Goal: Task Accomplishment & Management: Use online tool/utility

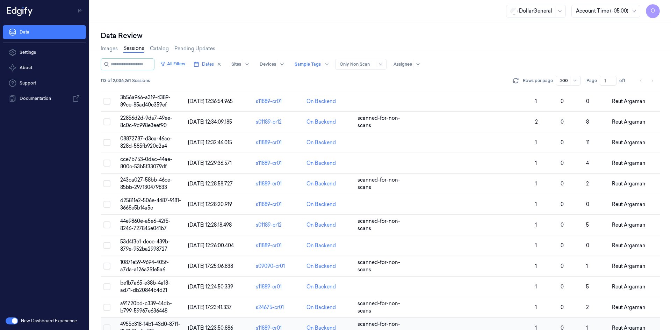
scroll to position [2108, 0]
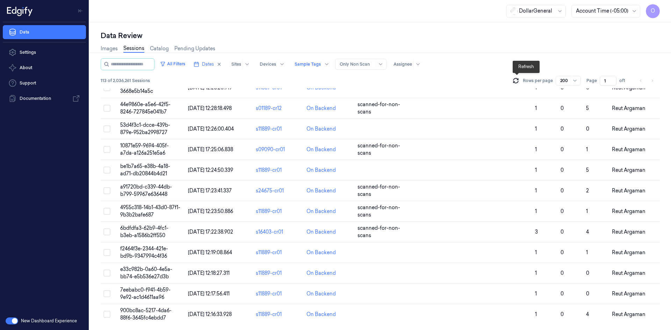
click at [517, 81] on icon at bounding box center [515, 80] width 7 height 7
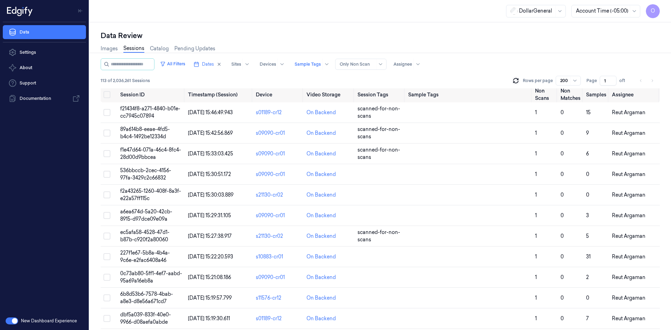
scroll to position [0, 0]
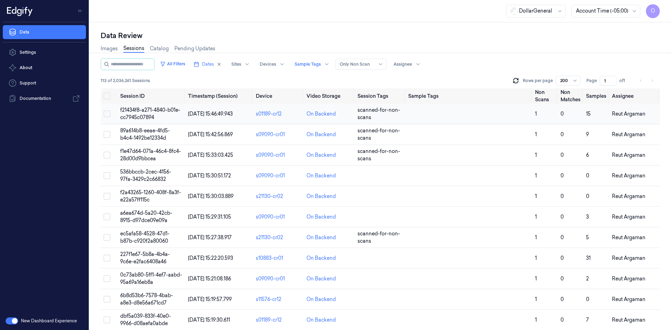
click at [417, 118] on td at bounding box center [468, 114] width 127 height 21
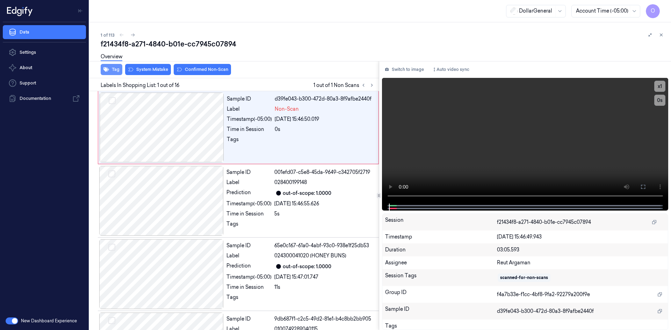
click at [115, 69] on button "Tag" at bounding box center [112, 69] width 22 height 11
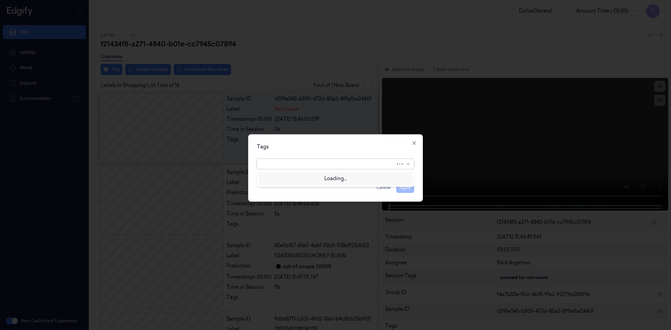
click at [303, 166] on div at bounding box center [328, 163] width 134 height 7
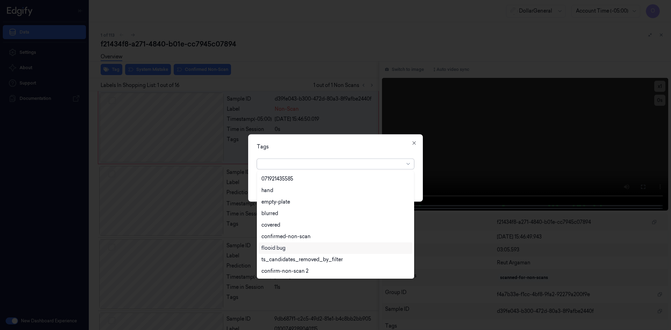
scroll to position [160, 0]
click at [312, 213] on div "flooid bug" at bounding box center [335, 213] width 148 height 7
click at [354, 150] on div "Tags" at bounding box center [335, 146] width 157 height 7
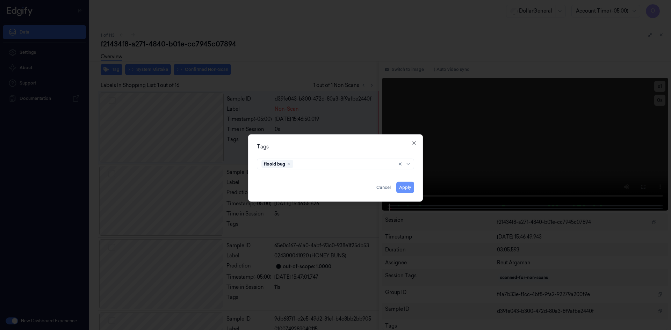
click at [408, 190] on button "Apply" at bounding box center [405, 187] width 18 height 11
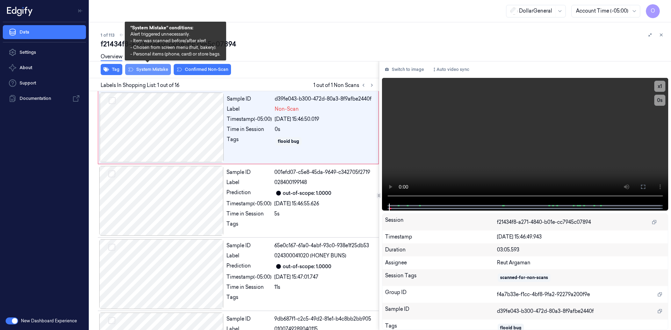
click at [152, 73] on button "System Mistake" at bounding box center [148, 69] width 46 height 11
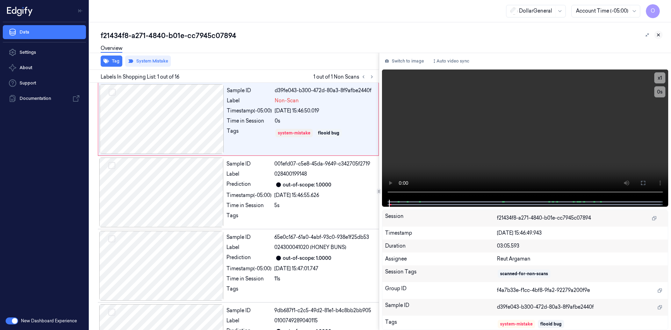
click at [659, 33] on icon at bounding box center [658, 34] width 5 height 5
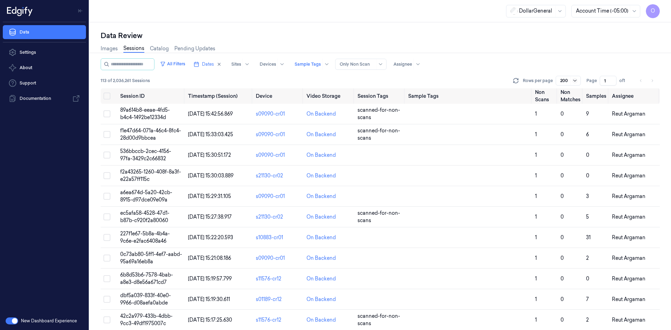
click at [576, 81] on icon at bounding box center [575, 81] width 6 height 6
click at [577, 118] on div "200" at bounding box center [569, 118] width 22 height 12
click at [188, 62] on button "All Filters" at bounding box center [172, 63] width 31 height 11
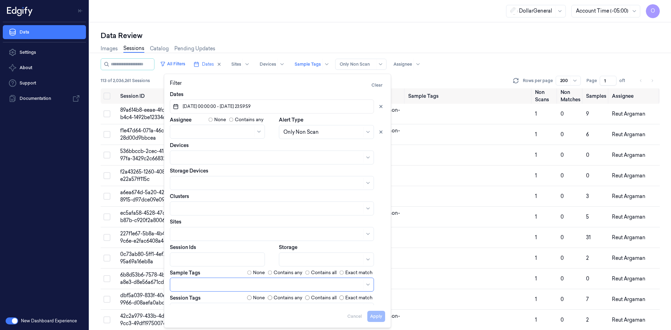
click at [419, 36] on div "Data Review" at bounding box center [380, 36] width 559 height 10
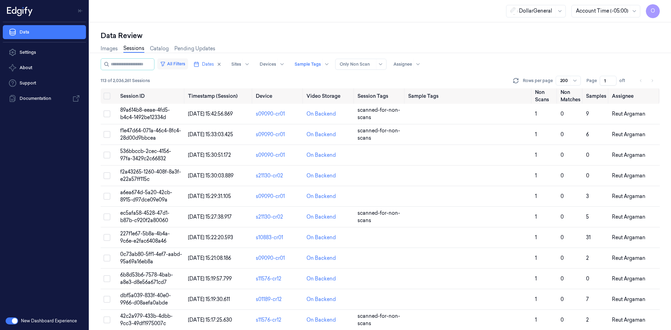
click at [176, 65] on button "All Filters" at bounding box center [172, 63] width 31 height 11
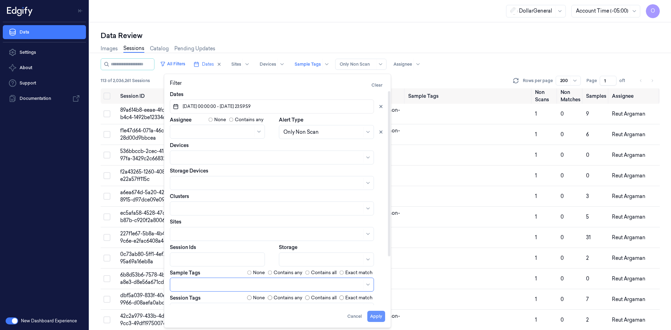
click at [378, 317] on button "Apply" at bounding box center [376, 316] width 18 height 11
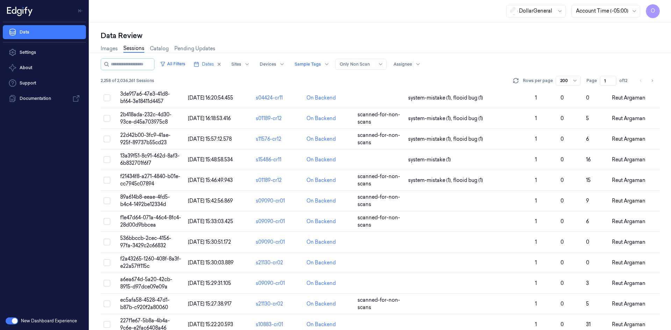
scroll to position [1782, 0]
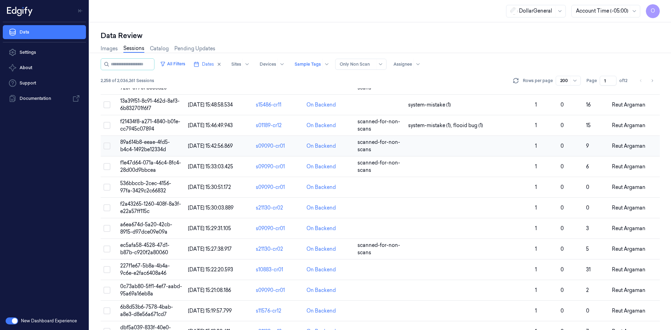
click at [474, 143] on td at bounding box center [468, 146] width 127 height 21
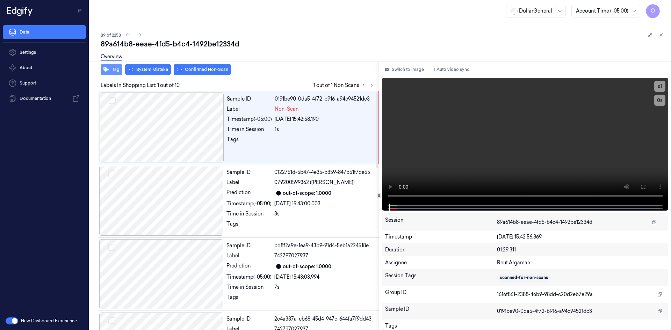
click at [111, 71] on button "Tag" at bounding box center [112, 69] width 22 height 11
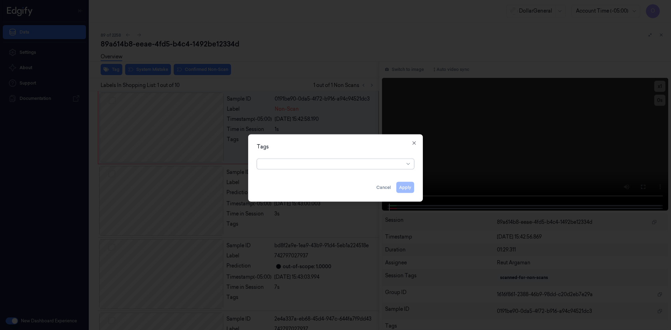
click at [312, 157] on div "option , selected. Select is focused ,type to refine list, press Down to open t…" at bounding box center [335, 162] width 157 height 13
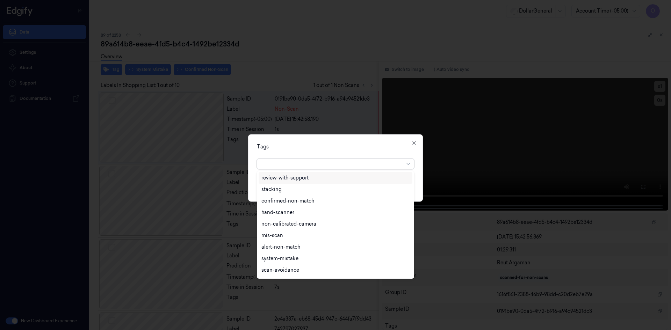
click at [324, 169] on div at bounding box center [335, 164] width 157 height 10
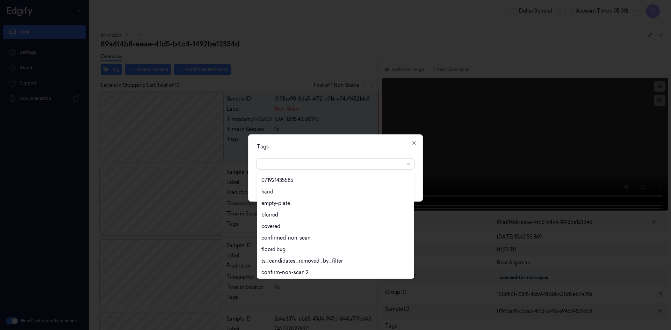
scroll to position [126, 0]
click at [296, 248] on div "flooid bug" at bounding box center [335, 248] width 148 height 7
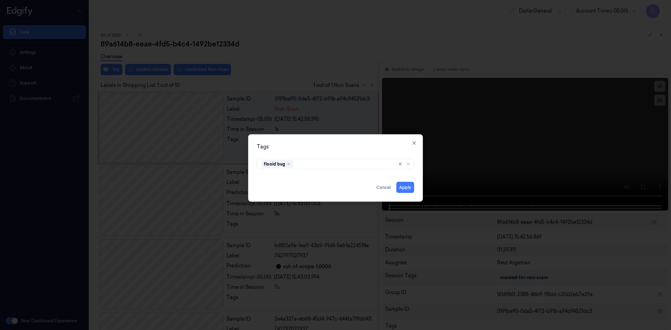
click at [352, 149] on div "Tags" at bounding box center [335, 146] width 157 height 7
click at [409, 187] on button "Apply" at bounding box center [405, 187] width 18 height 11
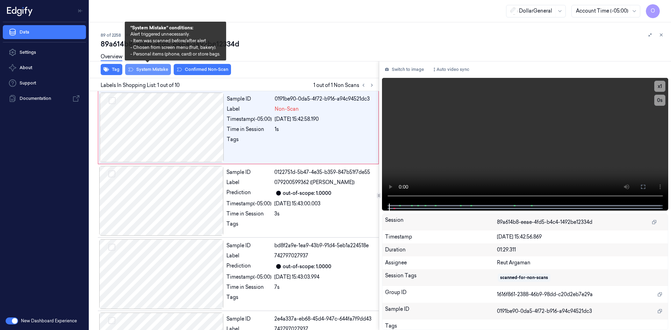
click at [144, 69] on button "System Mistake" at bounding box center [148, 69] width 46 height 11
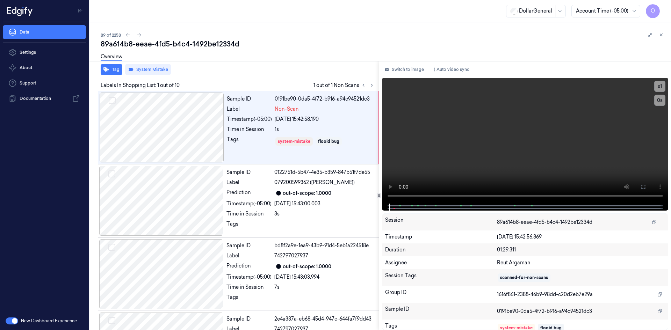
click at [221, 42] on div "89a614b8-eeae-4fd5-b4c4-1492be12334d" at bounding box center [383, 44] width 565 height 10
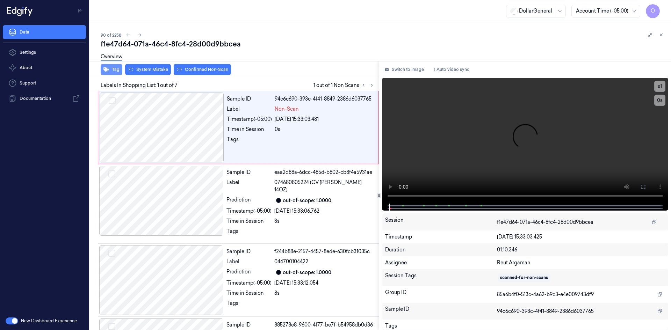
click at [121, 70] on button "Tag" at bounding box center [112, 69] width 22 height 11
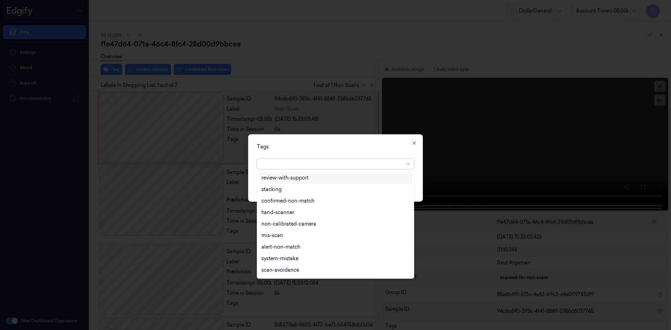
click at [332, 162] on div at bounding box center [332, 163] width 143 height 7
drag, startPoint x: 303, startPoint y: 218, endPoint x: 317, endPoint y: 219, distance: 14.0
click at [303, 218] on div "flooid bug" at bounding box center [336, 214] width 154 height 12
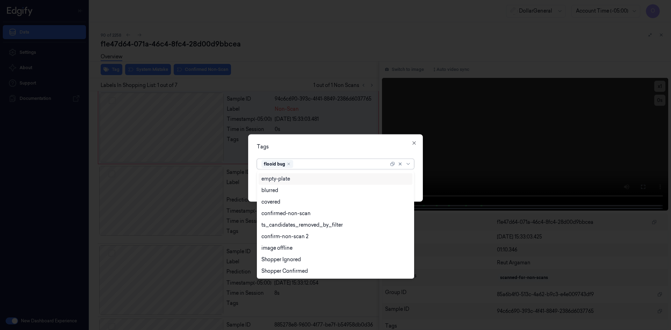
click at [318, 146] on div "Tags" at bounding box center [335, 146] width 157 height 7
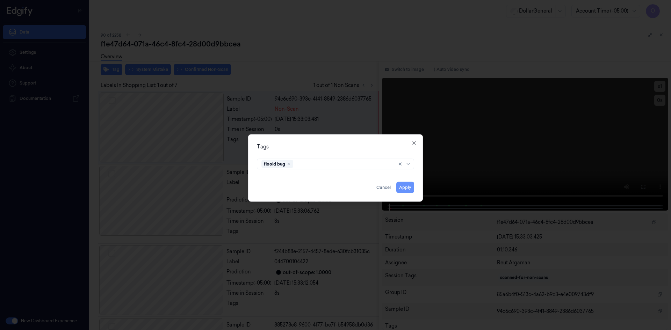
click at [404, 186] on button "Apply" at bounding box center [405, 187] width 18 height 11
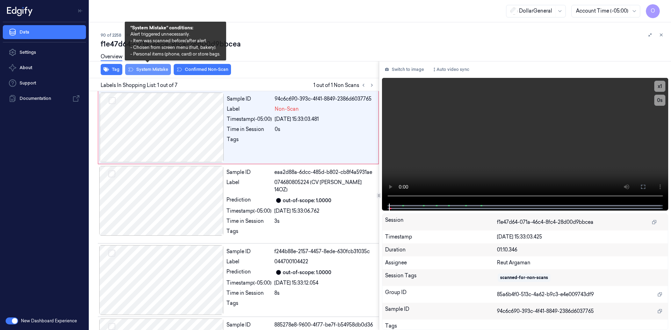
click at [145, 69] on button "System Mistake" at bounding box center [148, 69] width 46 height 11
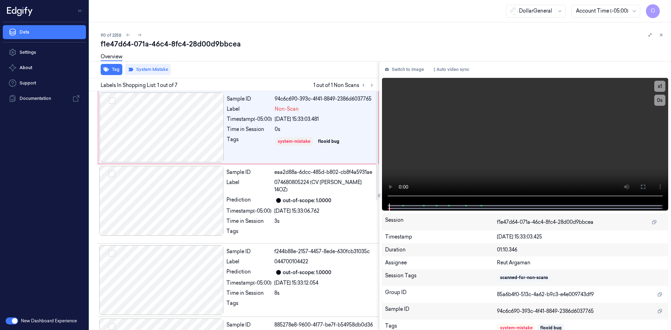
click at [292, 75] on div "Tag System Mistake" at bounding box center [233, 69] width 292 height 17
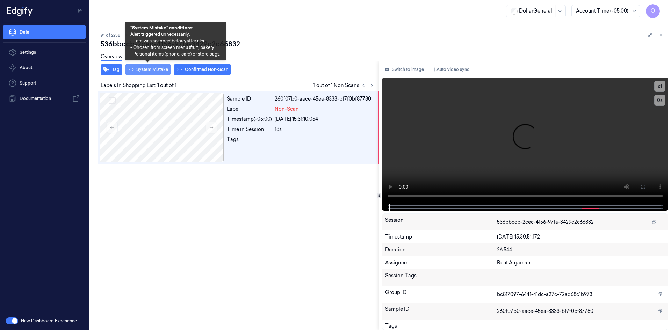
click at [156, 72] on button "System Mistake" at bounding box center [148, 69] width 46 height 11
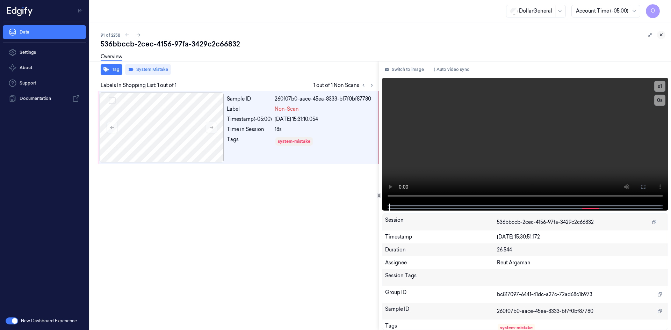
click at [665, 35] on button at bounding box center [661, 35] width 8 height 8
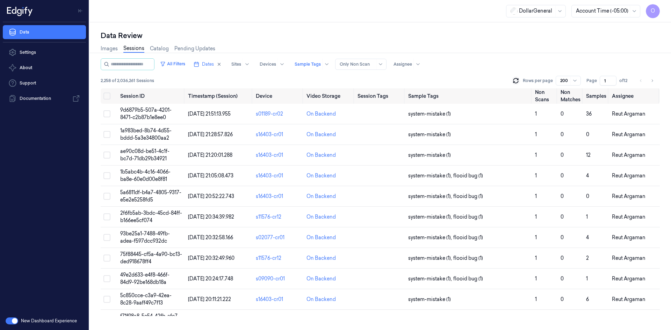
scroll to position [1760, 0]
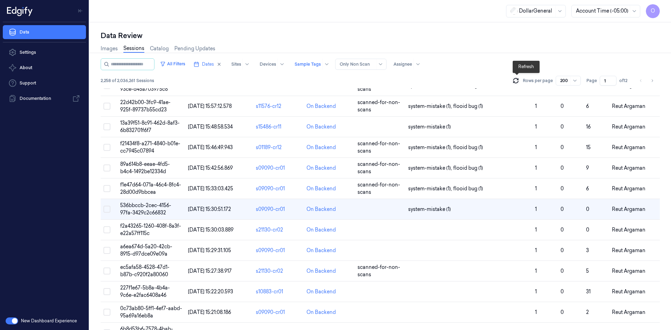
click at [515, 80] on icon at bounding box center [515, 80] width 7 height 7
click at [463, 213] on td "system-mistake (1)" at bounding box center [468, 209] width 127 height 21
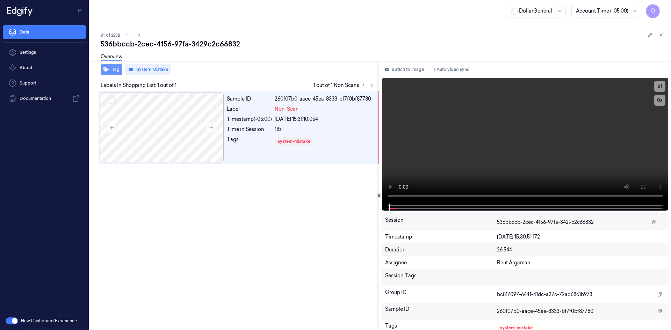
click at [119, 68] on button "Tag" at bounding box center [112, 69] width 22 height 11
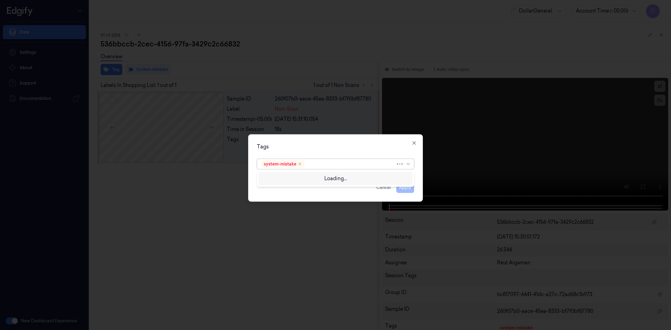
click at [340, 163] on div at bounding box center [351, 163] width 90 height 7
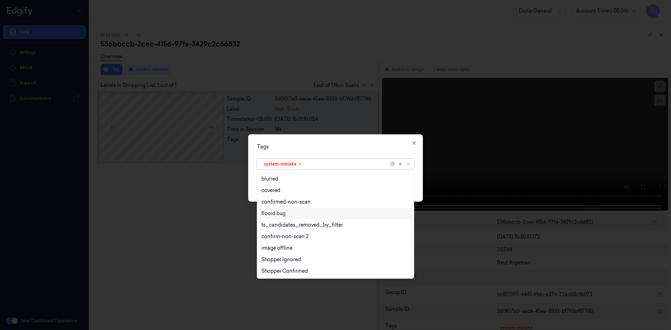
click at [291, 215] on div "flooid bug" at bounding box center [335, 213] width 148 height 7
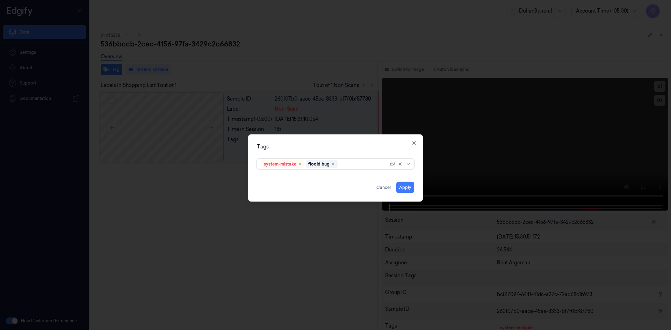
click at [335, 159] on div "system-mistake flooid bug" at bounding box center [335, 164] width 157 height 10
click at [400, 184] on button "Apply" at bounding box center [405, 187] width 18 height 11
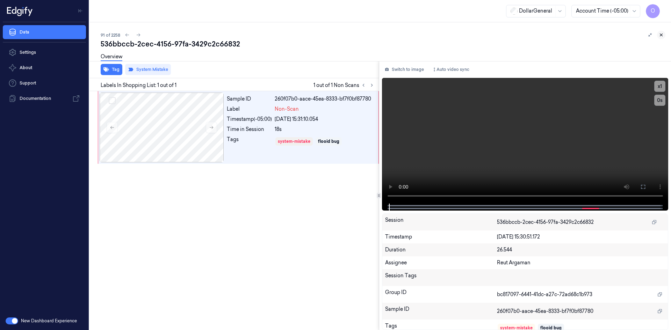
click at [660, 37] on button at bounding box center [661, 35] width 8 height 8
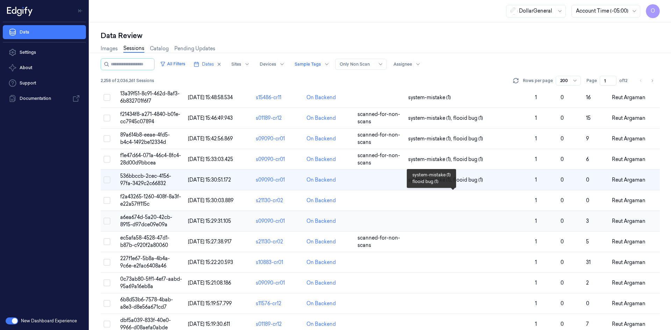
scroll to position [1830, 0]
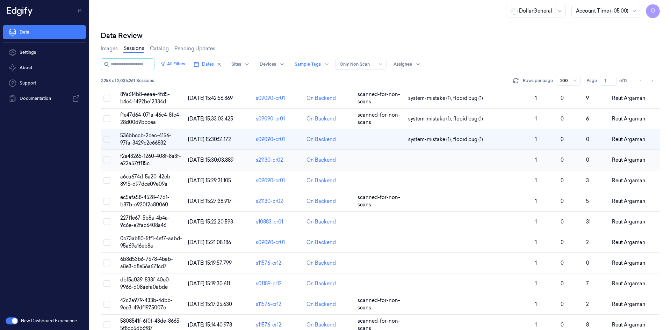
click at [381, 163] on td at bounding box center [380, 160] width 51 height 21
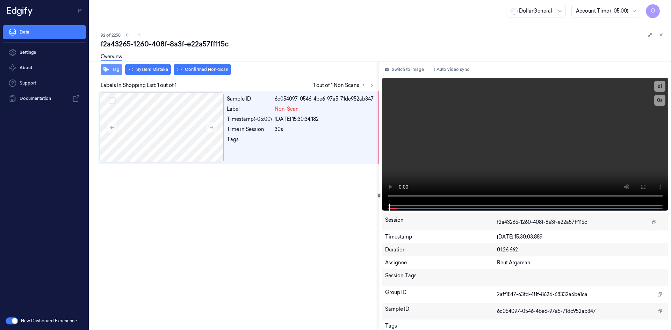
click at [115, 73] on button "Tag" at bounding box center [112, 69] width 22 height 11
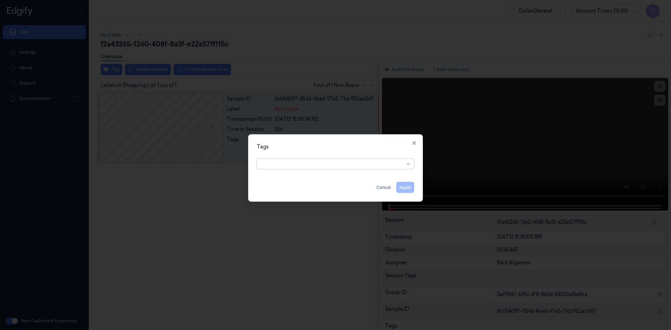
click at [318, 167] on div at bounding box center [332, 163] width 143 height 7
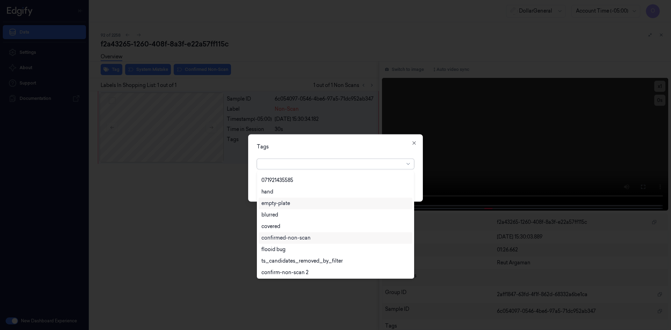
scroll to position [126, 0]
click at [285, 250] on div "flooid bug" at bounding box center [273, 248] width 24 height 7
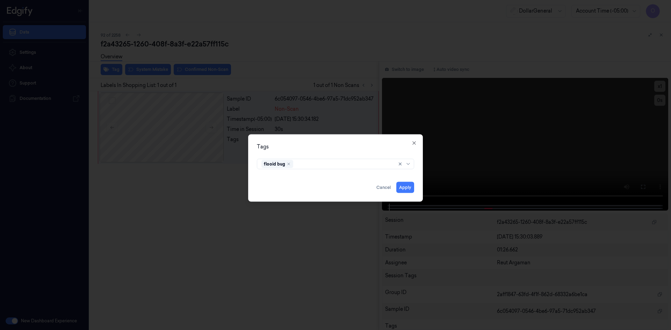
click at [378, 153] on div "Tags flooid bug Apply Cancel Close" at bounding box center [335, 167] width 175 height 67
click at [401, 189] on button "Apply" at bounding box center [405, 187] width 18 height 11
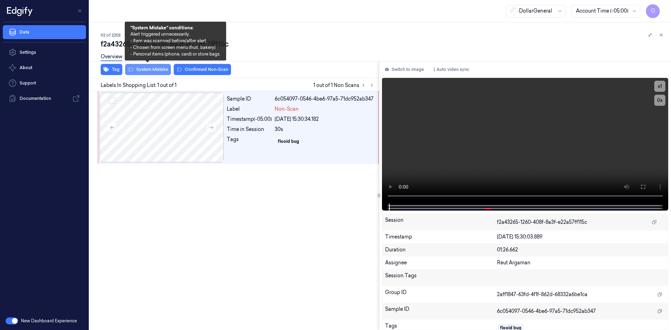
click at [147, 67] on button "System Mistake" at bounding box center [148, 69] width 46 height 11
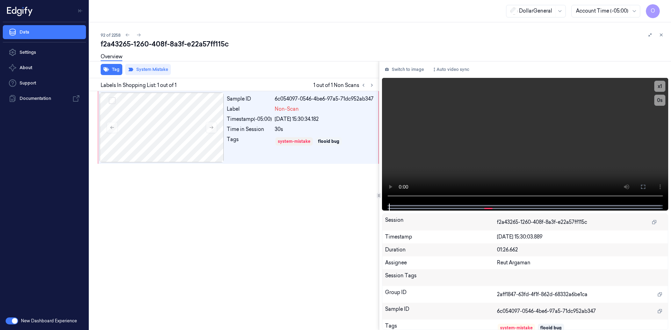
click at [309, 56] on div "Overview" at bounding box center [383, 58] width 565 height 18
click at [662, 36] on icon at bounding box center [661, 34] width 5 height 5
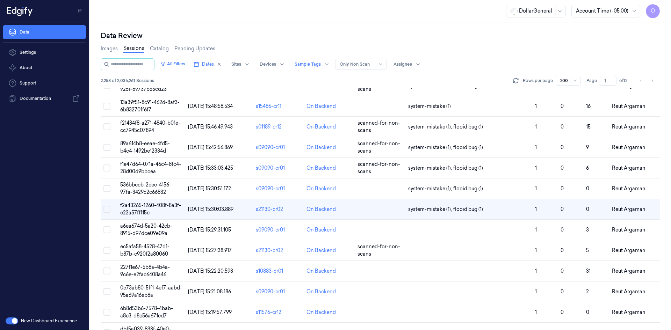
scroll to position [1781, 0]
click at [412, 64] on div at bounding box center [402, 64] width 19 height 6
click at [429, 135] on div "Reut Argaman" at bounding box center [417, 137] width 34 height 7
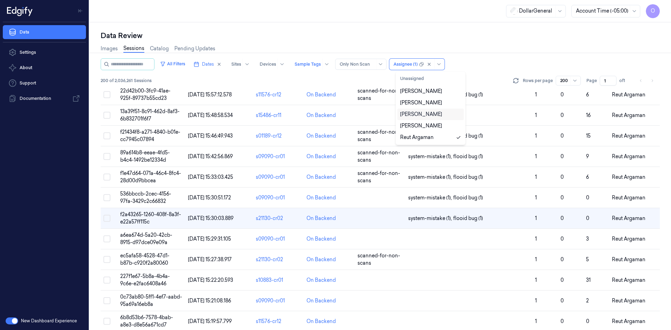
scroll to position [1781, 0]
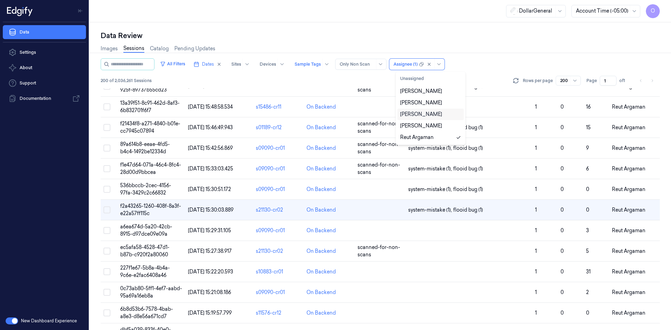
click at [523, 59] on div "All Filters Dates Sites Devices Sample Tags Alert Type Only Non Scan option Reu…" at bounding box center [380, 64] width 559 height 12
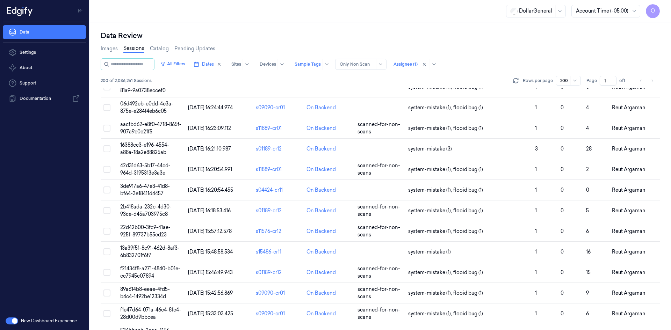
scroll to position [1805, 0]
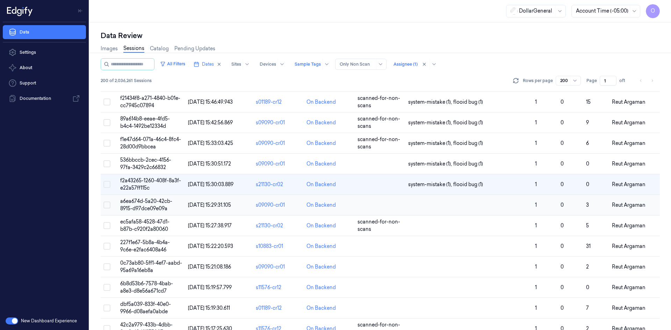
click at [466, 209] on td at bounding box center [468, 205] width 127 height 21
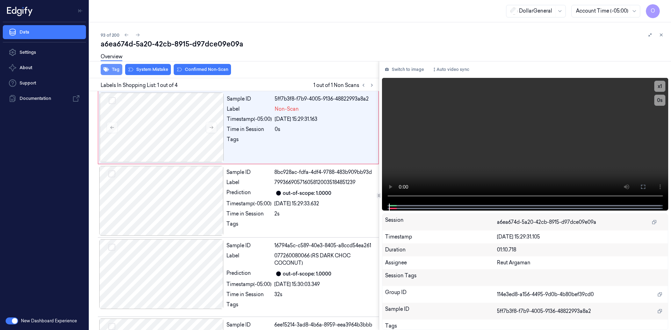
click at [110, 71] on button "Tag" at bounding box center [112, 69] width 22 height 11
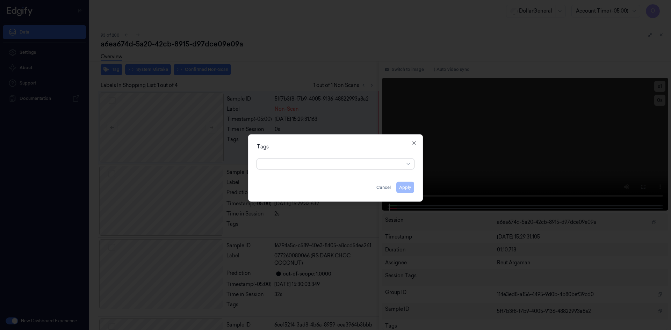
click at [299, 171] on div "Tags option , selected. Select is focused ,type to refine list, press Down to o…" at bounding box center [335, 167] width 175 height 67
click at [316, 167] on div at bounding box center [332, 163] width 143 height 7
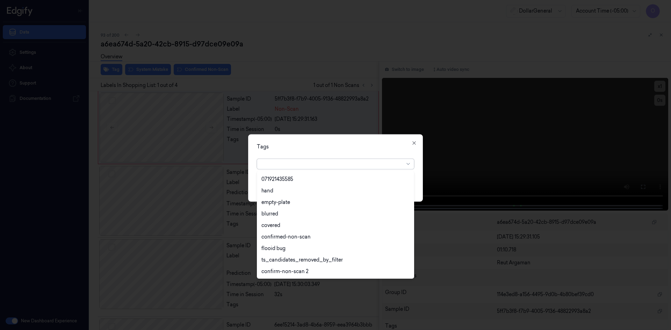
scroll to position [126, 0]
click at [290, 245] on div "flooid bug" at bounding box center [335, 248] width 148 height 7
click at [339, 152] on div "Tags option flooid bug , selected. 22 results available. Use Up and Down to cho…" at bounding box center [335, 167] width 175 height 67
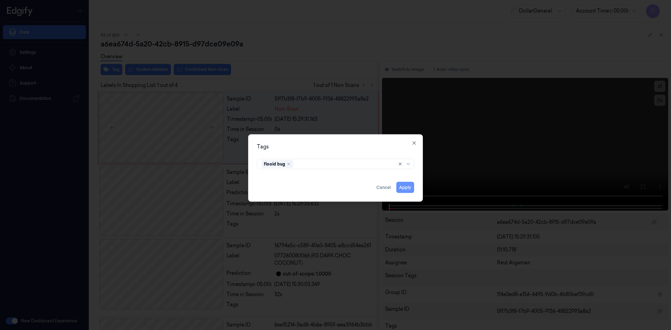
click at [409, 186] on button "Apply" at bounding box center [405, 187] width 18 height 11
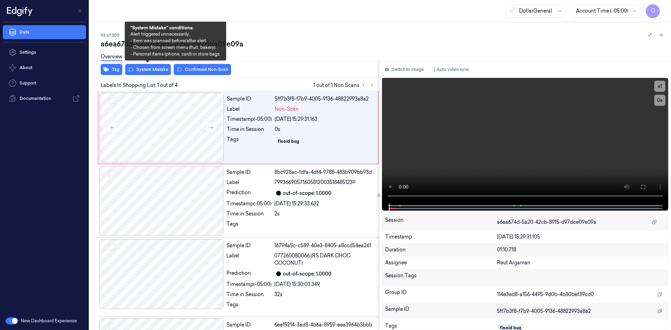
click at [145, 66] on div "a6ea674d-5a20-42cb-8915-d97dce09e09a Overview Tag System Mistake Confirmed Non-…" at bounding box center [383, 184] width 565 height 291
click at [144, 67] on button "System Mistake" at bounding box center [148, 69] width 46 height 11
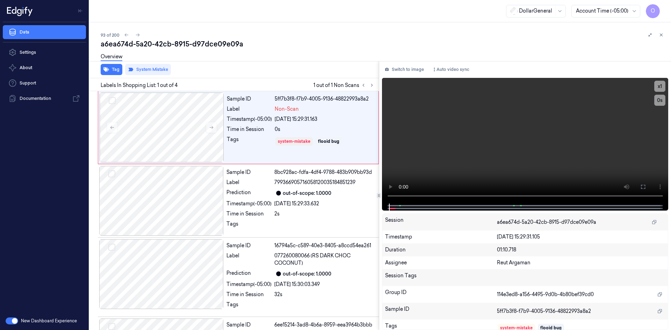
click at [227, 46] on div "a6ea674d-5a20-42cb-8915-d97dce09e09a" at bounding box center [383, 44] width 565 height 10
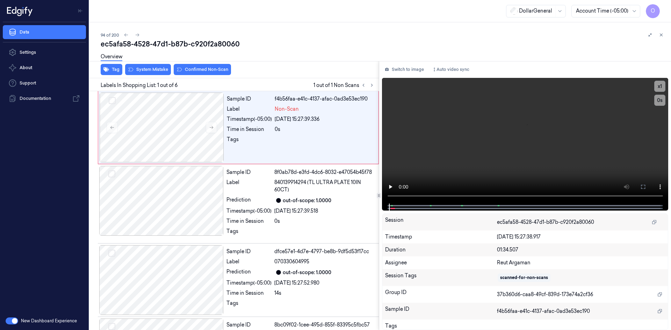
click at [122, 77] on div "Tag System Mistake Confirmed Non-Scan" at bounding box center [233, 69] width 292 height 17
click at [122, 73] on button "Tag" at bounding box center [112, 69] width 22 height 11
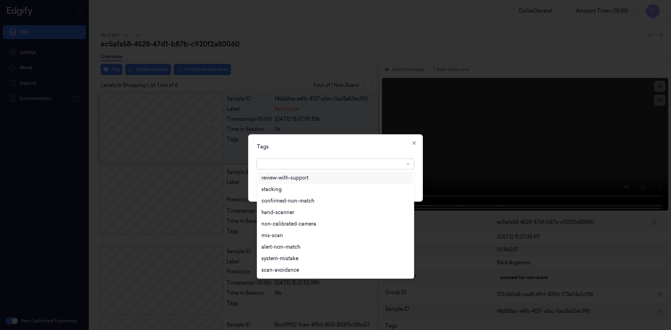
click at [327, 168] on div at bounding box center [335, 164] width 157 height 10
click at [310, 219] on div "flooid bug" at bounding box center [336, 214] width 154 height 12
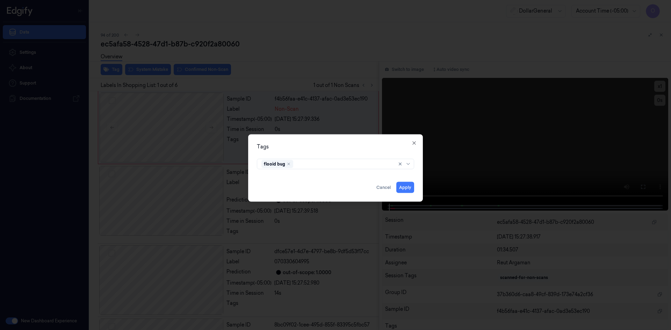
click at [347, 143] on div "Tags flooid bug Apply Cancel Close" at bounding box center [335, 167] width 175 height 67
click at [405, 187] on button "Apply" at bounding box center [405, 187] width 18 height 11
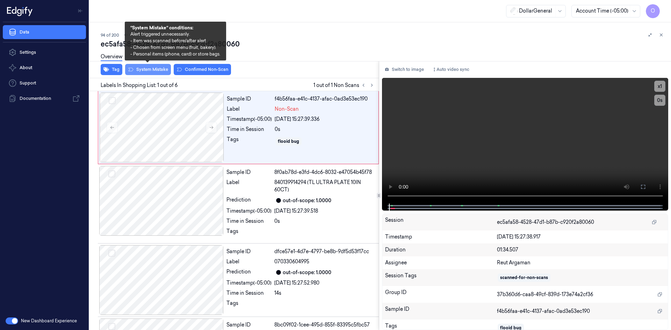
click at [138, 67] on button "System Mistake" at bounding box center [148, 69] width 46 height 11
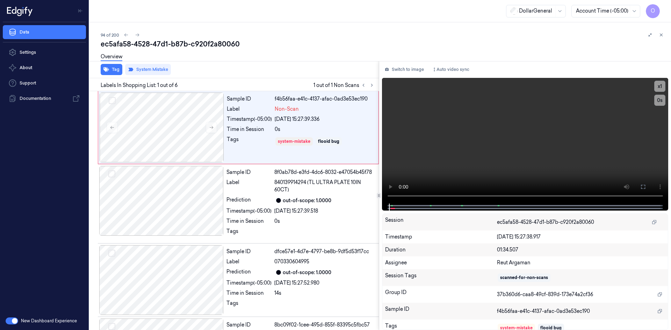
click at [297, 70] on div "Tag System Mistake" at bounding box center [233, 69] width 292 height 17
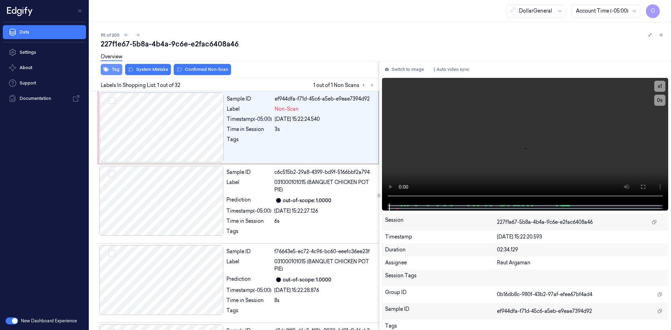
click at [110, 68] on button "Tag" at bounding box center [112, 69] width 22 height 11
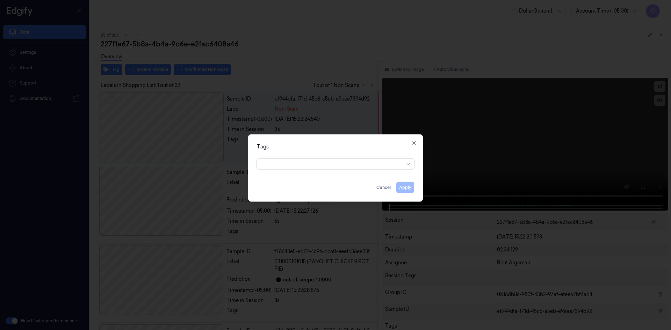
click at [338, 160] on div at bounding box center [332, 163] width 143 height 7
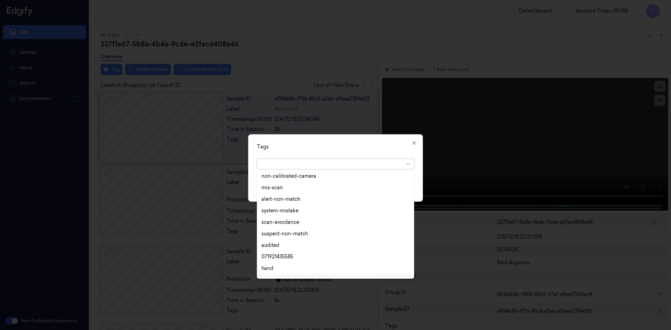
scroll to position [126, 0]
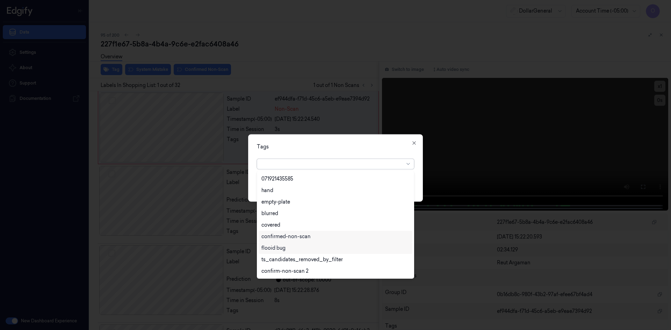
drag, startPoint x: 286, startPoint y: 244, endPoint x: 289, endPoint y: 241, distance: 4.0
click at [286, 244] on div "flooid bug" at bounding box center [336, 248] width 154 height 12
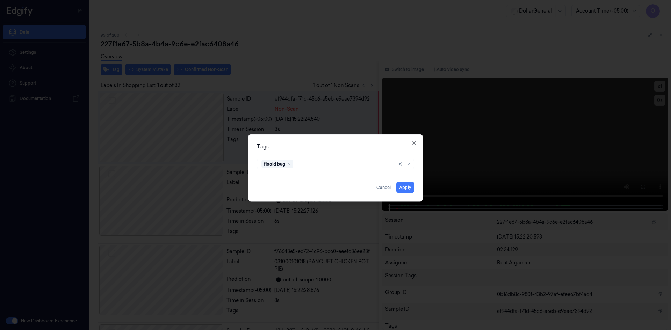
click at [334, 151] on div "Tags flooid bug Apply Cancel Close" at bounding box center [335, 167] width 175 height 67
click at [413, 187] on button "Apply" at bounding box center [405, 187] width 18 height 11
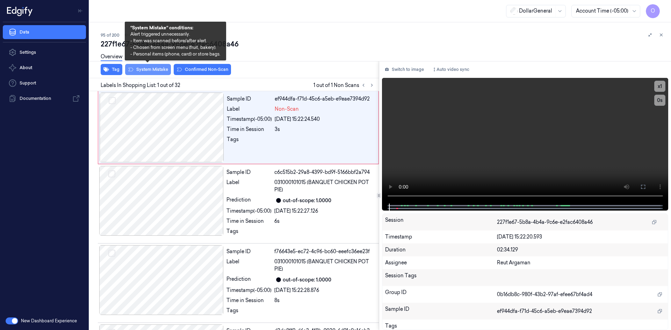
click at [165, 69] on button "System Mistake" at bounding box center [148, 69] width 46 height 11
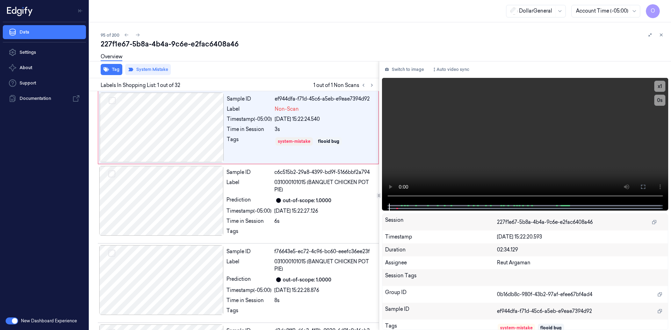
click at [214, 48] on div "227f1e67-5b8a-4b4a-9c6e-e2fac6408a46" at bounding box center [383, 44] width 565 height 10
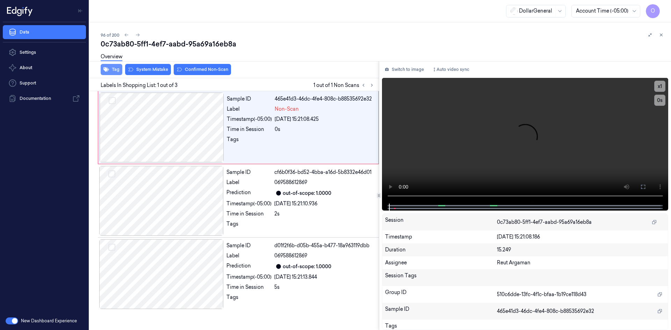
click at [110, 72] on button "Tag" at bounding box center [112, 69] width 22 height 11
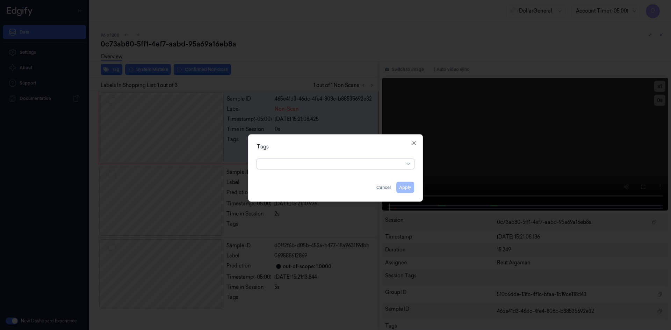
click at [350, 160] on div at bounding box center [332, 163] width 143 height 7
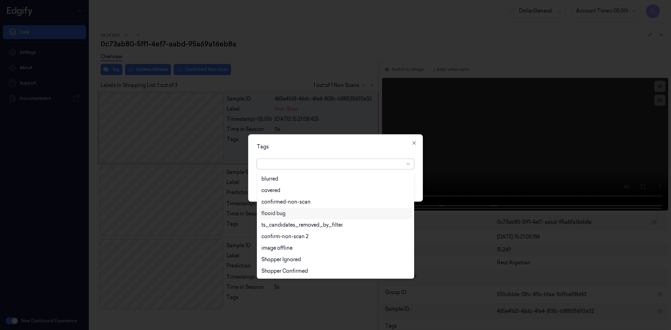
click at [292, 212] on div "flooid bug" at bounding box center [335, 213] width 148 height 7
click at [342, 158] on div "option flooid bug , selected. 22 results available. Use Up and Down to choose o…" at bounding box center [335, 162] width 157 height 13
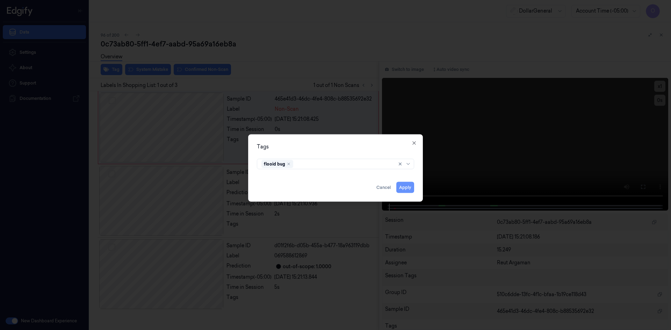
click at [401, 190] on button "Apply" at bounding box center [405, 187] width 18 height 11
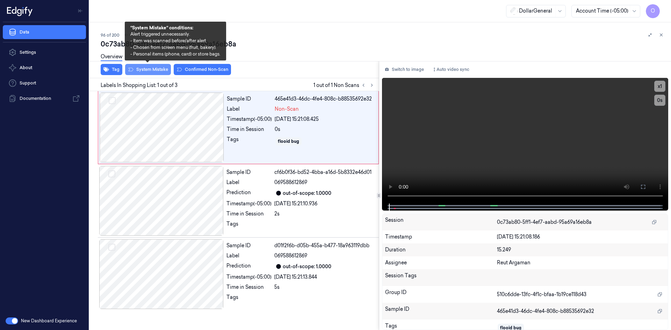
click at [160, 74] on button "System Mistake" at bounding box center [148, 69] width 46 height 11
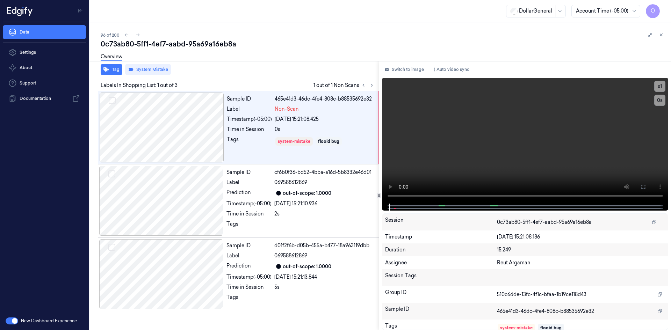
click at [324, 54] on div "Overview" at bounding box center [383, 58] width 565 height 18
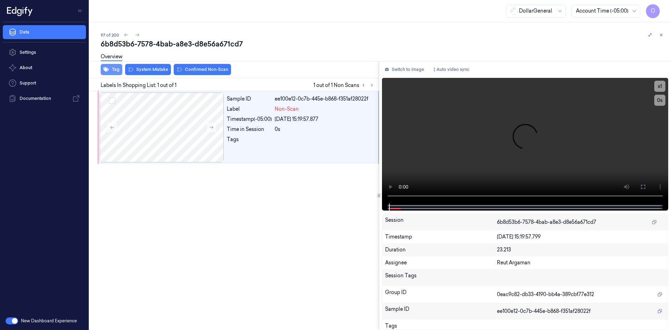
click at [106, 71] on icon "button" at bounding box center [106, 69] width 6 height 5
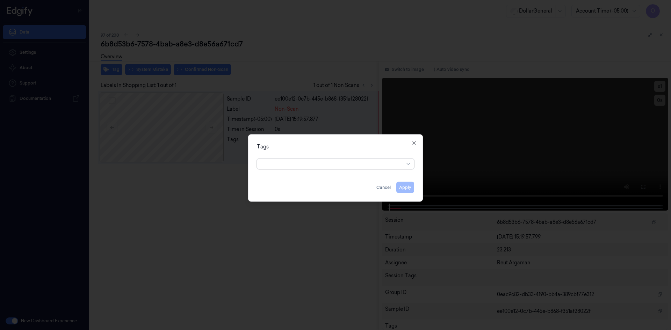
click at [336, 169] on div "option , selected. Select is focused ,type to refine list, press Down to open t…" at bounding box center [335, 163] width 168 height 15
click at [338, 166] on div at bounding box center [332, 163] width 143 height 7
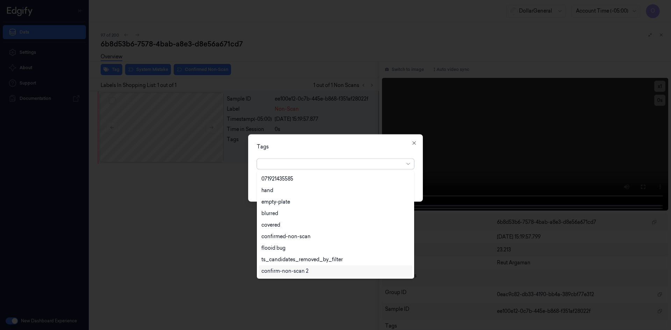
scroll to position [160, 0]
click at [292, 214] on div "flooid bug" at bounding box center [335, 213] width 148 height 7
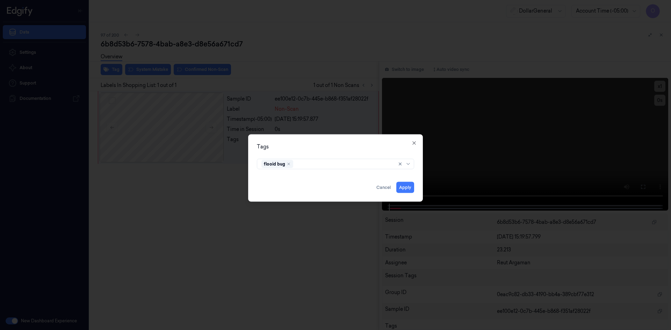
click at [332, 153] on div "Tags flooid bug Apply Cancel Close" at bounding box center [335, 167] width 175 height 67
click at [401, 191] on button "Apply" at bounding box center [405, 187] width 18 height 11
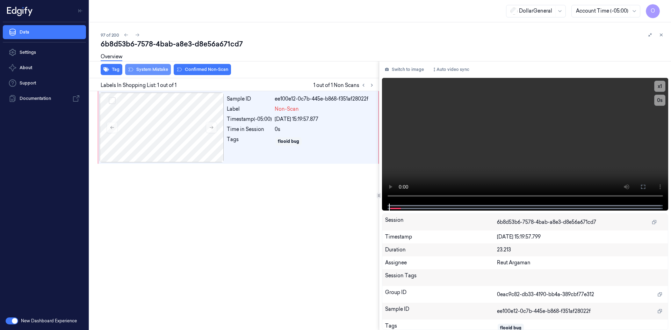
click at [149, 68] on button "System Mistake" at bounding box center [148, 69] width 46 height 11
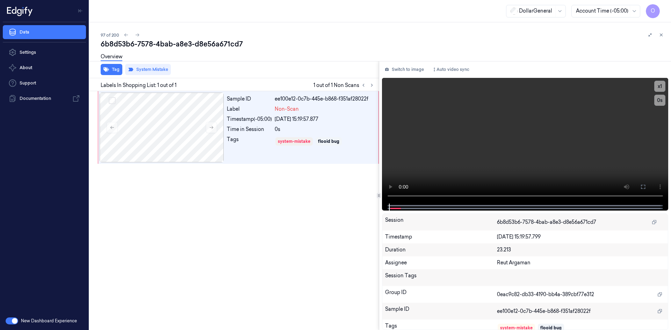
click at [261, 52] on div "Overview" at bounding box center [383, 58] width 565 height 18
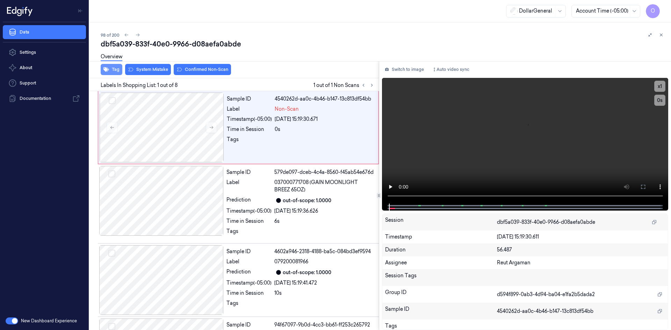
click at [113, 72] on button "Tag" at bounding box center [112, 69] width 22 height 11
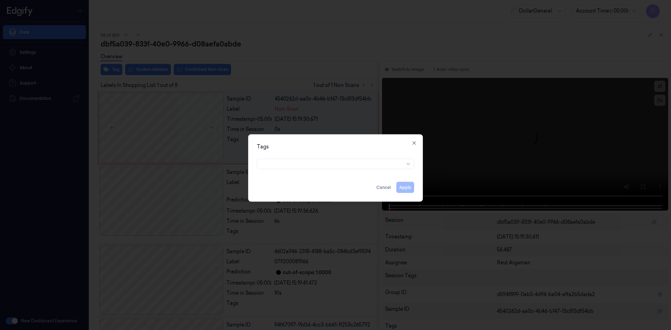
drag, startPoint x: 325, startPoint y: 169, endPoint x: 326, endPoint y: 166, distance: 3.8
click at [326, 166] on div at bounding box center [335, 163] width 168 height 15
click at [327, 164] on div at bounding box center [332, 163] width 143 height 7
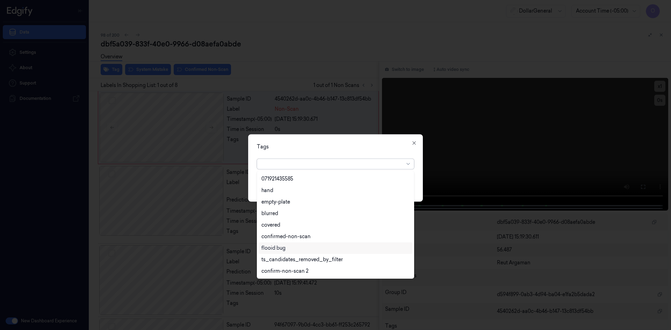
scroll to position [160, 0]
click at [299, 215] on div "flooid bug" at bounding box center [335, 213] width 148 height 7
click at [338, 157] on div "option flooid bug , selected. 22 results available. Use Up and Down to choose o…" at bounding box center [335, 162] width 157 height 13
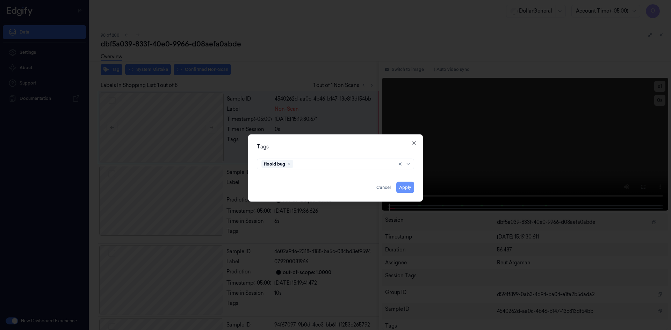
click at [398, 186] on button "Apply" at bounding box center [405, 187] width 18 height 11
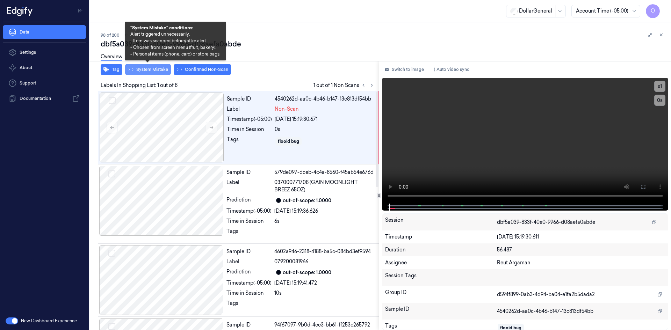
click at [154, 67] on button "System Mistake" at bounding box center [148, 69] width 46 height 11
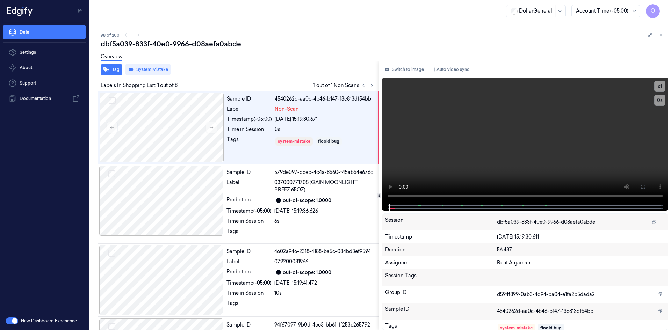
click at [296, 72] on div "Tag System Mistake" at bounding box center [233, 69] width 292 height 17
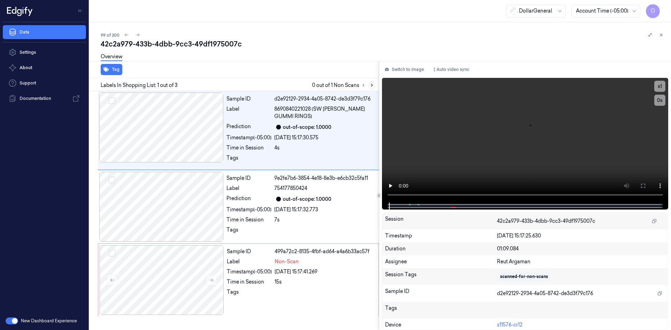
click at [374, 82] on button at bounding box center [372, 85] width 8 height 8
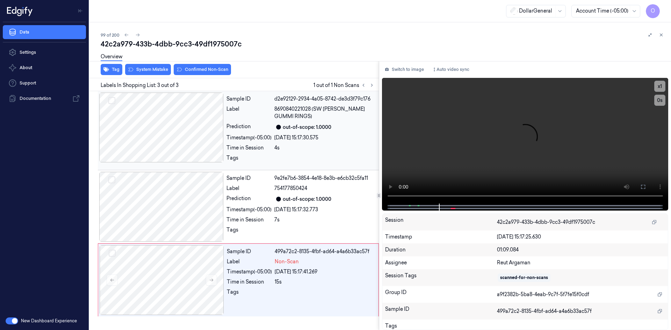
click at [255, 134] on div "Timestamp (-05:00)" at bounding box center [248, 137] width 45 height 7
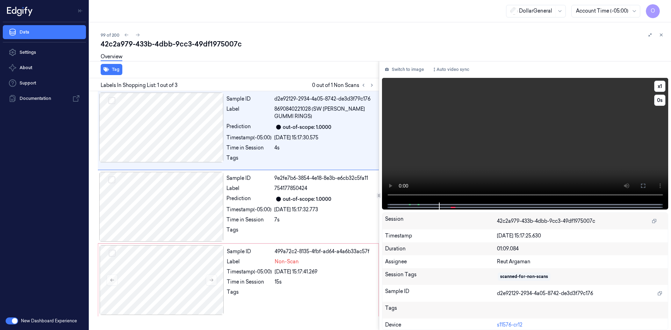
click at [454, 141] on video at bounding box center [525, 140] width 287 height 125
click at [266, 285] on div "Time in Session" at bounding box center [249, 281] width 45 height 7
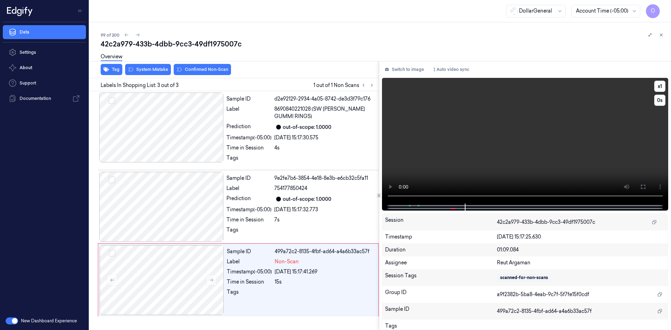
click at [502, 159] on video at bounding box center [525, 141] width 287 height 126
click at [499, 159] on video at bounding box center [525, 141] width 287 height 126
click at [119, 72] on button "Tag" at bounding box center [112, 69] width 22 height 11
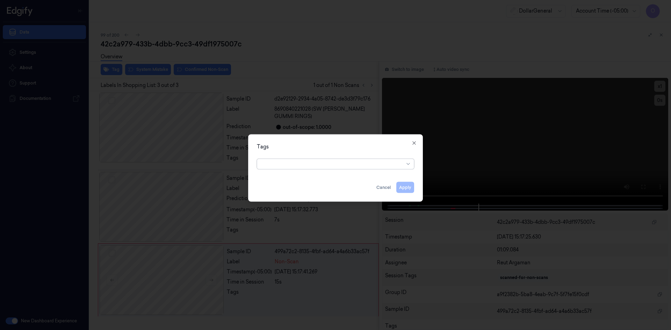
click at [304, 163] on div at bounding box center [332, 163] width 143 height 7
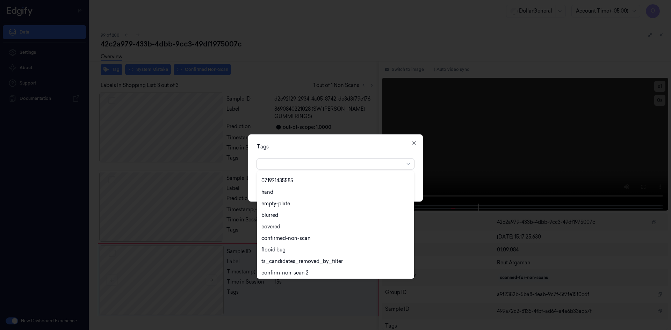
scroll to position [160, 0]
click at [318, 216] on div "flooid bug" at bounding box center [335, 213] width 148 height 7
click at [359, 146] on div "Tags" at bounding box center [335, 146] width 157 height 7
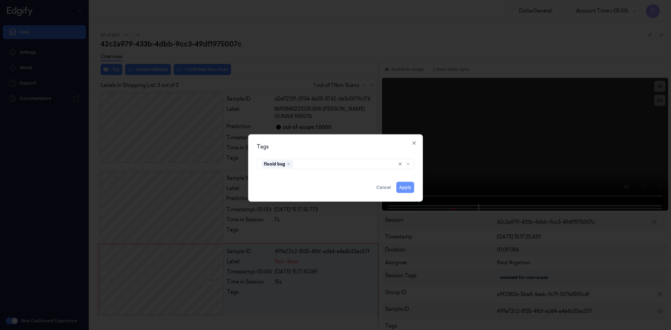
click at [403, 186] on button "Apply" at bounding box center [405, 187] width 18 height 11
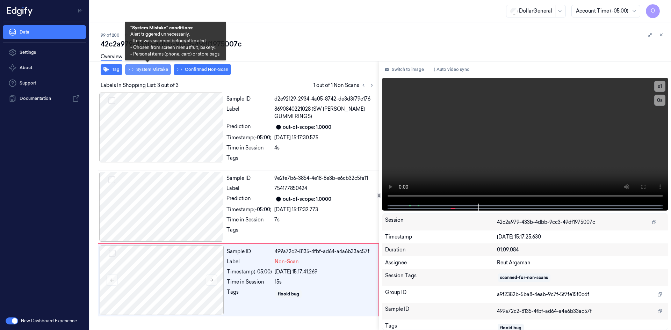
click at [147, 71] on button "System Mistake" at bounding box center [148, 69] width 46 height 11
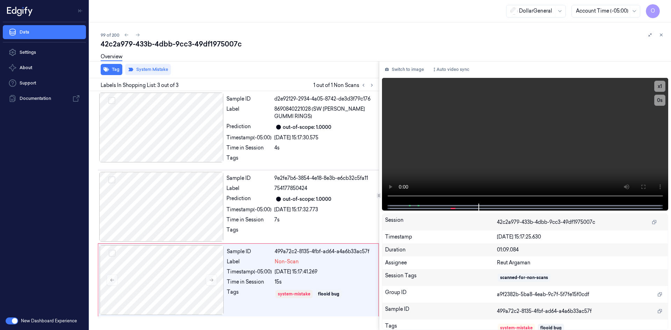
click at [263, 60] on div "Overview" at bounding box center [383, 58] width 565 height 18
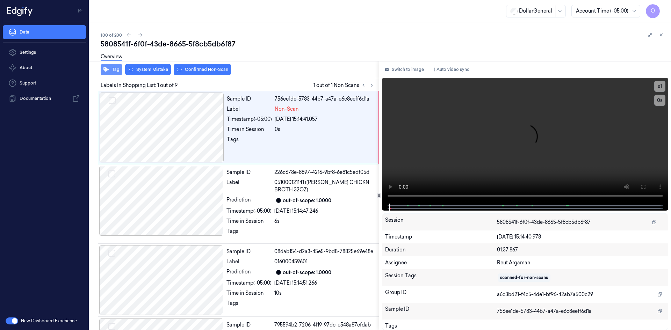
click at [118, 69] on button "Tag" at bounding box center [112, 69] width 22 height 11
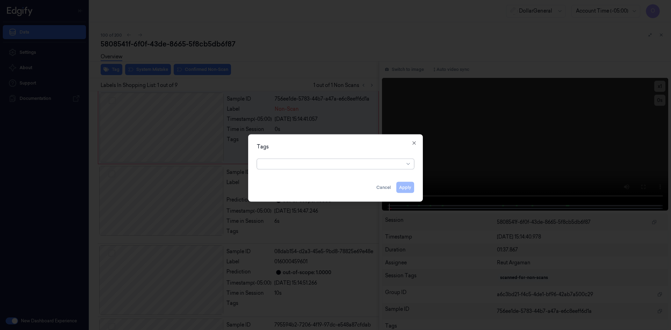
click at [296, 161] on div at bounding box center [332, 163] width 143 height 7
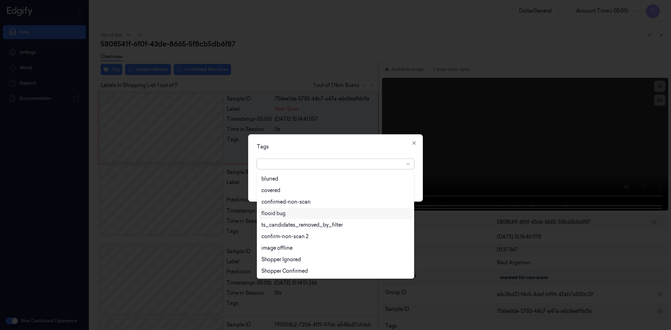
click at [316, 215] on div "flooid bug" at bounding box center [335, 213] width 148 height 7
click at [355, 147] on div "Tags" at bounding box center [335, 146] width 157 height 7
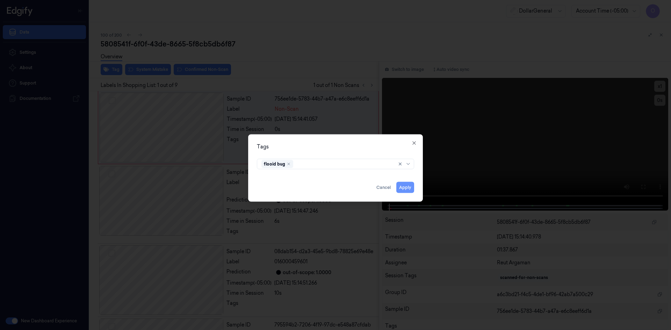
click at [400, 183] on button "Apply" at bounding box center [405, 187] width 18 height 11
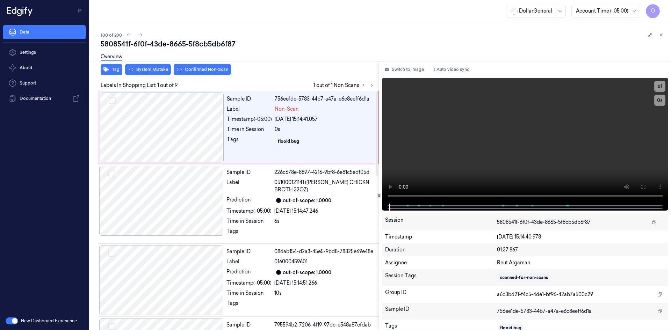
click at [146, 76] on div "Tag System Mistake Confirmed Non-Scan" at bounding box center [233, 69] width 292 height 17
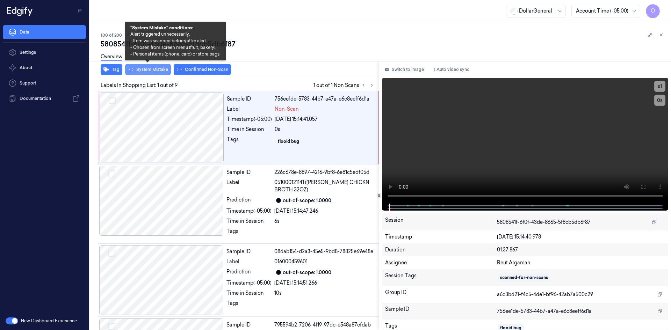
click at [148, 74] on button "System Mistake" at bounding box center [148, 69] width 46 height 11
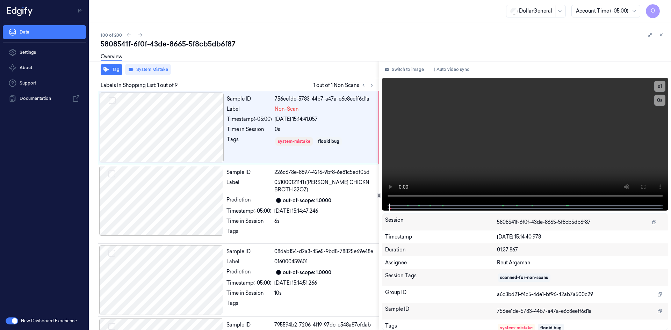
click at [313, 65] on div "Overview" at bounding box center [383, 58] width 565 height 18
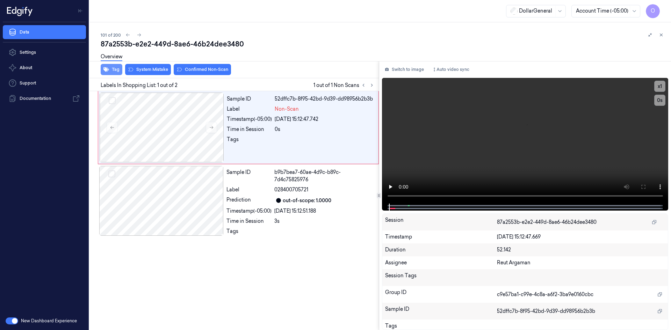
click at [118, 69] on button "Tag" at bounding box center [112, 69] width 22 height 11
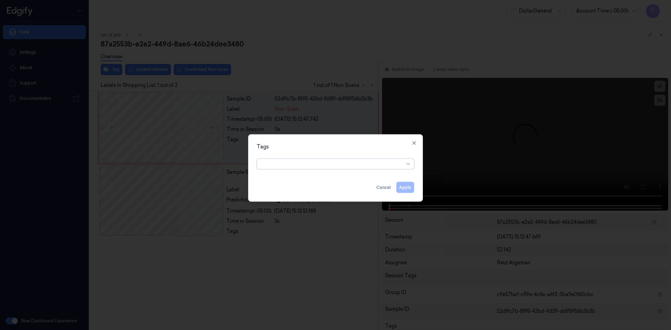
click at [362, 164] on div at bounding box center [332, 163] width 143 height 7
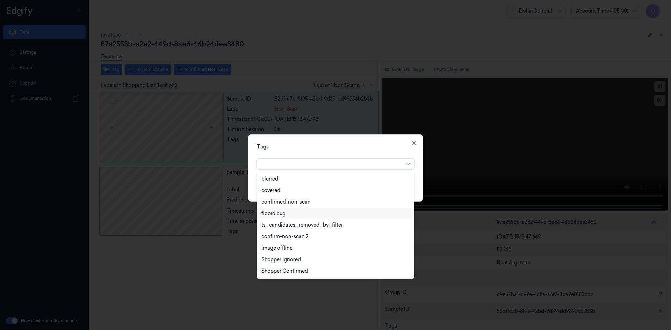
click at [286, 212] on div "flooid bug" at bounding box center [335, 213] width 148 height 7
click at [382, 134] on div "Tags option flooid bug , selected. 22 results available. Use Up and Down to cho…" at bounding box center [335, 167] width 175 height 67
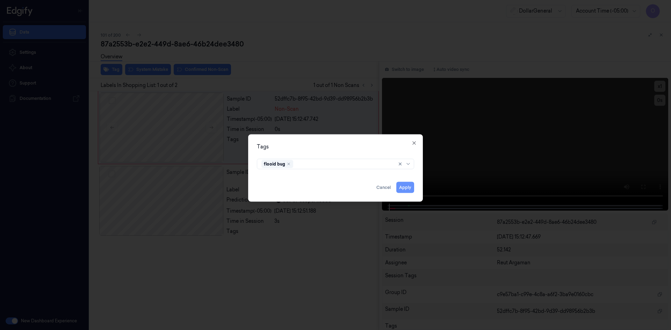
click at [409, 186] on button "Apply" at bounding box center [405, 187] width 18 height 11
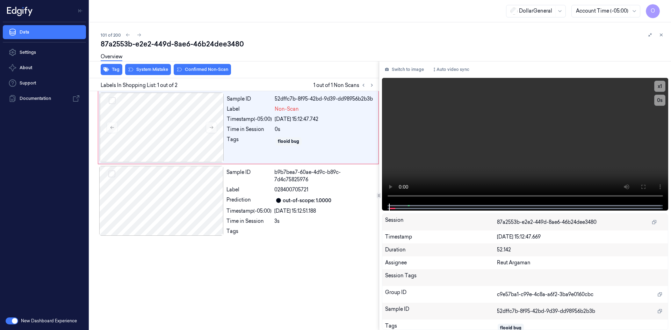
click at [152, 64] on div "Overview" at bounding box center [383, 58] width 565 height 18
click at [150, 66] on div "Overview" at bounding box center [383, 58] width 565 height 18
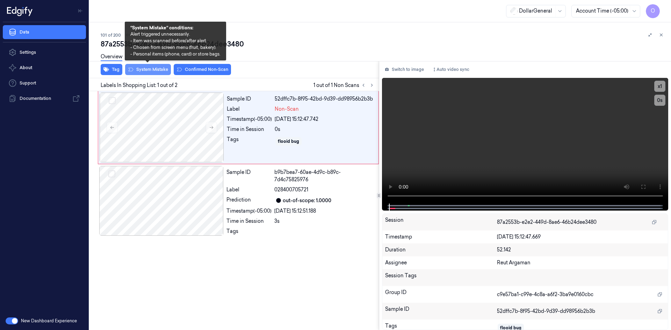
click at [152, 70] on button "System Mistake" at bounding box center [148, 69] width 46 height 11
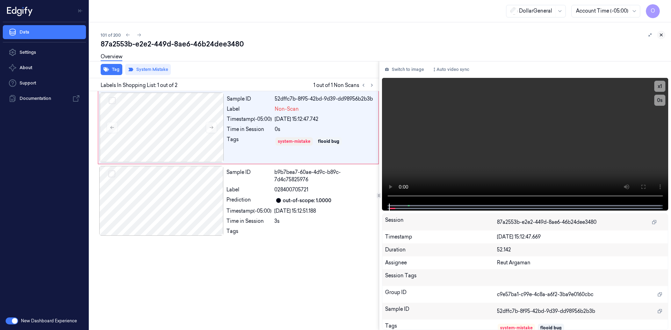
click at [659, 35] on icon at bounding box center [661, 34] width 5 height 5
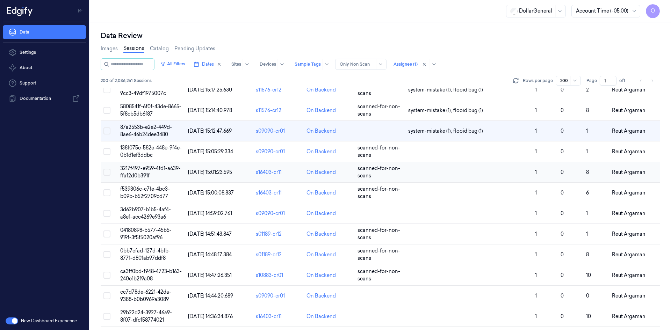
scroll to position [2050, 0]
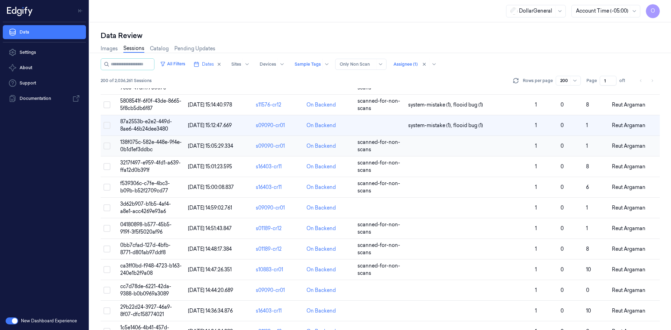
drag, startPoint x: 438, startPoint y: 152, endPoint x: 441, endPoint y: 148, distance: 5.0
click at [439, 150] on td at bounding box center [468, 146] width 127 height 21
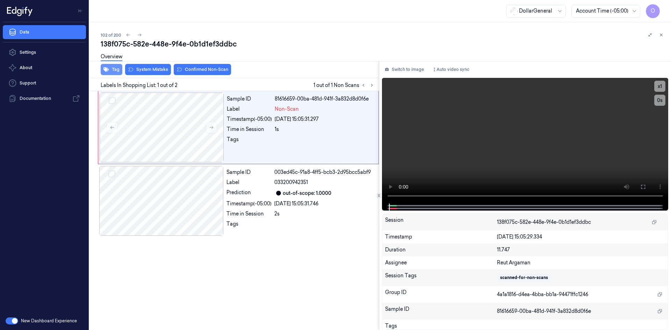
click at [114, 67] on button "Tag" at bounding box center [112, 69] width 22 height 11
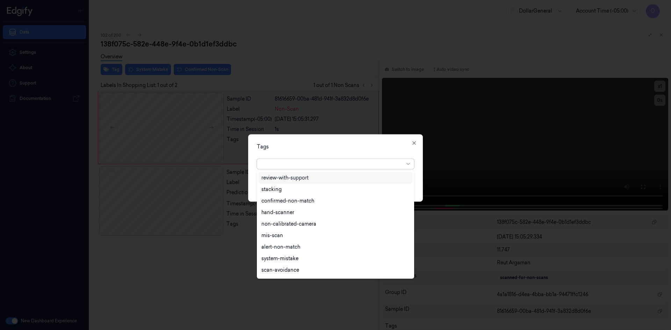
click at [346, 167] on div at bounding box center [332, 163] width 143 height 7
click at [272, 245] on div "flooid bug" at bounding box center [273, 248] width 24 height 7
drag, startPoint x: 348, startPoint y: 151, endPoint x: 362, endPoint y: 158, distance: 15.0
click at [348, 151] on div "Tags option flooid bug , selected. 22 results available. Use Up and Down to cho…" at bounding box center [335, 167] width 175 height 67
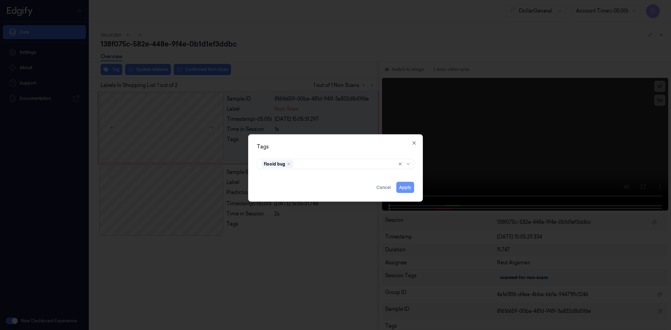
click at [402, 184] on button "Apply" at bounding box center [405, 187] width 18 height 11
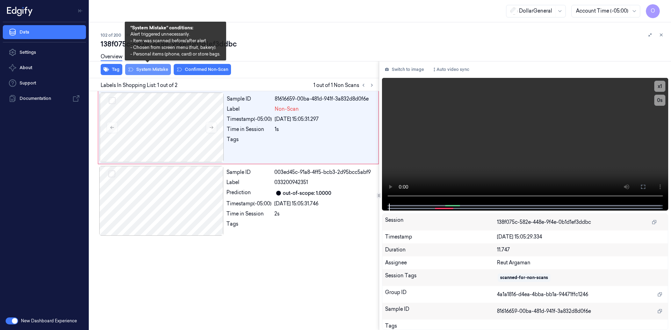
click at [140, 67] on button "System Mistake" at bounding box center [148, 69] width 46 height 11
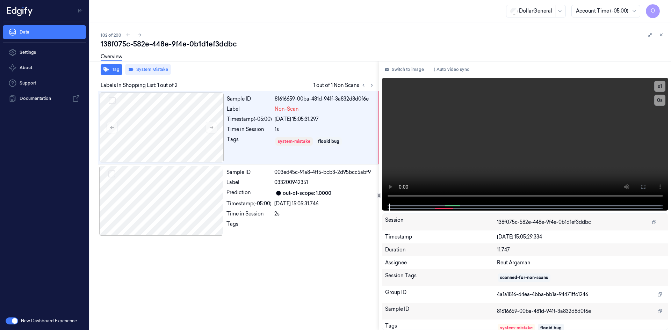
click at [248, 61] on div "Overview" at bounding box center [383, 58] width 565 height 18
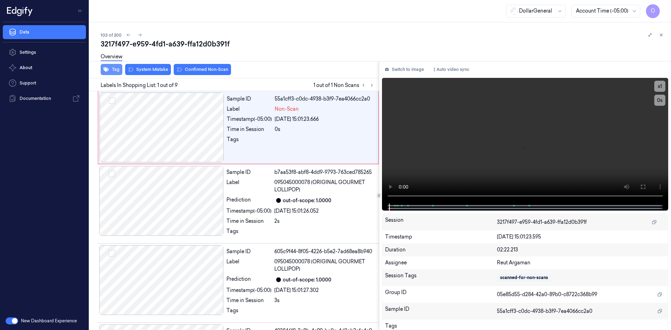
click at [117, 71] on button "Tag" at bounding box center [112, 69] width 22 height 11
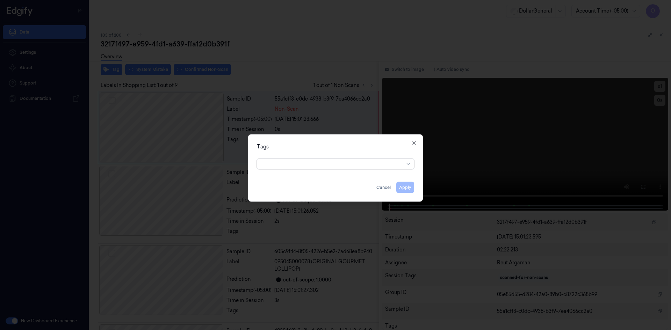
click at [331, 168] on div at bounding box center [332, 164] width 143 height 10
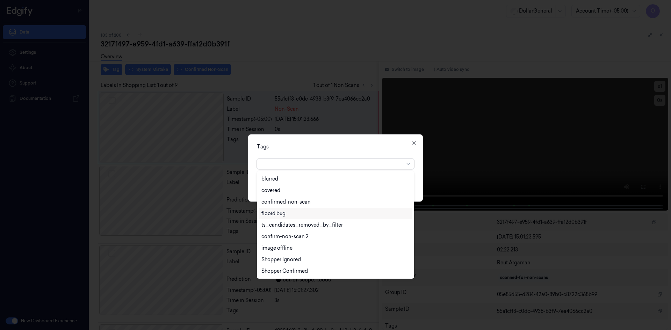
click at [293, 218] on div "flooid bug" at bounding box center [336, 214] width 154 height 12
click at [360, 143] on div "Tags option flooid bug , selected. 22 results available. Use Up and Down to cho…" at bounding box center [335, 167] width 175 height 67
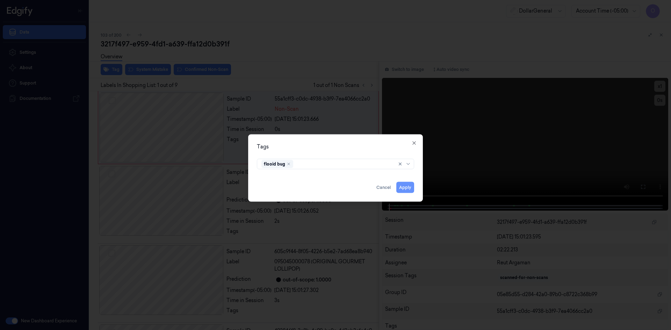
click at [405, 184] on button "Apply" at bounding box center [405, 187] width 18 height 11
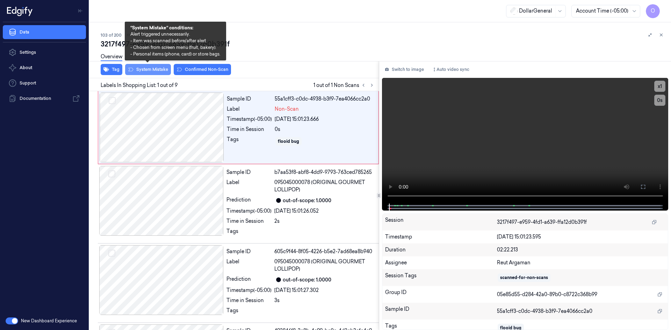
click at [154, 70] on button "System Mistake" at bounding box center [148, 69] width 46 height 11
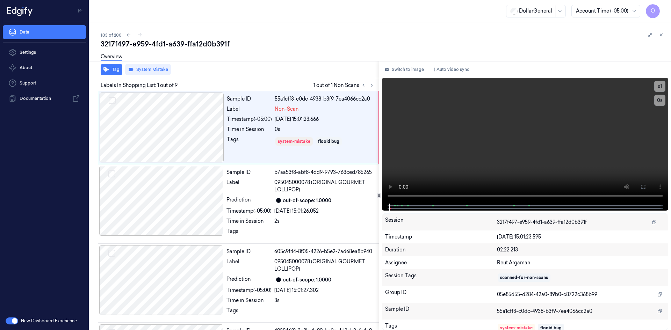
click at [297, 79] on div "Labels In Shopping List: 1 out of 9 1 out of 1 Non Scans" at bounding box center [233, 84] width 292 height 13
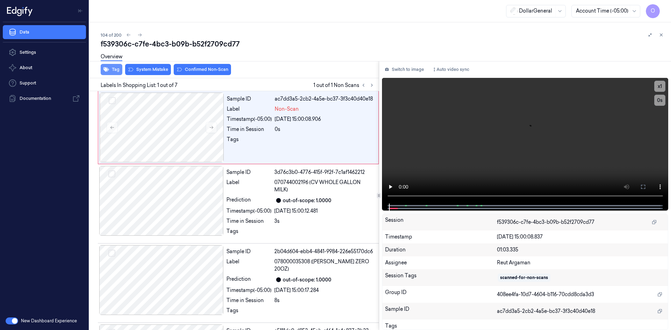
click at [115, 74] on button "Tag" at bounding box center [112, 69] width 22 height 11
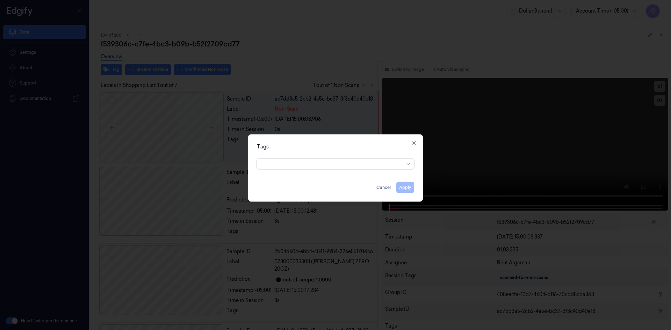
click at [271, 160] on div at bounding box center [332, 163] width 143 height 7
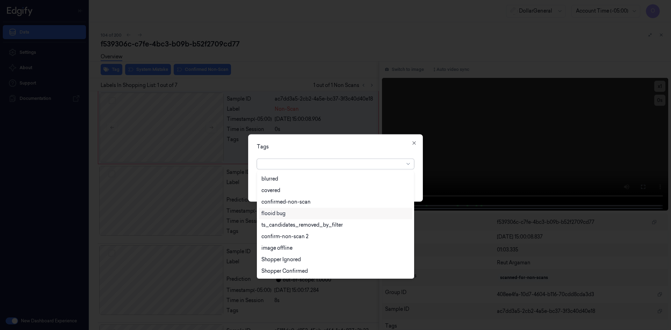
click at [306, 215] on div "flooid bug" at bounding box center [335, 213] width 148 height 7
click at [353, 157] on div "option flooid bug , selected. 22 results available. Use Up and Down to choose o…" at bounding box center [335, 162] width 157 height 13
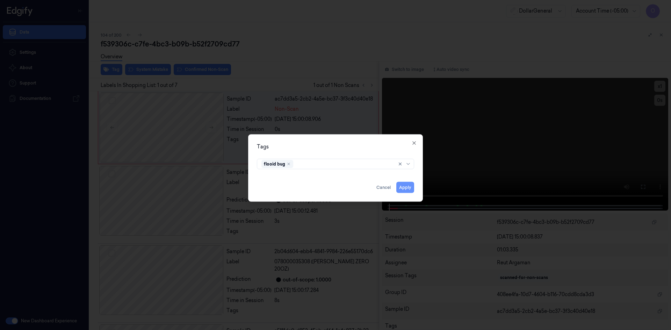
click at [411, 192] on button "Apply" at bounding box center [405, 187] width 18 height 11
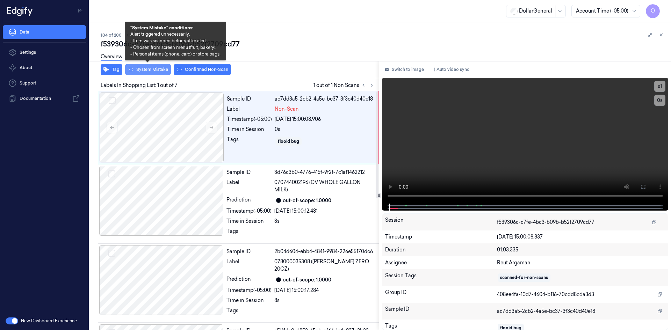
click at [153, 68] on button "System Mistake" at bounding box center [148, 69] width 46 height 11
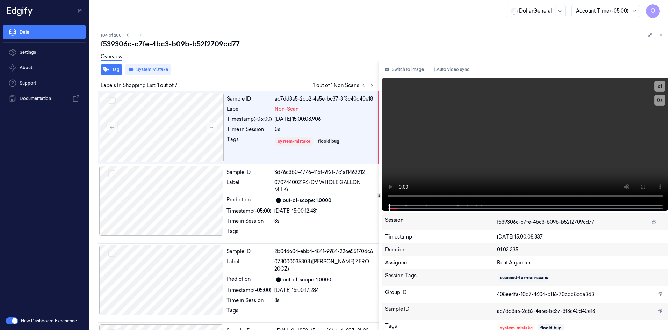
click at [346, 53] on div "Overview" at bounding box center [383, 58] width 565 height 18
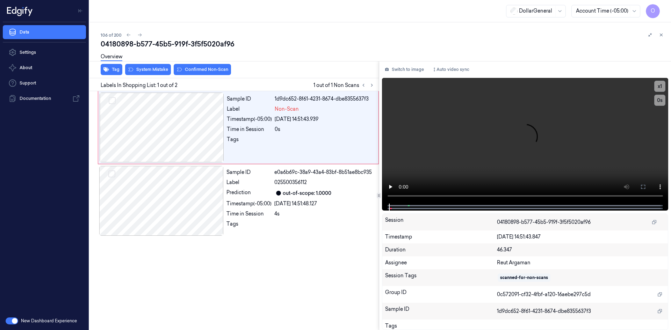
click at [664, 36] on button at bounding box center [661, 35] width 8 height 8
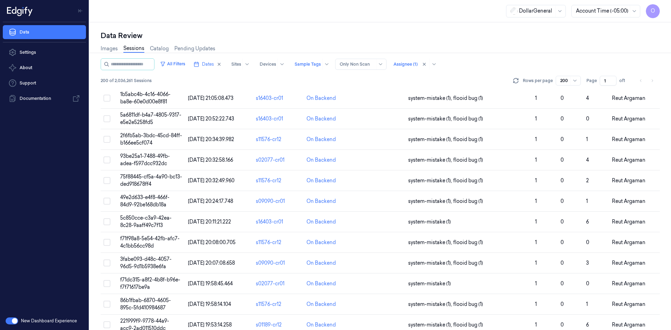
scroll to position [2069, 0]
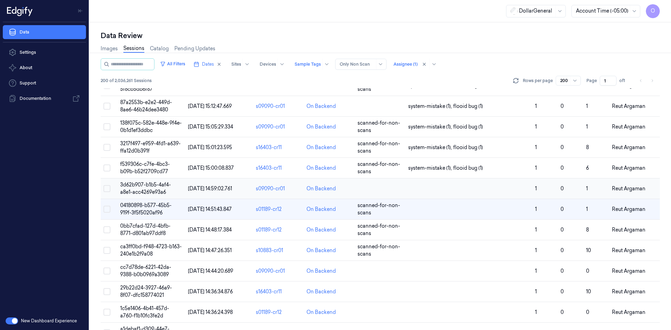
click at [469, 193] on td at bounding box center [468, 189] width 127 height 21
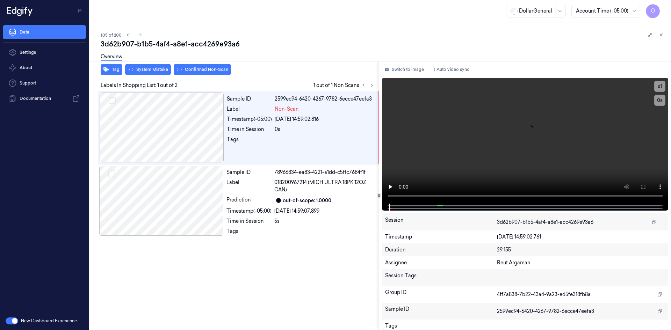
click at [121, 66] on div "Overview" at bounding box center [112, 58] width 22 height 18
click at [119, 67] on button "Tag" at bounding box center [112, 69] width 22 height 11
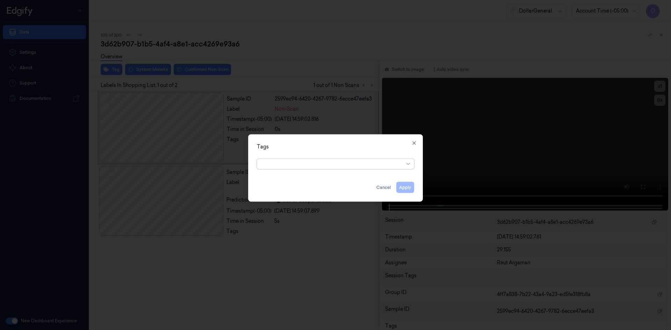
click at [327, 165] on div at bounding box center [332, 163] width 143 height 7
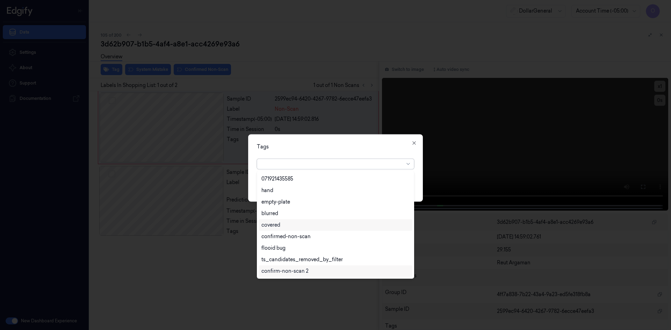
scroll to position [160, 0]
click at [322, 212] on div "flooid bug" at bounding box center [335, 213] width 148 height 7
click at [349, 149] on div "Tags" at bounding box center [335, 146] width 157 height 7
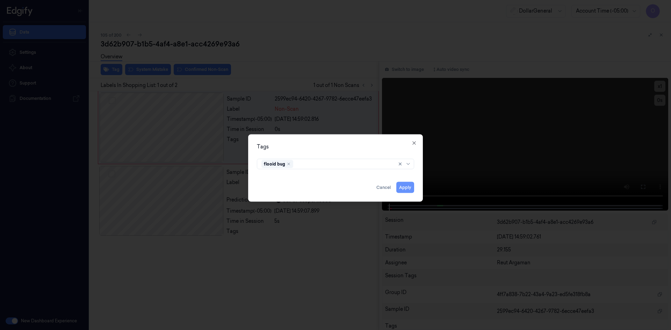
click at [404, 186] on button "Apply" at bounding box center [405, 187] width 18 height 11
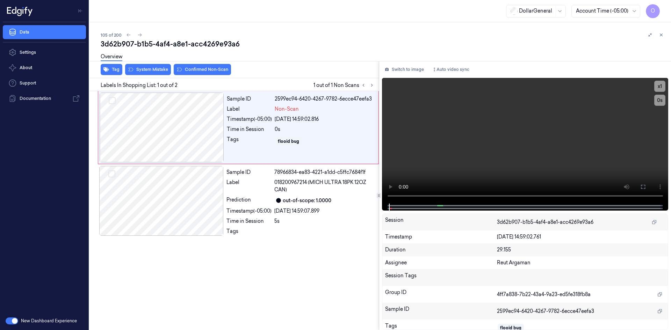
click at [149, 65] on div "Overview" at bounding box center [383, 58] width 565 height 18
click at [151, 66] on div "Overview" at bounding box center [383, 58] width 565 height 18
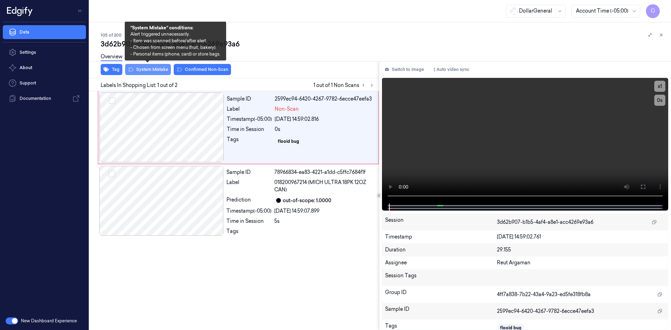
click at [155, 71] on button "System Mistake" at bounding box center [148, 69] width 46 height 11
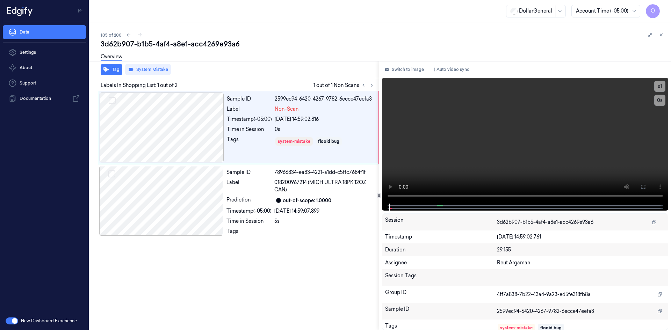
click at [242, 53] on div "Overview" at bounding box center [383, 58] width 565 height 18
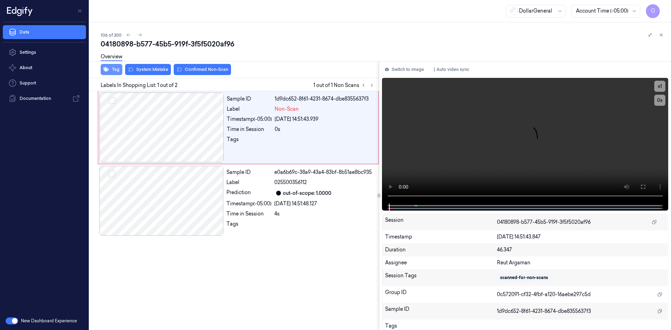
click at [121, 70] on button "Tag" at bounding box center [112, 69] width 22 height 11
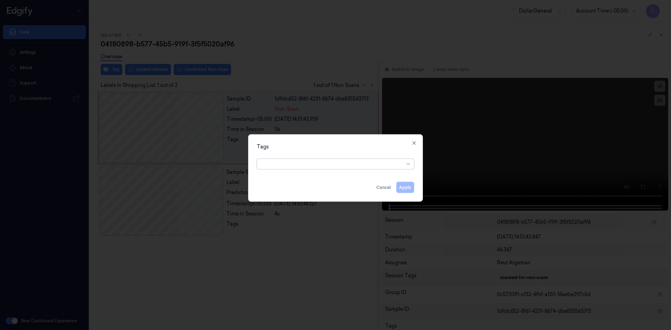
click at [302, 162] on div at bounding box center [332, 163] width 143 height 7
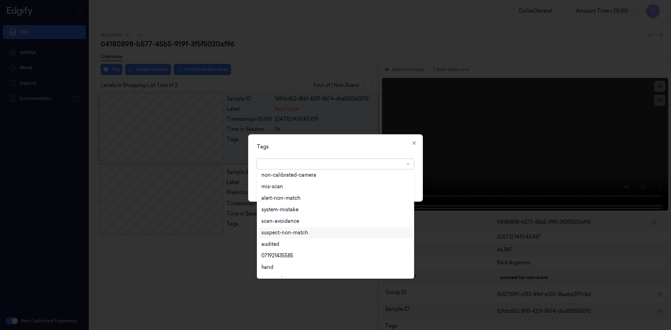
scroll to position [126, 0]
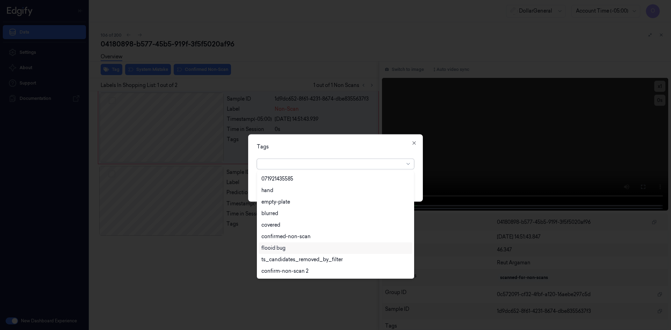
click at [285, 244] on div "flooid bug" at bounding box center [336, 248] width 154 height 12
click at [327, 139] on div "Tags option flooid bug , selected. 22 results available. Use Up and Down to cho…" at bounding box center [335, 167] width 175 height 67
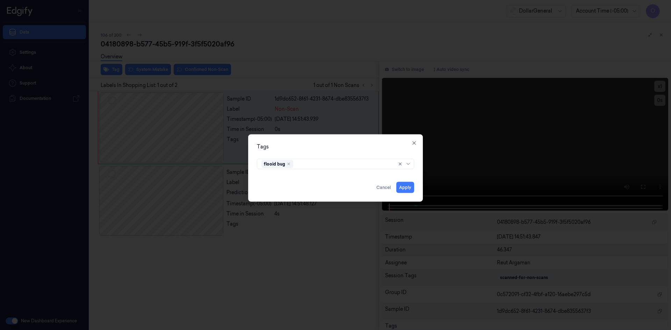
click at [407, 181] on div "Apply Cancel" at bounding box center [335, 184] width 157 height 17
click at [406, 189] on button "Apply" at bounding box center [405, 187] width 18 height 11
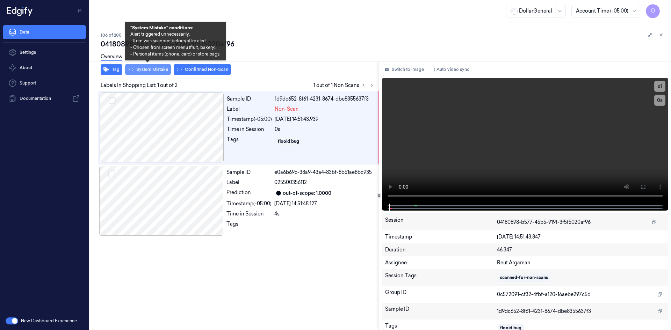
click at [152, 67] on button "System Mistake" at bounding box center [148, 69] width 46 height 11
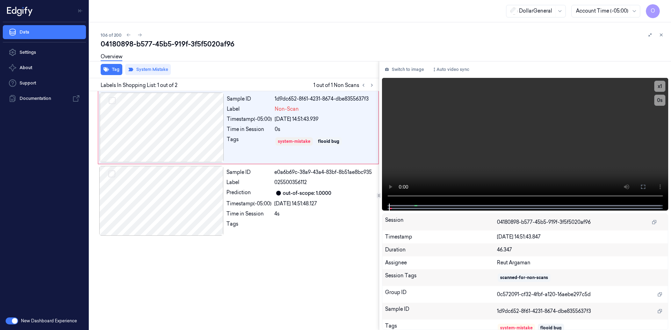
click at [290, 54] on div "Overview" at bounding box center [383, 58] width 565 height 18
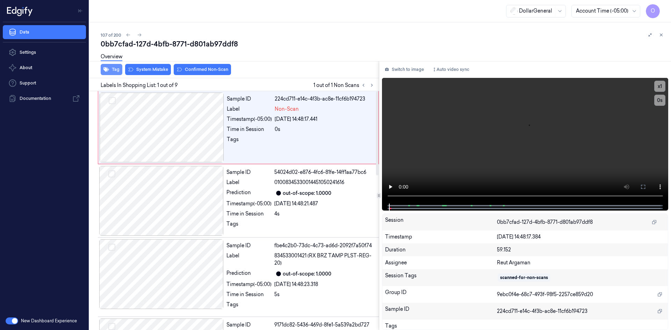
click at [113, 68] on button "Tag" at bounding box center [112, 69] width 22 height 11
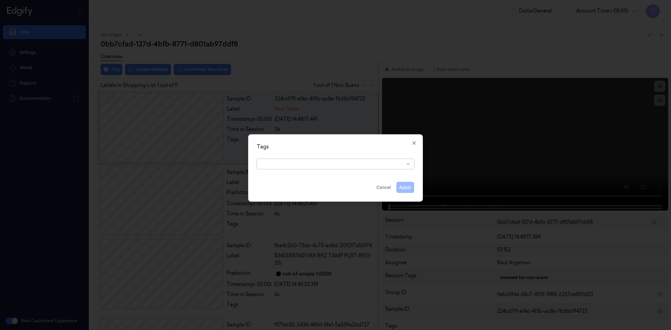
click at [309, 166] on div at bounding box center [332, 163] width 143 height 7
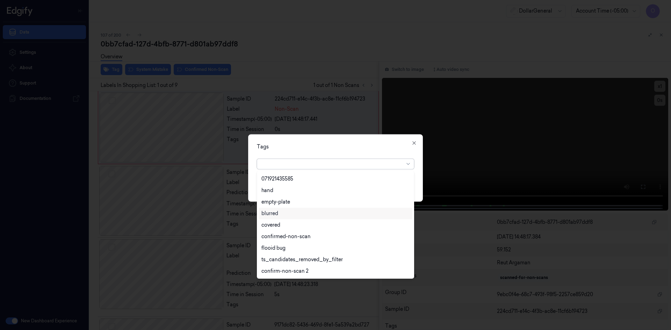
scroll to position [160, 0]
click at [283, 217] on div "flooid bug" at bounding box center [336, 214] width 154 height 12
click at [356, 149] on div "Tags" at bounding box center [335, 146] width 157 height 7
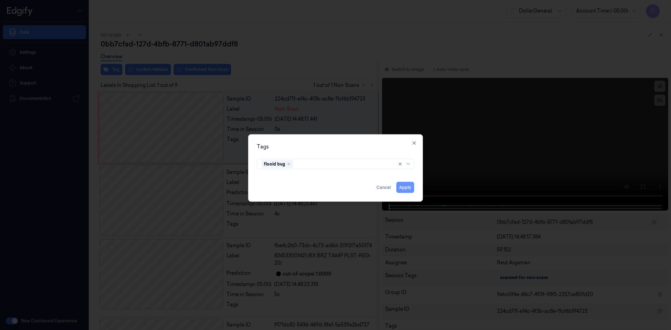
click at [400, 184] on button "Apply" at bounding box center [405, 187] width 18 height 11
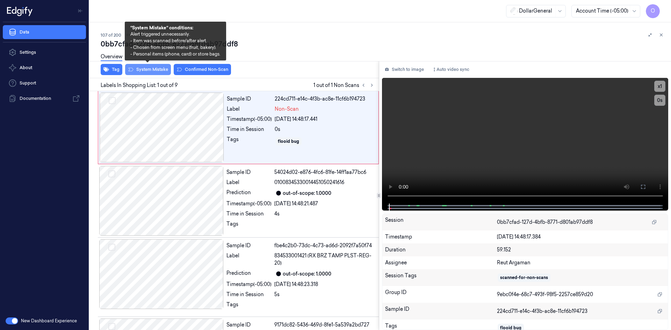
click at [160, 73] on button "System Mistake" at bounding box center [148, 69] width 46 height 11
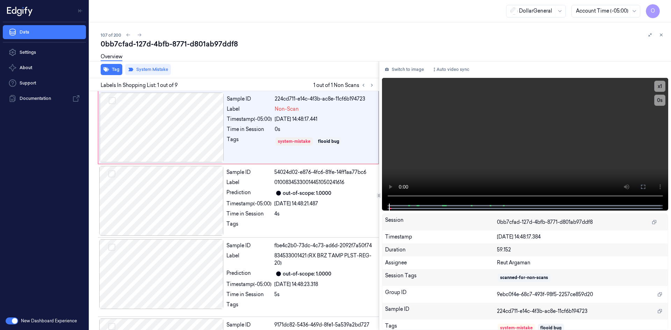
click at [273, 67] on div "Tag System Mistake" at bounding box center [233, 69] width 292 height 17
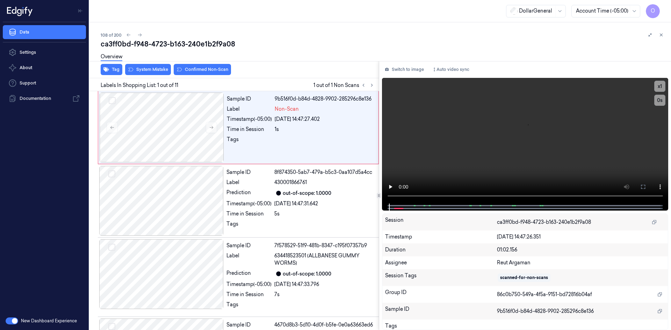
click at [117, 66] on div "Overview" at bounding box center [112, 58] width 22 height 18
click at [117, 69] on button "Tag" at bounding box center [112, 69] width 22 height 11
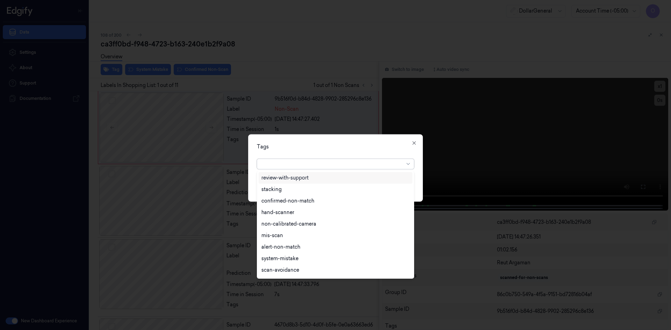
click at [294, 165] on div at bounding box center [332, 163] width 143 height 7
click at [292, 217] on div "flooid bug" at bounding box center [335, 213] width 148 height 7
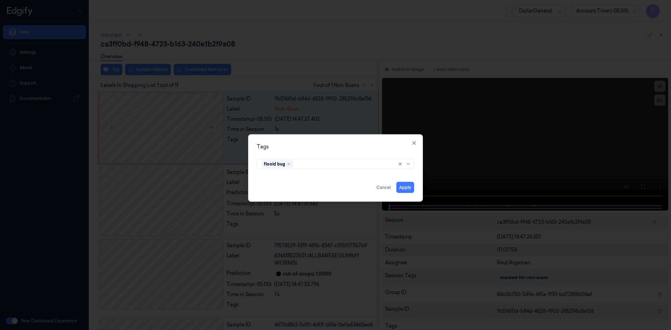
click at [368, 155] on div "Tags flooid bug Apply Cancel Close" at bounding box center [335, 167] width 175 height 67
click at [408, 186] on button "Apply" at bounding box center [405, 187] width 18 height 11
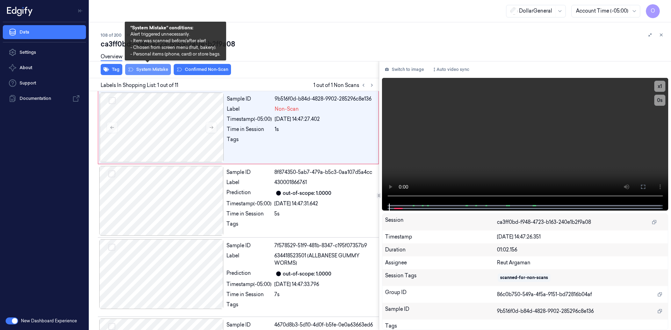
click at [148, 72] on button "System Mistake" at bounding box center [148, 69] width 46 height 11
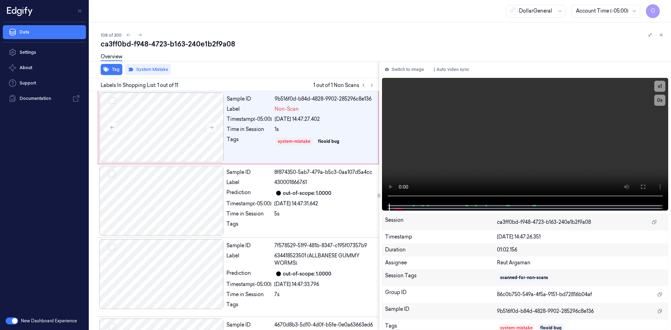
click at [239, 52] on div "Overview" at bounding box center [383, 58] width 565 height 18
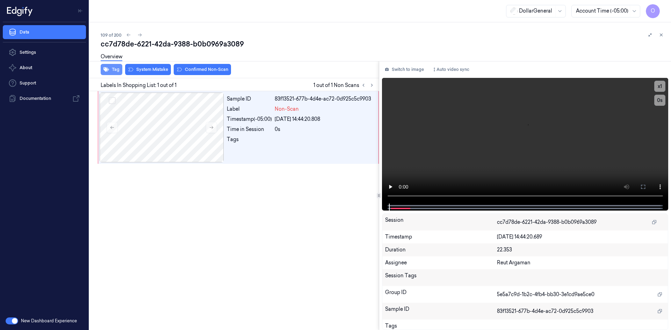
click at [116, 70] on button "Tag" at bounding box center [112, 69] width 22 height 11
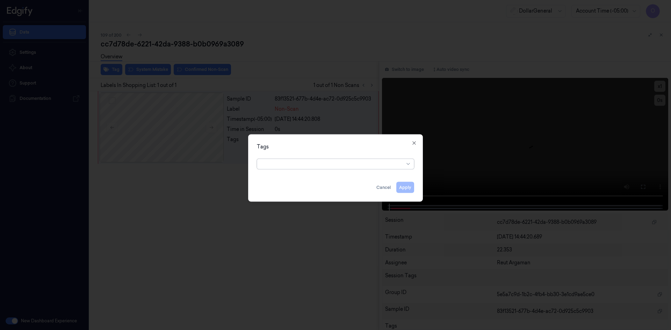
click at [354, 169] on div "option , selected. Select is focused ,type to refine list, press Down to open t…" at bounding box center [335, 163] width 168 height 15
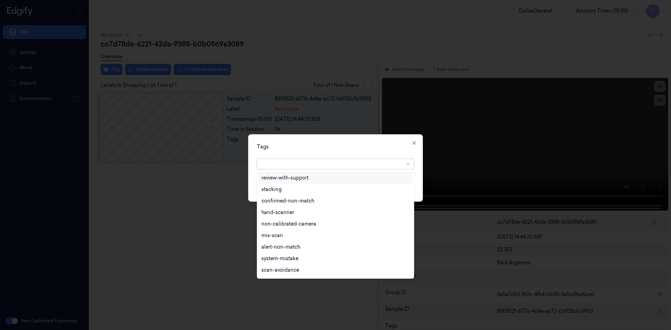
click at [351, 167] on div at bounding box center [332, 163] width 143 height 7
click at [316, 209] on div "flooid bug" at bounding box center [336, 214] width 154 height 12
click at [359, 151] on div "Tags option flooid bug , selected. 22 results available. Use Up and Down to cho…" at bounding box center [335, 167] width 175 height 67
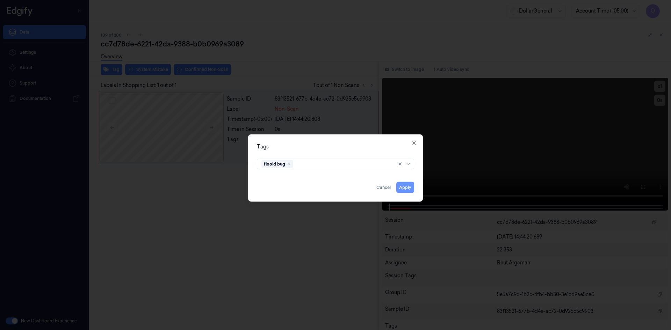
click at [406, 192] on button "Apply" at bounding box center [405, 187] width 18 height 11
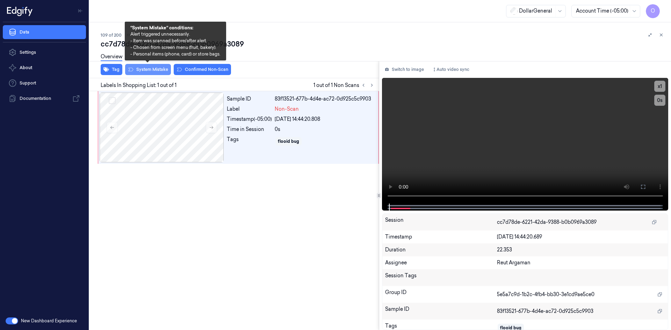
click at [150, 71] on button "System Mistake" at bounding box center [148, 69] width 46 height 11
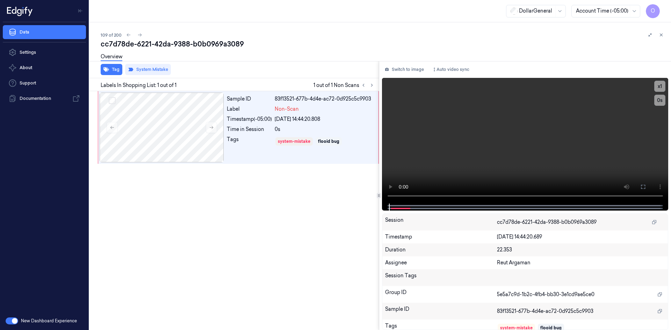
click at [353, 72] on div "Tag System Mistake" at bounding box center [233, 69] width 292 height 17
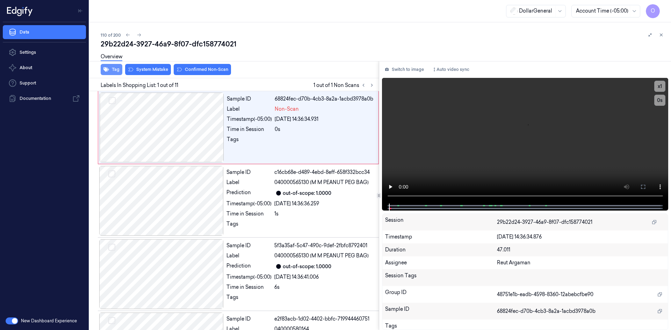
click at [108, 72] on icon "button" at bounding box center [106, 70] width 6 height 6
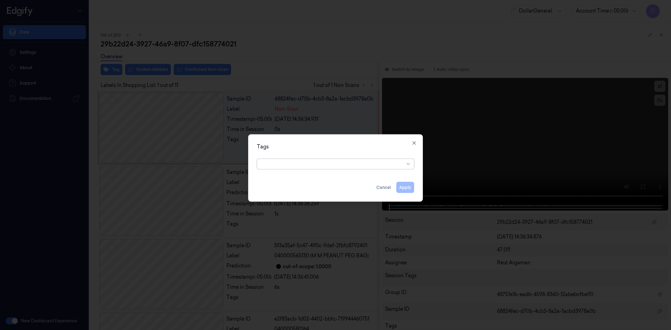
click at [309, 168] on div at bounding box center [332, 164] width 143 height 10
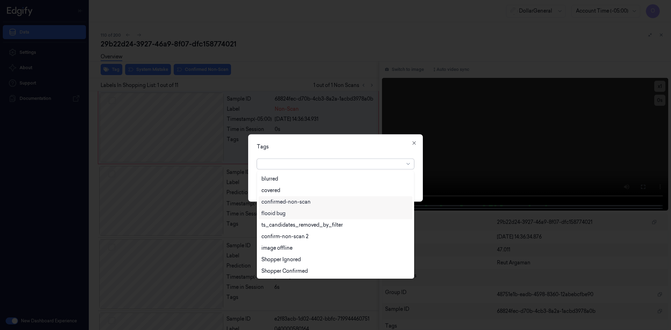
click at [335, 215] on div "flooid bug" at bounding box center [335, 213] width 148 height 7
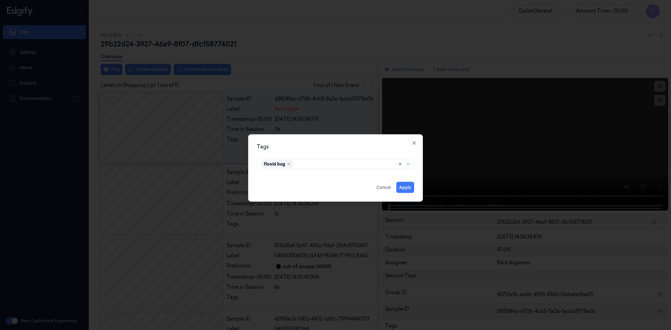
click at [353, 154] on div "Tags flooid bug Apply Cancel Close" at bounding box center [335, 167] width 175 height 67
click at [402, 188] on button "Apply" at bounding box center [405, 187] width 18 height 11
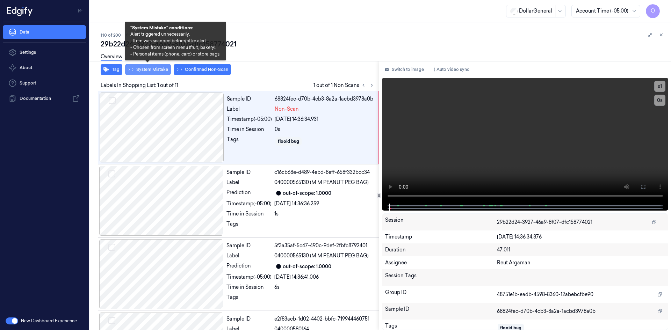
click at [165, 72] on button "System Mistake" at bounding box center [148, 69] width 46 height 11
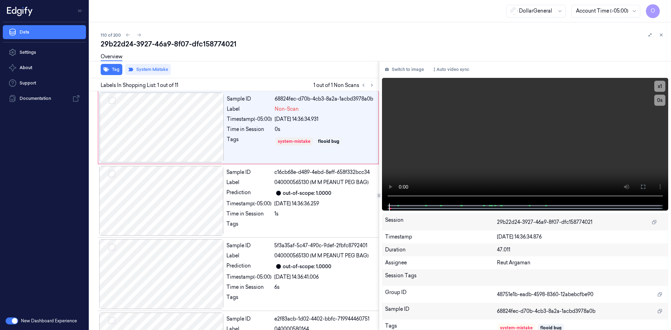
click at [356, 71] on div "Tag System Mistake" at bounding box center [233, 69] width 292 height 17
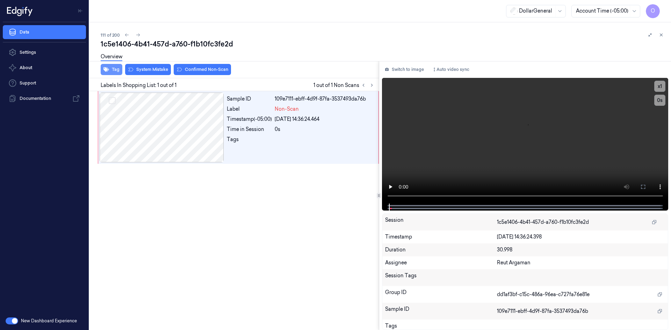
click at [112, 73] on button "Tag" at bounding box center [112, 69] width 22 height 11
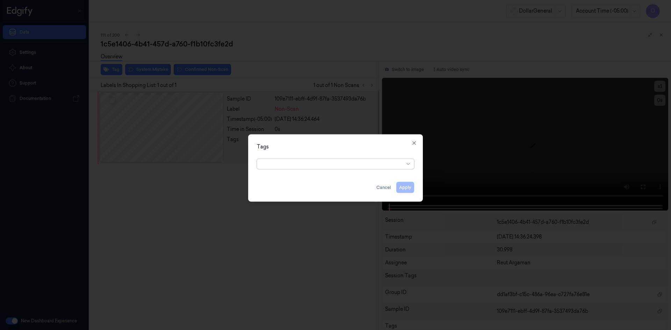
click at [345, 172] on div "Tags option , selected. Select is focused ,type to refine list, press Down to o…" at bounding box center [335, 167] width 175 height 67
click at [342, 168] on div at bounding box center [332, 164] width 143 height 10
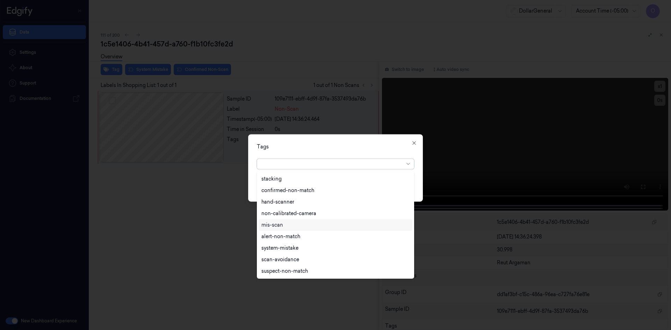
scroll to position [126, 0]
click at [345, 245] on div "flooid bug" at bounding box center [335, 248] width 148 height 7
click at [398, 150] on div "Tags" at bounding box center [335, 146] width 157 height 7
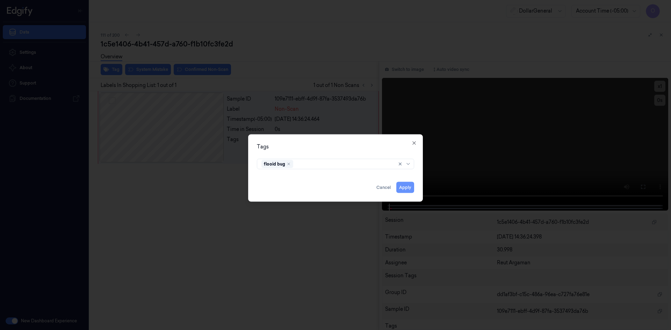
click at [412, 186] on button "Apply" at bounding box center [405, 187] width 18 height 11
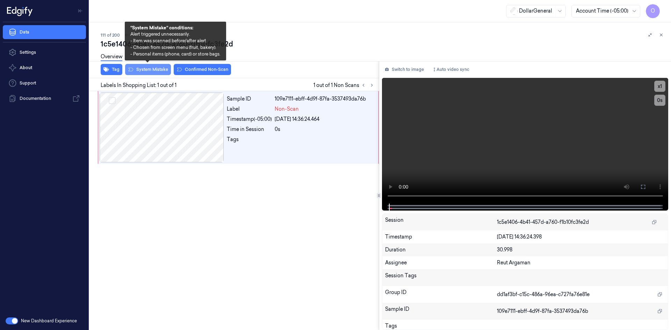
click at [148, 72] on button "System Mistake" at bounding box center [148, 69] width 46 height 11
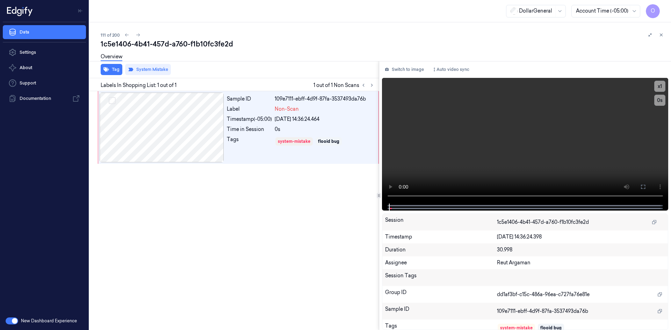
click at [208, 50] on div "Overview" at bounding box center [383, 58] width 565 height 18
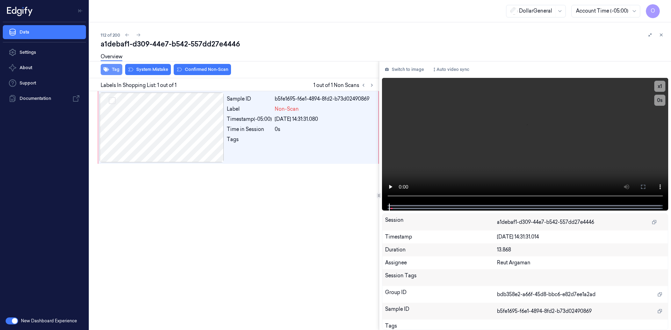
click at [110, 73] on button "Tag" at bounding box center [112, 69] width 22 height 11
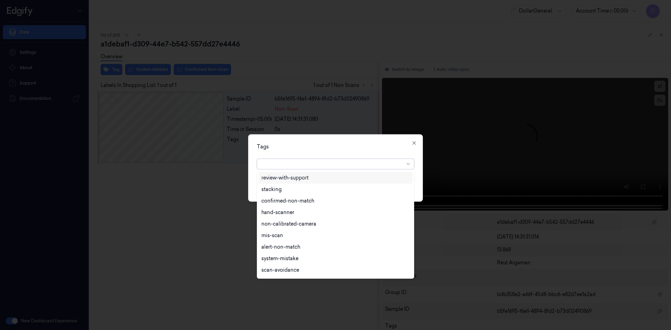
click at [325, 169] on div at bounding box center [335, 164] width 157 height 10
click at [291, 217] on div "flooid bug" at bounding box center [335, 213] width 148 height 7
click at [379, 158] on div "option flooid bug , selected. 22 results available. Use Up and Down to choose o…" at bounding box center [335, 162] width 157 height 13
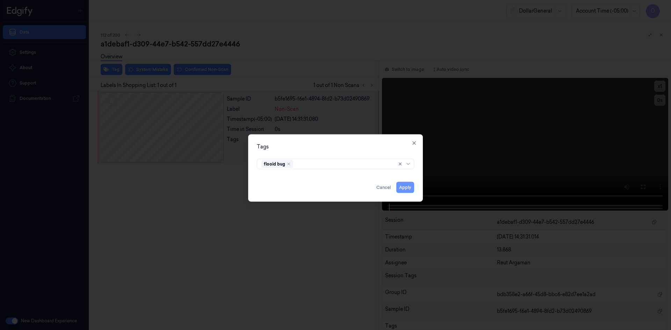
click at [399, 184] on button "Apply" at bounding box center [405, 187] width 18 height 11
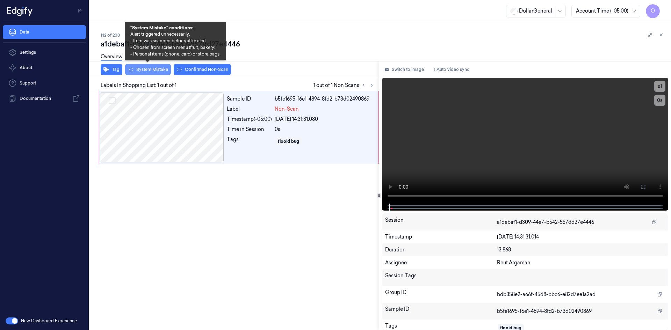
click at [154, 67] on button "System Mistake" at bounding box center [148, 69] width 46 height 11
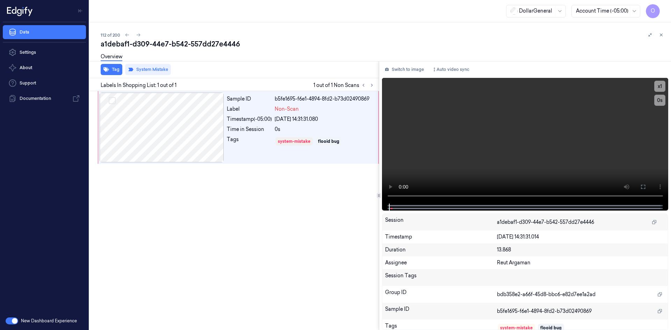
click at [241, 54] on div "Overview" at bounding box center [383, 58] width 565 height 18
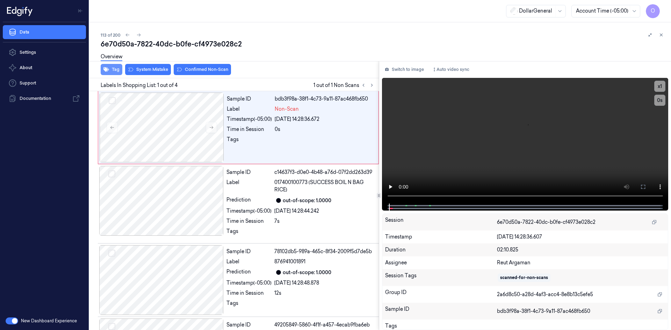
click at [107, 68] on icon "button" at bounding box center [106, 69] width 6 height 5
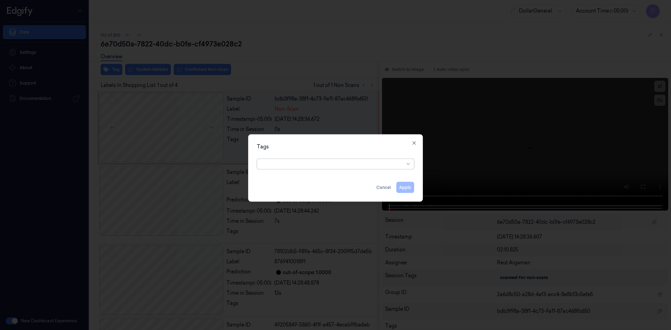
click at [304, 168] on div at bounding box center [332, 164] width 143 height 10
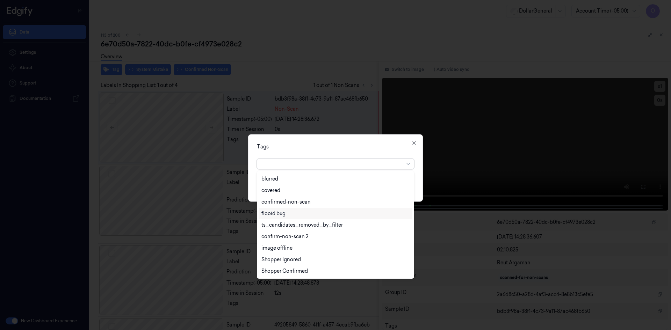
click at [300, 214] on div "flooid bug" at bounding box center [335, 213] width 148 height 7
click at [345, 145] on div "Tags" at bounding box center [335, 146] width 157 height 7
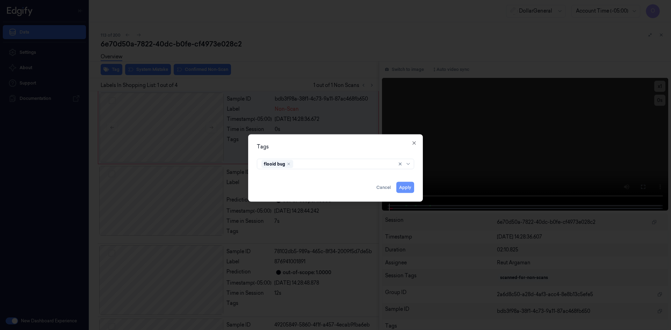
click at [405, 190] on button "Apply" at bounding box center [405, 187] width 18 height 11
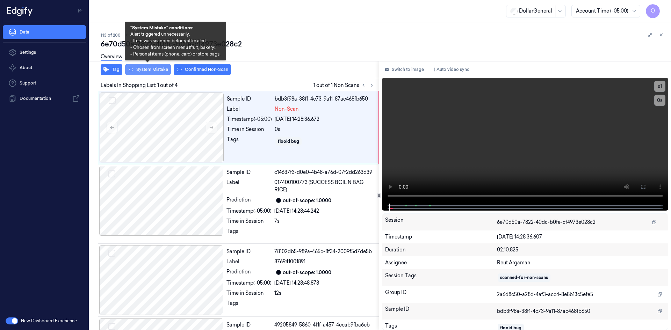
click at [146, 73] on button "System Mistake" at bounding box center [148, 69] width 46 height 11
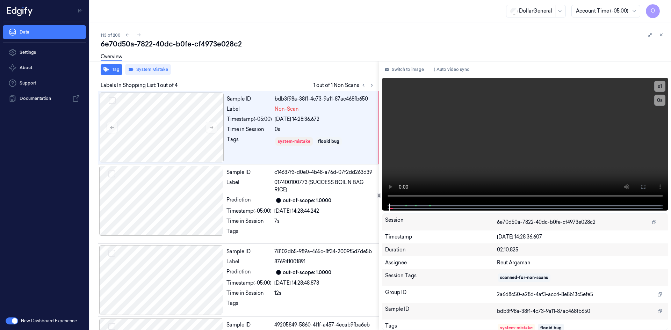
scroll to position [0, 11]
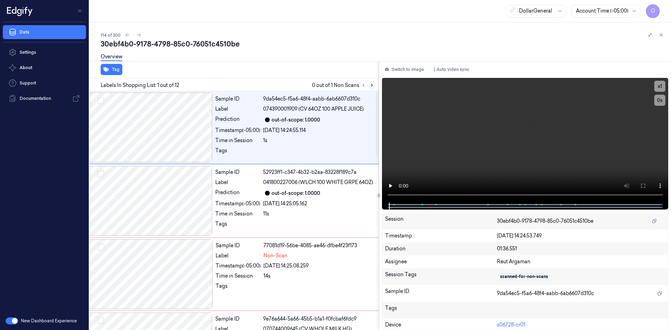
click at [374, 83] on icon at bounding box center [371, 85] width 5 height 5
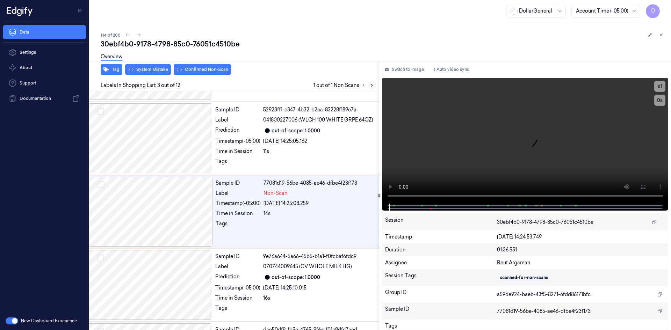
scroll to position [64, 11]
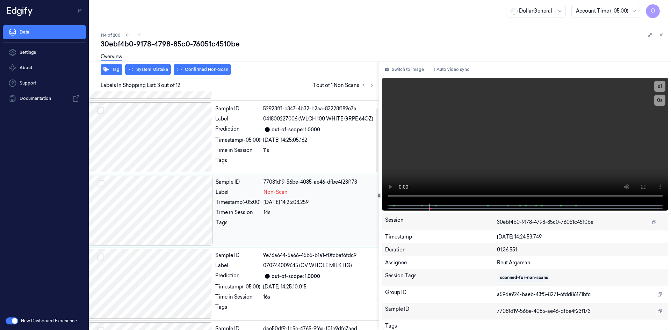
click at [452, 98] on video at bounding box center [525, 141] width 287 height 126
drag, startPoint x: 427, startPoint y: 116, endPoint x: 419, endPoint y: 119, distance: 8.3
click at [427, 116] on video at bounding box center [525, 141] width 287 height 126
click at [152, 74] on button "System Mistake" at bounding box center [148, 69] width 46 height 11
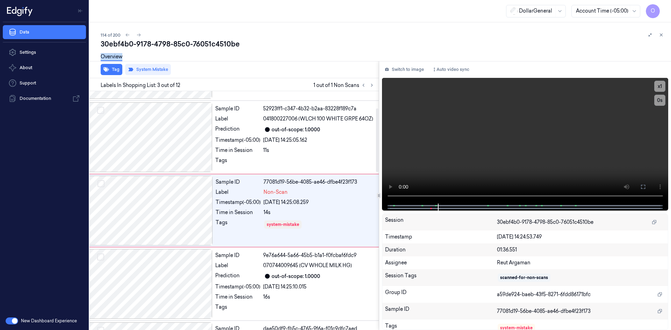
drag, startPoint x: 309, startPoint y: 50, endPoint x: 304, endPoint y: 1, distance: 48.5
click at [303, 26] on div "114 of 200 30ebf4b0-9178-4798-85c0-76051c4510be Overview Tag System Mistake Lab…" at bounding box center [379, 176] width 581 height 308
click at [304, 65] on div "Overview" at bounding box center [383, 58] width 565 height 18
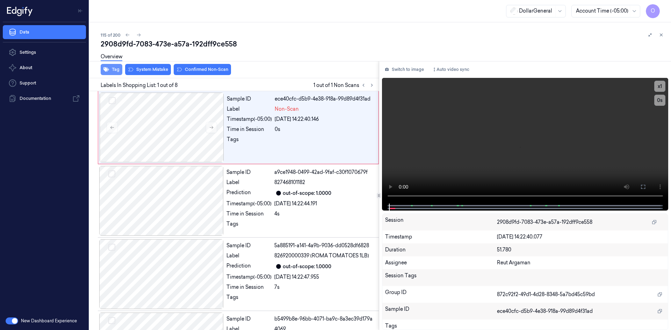
click at [117, 67] on button "Tag" at bounding box center [112, 69] width 22 height 11
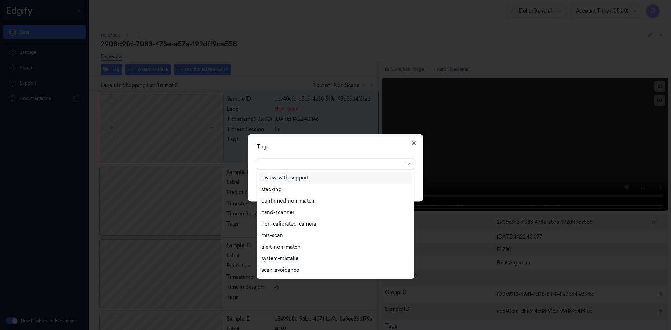
click at [323, 165] on div at bounding box center [332, 163] width 143 height 7
click at [303, 213] on div "flooid bug" at bounding box center [335, 213] width 148 height 7
click at [357, 143] on div "Tags" at bounding box center [335, 146] width 157 height 7
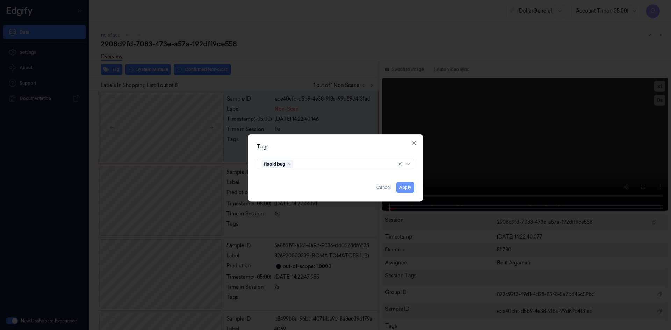
click at [413, 186] on button "Apply" at bounding box center [405, 187] width 18 height 11
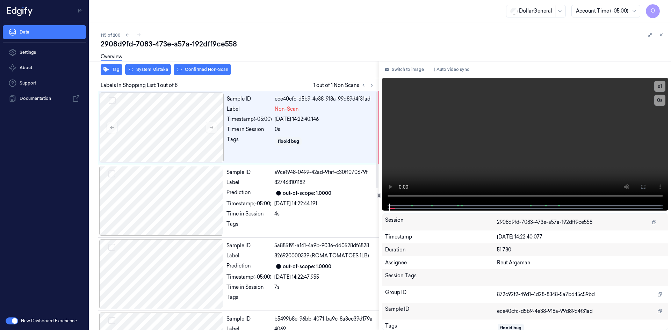
click at [165, 65] on div "Overview" at bounding box center [383, 58] width 565 height 18
click at [170, 75] on div "Tag System Mistake Confirmed Non-Scan" at bounding box center [233, 69] width 292 height 17
click at [169, 69] on button "System Mistake" at bounding box center [148, 69] width 46 height 11
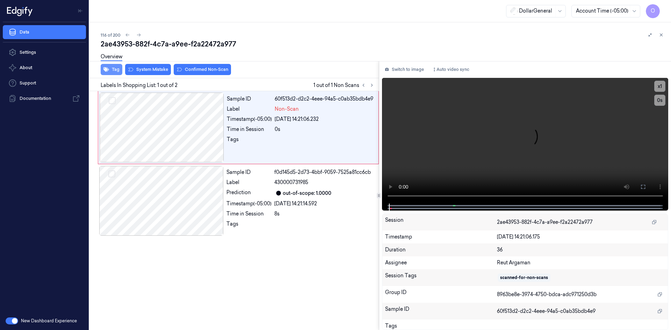
click at [112, 69] on button "Tag" at bounding box center [112, 69] width 22 height 11
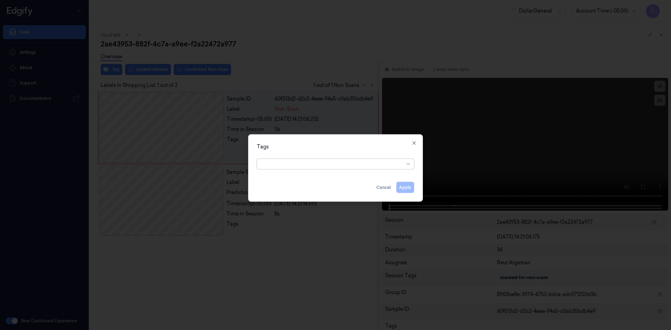
click at [330, 165] on div at bounding box center [332, 163] width 143 height 7
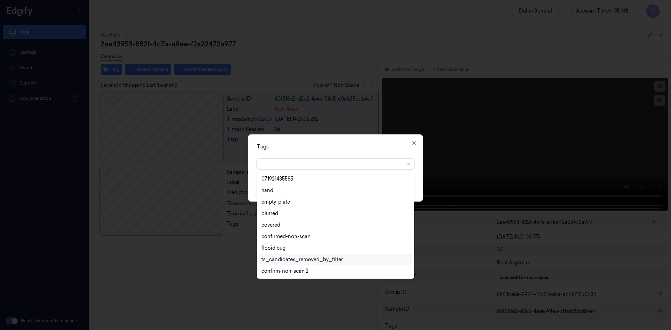
scroll to position [160, 0]
click at [301, 216] on div "flooid bug" at bounding box center [335, 213] width 148 height 7
drag, startPoint x: 334, startPoint y: 149, endPoint x: 354, endPoint y: 164, distance: 24.5
click at [334, 149] on div "Tags" at bounding box center [335, 146] width 157 height 7
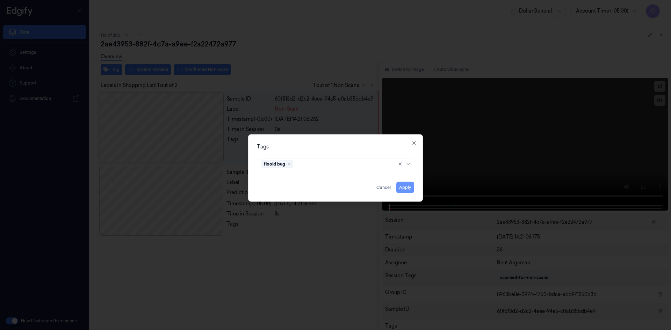
click at [400, 189] on button "Apply" at bounding box center [405, 187] width 18 height 11
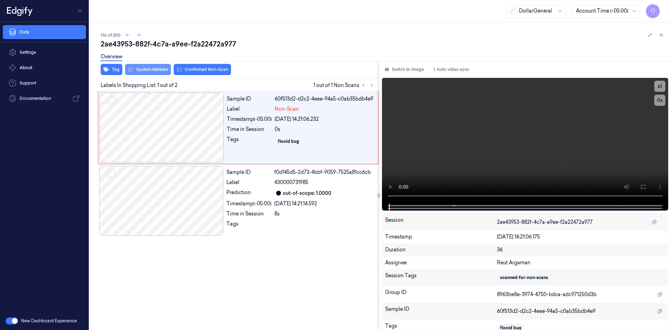
click at [132, 67] on icon at bounding box center [131, 70] width 6 height 6
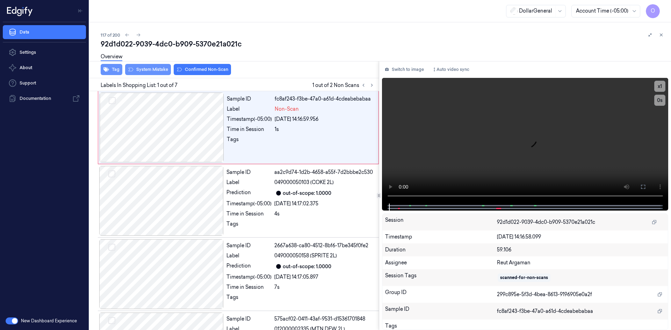
click at [113, 69] on button "Tag" at bounding box center [112, 69] width 22 height 11
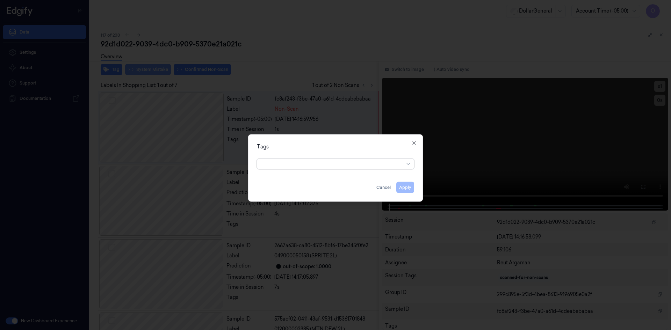
drag, startPoint x: 353, startPoint y: 167, endPoint x: 355, endPoint y: 170, distance: 4.0
click at [353, 167] on div at bounding box center [332, 163] width 143 height 7
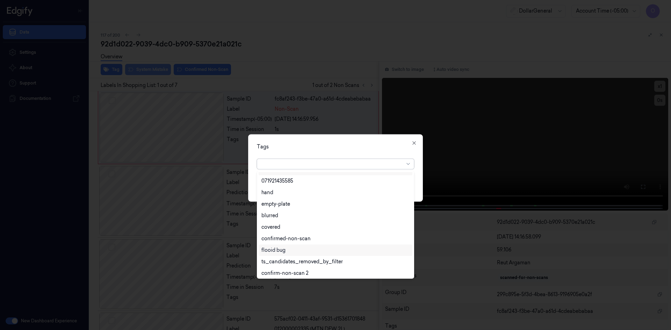
scroll to position [126, 0]
click at [295, 246] on div "flooid bug" at bounding box center [335, 248] width 148 height 7
click at [395, 148] on div "Tags" at bounding box center [335, 146] width 157 height 7
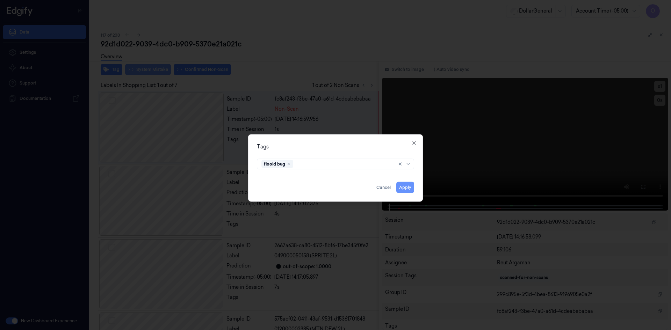
click at [409, 184] on button "Apply" at bounding box center [405, 187] width 18 height 11
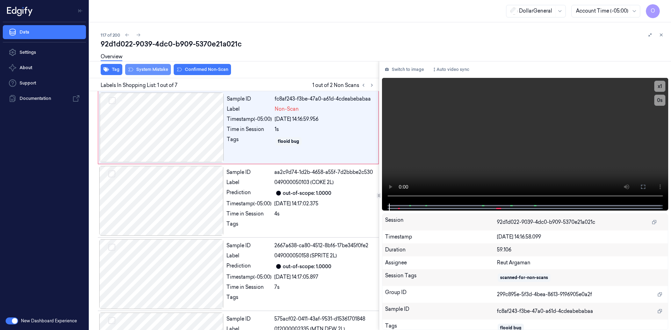
click at [143, 66] on div "Overview" at bounding box center [383, 58] width 565 height 18
click at [145, 70] on button "System Mistake" at bounding box center [148, 69] width 46 height 11
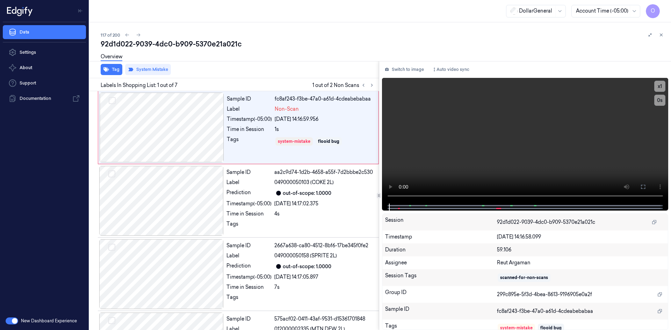
click at [274, 57] on div "Overview" at bounding box center [383, 58] width 565 height 18
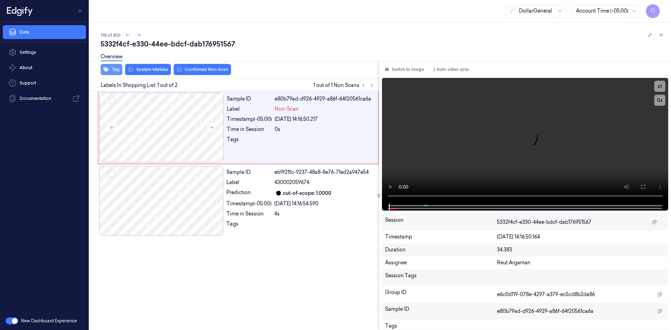
click at [106, 70] on icon "button" at bounding box center [106, 69] width 6 height 5
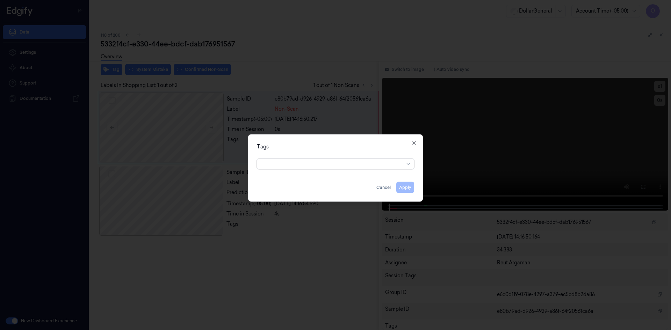
click at [343, 171] on div "Tags option , selected. Select is focused ,type to refine list, press Down to o…" at bounding box center [335, 167] width 175 height 67
click at [345, 167] on div at bounding box center [332, 163] width 143 height 7
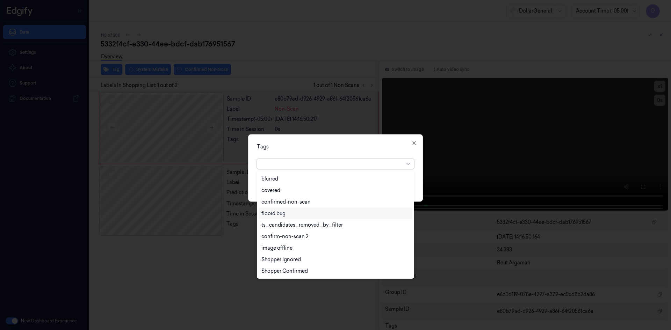
click at [299, 217] on div "flooid bug" at bounding box center [335, 213] width 148 height 7
click at [330, 151] on div "Tags option flooid bug , selected. 22 results available. Use Up and Down to cho…" at bounding box center [335, 167] width 175 height 67
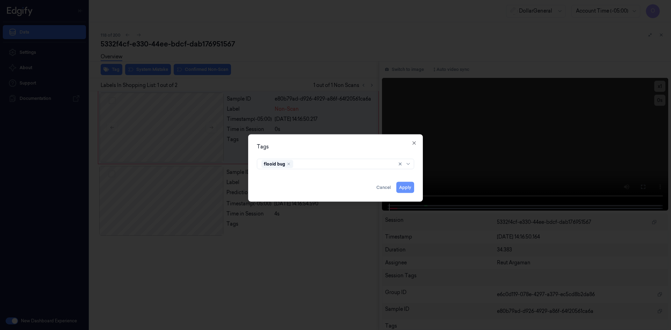
click at [408, 184] on button "Apply" at bounding box center [405, 187] width 18 height 11
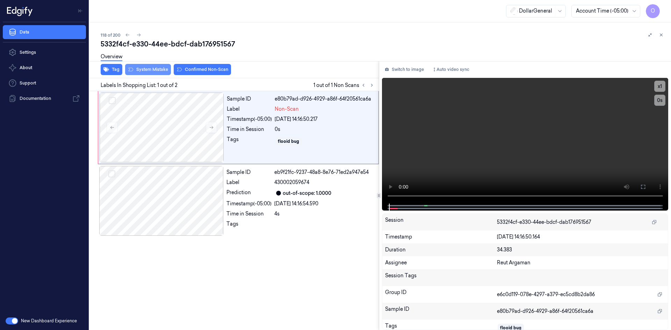
click at [146, 74] on button "System Mistake" at bounding box center [148, 69] width 46 height 11
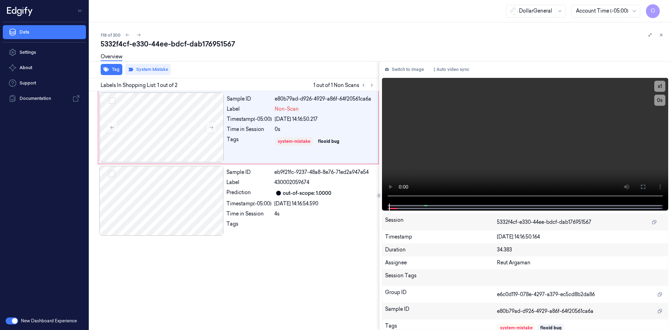
click at [251, 52] on div "Overview" at bounding box center [383, 58] width 565 height 18
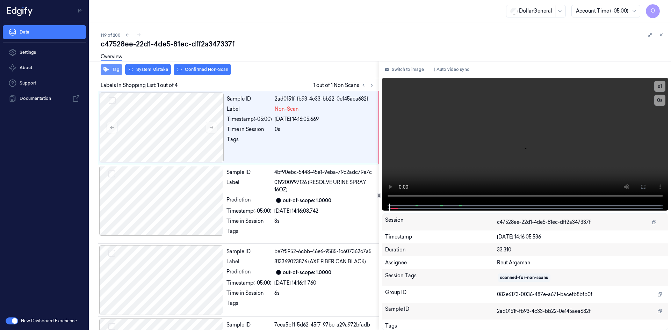
click at [114, 67] on button "Tag" at bounding box center [112, 69] width 22 height 11
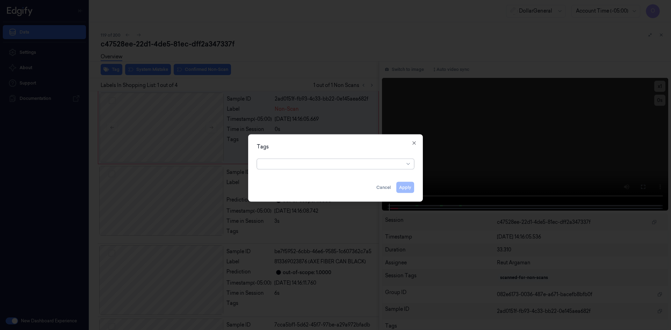
click at [315, 166] on div at bounding box center [332, 163] width 143 height 7
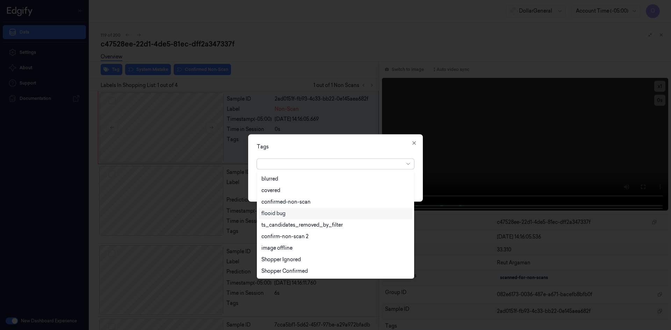
click at [291, 214] on div "flooid bug" at bounding box center [335, 213] width 148 height 7
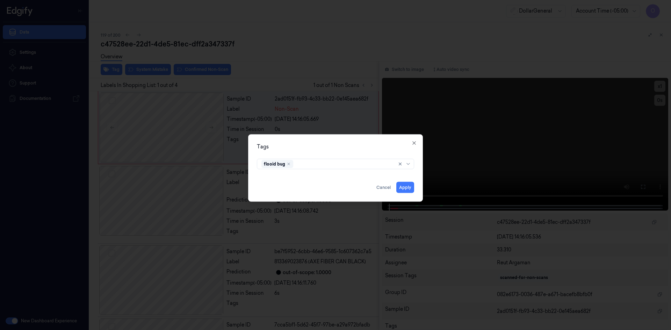
click at [347, 153] on div "Tags flooid bug Apply Cancel Close" at bounding box center [335, 167] width 175 height 67
click at [414, 190] on div "Tags flooid bug Apply Cancel Close" at bounding box center [335, 167] width 175 height 67
click at [412, 189] on button "Apply" at bounding box center [405, 187] width 18 height 11
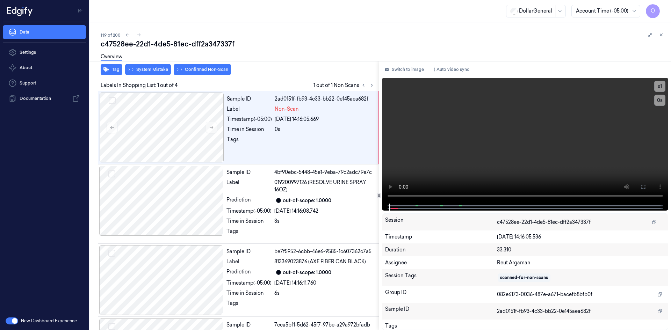
click at [158, 71] on button "System Mistake" at bounding box center [148, 69] width 46 height 11
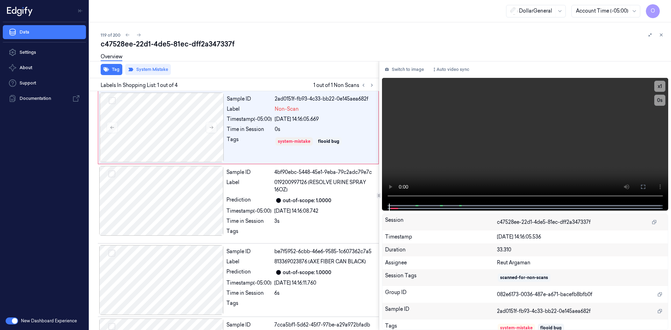
click at [237, 56] on div "Overview" at bounding box center [383, 58] width 565 height 18
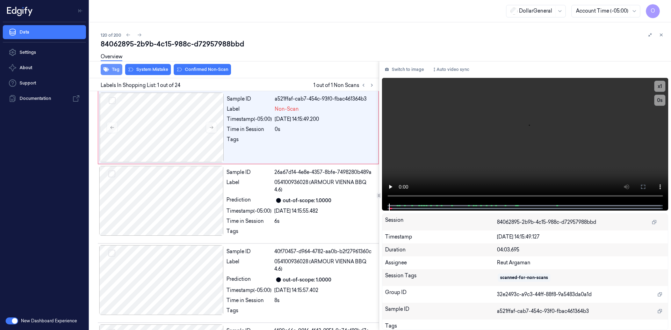
click at [116, 69] on button "Tag" at bounding box center [112, 69] width 22 height 11
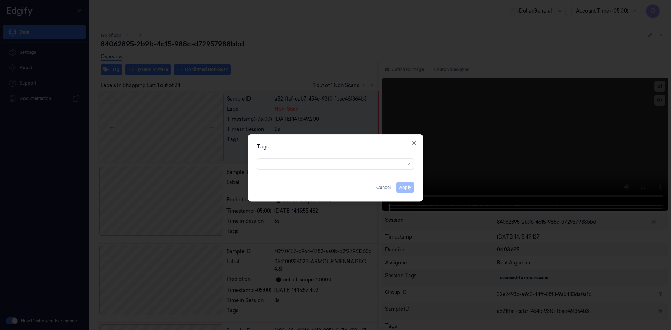
click at [321, 165] on div at bounding box center [332, 163] width 143 height 7
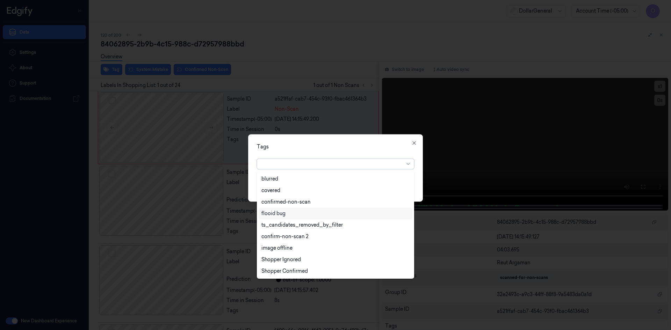
click at [286, 214] on div "flooid bug" at bounding box center [335, 213] width 148 height 7
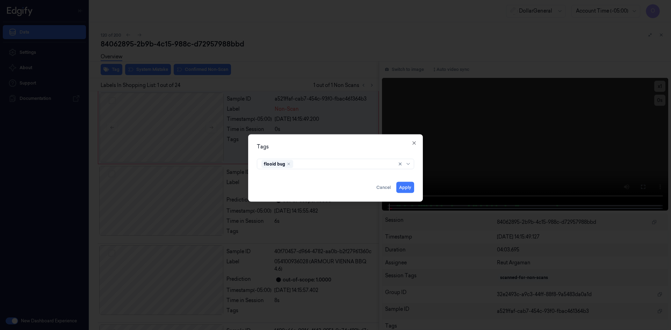
click at [336, 146] on div "Tags" at bounding box center [335, 146] width 157 height 7
click at [404, 185] on button "Apply" at bounding box center [405, 187] width 18 height 11
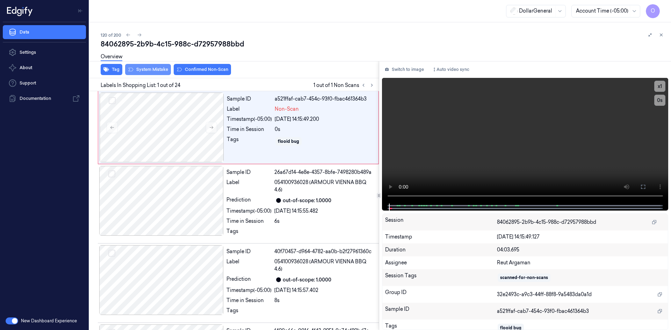
click at [147, 72] on button "System Mistake" at bounding box center [148, 69] width 46 height 11
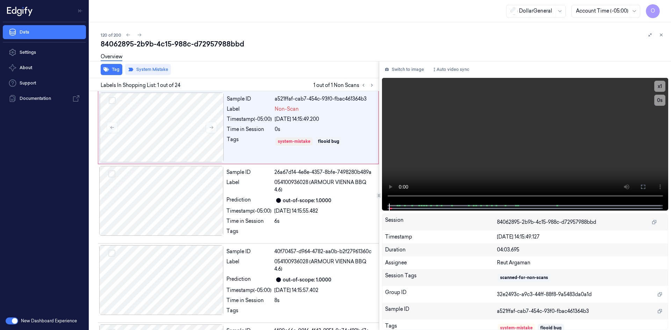
click at [248, 50] on div "Overview" at bounding box center [383, 58] width 565 height 18
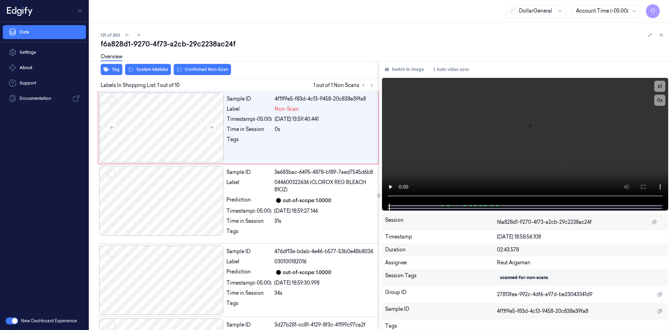
click at [117, 66] on div "Overview" at bounding box center [112, 58] width 22 height 18
click at [119, 69] on button "Tag" at bounding box center [112, 69] width 22 height 11
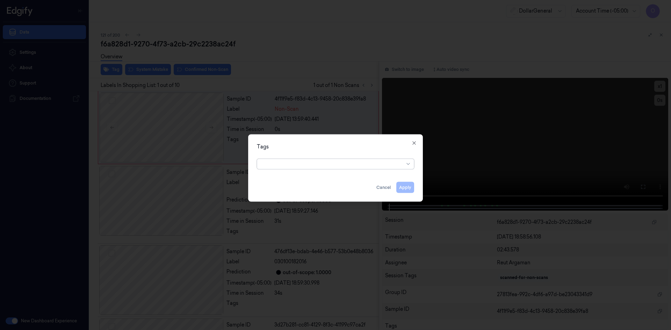
click at [324, 163] on div at bounding box center [332, 163] width 143 height 7
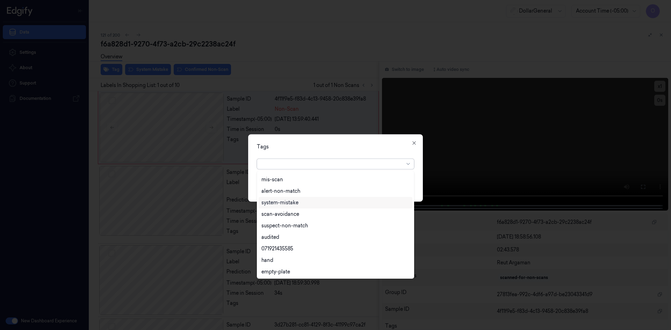
scroll to position [126, 0]
click at [301, 248] on div "flooid bug" at bounding box center [335, 248] width 148 height 7
click at [343, 149] on div "Tags" at bounding box center [335, 146] width 157 height 7
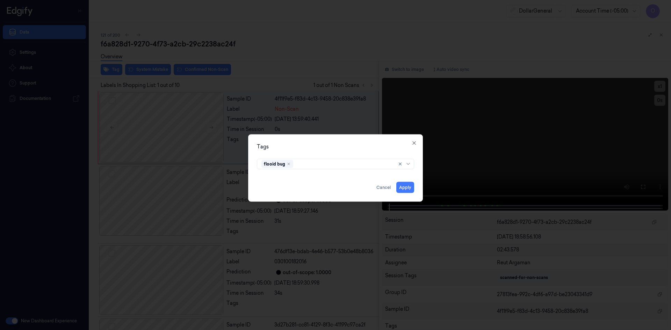
click at [417, 188] on div "Tags flooid bug Apply Cancel Close" at bounding box center [335, 167] width 175 height 67
click at [414, 189] on button "Apply" at bounding box center [405, 187] width 18 height 11
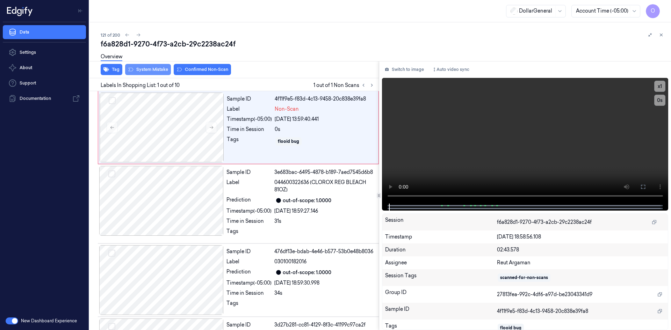
click at [149, 72] on button "System Mistake" at bounding box center [148, 69] width 46 height 11
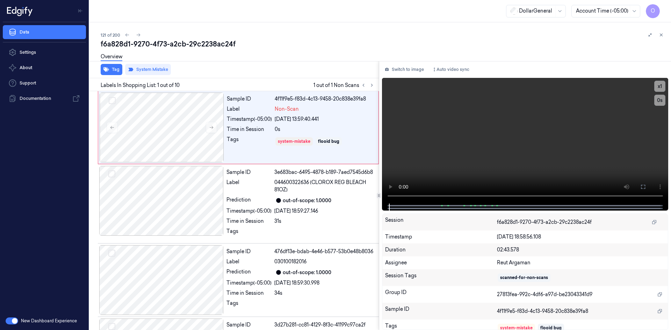
click at [274, 58] on div "Overview" at bounding box center [383, 58] width 565 height 18
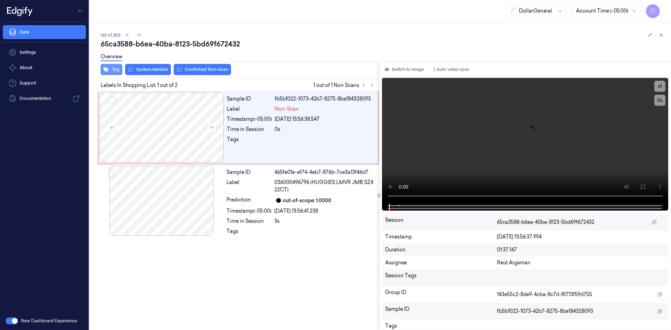
click at [109, 70] on button "Tag" at bounding box center [112, 69] width 22 height 11
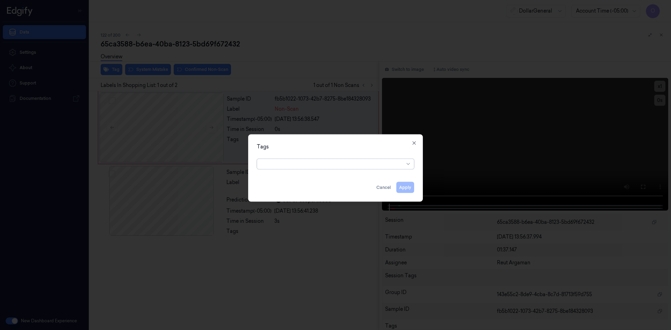
click at [300, 163] on div at bounding box center [332, 163] width 143 height 7
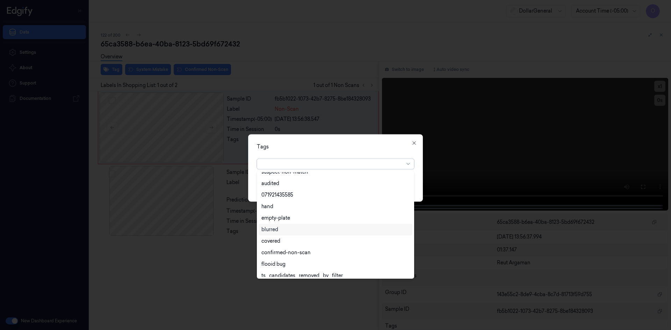
scroll to position [126, 0]
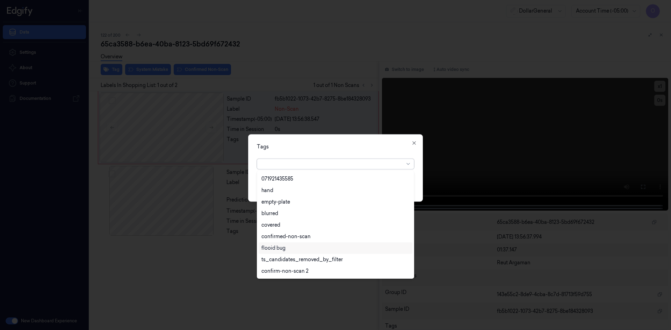
click at [277, 252] on div "flooid bug" at bounding box center [336, 248] width 154 height 12
click at [351, 145] on div "Tags" at bounding box center [335, 146] width 157 height 7
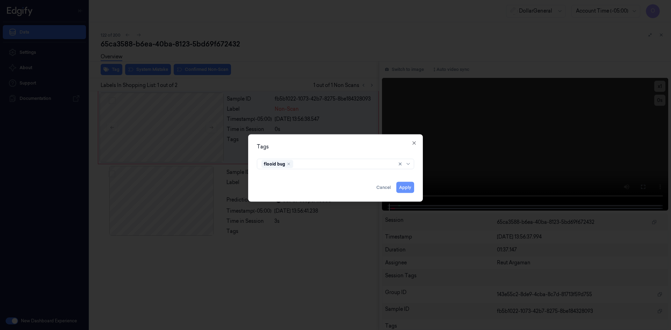
click at [411, 191] on button "Apply" at bounding box center [405, 187] width 18 height 11
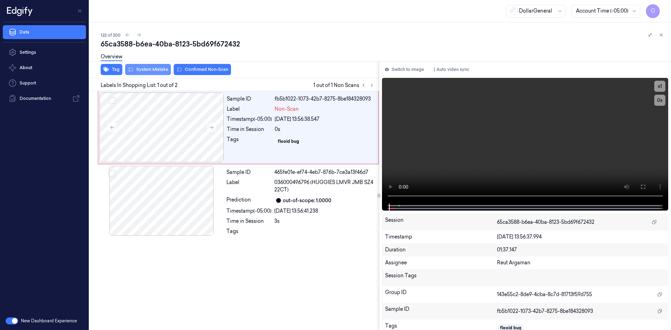
click at [135, 72] on button "System Mistake" at bounding box center [148, 69] width 46 height 11
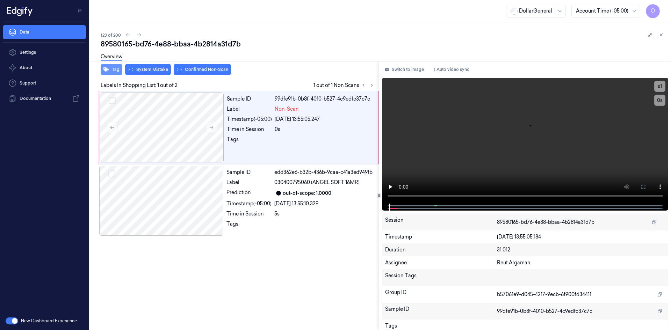
click at [113, 68] on button "Tag" at bounding box center [112, 69] width 22 height 11
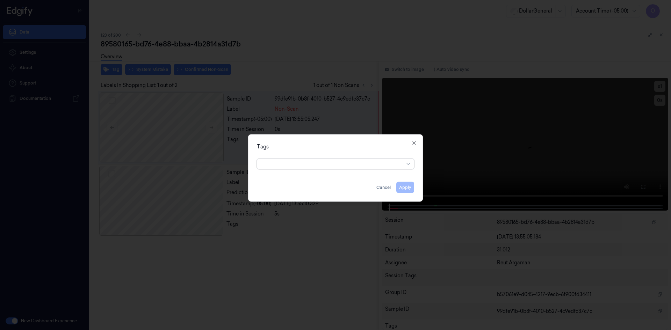
click at [298, 167] on div at bounding box center [332, 163] width 143 height 7
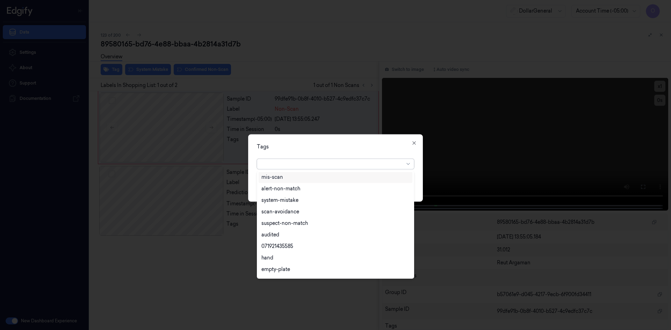
scroll to position [126, 0]
click at [280, 247] on div "flooid bug" at bounding box center [273, 248] width 24 height 7
click at [356, 147] on div "Tags" at bounding box center [335, 146] width 157 height 7
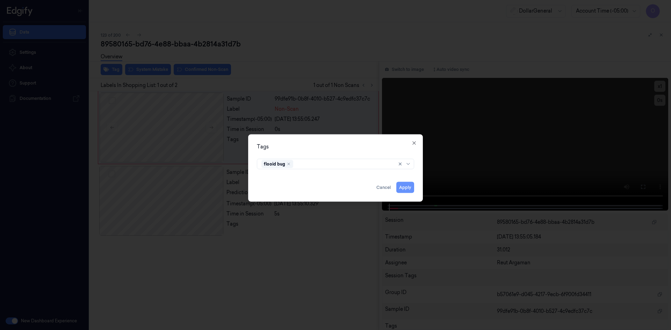
click at [402, 191] on button "Apply" at bounding box center [405, 187] width 18 height 11
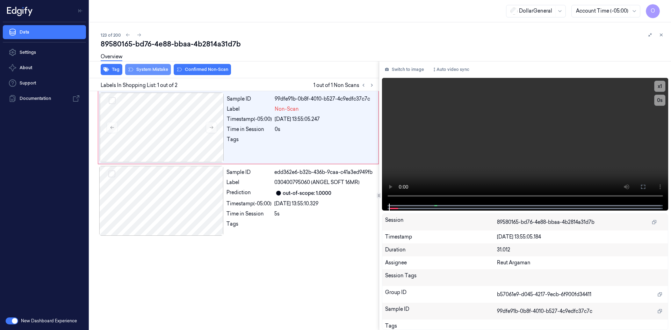
click at [156, 70] on button "System Mistake" at bounding box center [148, 69] width 46 height 11
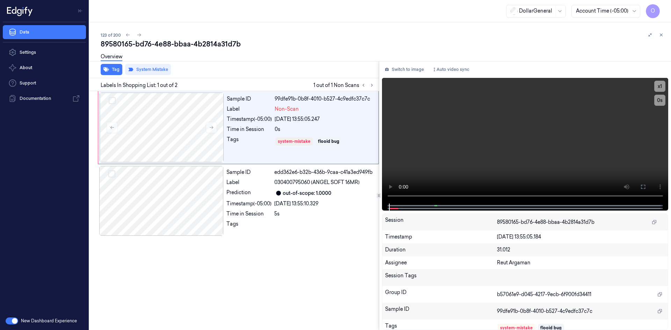
click at [281, 57] on div "Overview" at bounding box center [383, 58] width 565 height 18
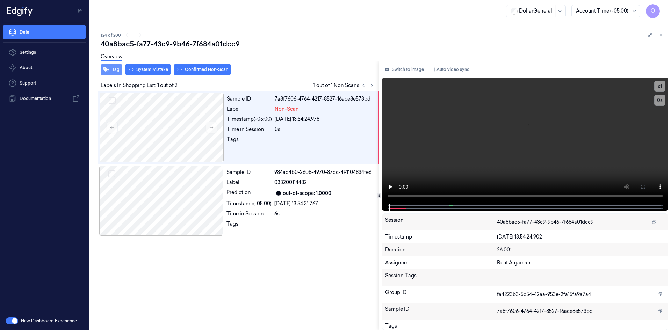
click at [115, 70] on button "Tag" at bounding box center [112, 69] width 22 height 11
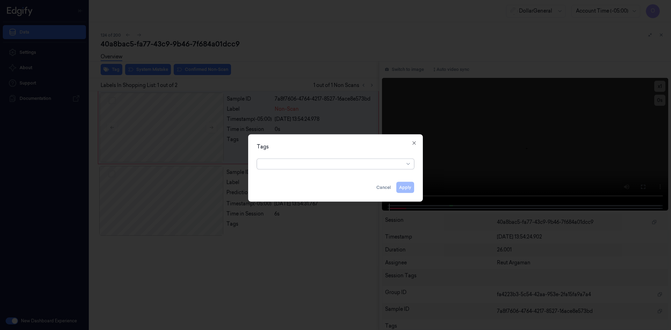
click at [298, 162] on div at bounding box center [332, 163] width 143 height 7
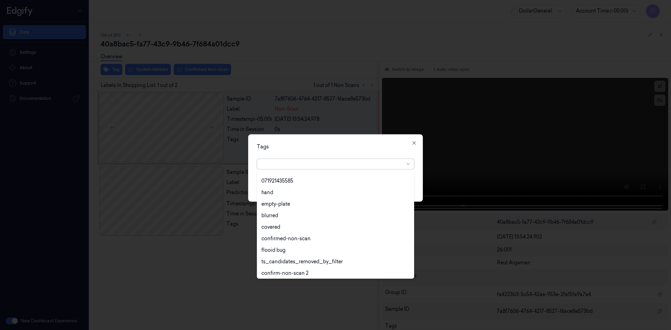
scroll to position [126, 0]
click at [325, 244] on div "flooid bug" at bounding box center [336, 248] width 154 height 12
click at [368, 152] on div "Tags option flooid bug , selected. 22 results available. Use Up and Down to cho…" at bounding box center [335, 167] width 175 height 67
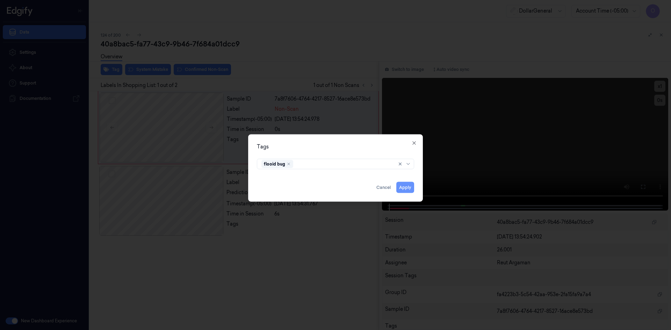
click at [407, 190] on button "Apply" at bounding box center [405, 187] width 18 height 11
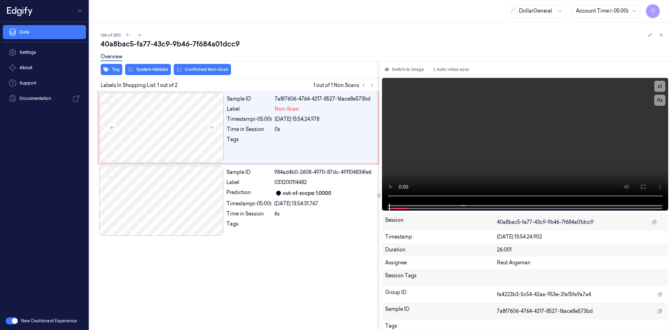
click at [156, 70] on button "System Mistake" at bounding box center [148, 69] width 46 height 11
click at [275, 59] on div "Overview" at bounding box center [383, 58] width 565 height 18
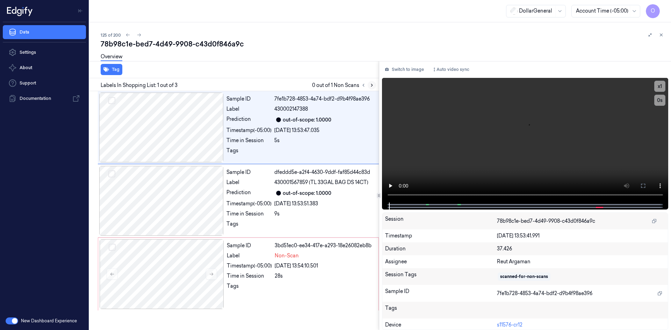
click at [374, 88] on button at bounding box center [372, 85] width 8 height 8
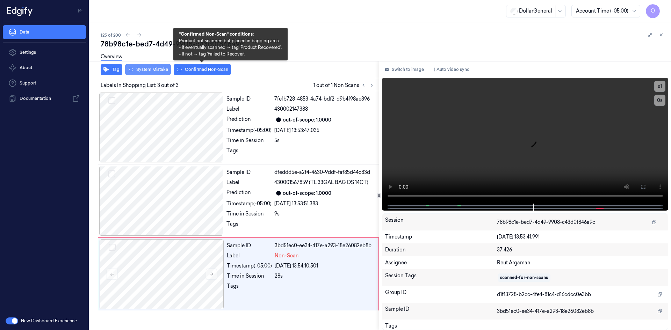
click at [162, 68] on button "System Mistake" at bounding box center [148, 69] width 46 height 11
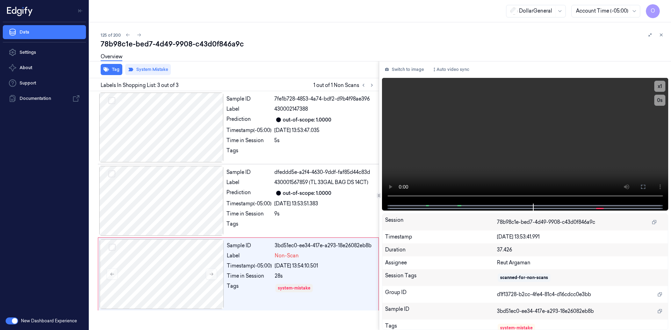
click at [353, 49] on div "Overview" at bounding box center [383, 58] width 565 height 18
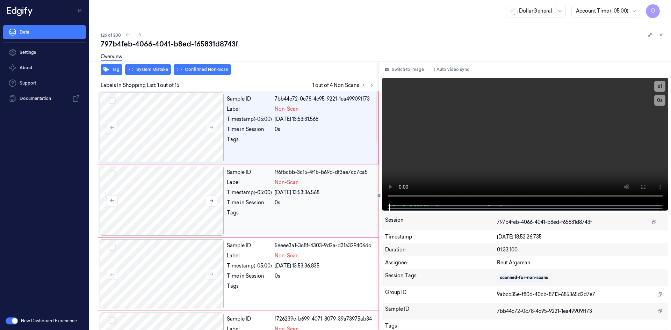
click at [195, 170] on div at bounding box center [162, 201] width 124 height 70
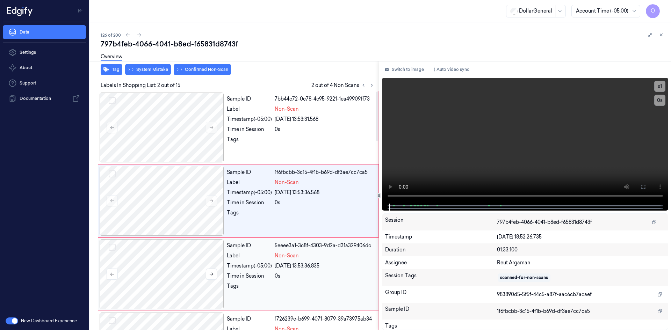
click at [194, 253] on div at bounding box center [162, 274] width 124 height 70
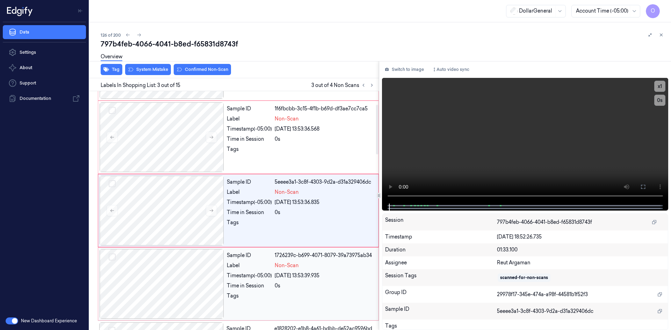
click at [183, 282] on div at bounding box center [162, 284] width 124 height 70
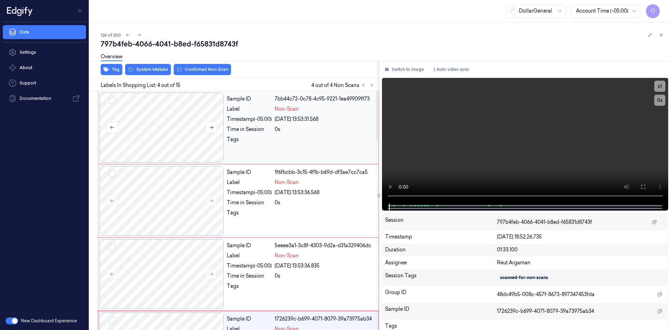
click at [193, 139] on div at bounding box center [162, 128] width 124 height 70
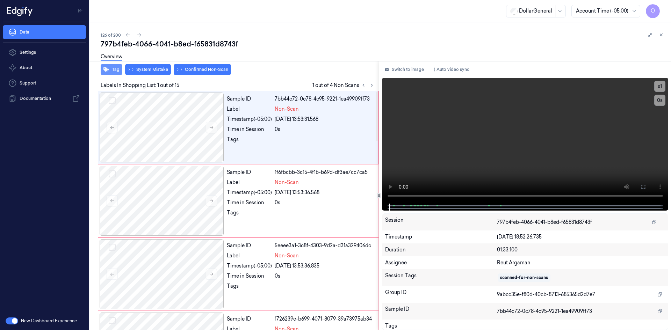
click at [113, 69] on button "Tag" at bounding box center [112, 69] width 22 height 11
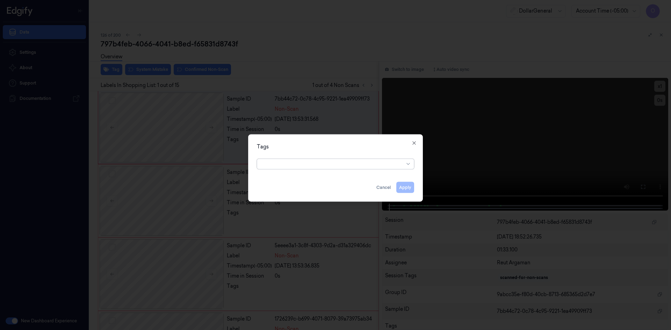
click at [274, 163] on div at bounding box center [332, 163] width 143 height 7
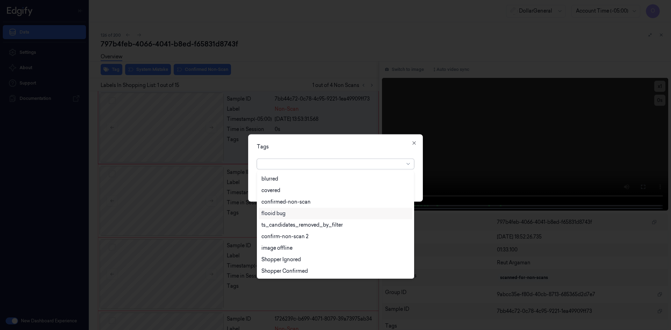
click at [298, 216] on div "flooid bug" at bounding box center [335, 213] width 148 height 7
click at [340, 157] on div "option flooid bug , selected. 22 results available. Use Up and Down to choose o…" at bounding box center [335, 162] width 157 height 13
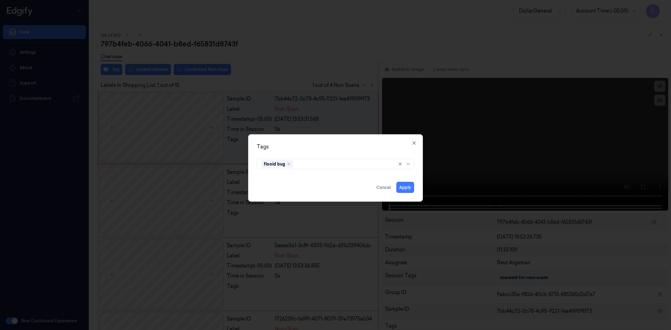
click at [414, 188] on div "Tags flooid bug Apply Cancel Close" at bounding box center [335, 167] width 175 height 67
click at [411, 189] on button "Apply" at bounding box center [405, 187] width 18 height 11
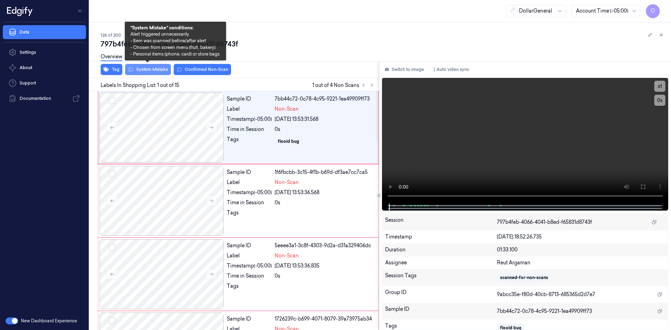
click at [141, 72] on button "System Mistake" at bounding box center [148, 69] width 46 height 11
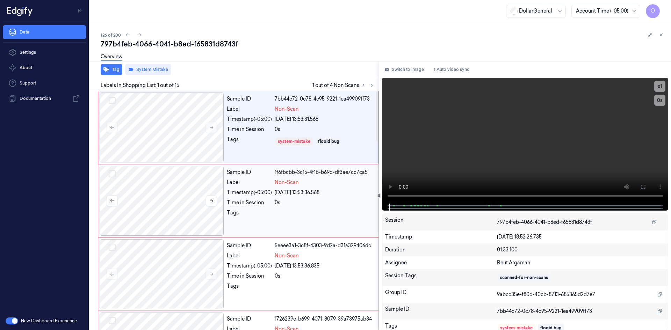
click at [156, 191] on div at bounding box center [162, 201] width 124 height 70
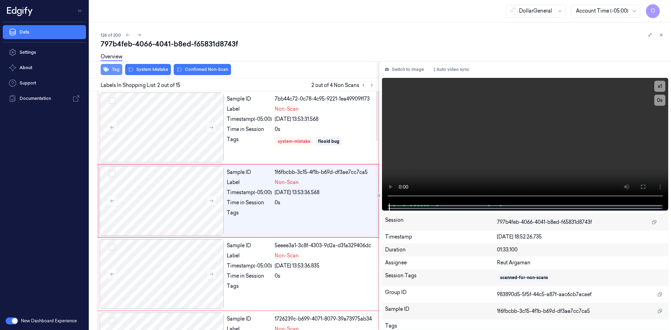
click at [111, 67] on button "Tag" at bounding box center [112, 69] width 22 height 11
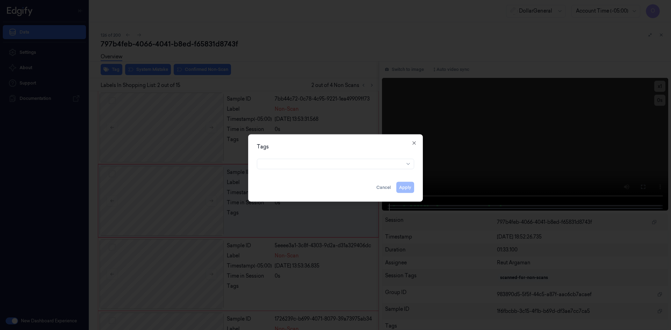
click at [312, 157] on div at bounding box center [335, 162] width 157 height 13
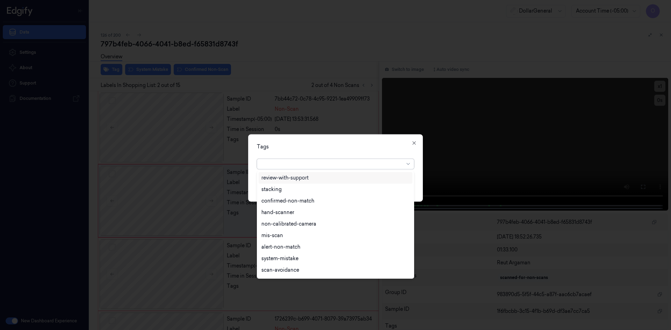
click at [316, 169] on div at bounding box center [335, 164] width 157 height 10
click at [289, 218] on div "flooid bug" at bounding box center [336, 214] width 154 height 12
click at [335, 148] on div "Tags" at bounding box center [335, 146] width 157 height 7
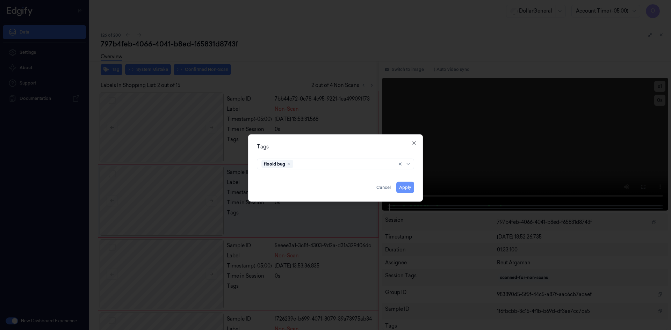
click at [409, 187] on button "Apply" at bounding box center [405, 187] width 18 height 11
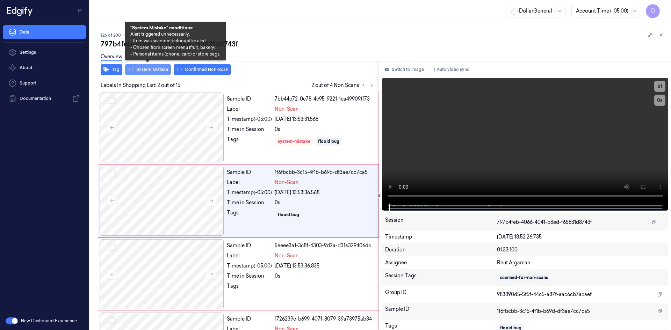
click at [154, 70] on button "System Mistake" at bounding box center [148, 69] width 46 height 11
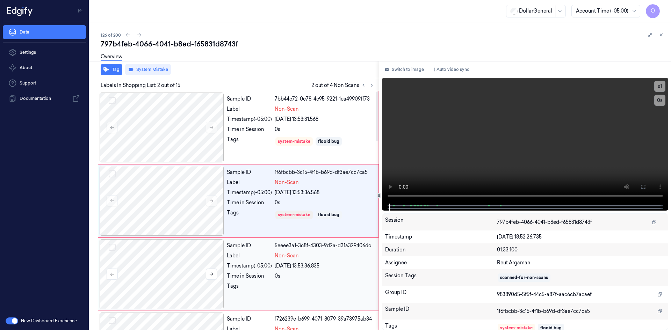
click at [172, 267] on div at bounding box center [162, 274] width 124 height 70
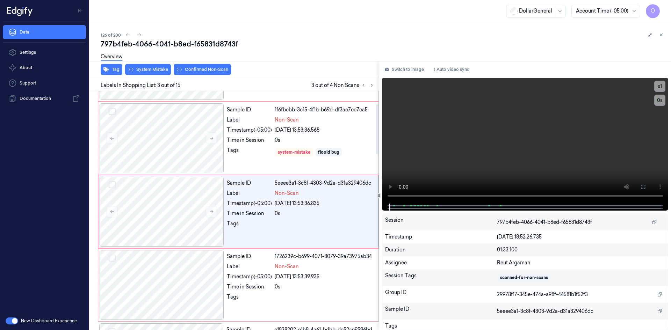
scroll to position [64, 0]
click at [110, 73] on button "Tag" at bounding box center [112, 69] width 22 height 11
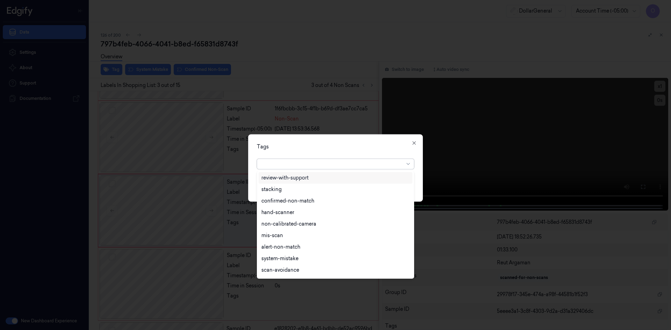
click at [299, 164] on div at bounding box center [332, 163] width 143 height 7
click at [274, 213] on div "flooid bug" at bounding box center [273, 213] width 24 height 7
click at [336, 157] on div "option flooid bug , selected. 22 results available. Use Up and Down to choose o…" at bounding box center [335, 162] width 157 height 13
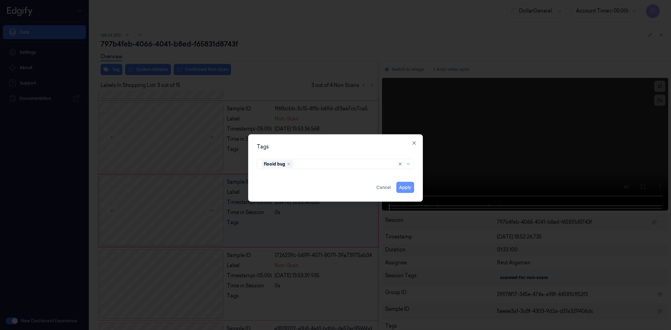
click at [402, 188] on button "Apply" at bounding box center [405, 187] width 18 height 11
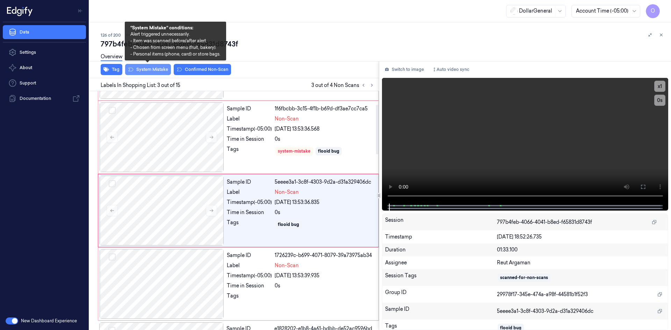
click at [159, 67] on button "System Mistake" at bounding box center [148, 69] width 46 height 11
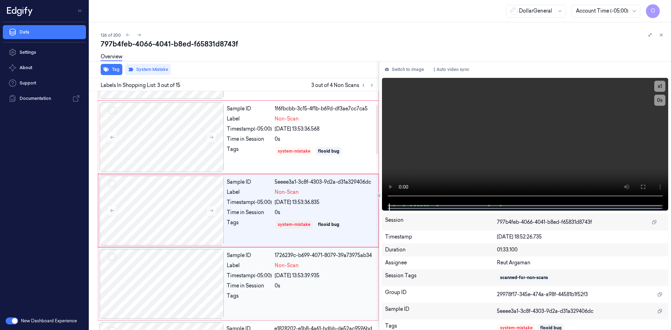
click at [262, 269] on div "Label" at bounding box center [249, 265] width 45 height 7
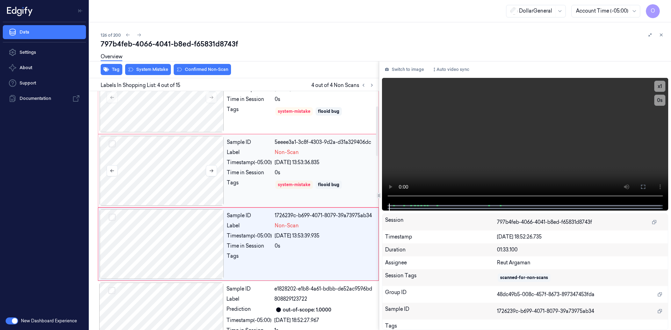
scroll to position [137, 0]
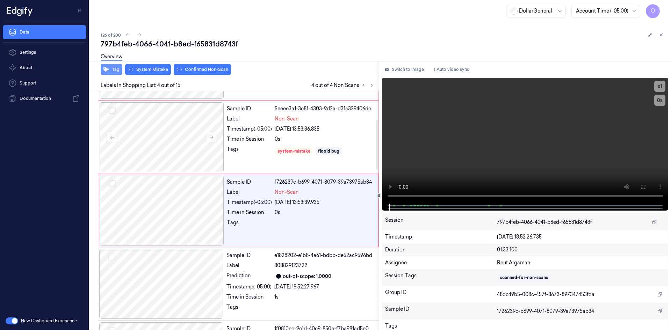
click at [113, 75] on button "Tag" at bounding box center [112, 69] width 22 height 11
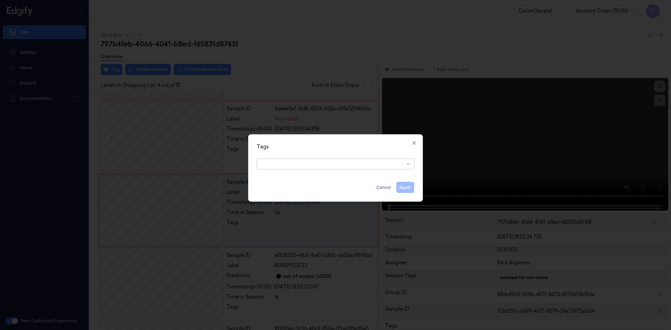
click at [296, 168] on div at bounding box center [335, 164] width 157 height 10
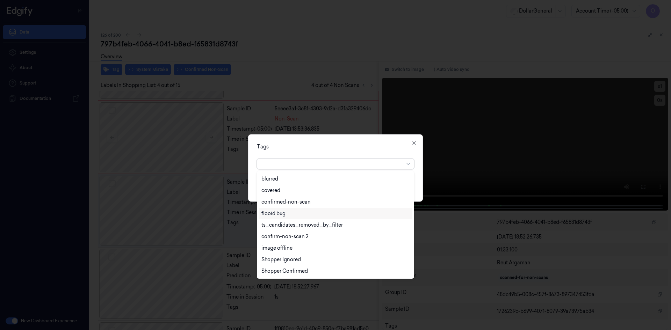
click at [302, 218] on div "flooid bug" at bounding box center [336, 214] width 154 height 12
click at [331, 142] on div "Tags option flooid bug , selected. 22 results available. Use Up and Down to cho…" at bounding box center [335, 167] width 175 height 67
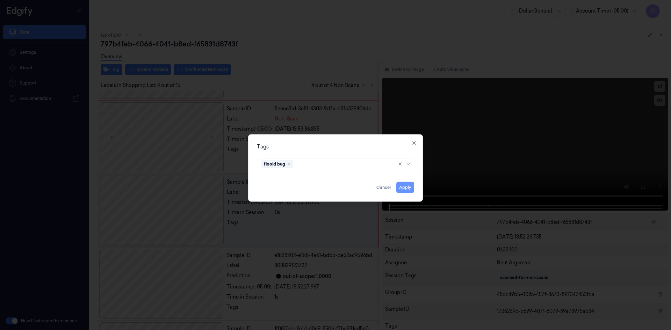
click at [413, 190] on button "Apply" at bounding box center [405, 187] width 18 height 11
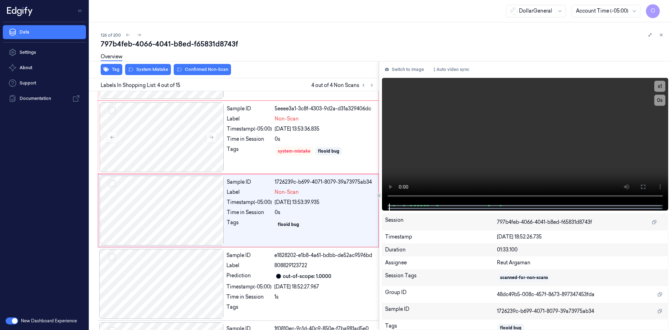
click at [153, 75] on div "Tag System Mistake Confirmed Non-Scan" at bounding box center [233, 69] width 292 height 17
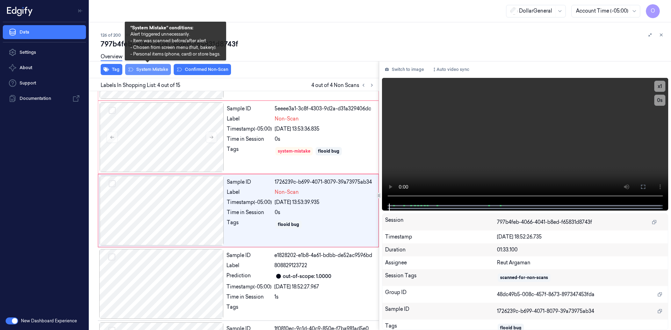
click at [155, 73] on button "System Mistake" at bounding box center [148, 69] width 46 height 11
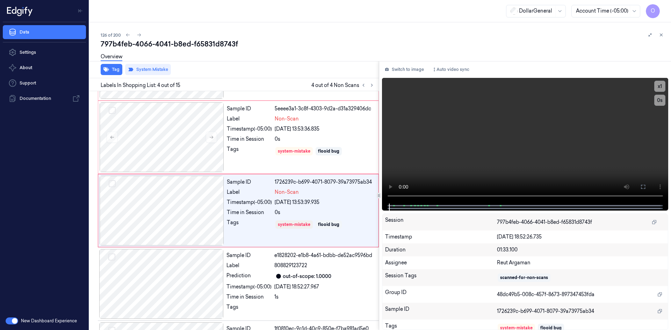
click at [276, 62] on div "Overview" at bounding box center [383, 58] width 565 height 18
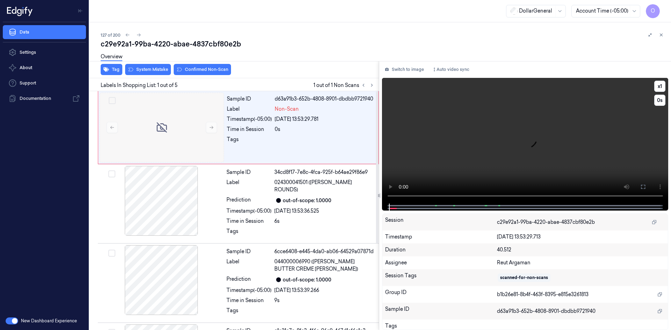
click at [457, 142] on video at bounding box center [525, 141] width 287 height 126
drag, startPoint x: 390, startPoint y: 161, endPoint x: 417, endPoint y: 158, distance: 26.8
click at [417, 158] on video at bounding box center [525, 141] width 287 height 126
click at [120, 66] on div "Overview" at bounding box center [112, 58] width 22 height 18
click at [115, 67] on button "Tag" at bounding box center [112, 69] width 22 height 11
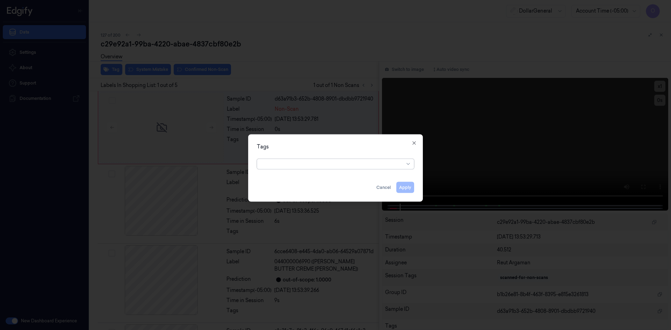
click at [327, 168] on div at bounding box center [332, 164] width 143 height 10
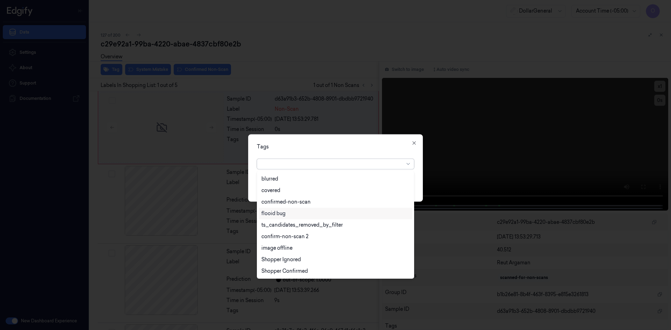
click at [354, 216] on div "flooid bug" at bounding box center [335, 213] width 148 height 7
click at [367, 151] on div "Tags option flooid bug , selected. 22 results available. Use Up and Down to cho…" at bounding box center [335, 167] width 175 height 67
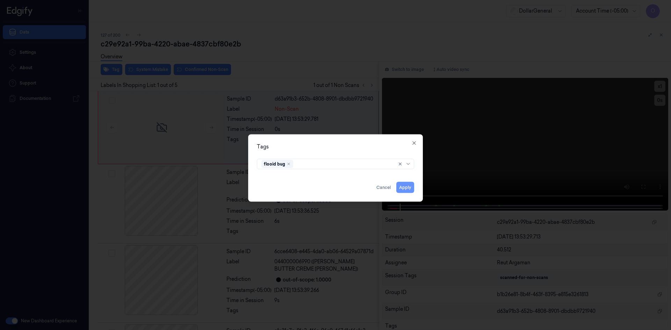
click at [408, 188] on button "Apply" at bounding box center [405, 187] width 18 height 11
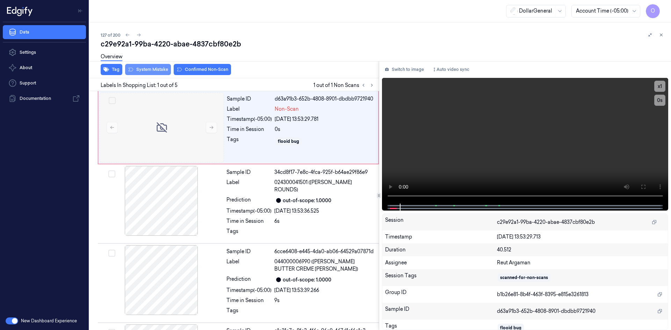
click at [145, 72] on button "System Mistake" at bounding box center [148, 69] width 46 height 11
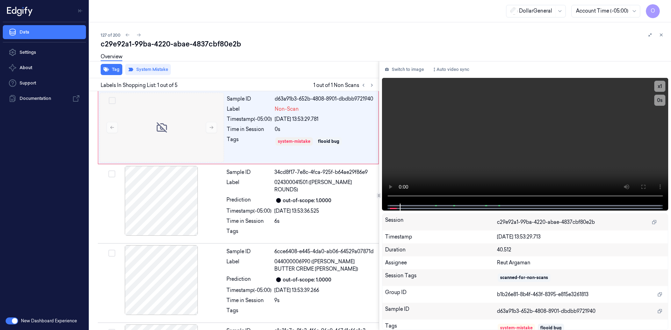
click at [237, 60] on div "Overview" at bounding box center [383, 58] width 565 height 18
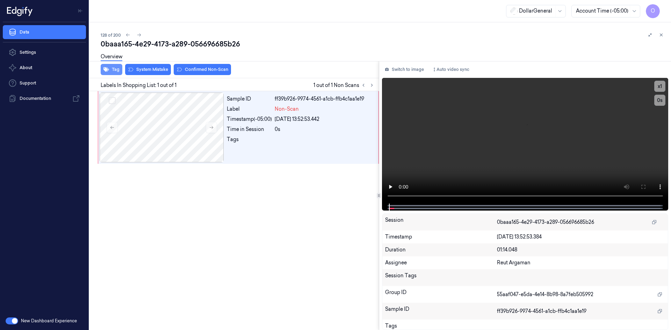
click at [111, 71] on button "Tag" at bounding box center [112, 69] width 22 height 11
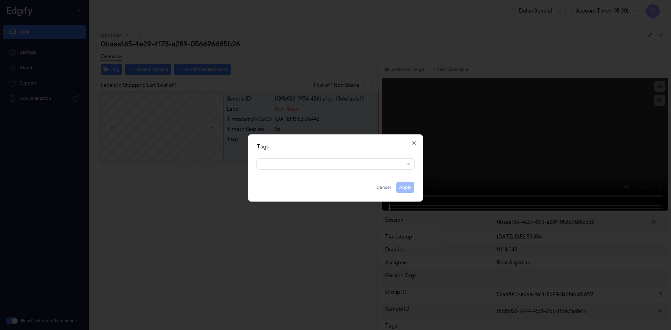
click at [286, 158] on div "option , selected. Select is focused ,type to refine list, press Down to open t…" at bounding box center [335, 162] width 157 height 13
click at [293, 166] on div at bounding box center [332, 163] width 143 height 7
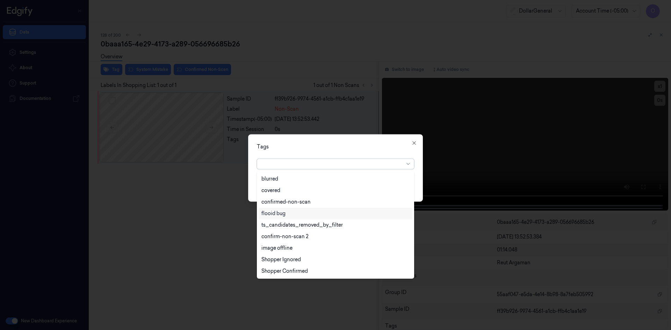
click at [300, 216] on div "flooid bug" at bounding box center [335, 213] width 148 height 7
click at [347, 151] on div "Tags option flooid bug , selected. 22 results available. Use Up and Down to cho…" at bounding box center [335, 167] width 175 height 67
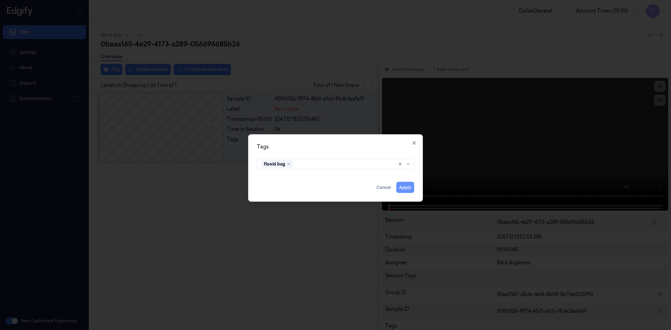
click at [399, 188] on button "Apply" at bounding box center [405, 187] width 18 height 11
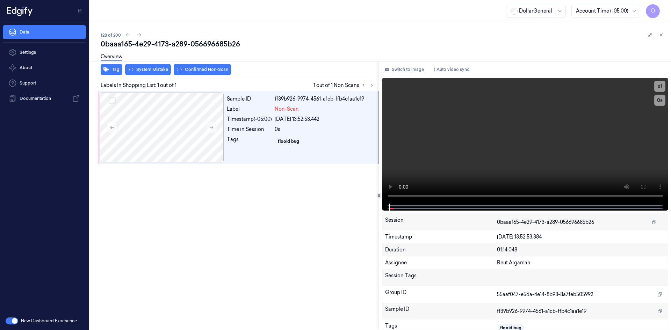
click at [154, 66] on div "Overview" at bounding box center [383, 58] width 565 height 18
click at [160, 70] on button "System Mistake" at bounding box center [148, 69] width 46 height 11
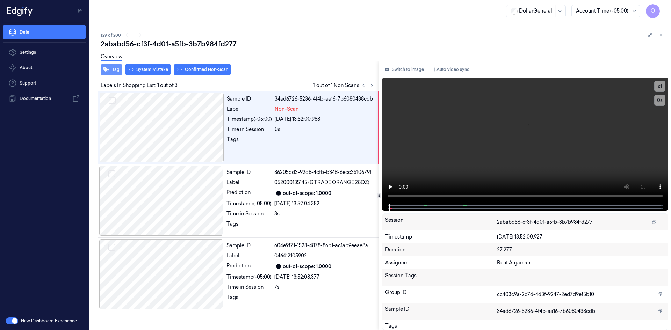
click at [110, 74] on button "Tag" at bounding box center [112, 69] width 22 height 11
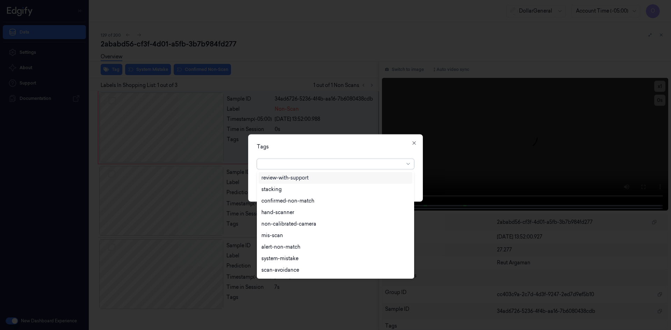
click at [326, 164] on div at bounding box center [332, 163] width 143 height 7
click at [314, 211] on div "flooid bug" at bounding box center [335, 213] width 148 height 7
drag, startPoint x: 329, startPoint y: 152, endPoint x: 352, endPoint y: 152, distance: 23.1
click at [330, 152] on div "Tags option flooid bug , selected. 22 results available. Use Up and Down to cho…" at bounding box center [335, 167] width 175 height 67
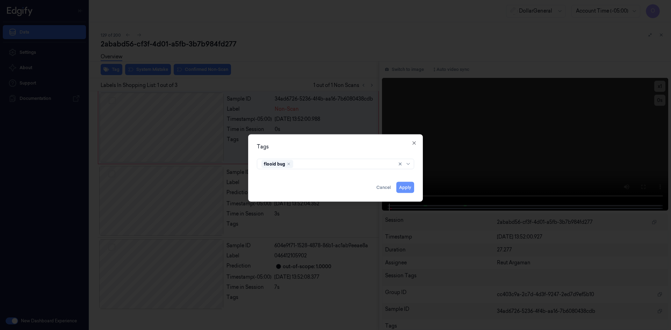
click at [406, 190] on button "Apply" at bounding box center [405, 187] width 18 height 11
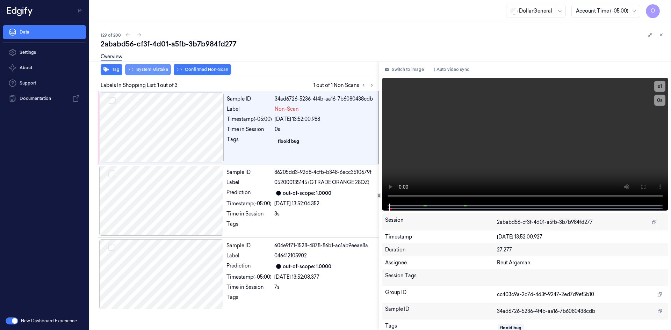
click at [167, 71] on button "System Mistake" at bounding box center [148, 69] width 46 height 11
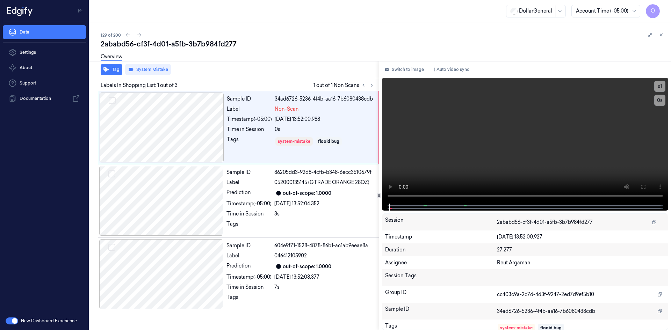
click at [291, 73] on div "Tag System Mistake" at bounding box center [233, 69] width 292 height 17
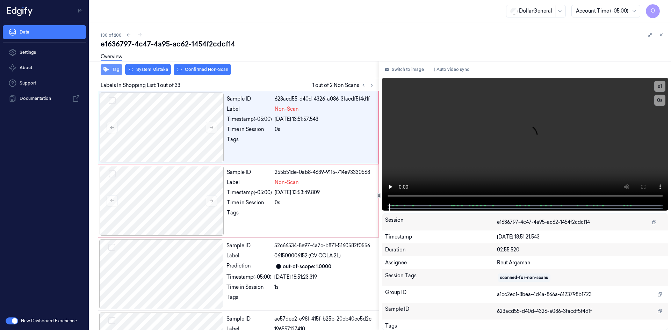
click at [113, 70] on button "Tag" at bounding box center [112, 69] width 22 height 11
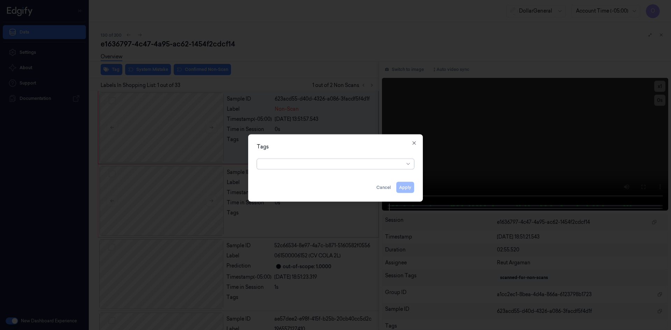
click at [301, 168] on div at bounding box center [332, 164] width 143 height 10
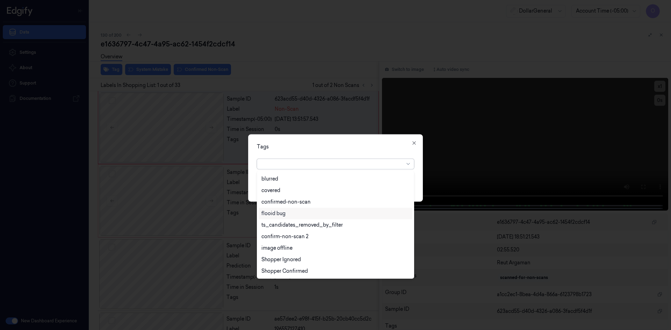
click at [304, 217] on div "flooid bug" at bounding box center [335, 213] width 148 height 7
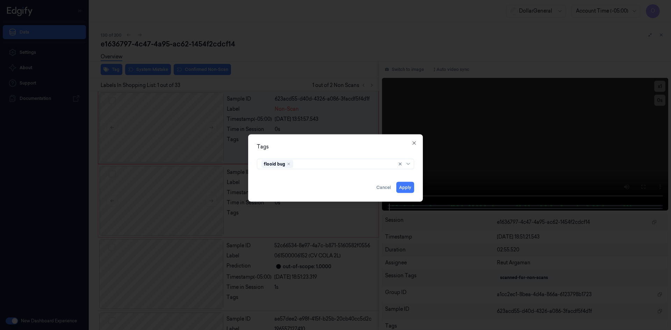
click at [327, 145] on div "Tags" at bounding box center [335, 146] width 157 height 7
click at [402, 188] on button "Apply" at bounding box center [405, 187] width 18 height 11
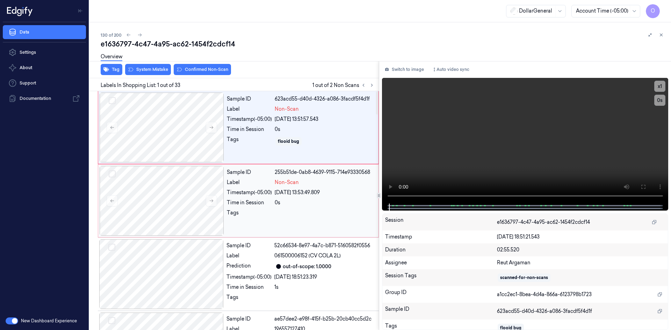
click at [296, 187] on div "Sample ID 255b51de-0ab8-4639-9115-714e93330568 Label Non-Scan Timestamp (-05:00…" at bounding box center [300, 201] width 153 height 70
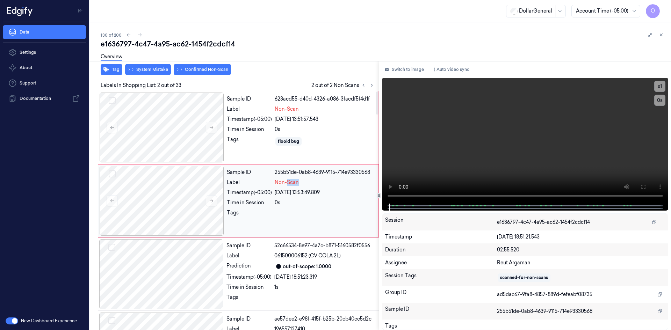
click at [296, 187] on div "Sample ID 255b51de-0ab8-4639-9115-714e93330568 Label Non-Scan Timestamp (-05:00…" at bounding box center [300, 201] width 153 height 70
click at [116, 72] on button "Tag" at bounding box center [112, 69] width 22 height 11
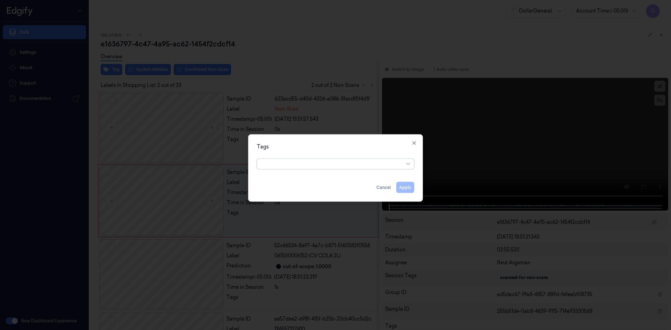
click at [292, 166] on div at bounding box center [332, 163] width 143 height 7
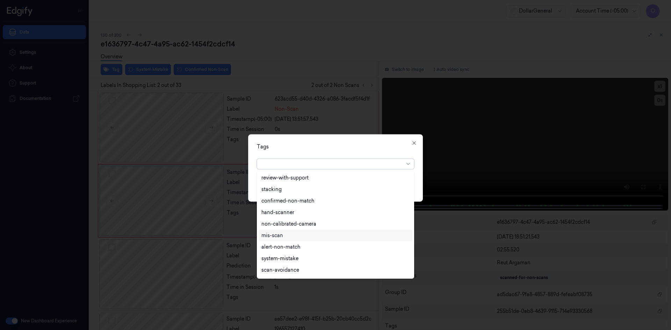
scroll to position [10, 0]
click at [290, 217] on div "flooid bug" at bounding box center [336, 214] width 154 height 12
click at [379, 152] on div "Tags option flooid bug , selected. 22 results available. Use Up and Down to cho…" at bounding box center [335, 167] width 175 height 67
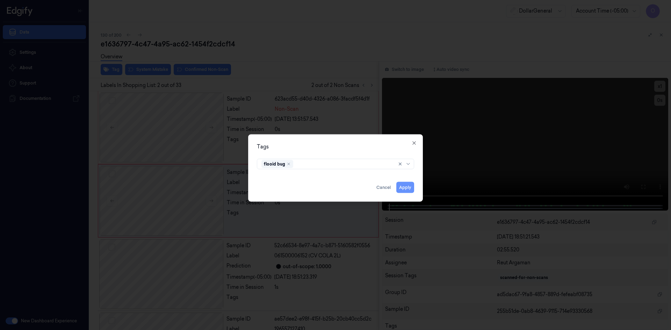
click at [409, 184] on button "Apply" at bounding box center [405, 187] width 18 height 11
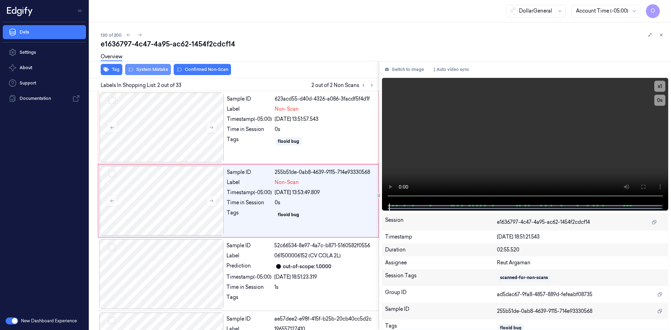
click at [152, 72] on button "System Mistake" at bounding box center [148, 69] width 46 height 11
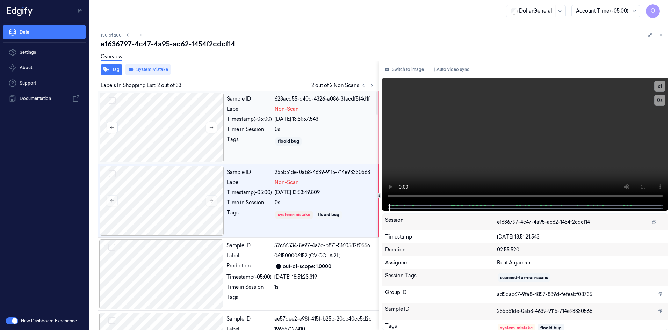
click at [189, 118] on div at bounding box center [162, 128] width 124 height 70
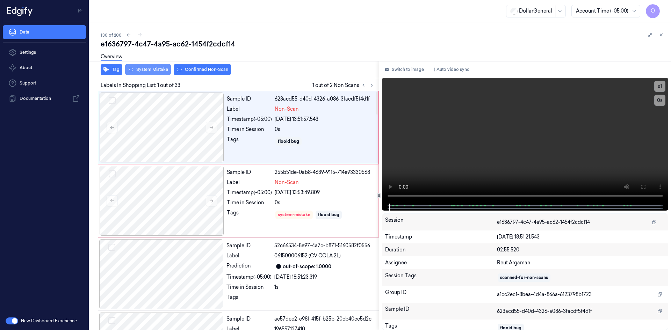
click at [158, 72] on button "System Mistake" at bounding box center [148, 69] width 46 height 11
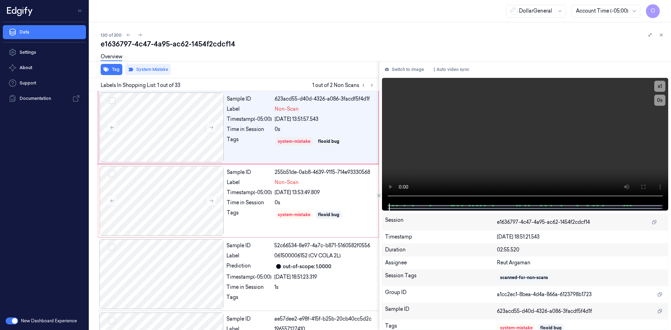
click at [285, 67] on div "Tag System Mistake" at bounding box center [233, 69] width 292 height 17
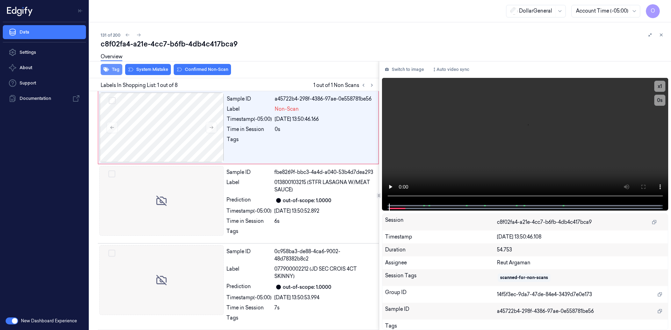
click at [110, 71] on button "Tag" at bounding box center [112, 69] width 22 height 11
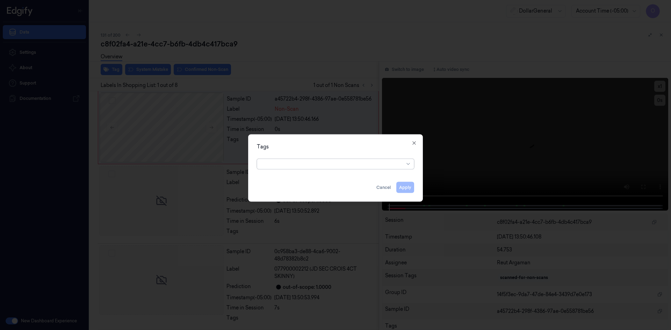
click at [340, 168] on div at bounding box center [332, 164] width 143 height 10
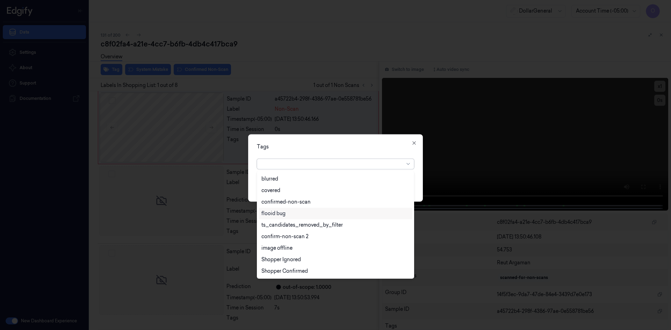
click at [300, 213] on div "flooid bug" at bounding box center [335, 213] width 148 height 7
click at [326, 156] on div "option flooid bug , selected. 22 results available. Use Up and Down to choose o…" at bounding box center [335, 162] width 157 height 13
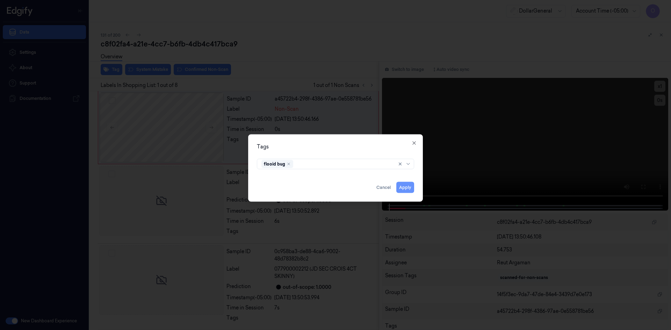
click at [409, 191] on button "Apply" at bounding box center [405, 187] width 18 height 11
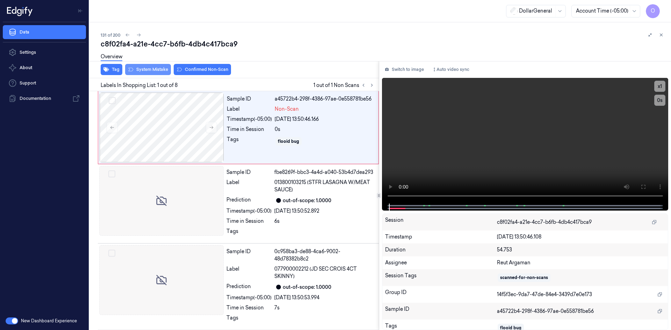
click at [146, 71] on button "System Mistake" at bounding box center [148, 69] width 46 height 11
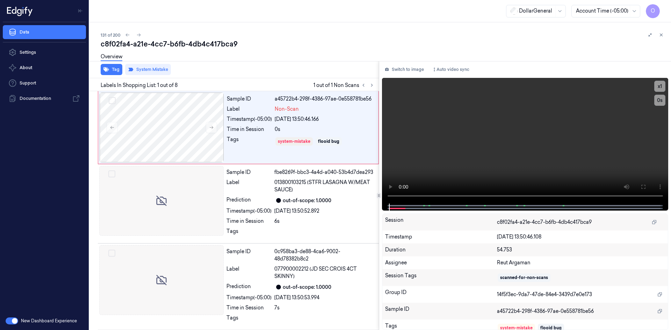
click at [266, 59] on div "Overview" at bounding box center [383, 58] width 565 height 18
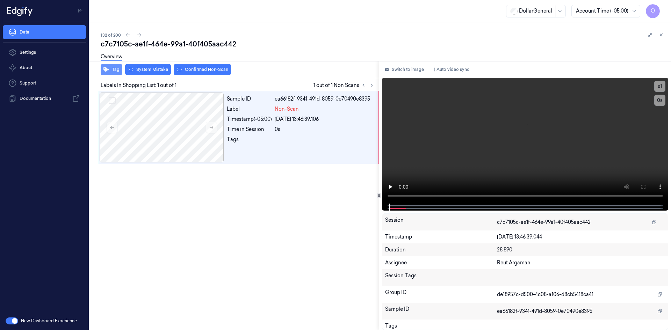
click at [112, 69] on button "Tag" at bounding box center [112, 69] width 22 height 11
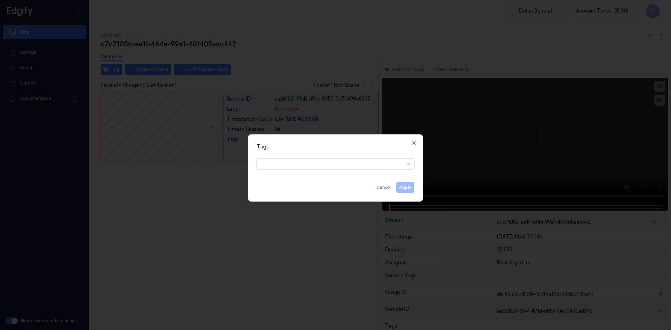
click at [282, 165] on div at bounding box center [332, 163] width 143 height 7
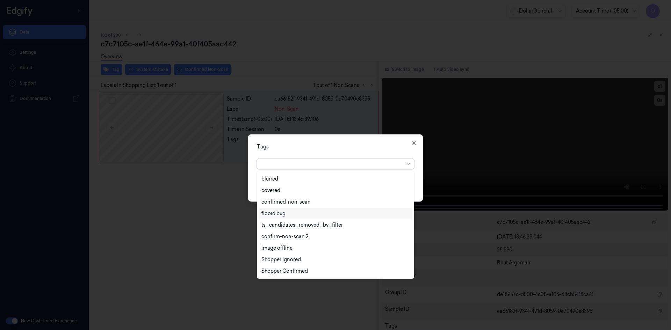
click at [293, 218] on div "flooid bug" at bounding box center [336, 214] width 154 height 12
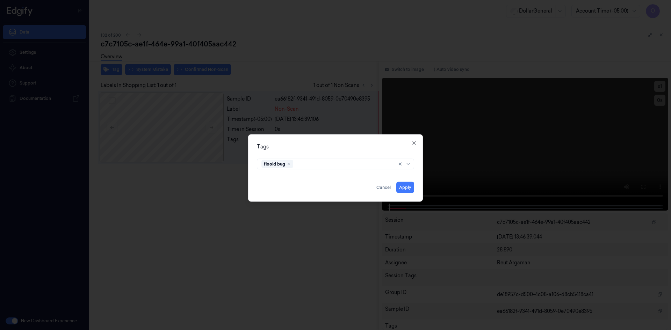
click at [334, 135] on div "Tags flooid bug Apply Cancel Close" at bounding box center [335, 167] width 175 height 67
click at [408, 187] on button "Apply" at bounding box center [405, 187] width 18 height 11
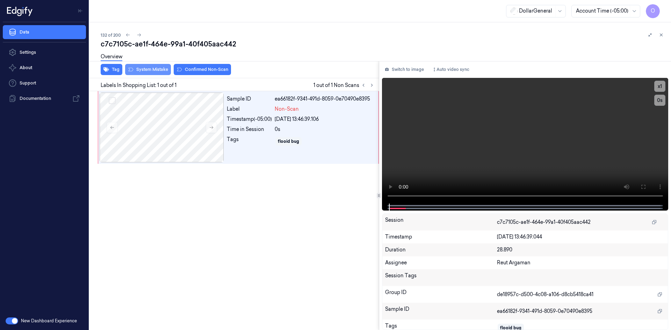
click at [152, 68] on button "System Mistake" at bounding box center [148, 69] width 46 height 11
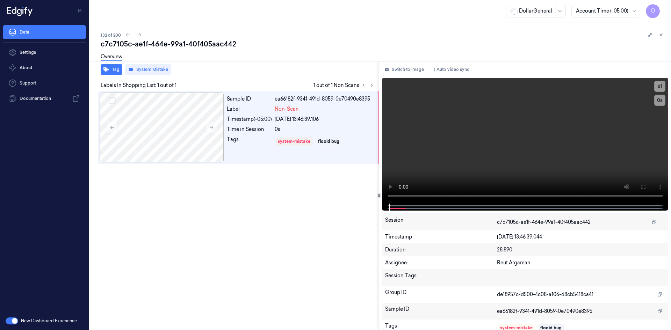
click at [215, 52] on div "Overview" at bounding box center [383, 58] width 565 height 18
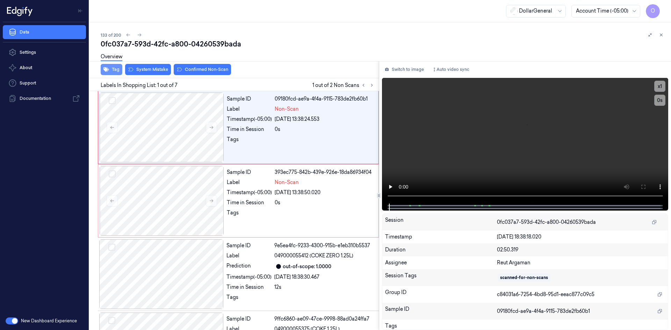
click at [112, 71] on button "Tag" at bounding box center [112, 69] width 22 height 11
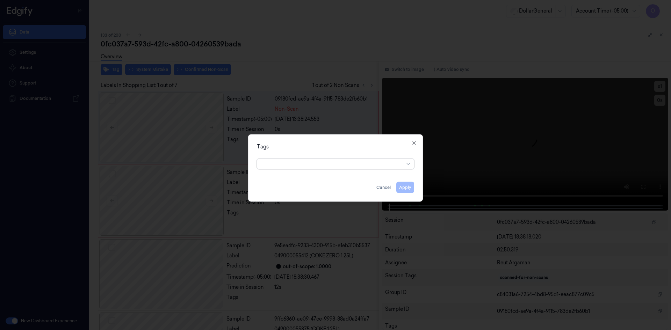
click at [288, 162] on div at bounding box center [332, 163] width 143 height 7
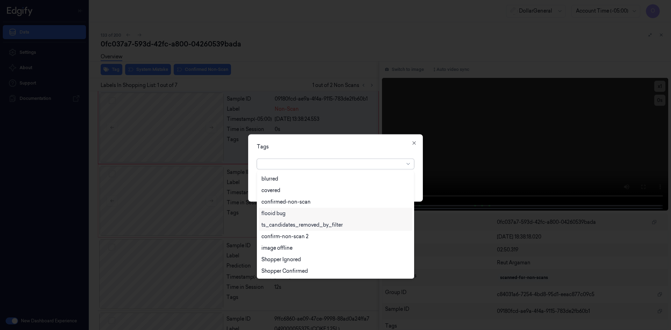
click at [286, 216] on div "flooid bug" at bounding box center [335, 213] width 148 height 7
click at [344, 152] on div "Tags option flooid bug , selected. 22 results available. Use Up and Down to cho…" at bounding box center [335, 167] width 175 height 67
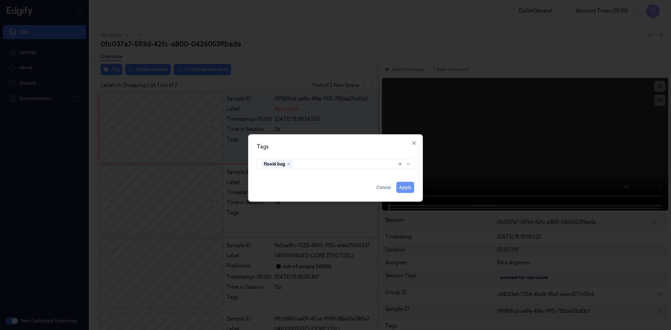
click at [403, 187] on button "Apply" at bounding box center [405, 187] width 18 height 11
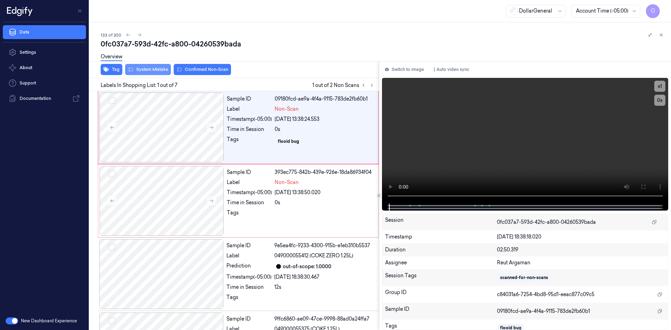
click at [155, 70] on button "System Mistake" at bounding box center [148, 69] width 46 height 11
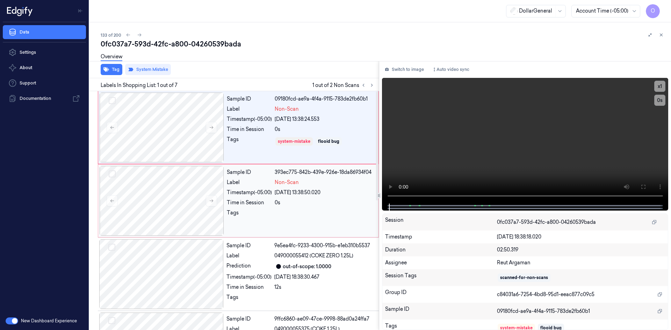
click at [296, 196] on div "07/09/2025 13:38:50.020" at bounding box center [325, 192] width 100 height 7
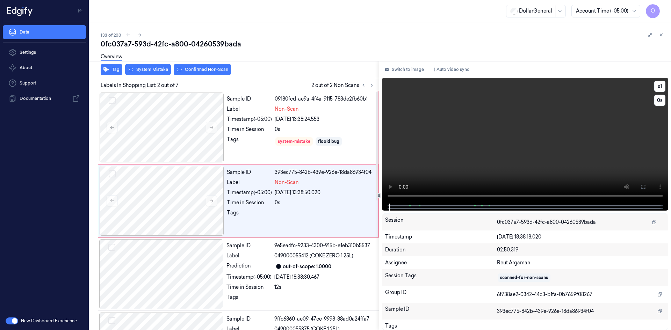
click at [416, 156] on video at bounding box center [525, 141] width 287 height 126
click at [307, 190] on div "07/09/2025 13:38:50.020" at bounding box center [325, 192] width 100 height 7
click at [103, 70] on button "Tag" at bounding box center [112, 69] width 22 height 11
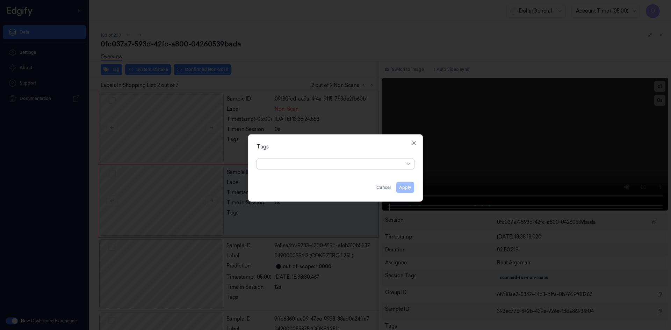
click at [345, 162] on div at bounding box center [332, 163] width 143 height 7
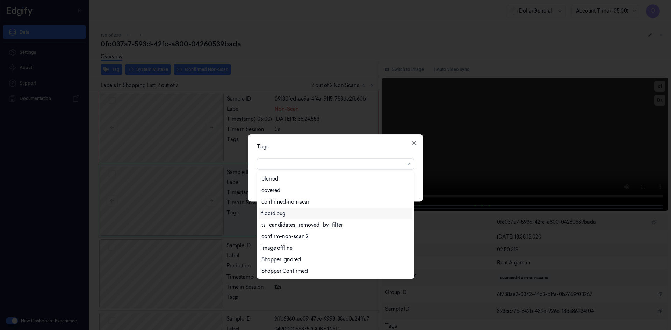
click at [289, 213] on div "flooid bug" at bounding box center [335, 213] width 148 height 7
click at [349, 144] on div "Tags" at bounding box center [335, 146] width 157 height 7
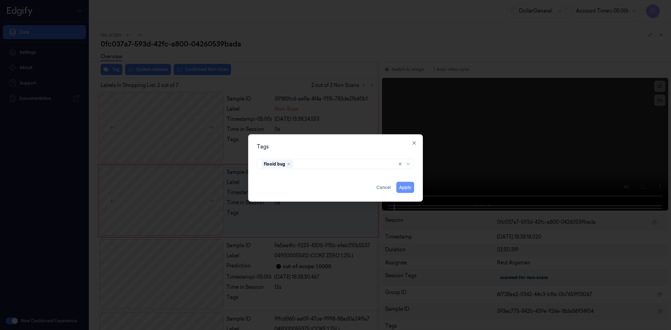
click at [411, 186] on button "Apply" at bounding box center [405, 187] width 18 height 11
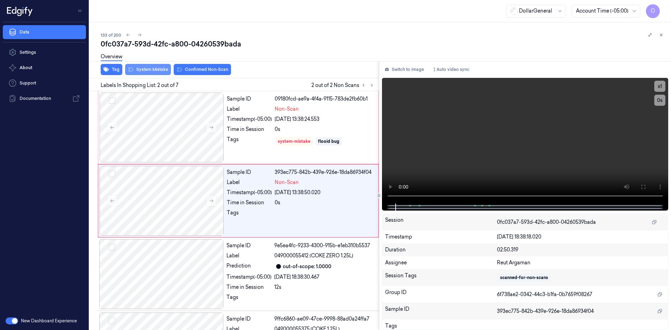
click at [164, 70] on button "System Mistake" at bounding box center [148, 69] width 46 height 11
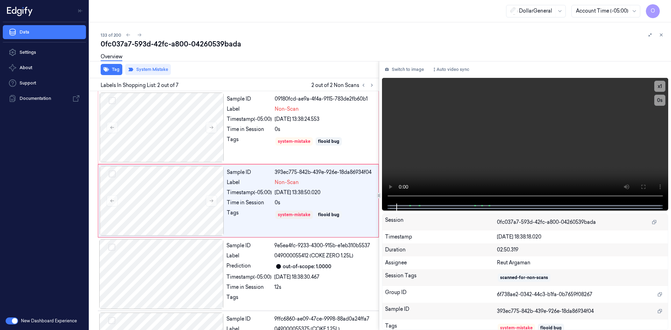
click at [321, 52] on div "Overview" at bounding box center [383, 58] width 565 height 18
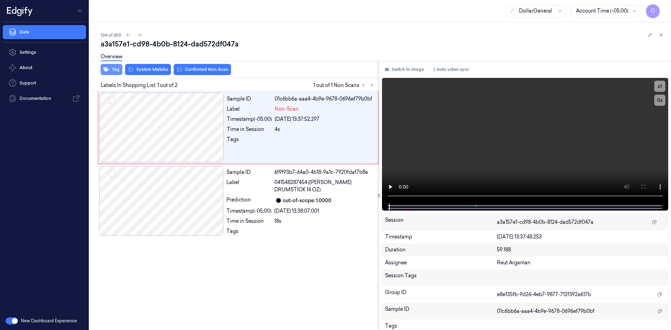
click at [111, 70] on button "Tag" at bounding box center [112, 69] width 22 height 11
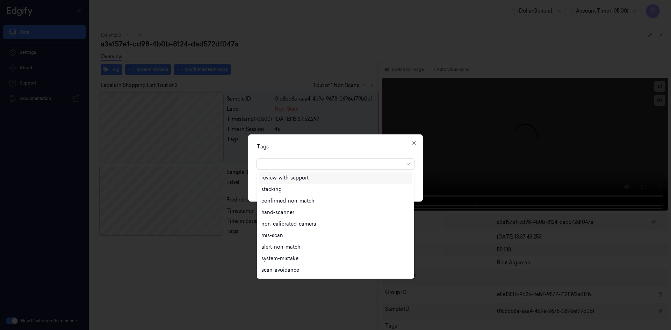
click at [317, 161] on div at bounding box center [332, 163] width 143 height 7
click at [277, 245] on div "flooid bug" at bounding box center [273, 248] width 24 height 7
click at [352, 145] on div "Tags" at bounding box center [335, 146] width 157 height 7
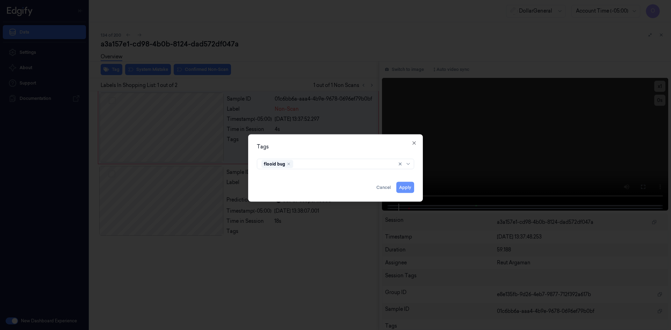
click at [406, 190] on button "Apply" at bounding box center [405, 187] width 18 height 11
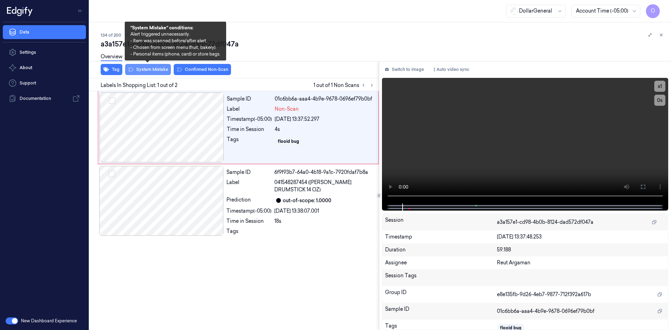
click at [152, 71] on button "System Mistake" at bounding box center [148, 69] width 46 height 11
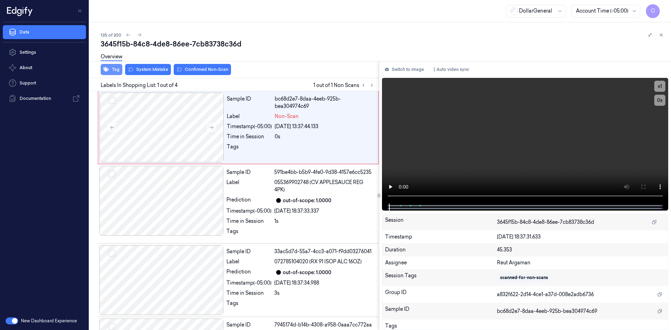
click at [115, 68] on button "Tag" at bounding box center [112, 69] width 22 height 11
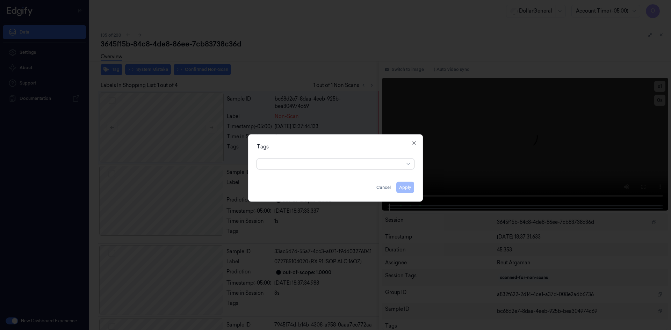
click at [310, 167] on div at bounding box center [332, 163] width 143 height 7
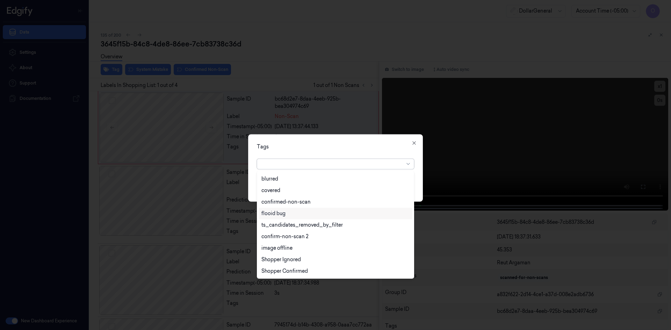
click at [294, 213] on div "flooid bug" at bounding box center [335, 213] width 148 height 7
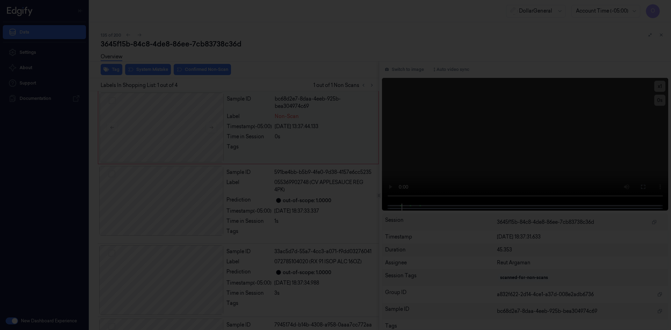
drag, startPoint x: 346, startPoint y: 132, endPoint x: 354, endPoint y: 139, distance: 11.1
click at [346, 132] on div at bounding box center [335, 165] width 671 height 330
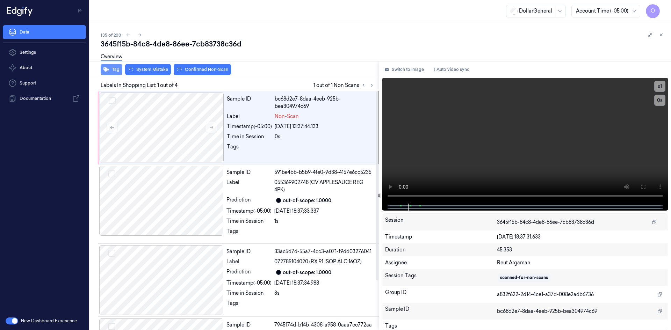
click at [116, 69] on button "Tag" at bounding box center [112, 69] width 22 height 11
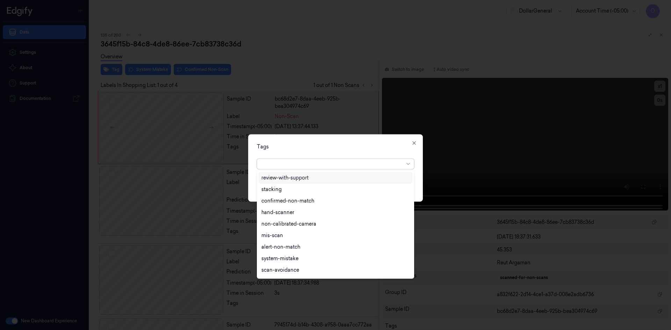
click at [350, 168] on div at bounding box center [332, 164] width 143 height 10
click at [306, 245] on div "flooid bug" at bounding box center [335, 248] width 148 height 7
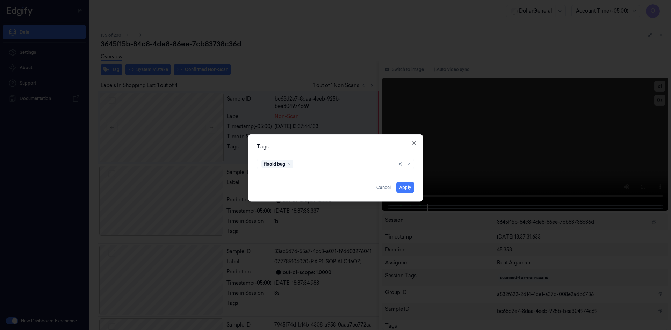
click at [339, 158] on div "flooid bug" at bounding box center [335, 162] width 157 height 13
click at [406, 188] on button "Apply" at bounding box center [405, 187] width 18 height 11
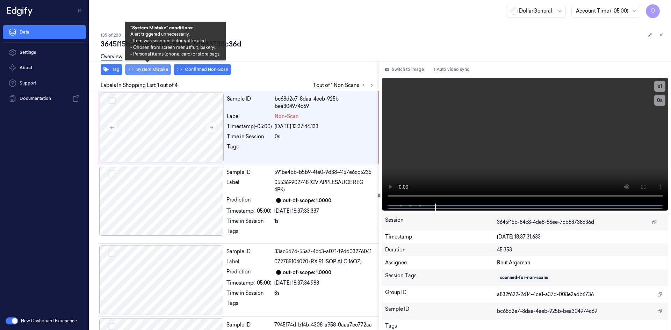
click at [150, 72] on button "System Mistake" at bounding box center [148, 69] width 46 height 11
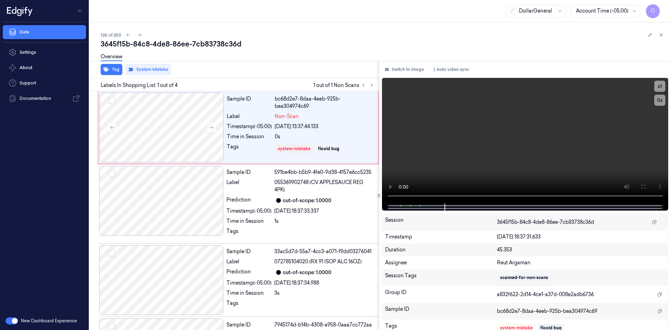
scroll to position [0, 11]
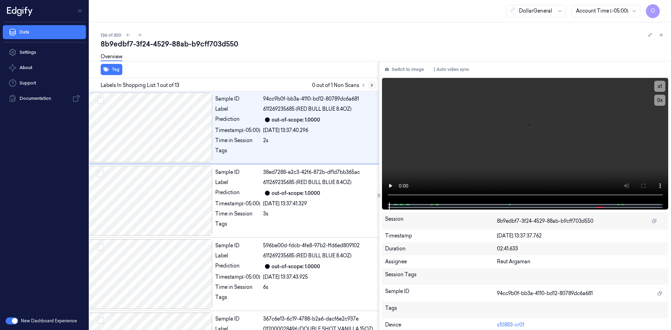
click at [370, 85] on icon at bounding box center [371, 85] width 5 height 5
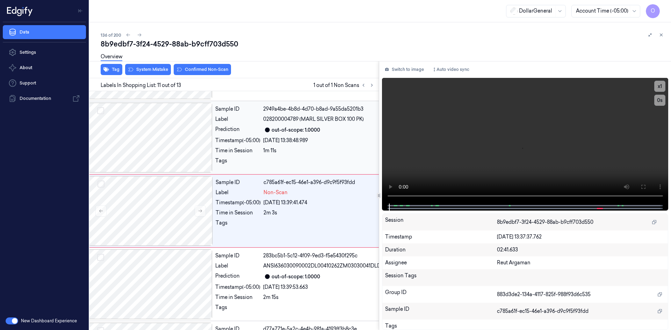
scroll to position [651, 11]
click at [138, 65] on div "Overview" at bounding box center [383, 58] width 565 height 18
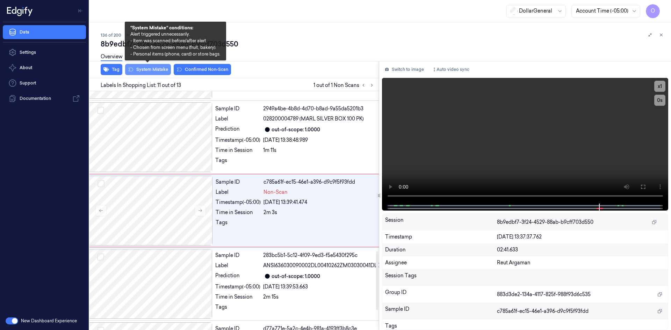
click at [142, 68] on button "System Mistake" at bounding box center [148, 69] width 46 height 11
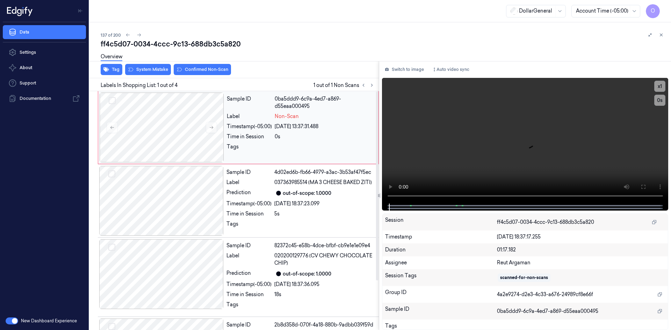
click at [260, 112] on div "Sample ID 0ba5ddd9-6c9a-4ed7-a869-d55eaa000495 Label Non-Scan Timestamp (-05:00…" at bounding box center [300, 128] width 153 height 70
click at [278, 113] on div "Sample ID 0ba5ddd9-6c9a-4ed7-a869-d55eaa000495 Label Non-Scan Timestamp (-05:00…" at bounding box center [300, 128] width 153 height 70
click at [458, 128] on video at bounding box center [525, 141] width 287 height 126
click at [118, 71] on button "Tag" at bounding box center [112, 69] width 22 height 11
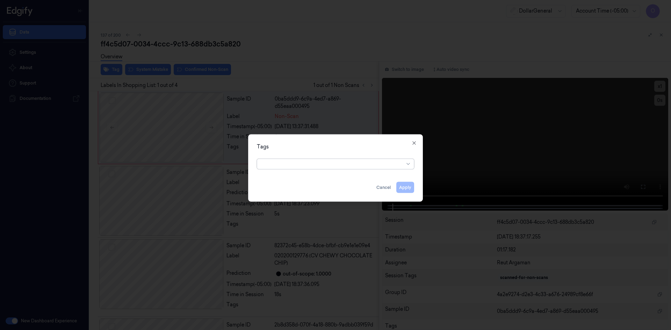
click at [325, 166] on div at bounding box center [332, 163] width 143 height 7
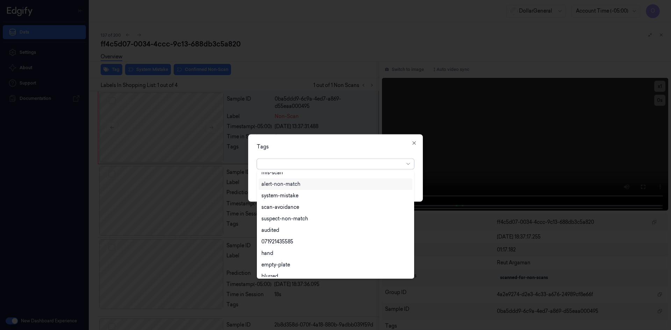
scroll to position [126, 0]
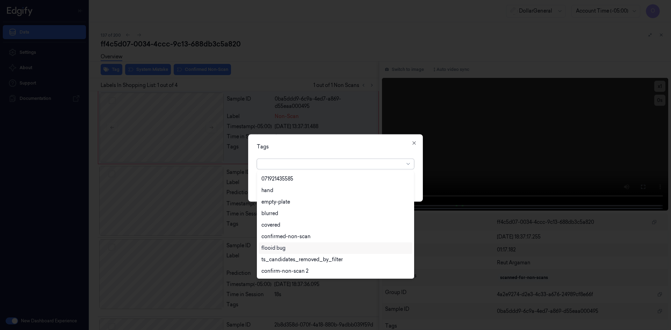
click at [297, 251] on div "flooid bug" at bounding box center [335, 248] width 148 height 7
click at [351, 150] on div "Tags" at bounding box center [335, 146] width 157 height 7
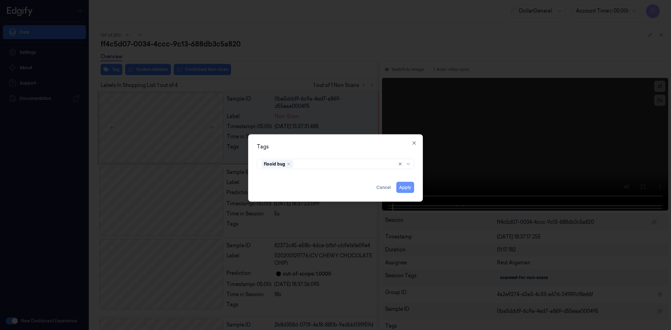
click at [407, 187] on button "Apply" at bounding box center [405, 187] width 18 height 11
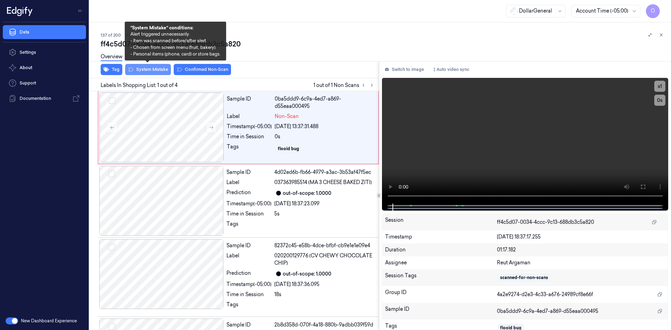
click at [159, 68] on button "System Mistake" at bounding box center [148, 69] width 46 height 11
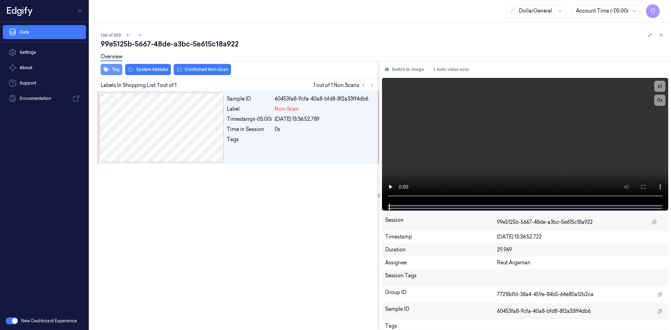
click at [115, 69] on button "Tag" at bounding box center [112, 69] width 22 height 11
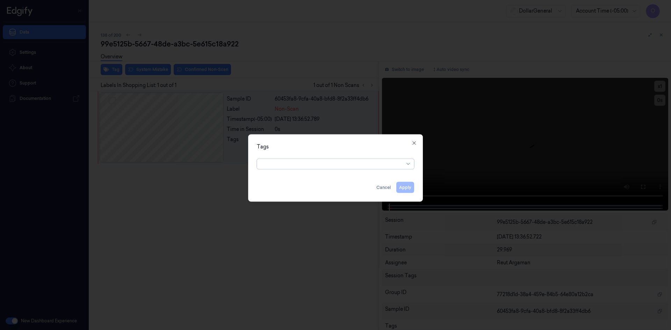
click at [288, 166] on div at bounding box center [332, 163] width 143 height 7
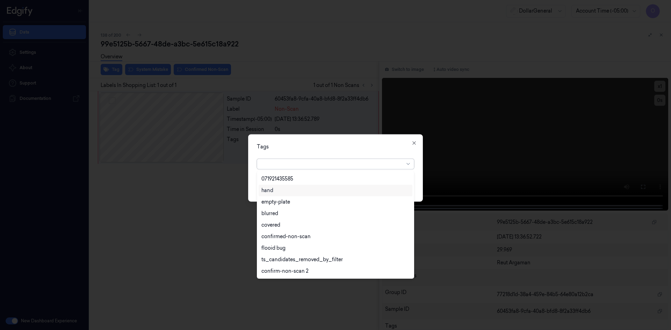
scroll to position [160, 0]
click at [298, 215] on div "flooid bug" at bounding box center [335, 213] width 148 height 7
click at [354, 154] on div "Tags option flooid bug , selected. 22 results available. Use Up and Down to cho…" at bounding box center [335, 167] width 175 height 67
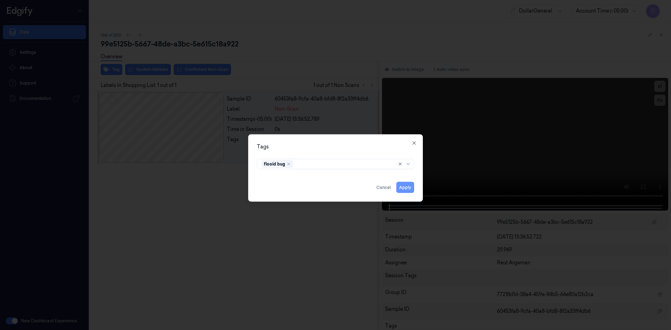
click at [403, 186] on button "Apply" at bounding box center [405, 187] width 18 height 11
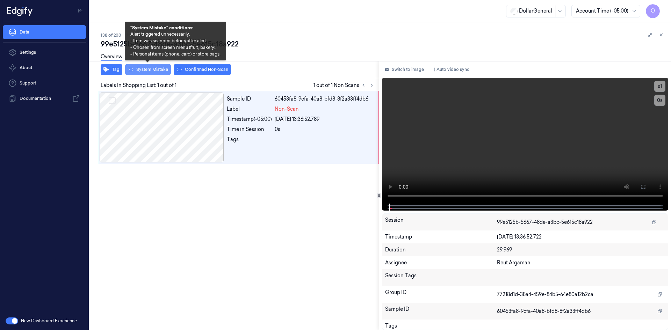
click at [153, 70] on button "System Mistake" at bounding box center [148, 69] width 46 height 11
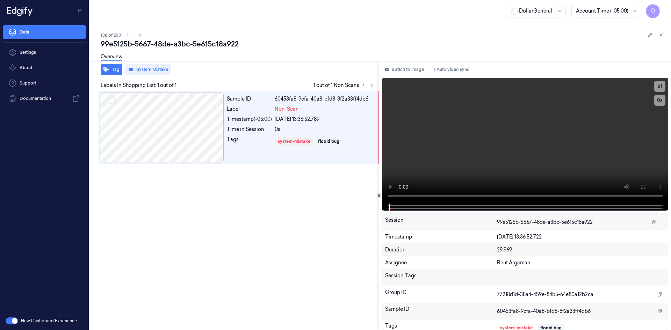
click at [168, 169] on div "Sample ID 60453fa8-9cfa-40a8-bfd8-8f2a33ff4db6 Label Non-Scan Timestamp (-05:00…" at bounding box center [233, 210] width 292 height 239
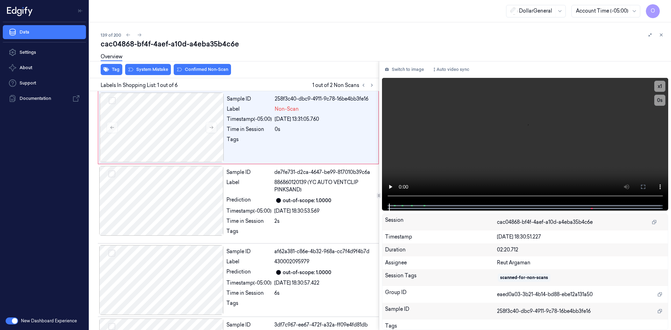
click at [116, 75] on div "Tag System Mistake Confirmed Non-Scan" at bounding box center [233, 69] width 292 height 17
click at [115, 69] on button "Tag" at bounding box center [112, 69] width 22 height 11
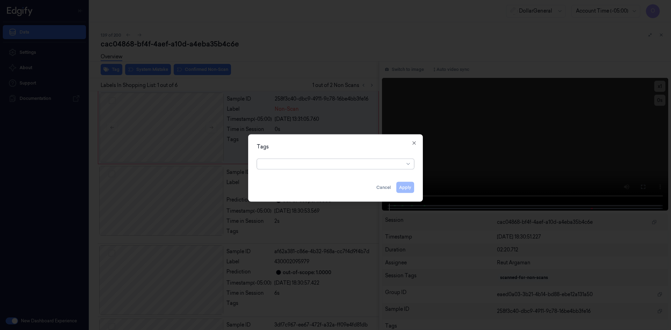
click at [309, 172] on div "Tags Apply Cancel Close" at bounding box center [335, 167] width 175 height 67
click at [307, 163] on div at bounding box center [332, 163] width 143 height 7
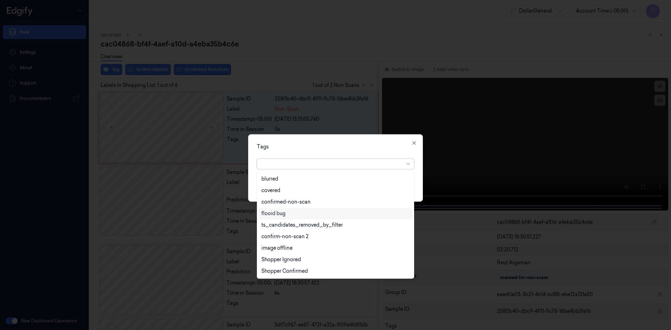
click at [300, 217] on div "flooid bug" at bounding box center [336, 214] width 154 height 12
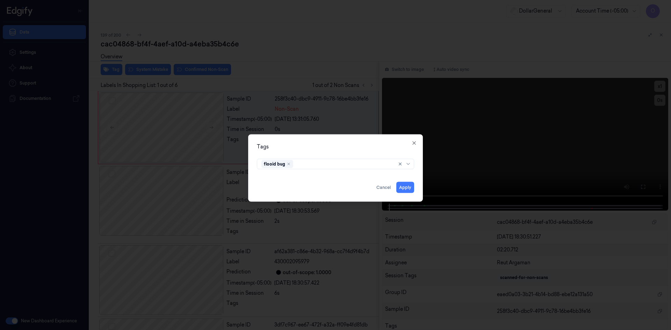
click at [342, 155] on div "Tags flooid bug Apply Cancel Close" at bounding box center [335, 167] width 175 height 67
click at [407, 185] on button "Apply" at bounding box center [405, 187] width 18 height 11
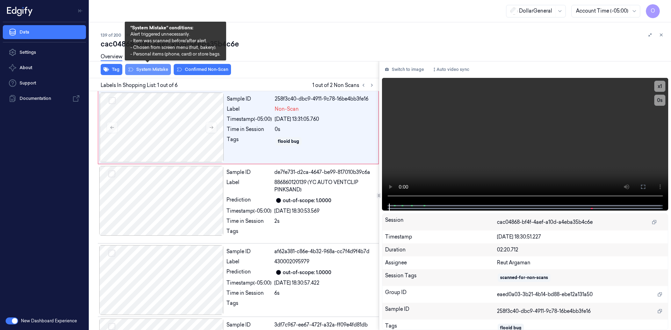
click at [161, 74] on button "System Mistake" at bounding box center [148, 69] width 46 height 11
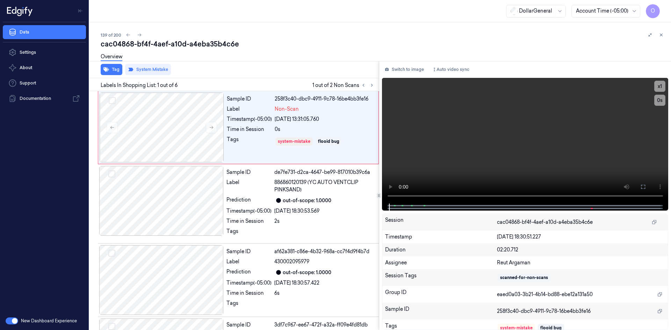
click at [295, 57] on div "Overview" at bounding box center [383, 58] width 565 height 18
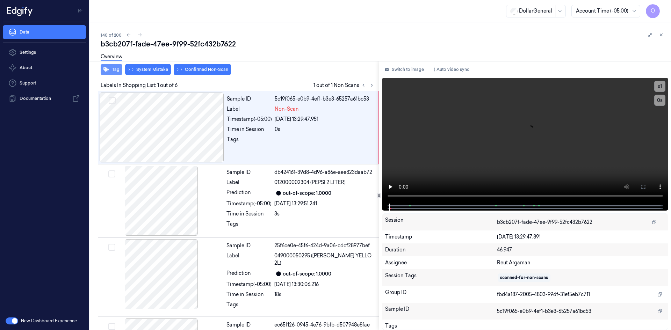
click at [106, 69] on icon "button" at bounding box center [106, 69] width 6 height 5
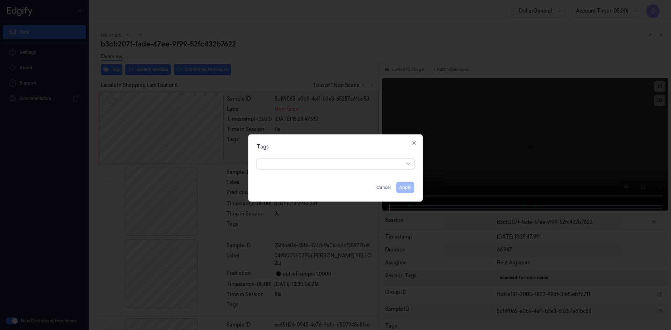
click at [306, 169] on div "option , selected. Select is focused ,type to refine list, press Down to open t…" at bounding box center [335, 163] width 168 height 15
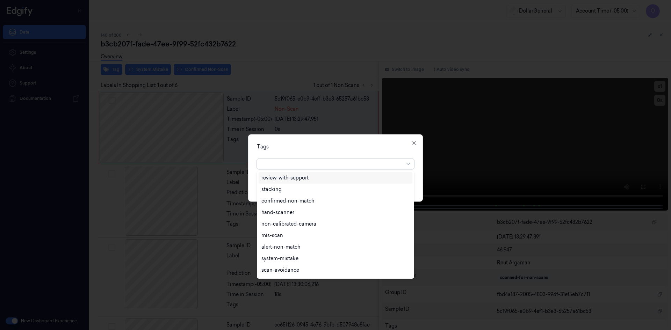
click at [331, 159] on div at bounding box center [335, 164] width 157 height 10
click at [285, 245] on div "flooid bug" at bounding box center [273, 248] width 24 height 7
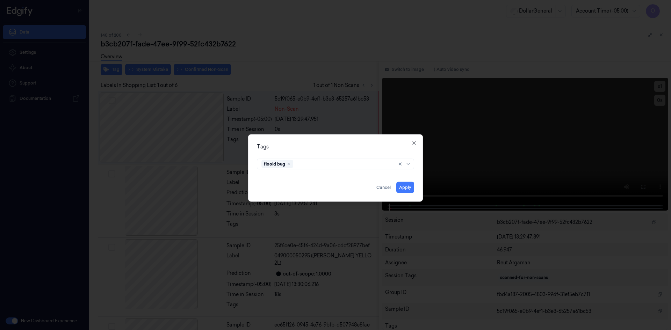
click at [321, 155] on div "Tags flooid bug Apply Cancel Close" at bounding box center [335, 167] width 175 height 67
click at [405, 187] on button "Apply" at bounding box center [405, 187] width 18 height 11
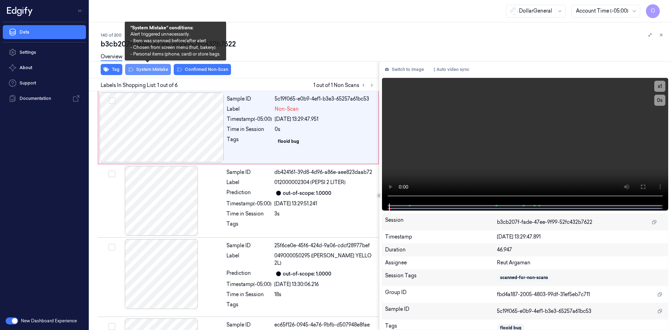
click at [161, 68] on button "System Mistake" at bounding box center [148, 69] width 46 height 11
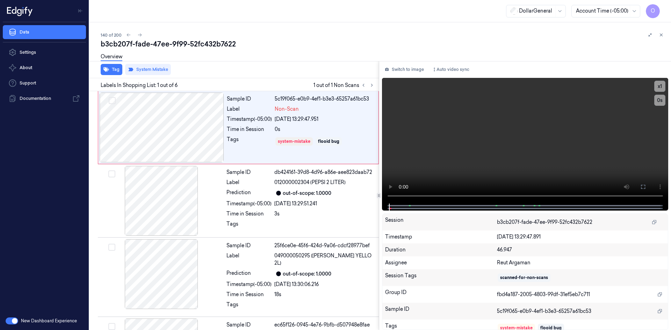
click at [236, 56] on div "Overview" at bounding box center [383, 58] width 565 height 18
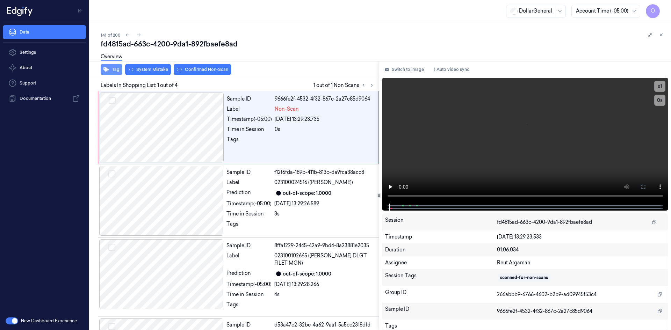
click at [103, 74] on button "Tag" at bounding box center [112, 69] width 22 height 11
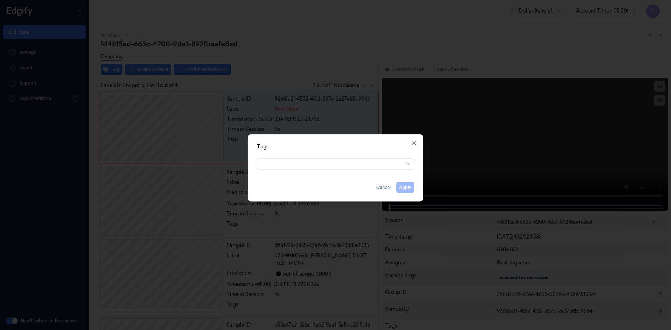
click at [292, 165] on div at bounding box center [332, 163] width 143 height 7
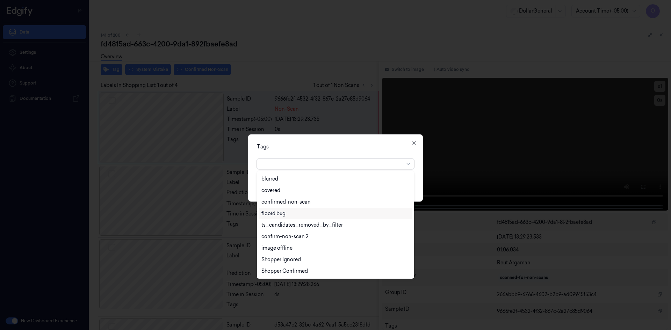
click at [293, 216] on div "flooid bug" at bounding box center [335, 213] width 148 height 7
drag, startPoint x: 318, startPoint y: 144, endPoint x: 330, endPoint y: 151, distance: 13.8
click at [318, 144] on div "Tags" at bounding box center [335, 146] width 157 height 7
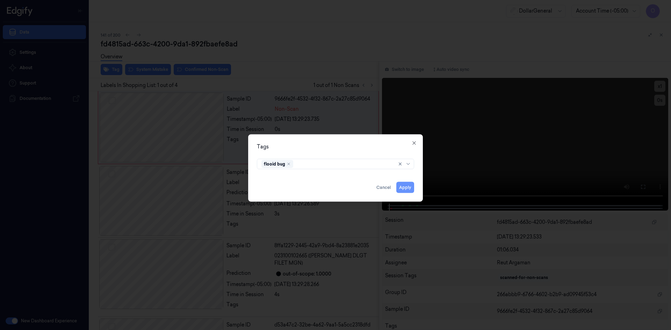
click at [403, 187] on button "Apply" at bounding box center [405, 187] width 18 height 11
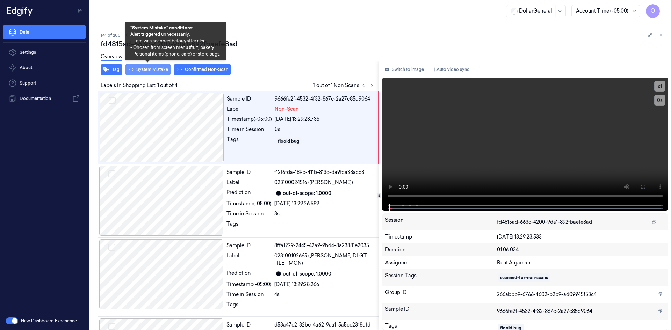
click at [148, 75] on button "System Mistake" at bounding box center [148, 69] width 46 height 11
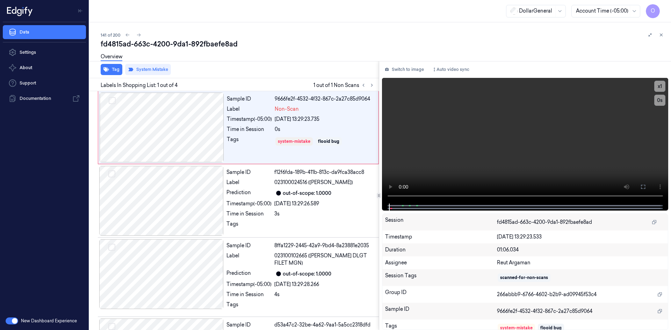
click at [266, 50] on div "Overview" at bounding box center [383, 58] width 565 height 18
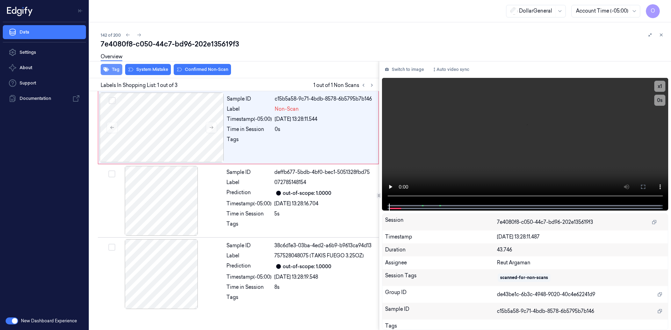
click at [114, 68] on button "Tag" at bounding box center [112, 69] width 22 height 11
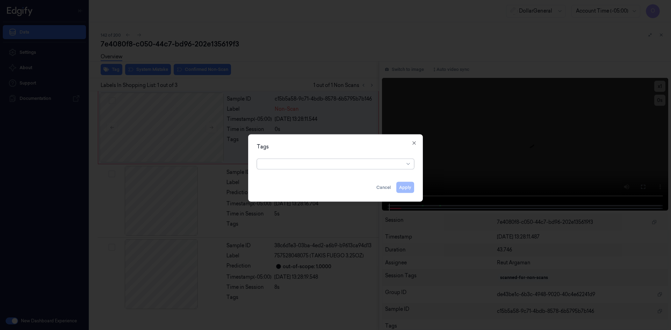
click at [304, 164] on div at bounding box center [332, 163] width 143 height 7
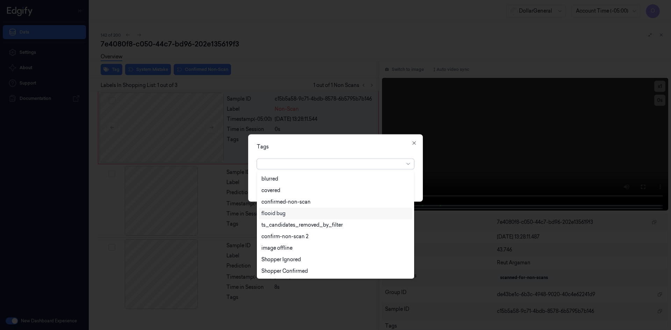
click at [293, 214] on div "flooid bug" at bounding box center [335, 213] width 148 height 7
click at [338, 145] on div "Tags" at bounding box center [335, 146] width 157 height 7
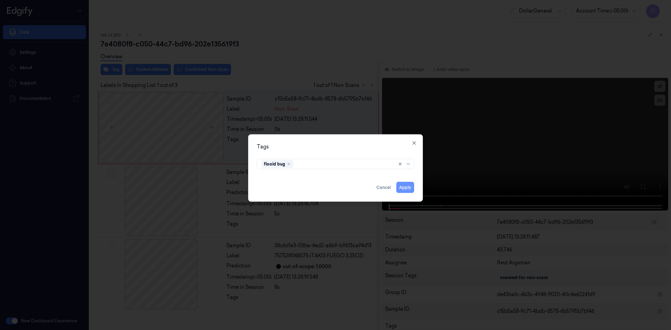
click at [401, 191] on button "Apply" at bounding box center [405, 187] width 18 height 11
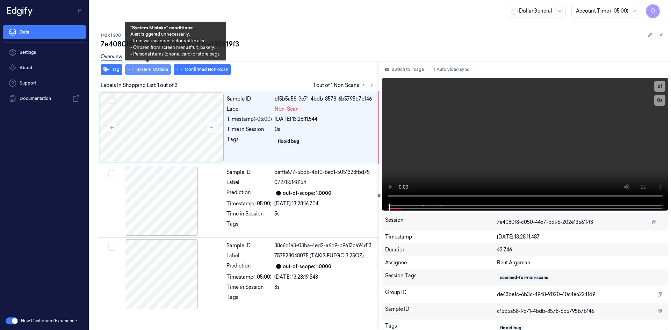
click at [149, 71] on button "System Mistake" at bounding box center [148, 69] width 46 height 11
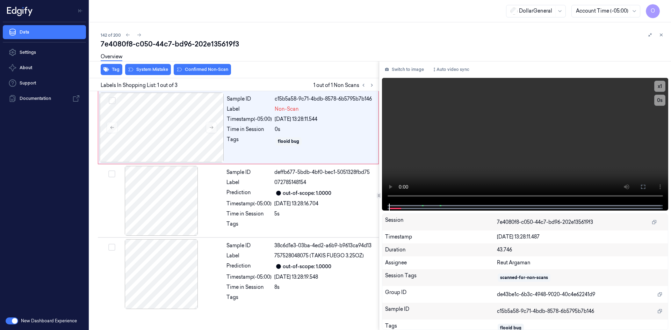
click at [319, 68] on div "Tag System Mistake Confirmed Non-Scan" at bounding box center [233, 69] width 292 height 17
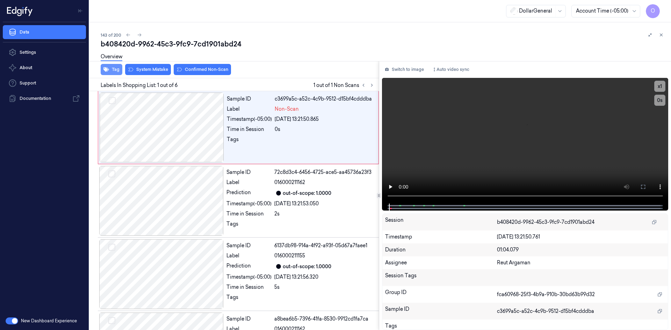
click at [117, 70] on button "Tag" at bounding box center [112, 69] width 22 height 11
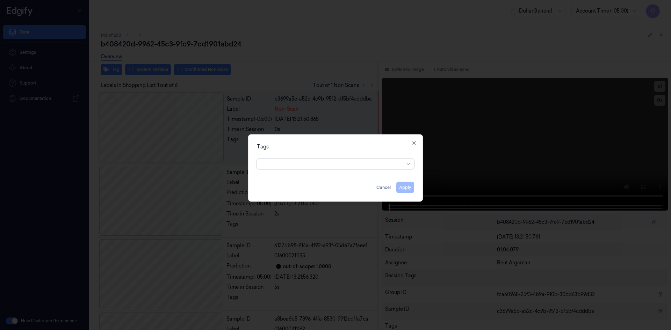
click at [297, 162] on div at bounding box center [332, 163] width 143 height 7
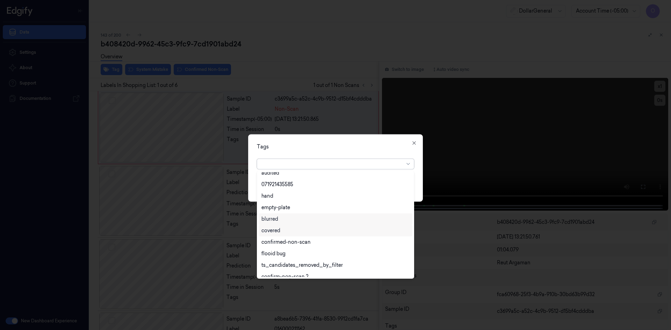
scroll to position [126, 0]
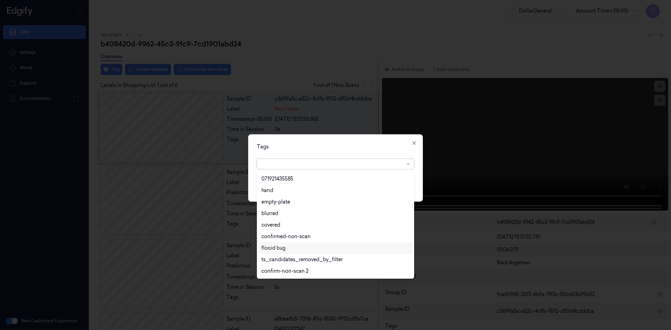
click at [292, 248] on div "flooid bug" at bounding box center [335, 248] width 148 height 7
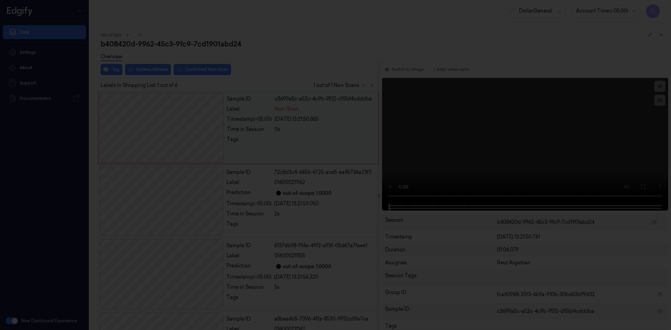
drag, startPoint x: 319, startPoint y: 133, endPoint x: 326, endPoint y: 136, distance: 7.2
click at [319, 133] on div at bounding box center [335, 165] width 671 height 330
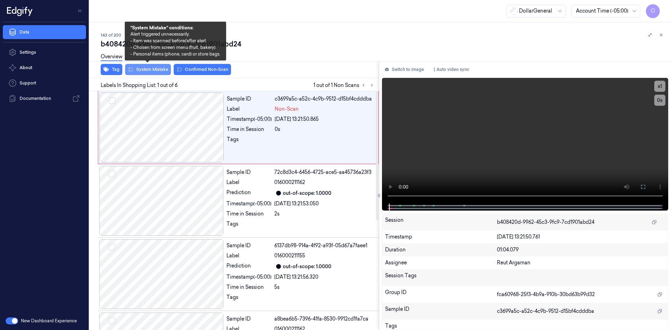
click at [162, 69] on button "System Mistake" at bounding box center [148, 69] width 46 height 11
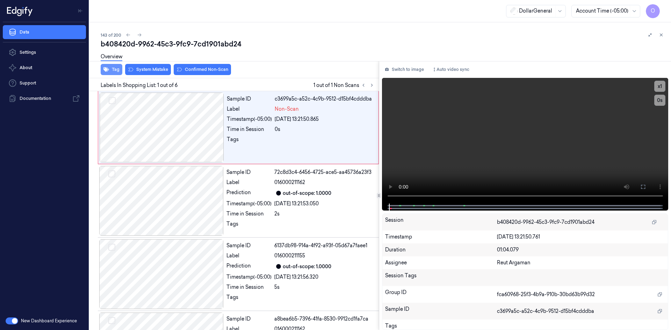
click at [115, 67] on button "Tag" at bounding box center [112, 69] width 22 height 11
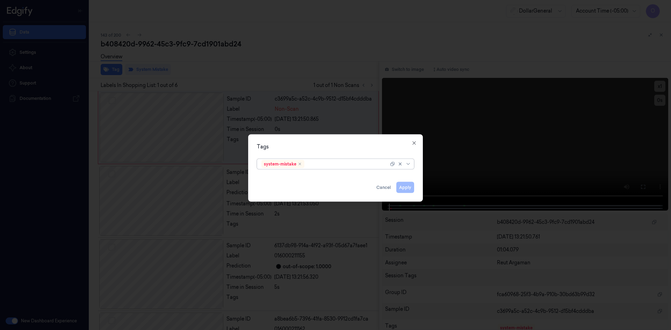
click at [360, 162] on div at bounding box center [347, 163] width 83 height 7
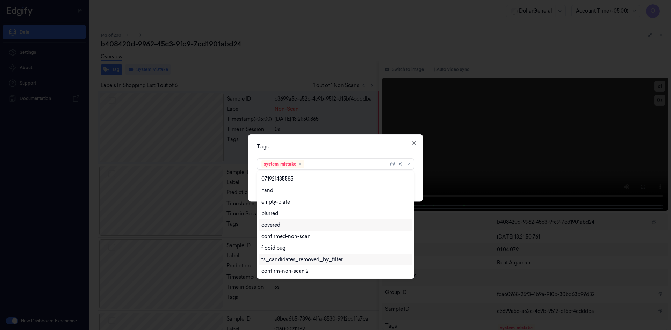
scroll to position [149, 0]
click at [324, 217] on div "flooid bug" at bounding box center [335, 213] width 148 height 7
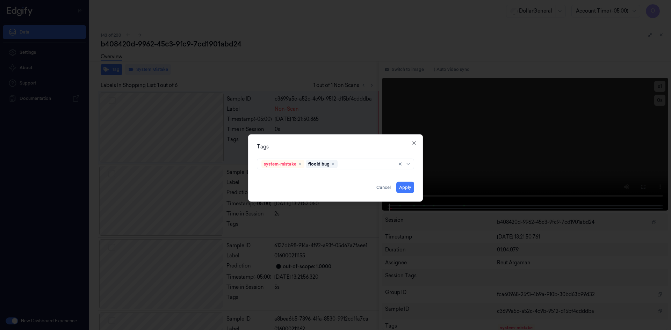
drag, startPoint x: 366, startPoint y: 139, endPoint x: 370, endPoint y: 144, distance: 5.7
click at [367, 139] on div "Tags system-mistake flooid bug Apply Cancel Close" at bounding box center [335, 167] width 175 height 67
click at [410, 188] on button "Apply" at bounding box center [405, 187] width 18 height 11
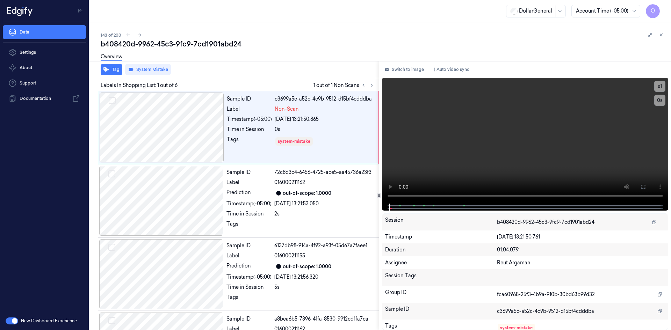
click at [239, 64] on div "Overview" at bounding box center [383, 58] width 565 height 18
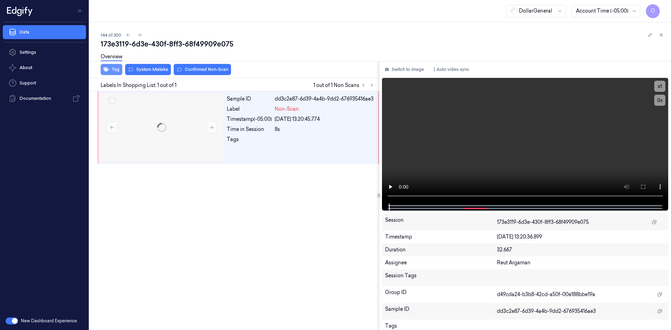
click at [118, 69] on button "Tag" at bounding box center [112, 69] width 22 height 11
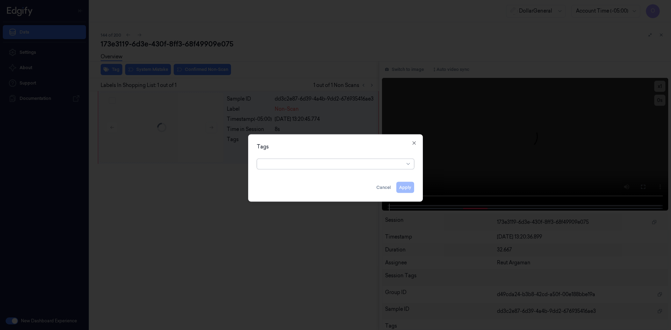
click at [344, 165] on div at bounding box center [332, 163] width 143 height 7
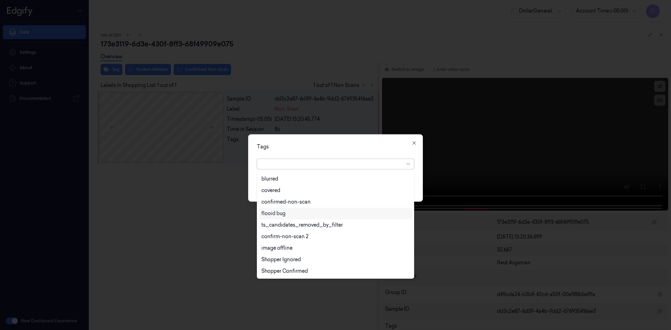
click at [315, 212] on div "flooid bug" at bounding box center [335, 213] width 148 height 7
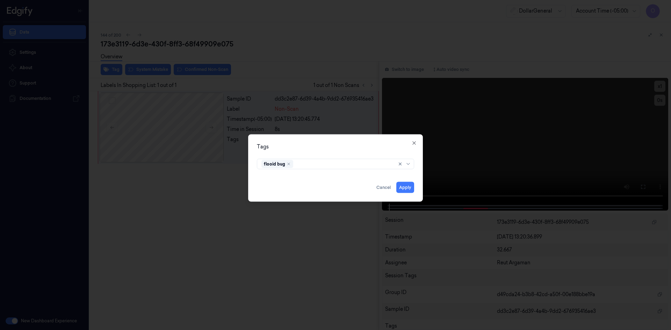
drag, startPoint x: 350, startPoint y: 154, endPoint x: 355, endPoint y: 157, distance: 5.6
click at [350, 154] on div "Tags flooid bug Apply Cancel Close" at bounding box center [335, 167] width 175 height 67
click at [411, 189] on button "Apply" at bounding box center [405, 187] width 18 height 11
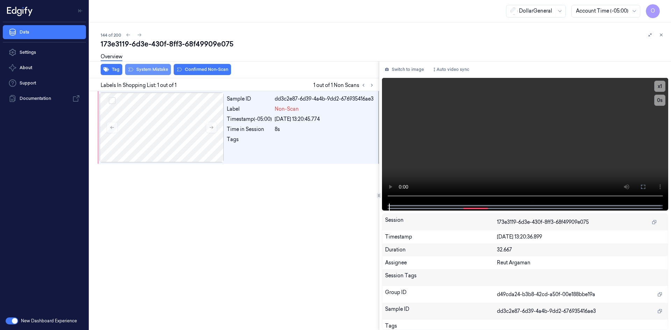
click at [153, 73] on button "System Mistake" at bounding box center [148, 69] width 46 height 11
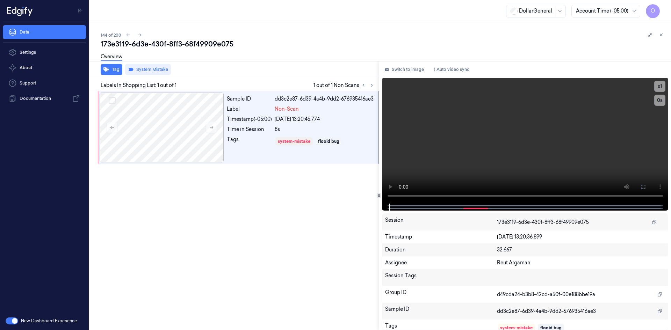
click at [263, 59] on div "Overview" at bounding box center [383, 58] width 565 height 18
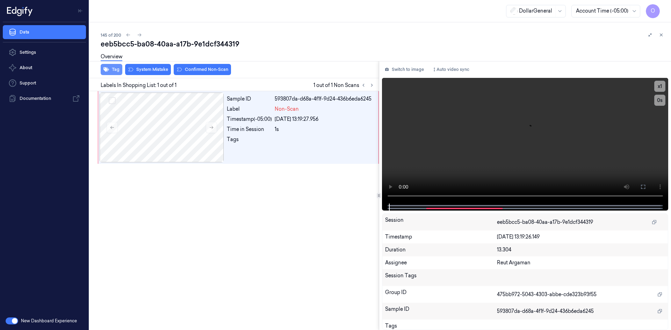
click at [107, 68] on icon "button" at bounding box center [106, 70] width 6 height 6
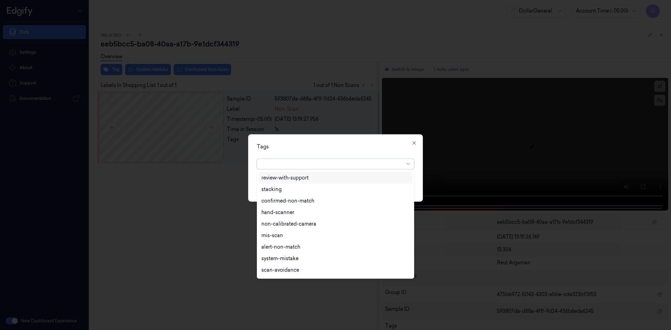
click at [325, 159] on div at bounding box center [332, 164] width 143 height 10
click at [302, 217] on div "flooid bug" at bounding box center [335, 213] width 148 height 7
click at [303, 153] on div "Tags option flooid bug , selected. 22 results available. Use Up and Down to cho…" at bounding box center [335, 167] width 175 height 67
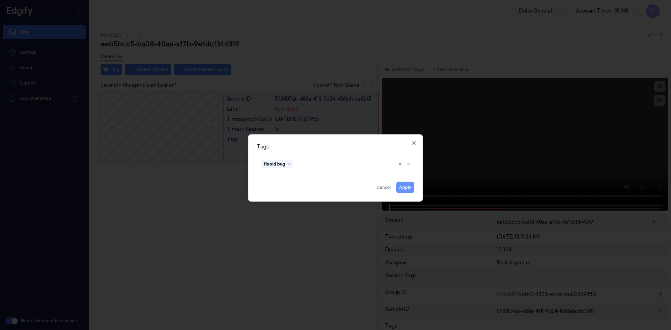
click at [413, 191] on button "Apply" at bounding box center [405, 187] width 18 height 11
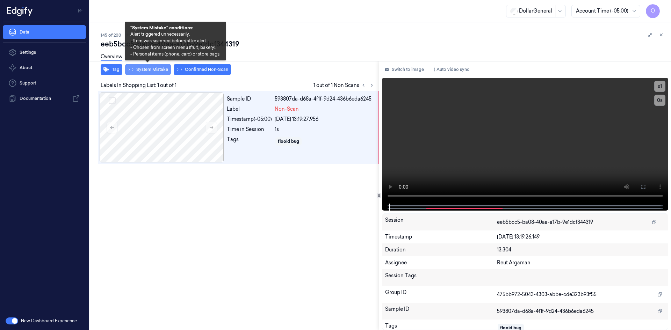
click at [148, 68] on button "System Mistake" at bounding box center [148, 69] width 46 height 11
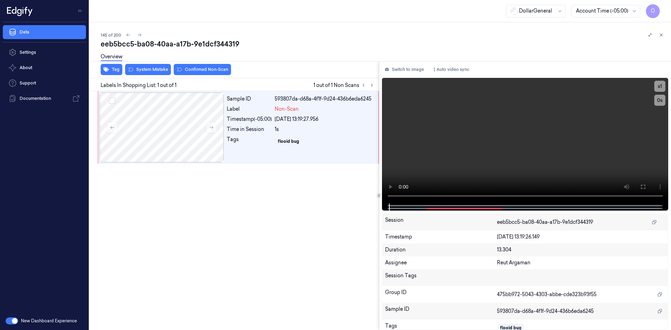
click at [254, 51] on div "Overview" at bounding box center [383, 58] width 565 height 18
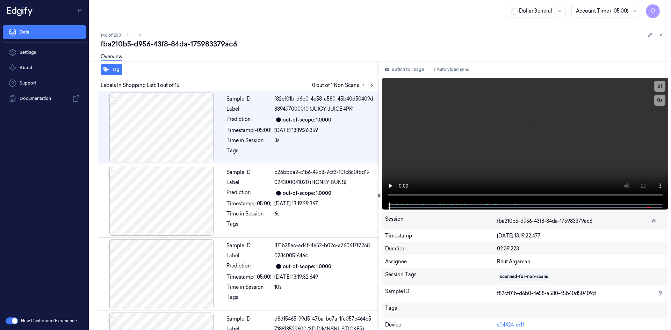
click at [371, 87] on icon at bounding box center [371, 85] width 5 height 5
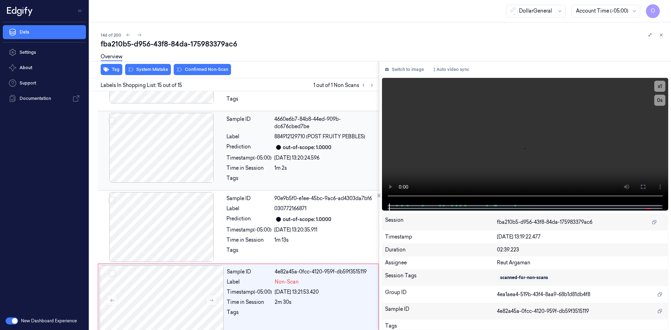
scroll to position [887, 0]
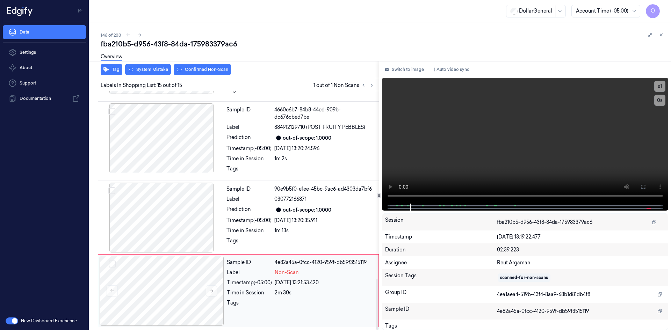
click at [303, 276] on div "Non-Scan" at bounding box center [325, 272] width 100 height 7
click at [521, 139] on video at bounding box center [525, 141] width 287 height 126
click at [542, 133] on video at bounding box center [525, 141] width 287 height 126
click at [318, 291] on div "2m 30s" at bounding box center [325, 292] width 100 height 7
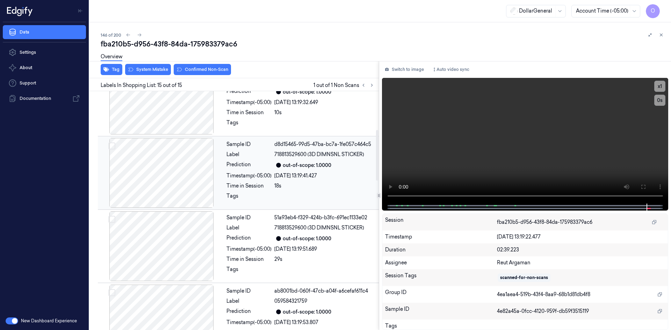
scroll to position [210, 0]
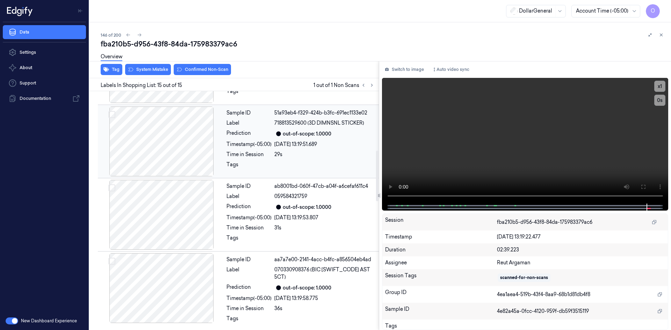
click at [258, 217] on div "Timestamp (-05:00)" at bounding box center [248, 217] width 45 height 7
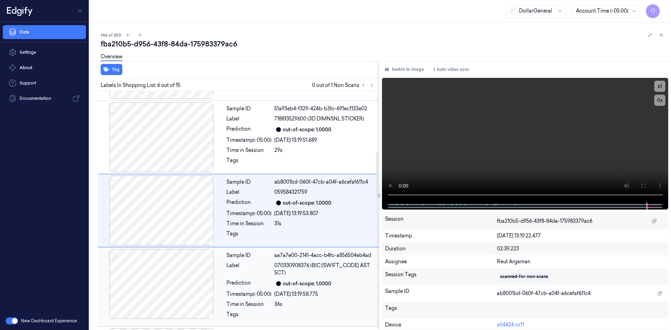
click at [261, 264] on div "Label" at bounding box center [248, 269] width 45 height 15
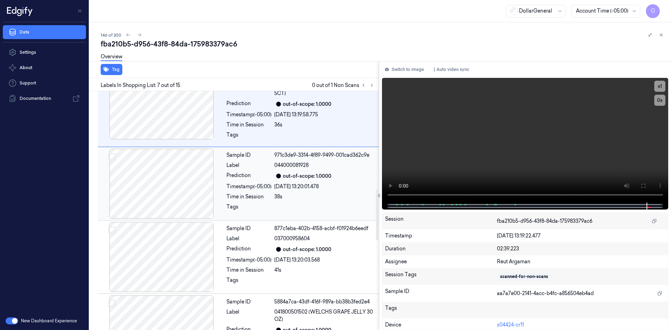
click at [261, 192] on div "Sample ID 971c3de9-3314-4f89-9499-001cad362c9e Label 044000081928 Prediction ou…" at bounding box center [301, 184] width 154 height 70
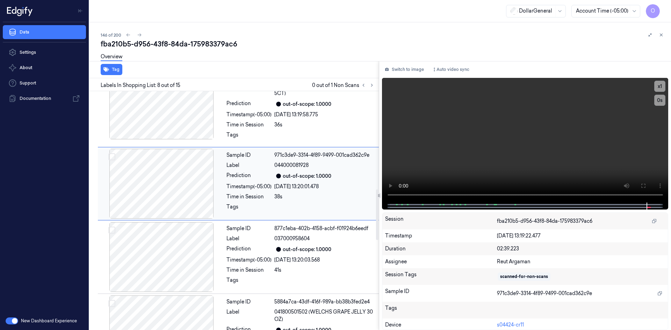
scroll to position [436, 0]
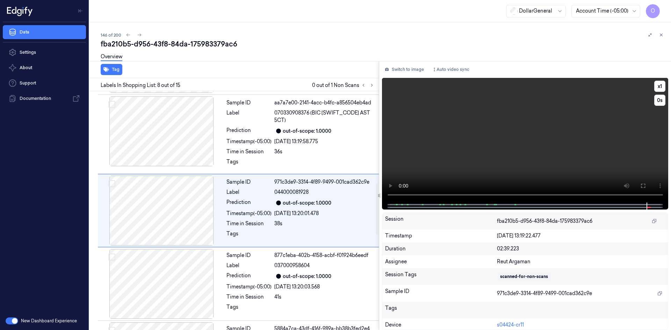
click at [471, 134] on video at bounding box center [525, 140] width 287 height 125
click at [306, 270] on div "Sample ID 877c1eba-402b-4158-acbf-f01924b6eedf Label 037000958604 Prediction ou…" at bounding box center [301, 284] width 154 height 70
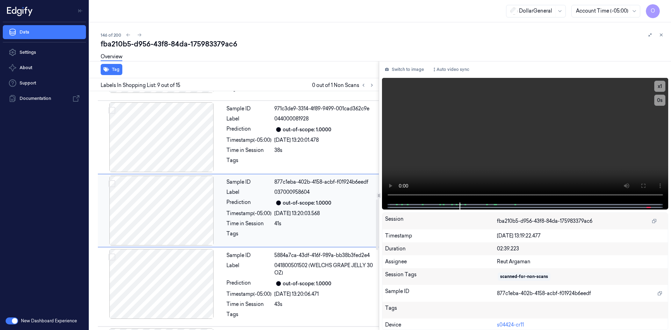
click at [306, 270] on span "041800501502 (WELCHS GRAPE JELLY 30 OZ)" at bounding box center [324, 269] width 100 height 15
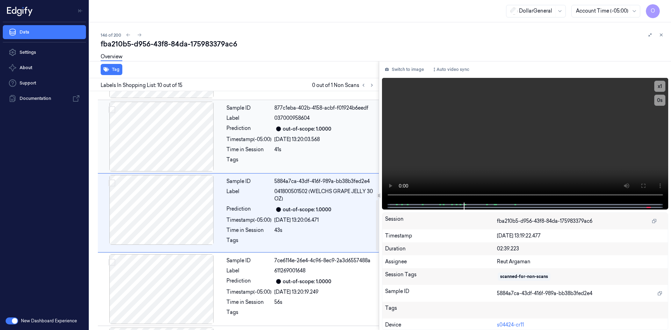
scroll to position [586, 0]
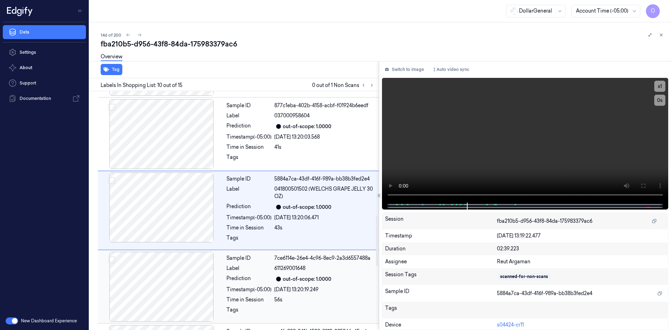
click at [322, 269] on div "611269001648" at bounding box center [324, 268] width 100 height 7
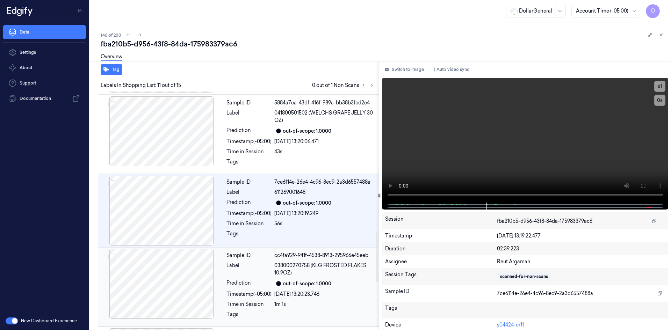
click at [321, 265] on span "038000270758 (KLG FROSTED FLAKES 10.9OZ)" at bounding box center [324, 269] width 100 height 15
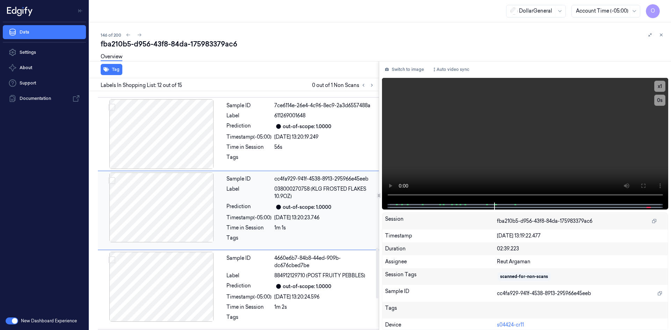
click at [321, 265] on div "4660e6b7-84b8-44ed-909b-dc676cbed7be" at bounding box center [324, 262] width 100 height 15
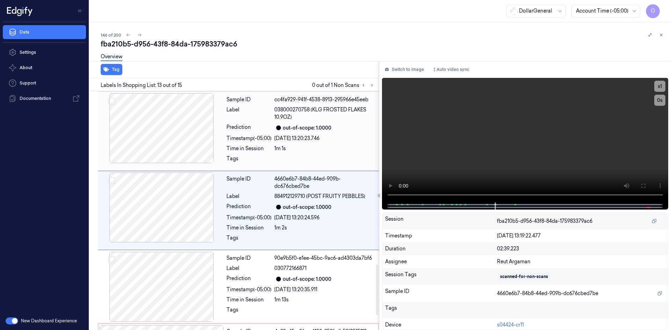
click at [321, 265] on div "030772166871" at bounding box center [324, 268] width 100 height 7
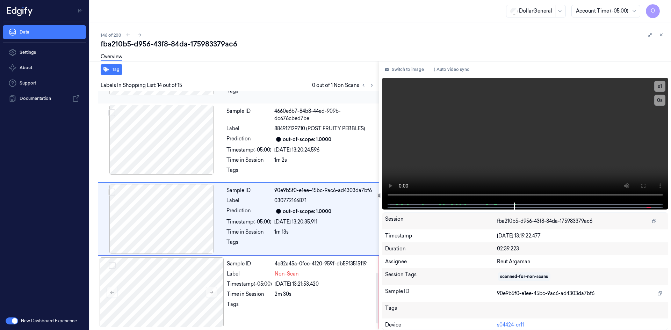
scroll to position [887, 0]
click at [321, 265] on div "4e82a45a-0fcc-4120-959f-db59f3515119" at bounding box center [325, 262] width 100 height 7
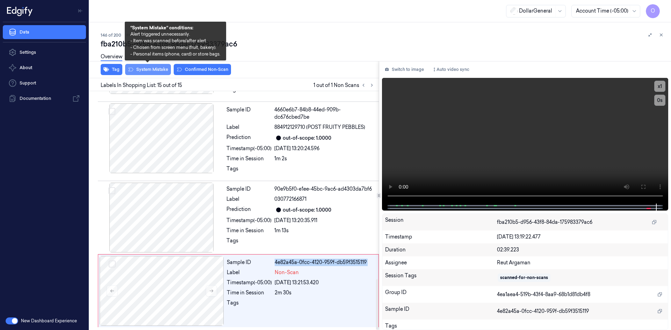
click at [165, 70] on button "System Mistake" at bounding box center [148, 69] width 46 height 11
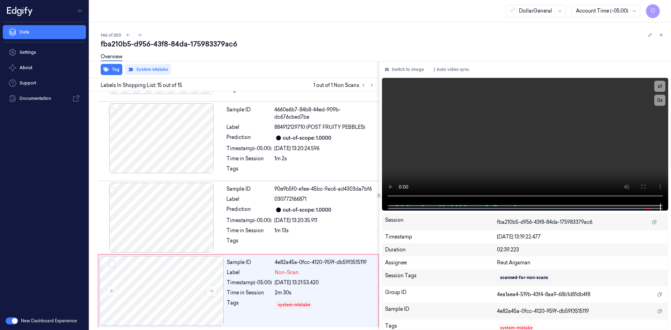
click at [464, 49] on div "Overview" at bounding box center [383, 58] width 565 height 18
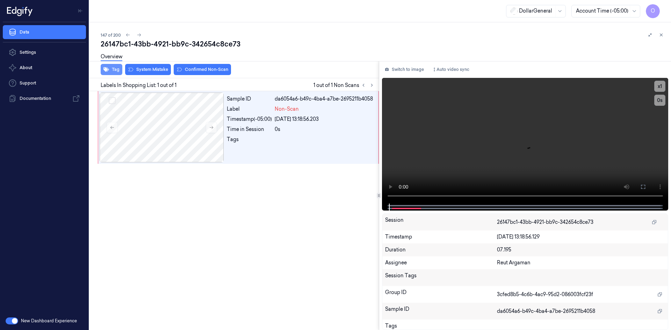
click at [109, 70] on button "Tag" at bounding box center [112, 69] width 22 height 11
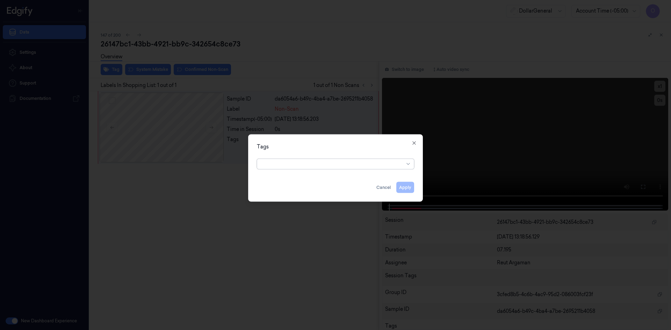
click at [319, 161] on div at bounding box center [332, 163] width 143 height 7
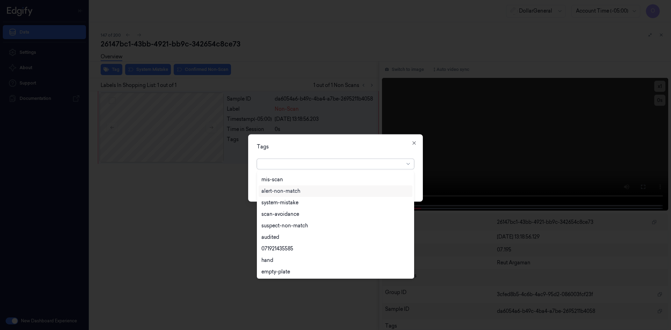
scroll to position [126, 0]
click at [306, 252] on div "flooid bug" at bounding box center [335, 248] width 148 height 7
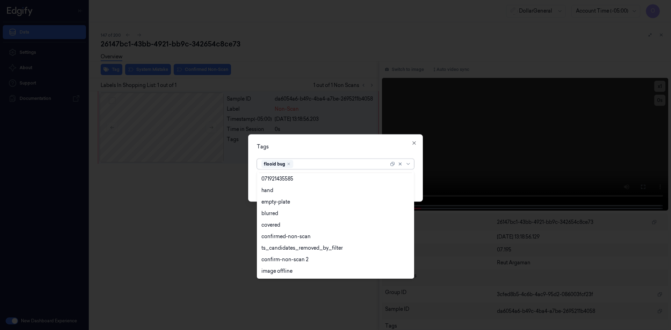
click at [370, 152] on div "Tags option flooid bug , selected. 22 results available. Use Up and Down to cho…" at bounding box center [335, 167] width 175 height 67
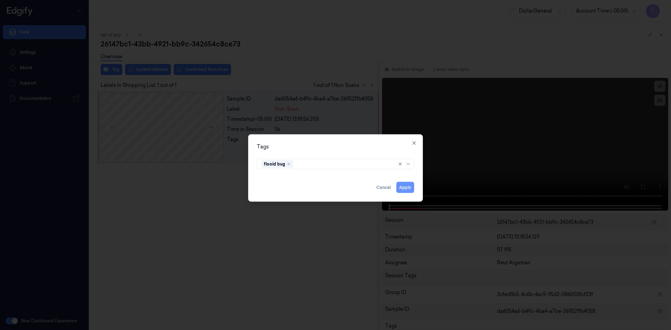
click at [405, 188] on button "Apply" at bounding box center [405, 187] width 18 height 11
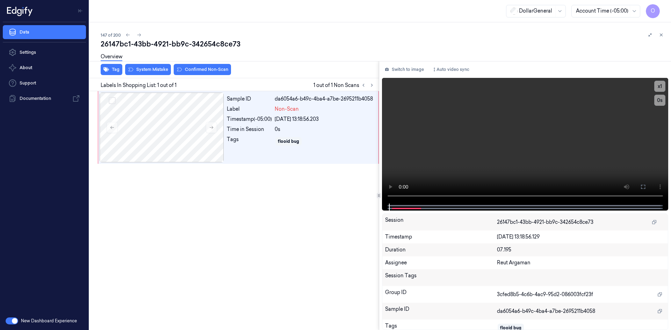
click at [164, 75] on div "Tag System Mistake Confirmed Non-Scan" at bounding box center [233, 69] width 292 height 17
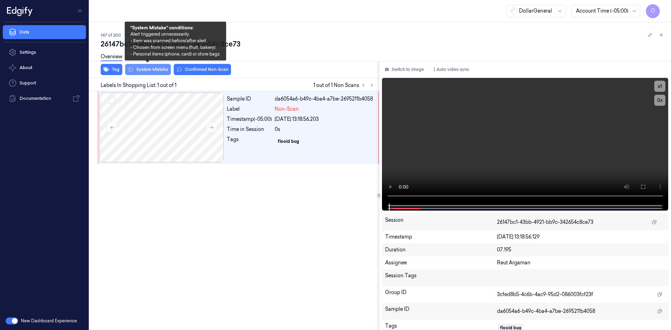
click at [166, 71] on button "System Mistake" at bounding box center [148, 69] width 46 height 11
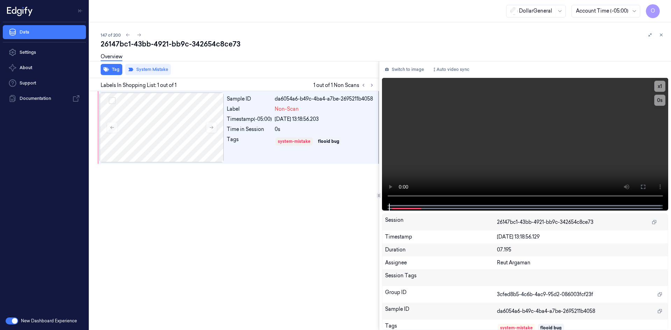
click at [275, 57] on div "Overview" at bounding box center [383, 58] width 565 height 18
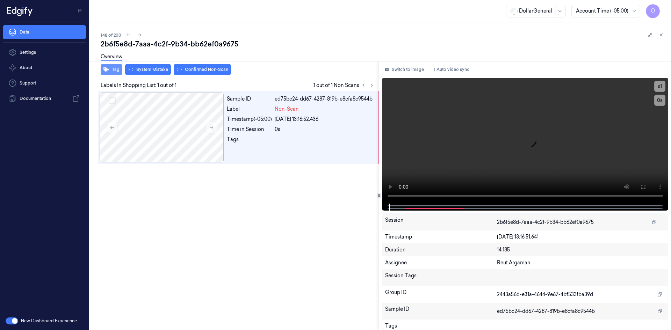
click at [112, 68] on button "Tag" at bounding box center [112, 69] width 22 height 11
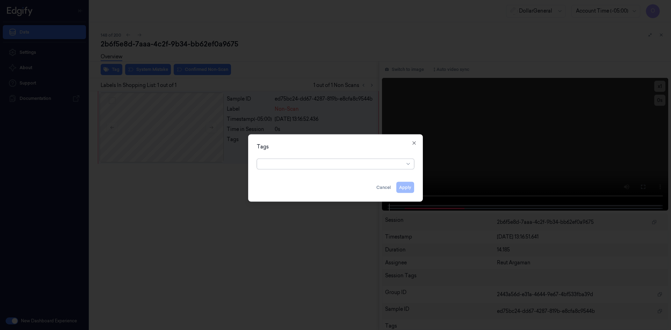
click at [343, 160] on div at bounding box center [332, 164] width 143 height 10
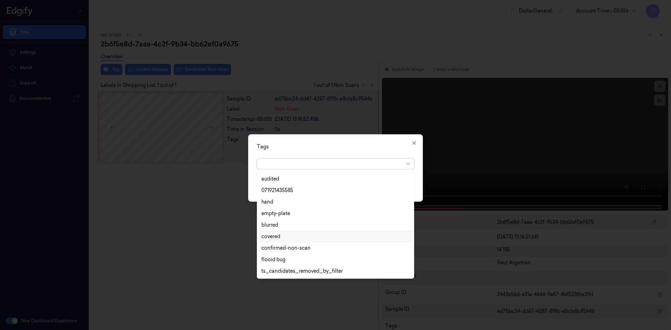
scroll to position [126, 0]
click at [316, 245] on div "flooid bug" at bounding box center [335, 248] width 148 height 7
click at [380, 147] on div "Tags" at bounding box center [335, 146] width 157 height 7
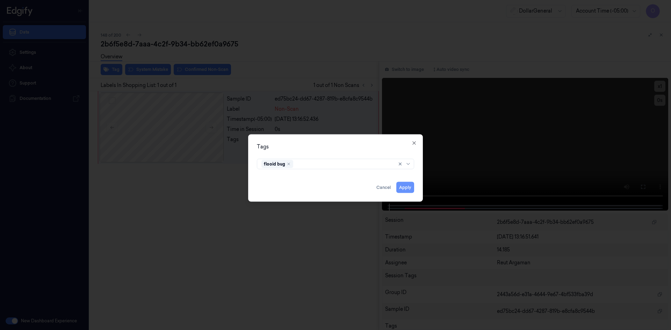
click at [410, 189] on button "Apply" at bounding box center [405, 187] width 18 height 11
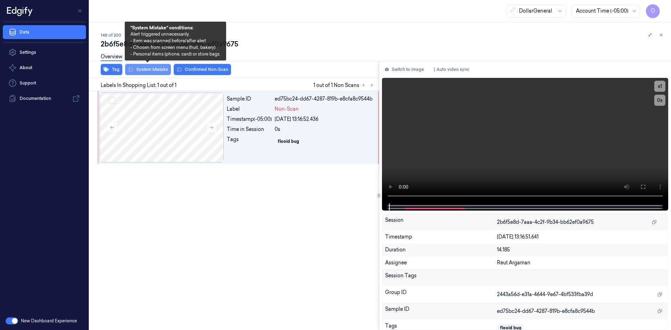
click at [154, 73] on button "System Mistake" at bounding box center [148, 69] width 46 height 11
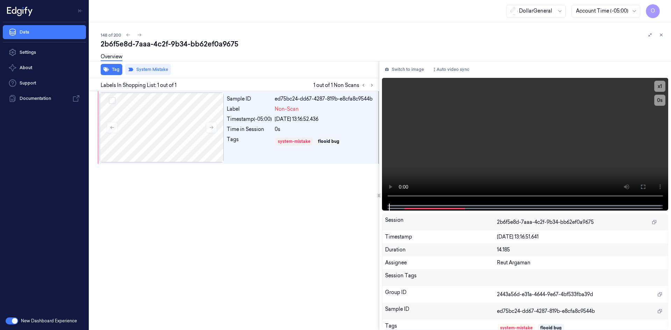
click at [242, 55] on div "Overview" at bounding box center [383, 58] width 565 height 18
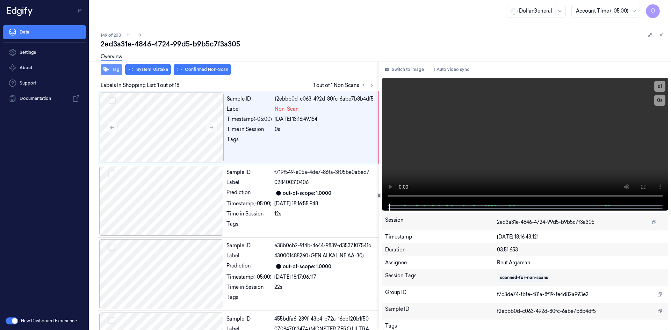
click at [115, 71] on button "Tag" at bounding box center [112, 69] width 22 height 11
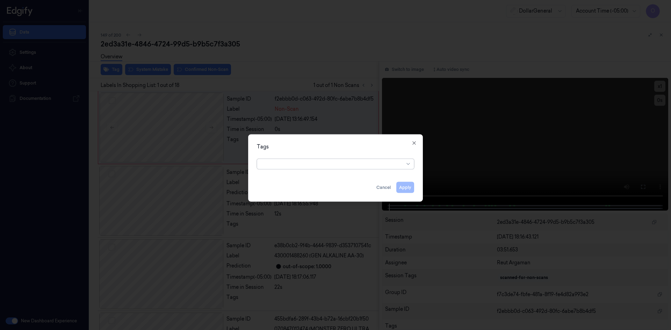
click at [286, 160] on div at bounding box center [332, 164] width 143 height 10
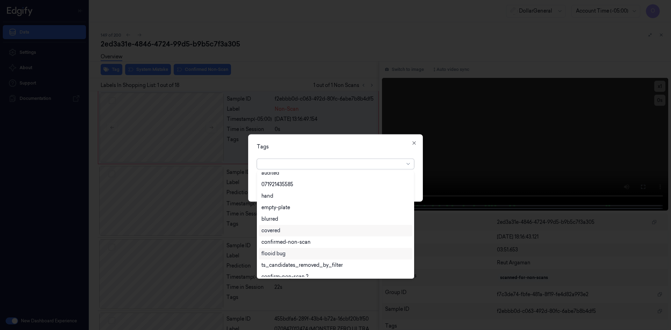
scroll to position [126, 0]
click at [282, 246] on div "flooid bug" at bounding box center [273, 248] width 24 height 7
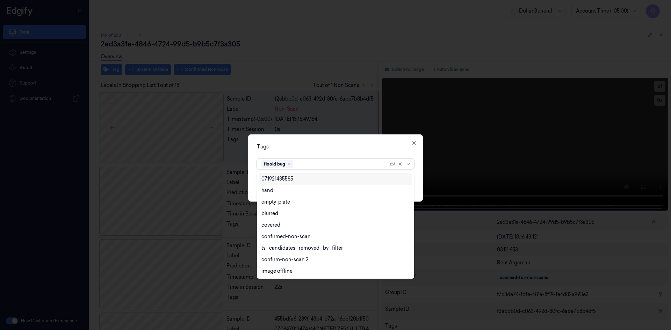
click at [313, 146] on div "Tags" at bounding box center [335, 146] width 157 height 7
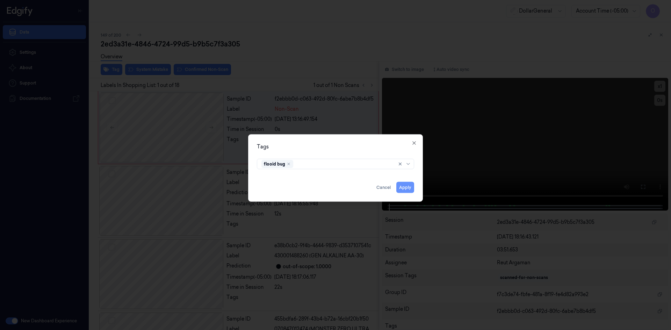
click at [410, 186] on button "Apply" at bounding box center [405, 187] width 18 height 11
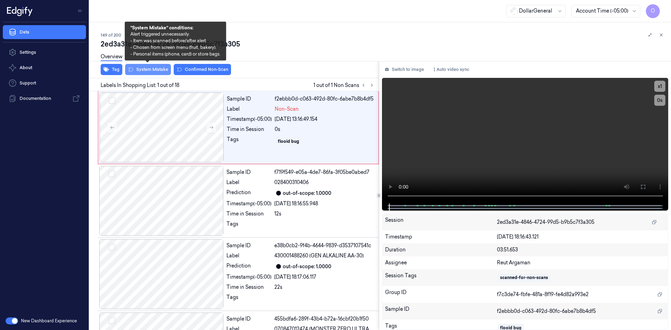
click at [157, 70] on button "System Mistake" at bounding box center [148, 69] width 46 height 11
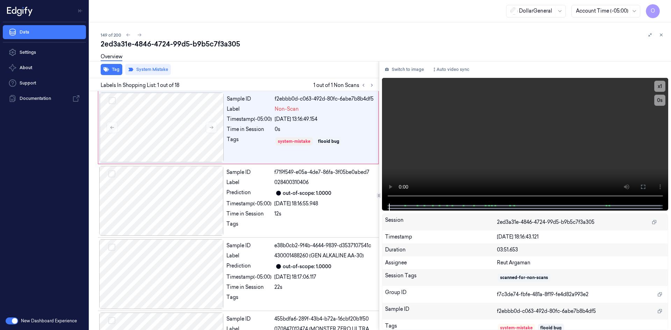
click at [278, 74] on div "Tag System Mistake" at bounding box center [233, 69] width 292 height 17
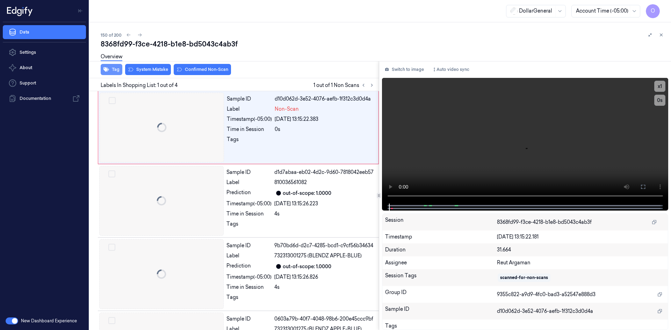
click at [112, 73] on button "Tag" at bounding box center [112, 69] width 22 height 11
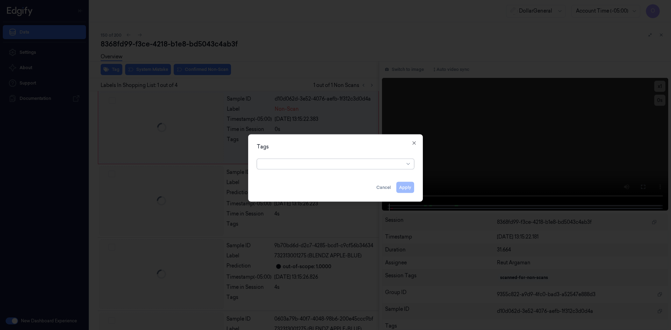
click at [309, 169] on div "option , selected. Select is focused ,type to refine list, press Down to open t…" at bounding box center [335, 163] width 168 height 15
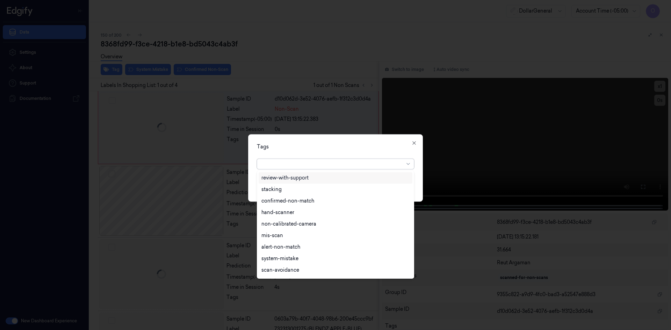
click at [309, 167] on div at bounding box center [332, 163] width 143 height 7
click at [308, 216] on div "flooid bug" at bounding box center [335, 213] width 148 height 7
click at [333, 152] on div "Tags option flooid bug , selected. 22 results available. Use Up and Down to cho…" at bounding box center [335, 167] width 175 height 67
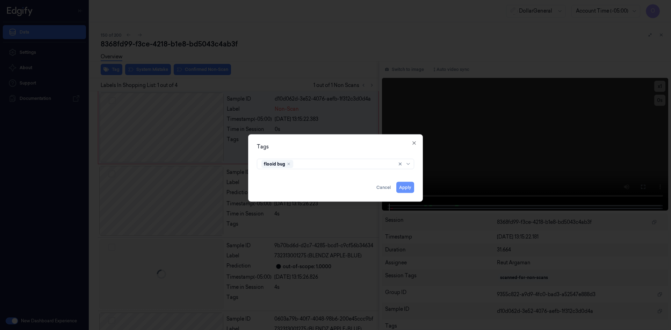
click at [406, 189] on button "Apply" at bounding box center [405, 187] width 18 height 11
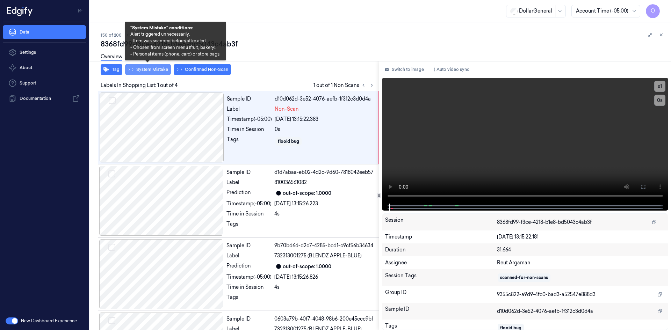
click at [152, 74] on button "System Mistake" at bounding box center [148, 69] width 46 height 11
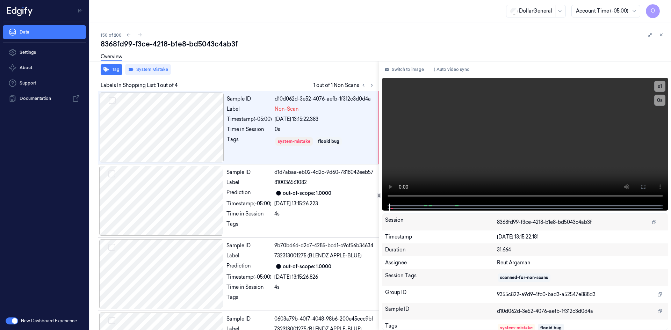
click at [278, 62] on div "Overview" at bounding box center [383, 58] width 565 height 18
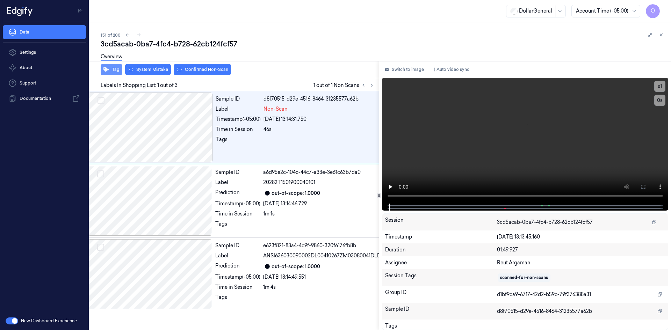
click at [114, 69] on button "Tag" at bounding box center [112, 69] width 22 height 11
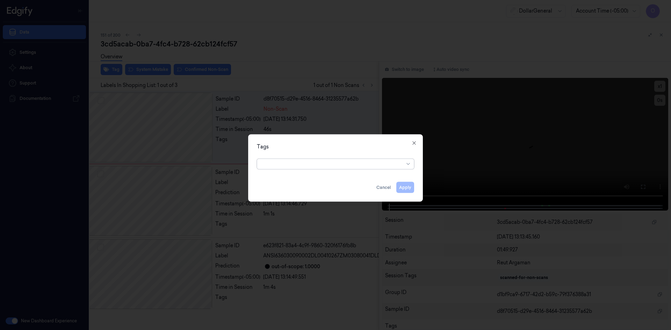
click at [303, 165] on div at bounding box center [332, 163] width 143 height 7
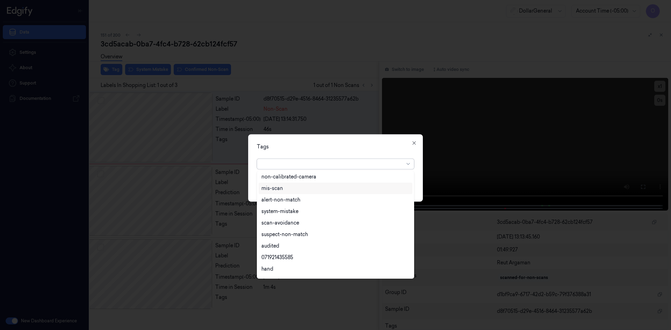
scroll to position [126, 0]
click at [290, 245] on div "flooid bug" at bounding box center [335, 248] width 148 height 7
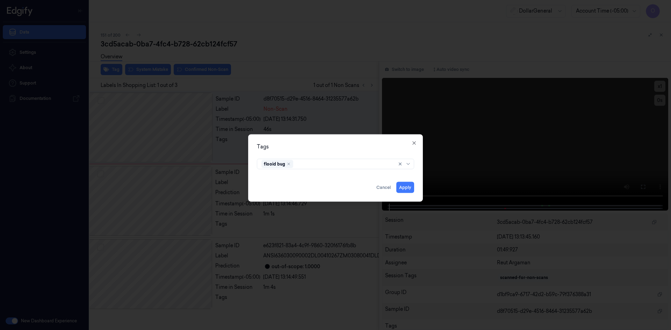
click at [342, 152] on div "Tags flooid bug Apply Cancel Close" at bounding box center [335, 167] width 175 height 67
click at [408, 183] on button "Apply" at bounding box center [405, 187] width 18 height 11
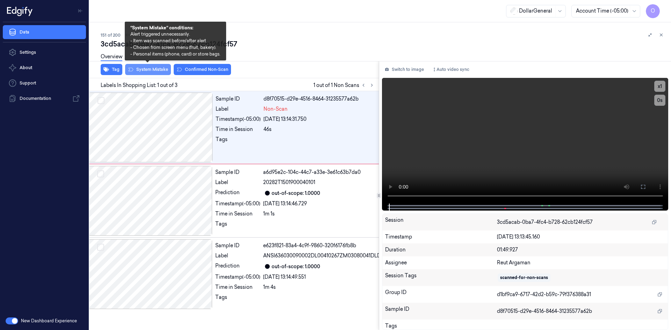
click at [158, 72] on button "System Mistake" at bounding box center [148, 69] width 46 height 11
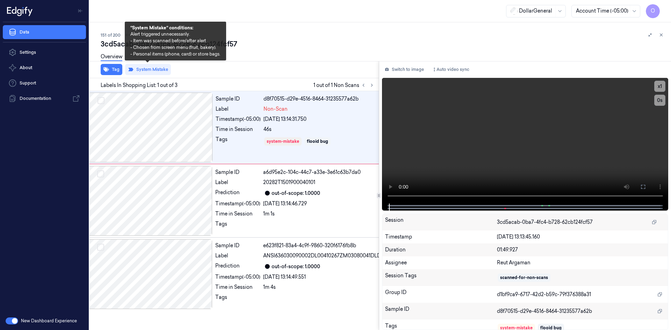
click at [288, 79] on div "Labels In Shopping List: 1 out of 3 1 out of 1 Non Scans" at bounding box center [233, 84] width 292 height 13
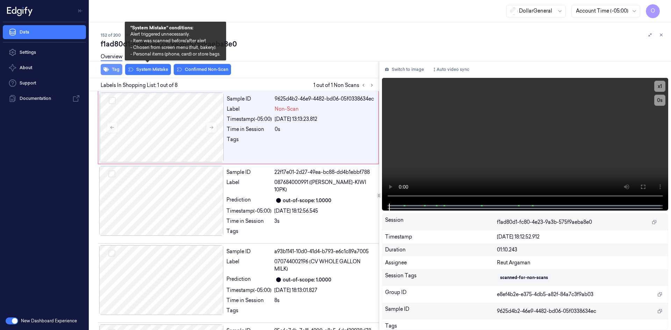
click at [109, 74] on button "Tag" at bounding box center [112, 69] width 22 height 11
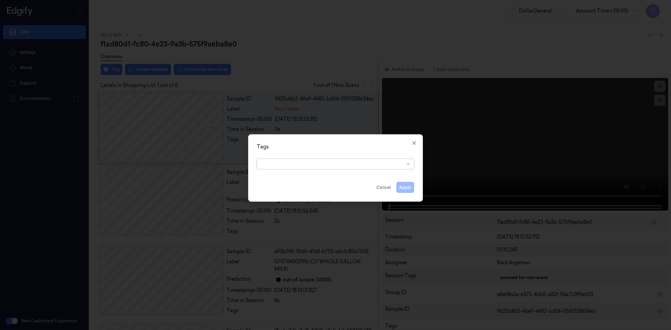
click at [296, 165] on div at bounding box center [332, 163] width 143 height 7
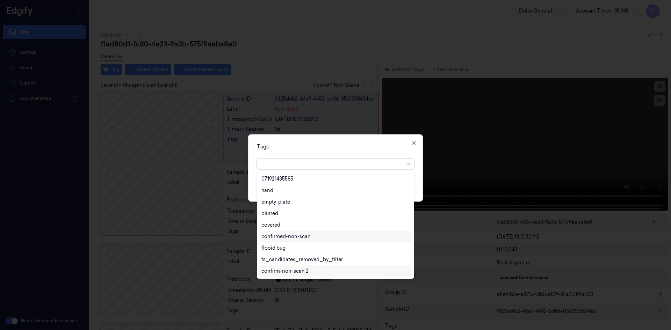
scroll to position [160, 0]
click at [288, 217] on div "flooid bug" at bounding box center [335, 213] width 148 height 7
click at [344, 157] on div "option flooid bug , selected. 22 results available. Use Up and Down to choose o…" at bounding box center [335, 162] width 157 height 13
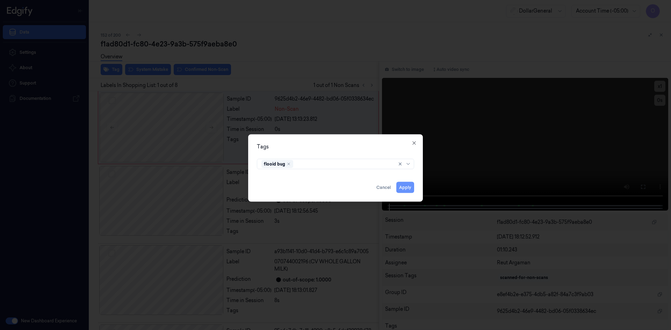
click at [403, 191] on button "Apply" at bounding box center [405, 187] width 18 height 11
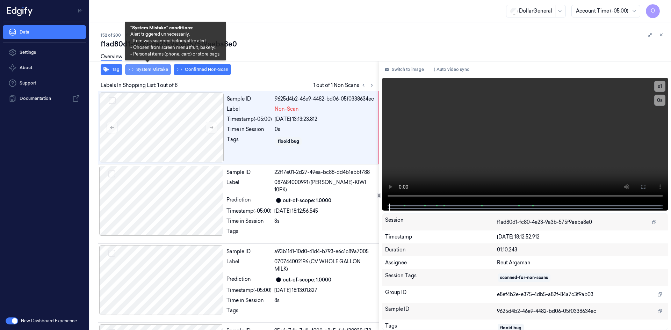
click at [166, 70] on button "System Mistake" at bounding box center [148, 69] width 46 height 11
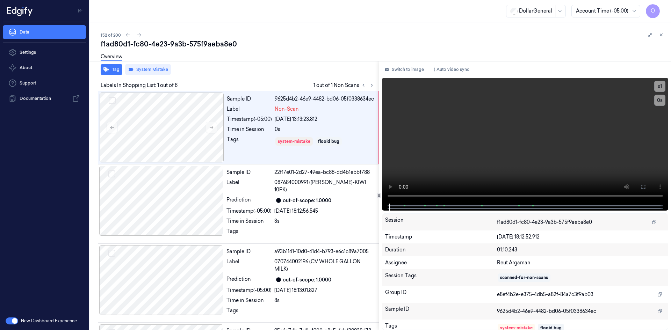
click at [277, 63] on div "Overview" at bounding box center [383, 58] width 565 height 18
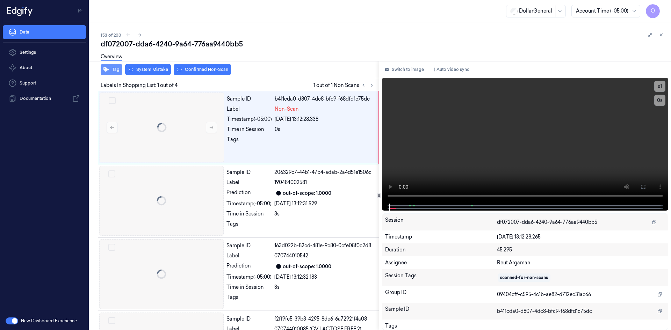
click at [115, 70] on button "Tag" at bounding box center [112, 69] width 22 height 11
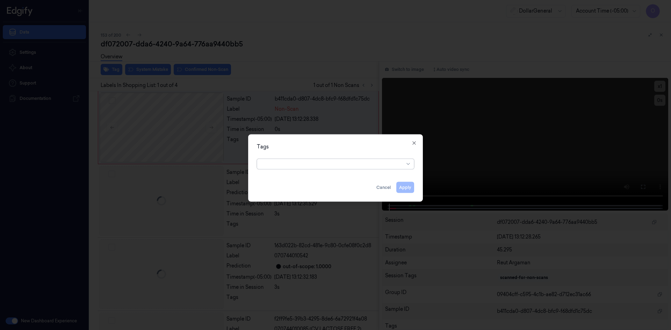
click at [327, 158] on div "option , selected. Select is focused ,type to refine list, press Down to open t…" at bounding box center [335, 162] width 157 height 13
click at [329, 166] on div at bounding box center [332, 163] width 143 height 7
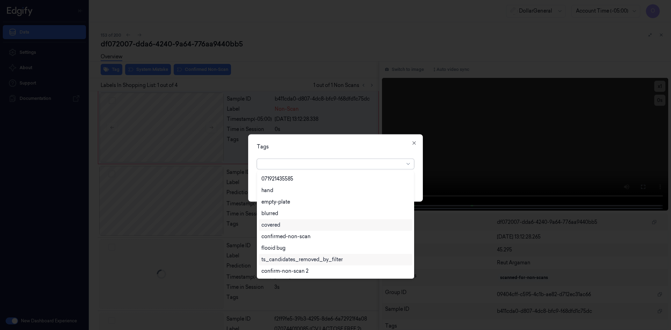
scroll to position [160, 0]
click at [317, 217] on div "flooid bug" at bounding box center [335, 213] width 148 height 7
click at [375, 151] on div "Tags option flooid bug , selected. 22 results available. Use Up and Down to cho…" at bounding box center [335, 167] width 175 height 67
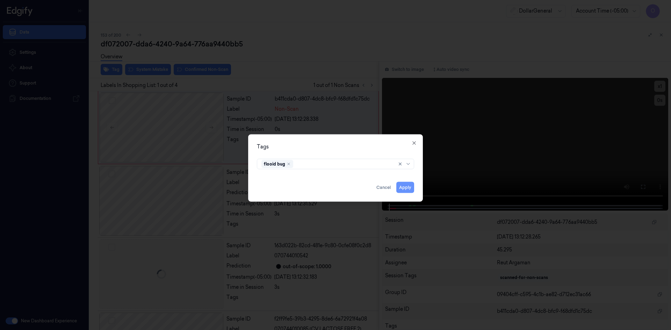
click at [409, 192] on button "Apply" at bounding box center [405, 187] width 18 height 11
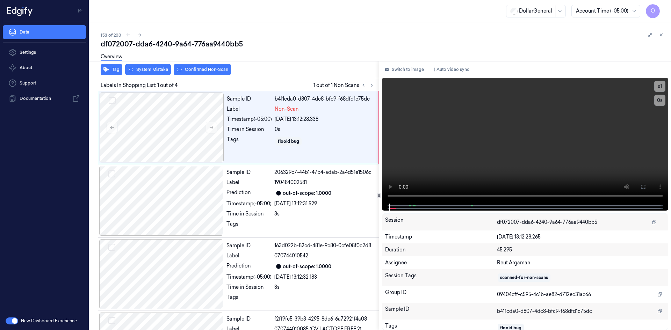
click at [148, 66] on div "Overview" at bounding box center [383, 58] width 565 height 18
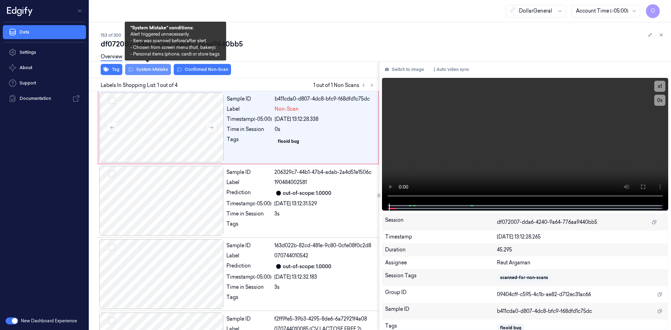
click at [158, 71] on button "System Mistake" at bounding box center [148, 69] width 46 height 11
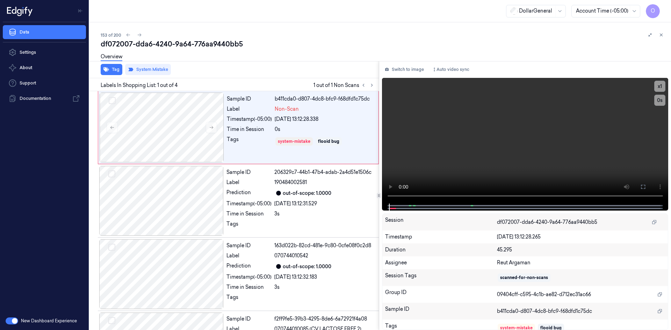
click at [229, 63] on div "Overview" at bounding box center [383, 58] width 565 height 18
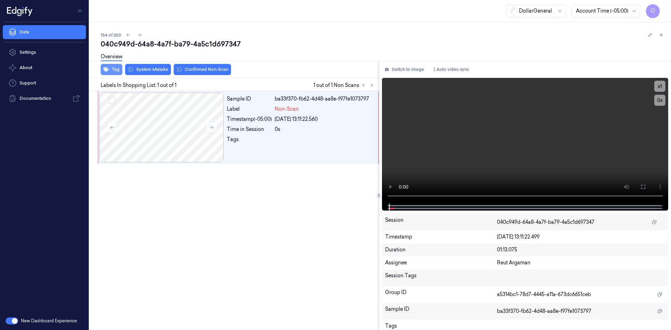
click at [108, 73] on button "Tag" at bounding box center [112, 69] width 22 height 11
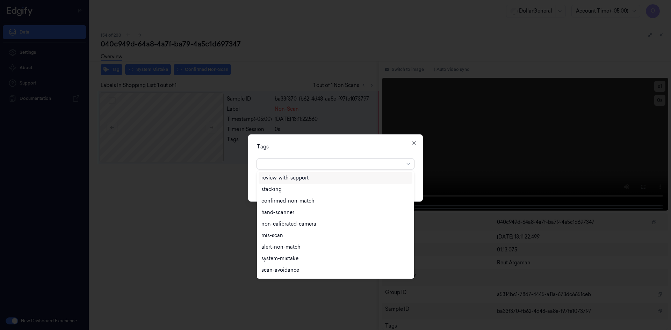
click at [317, 165] on div at bounding box center [332, 163] width 143 height 7
click at [302, 248] on div "flooid bug" at bounding box center [335, 248] width 148 height 7
click at [355, 158] on div "option flooid bug , selected. 22 results available. Use Up and Down to choose o…" at bounding box center [335, 162] width 157 height 13
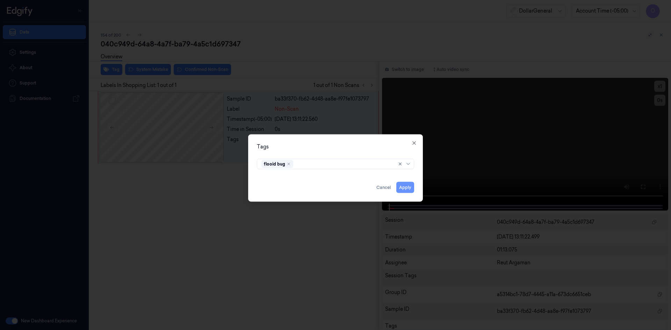
click at [403, 186] on button "Apply" at bounding box center [405, 187] width 18 height 11
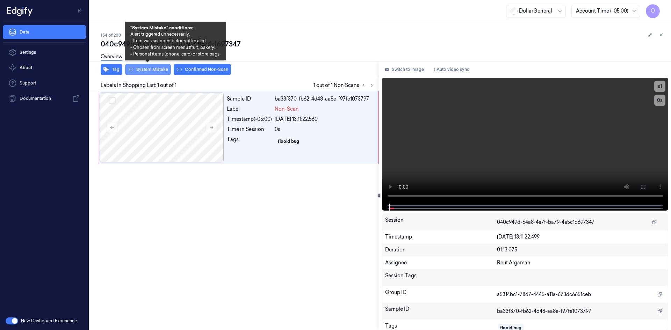
click at [164, 74] on button "System Mistake" at bounding box center [148, 69] width 46 height 11
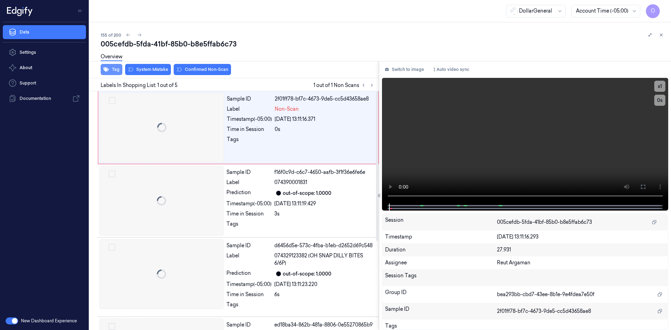
click at [108, 72] on icon "button" at bounding box center [106, 70] width 6 height 6
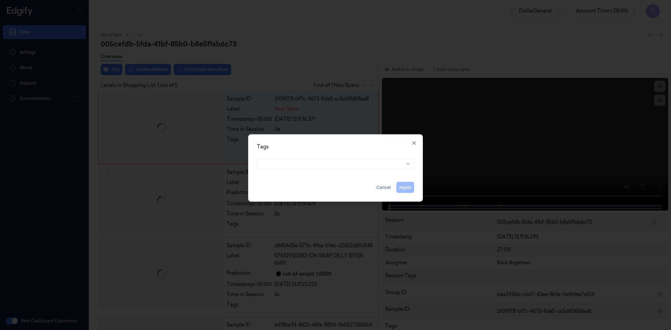
click at [346, 172] on div "Tags Apply Cancel Close" at bounding box center [335, 167] width 175 height 67
click at [345, 165] on div at bounding box center [332, 163] width 143 height 7
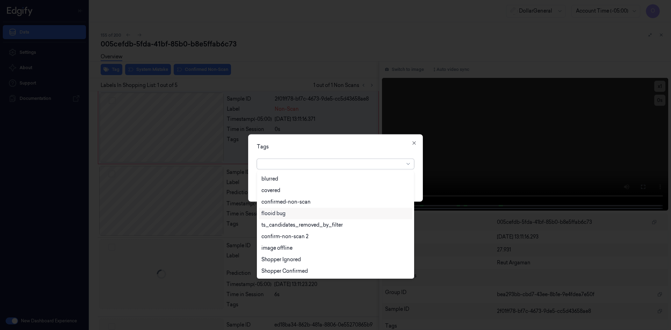
click at [314, 215] on div "flooid bug" at bounding box center [335, 213] width 148 height 7
drag, startPoint x: 370, startPoint y: 157, endPoint x: 374, endPoint y: 157, distance: 3.8
click at [370, 157] on div "option flooid bug , selected. 22 results available. Use Up and Down to choose o…" at bounding box center [335, 162] width 157 height 13
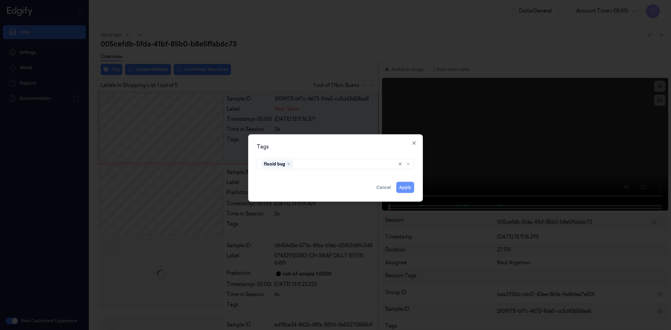
click at [404, 190] on button "Apply" at bounding box center [405, 187] width 18 height 11
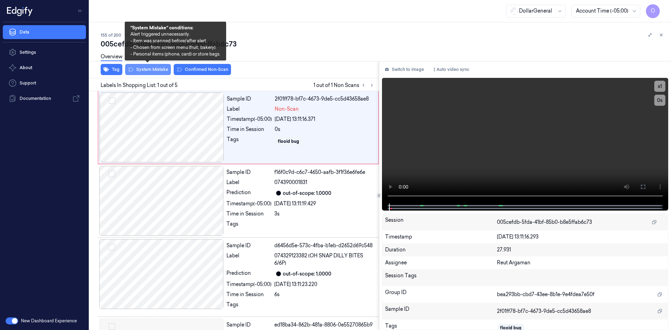
click at [162, 74] on button "System Mistake" at bounding box center [148, 69] width 46 height 11
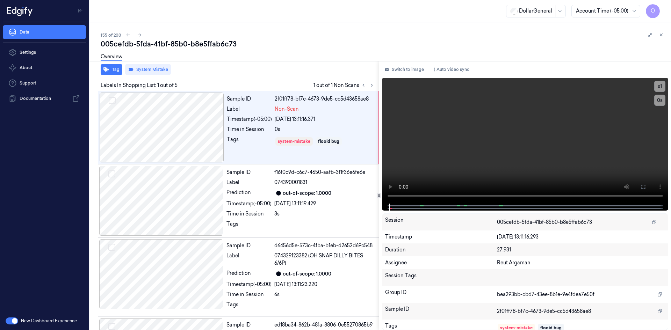
click at [284, 69] on div "Tag System Mistake" at bounding box center [233, 69] width 292 height 17
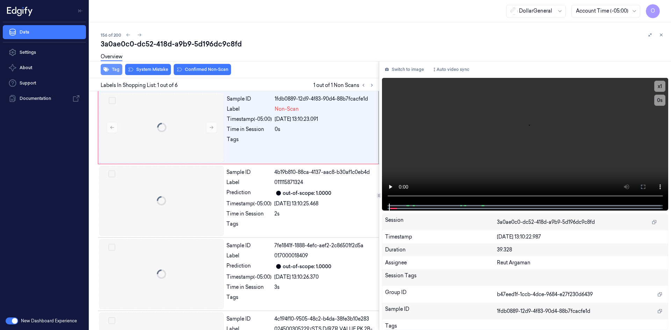
click at [109, 69] on icon "button" at bounding box center [106, 69] width 6 height 5
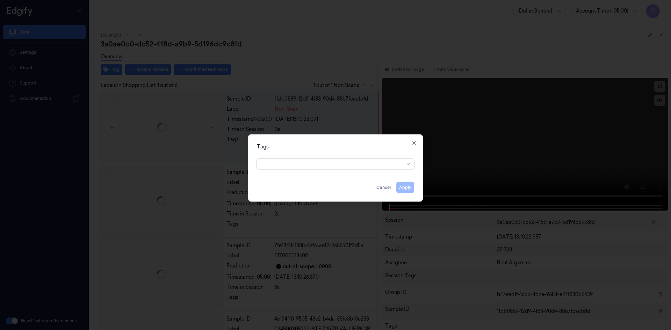
click at [307, 168] on div at bounding box center [332, 164] width 143 height 10
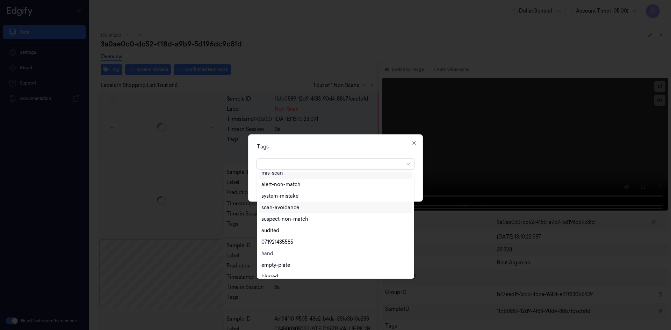
scroll to position [126, 0]
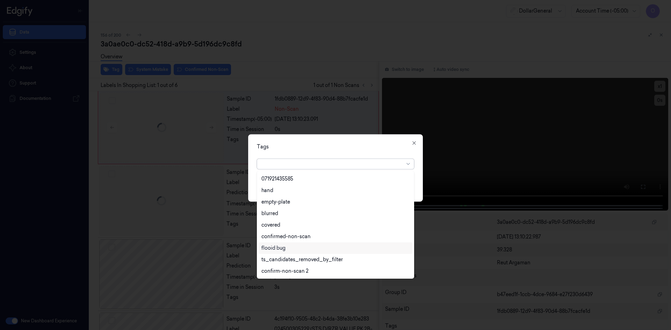
click at [288, 246] on div "flooid bug" at bounding box center [335, 248] width 148 height 7
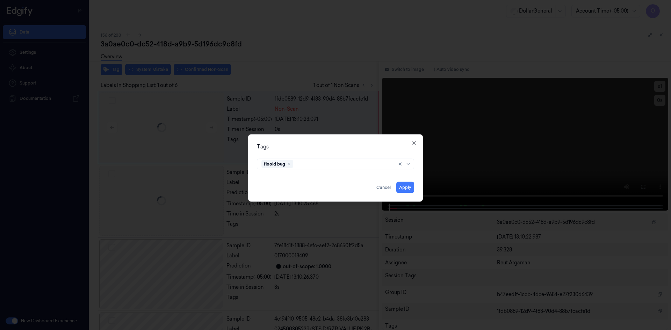
click at [365, 147] on div "Tags" at bounding box center [335, 146] width 157 height 7
click at [407, 188] on button "Apply" at bounding box center [405, 187] width 18 height 11
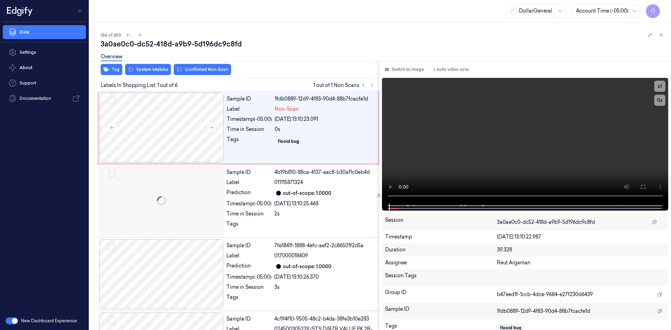
click at [154, 66] on div "Overview" at bounding box center [383, 58] width 565 height 18
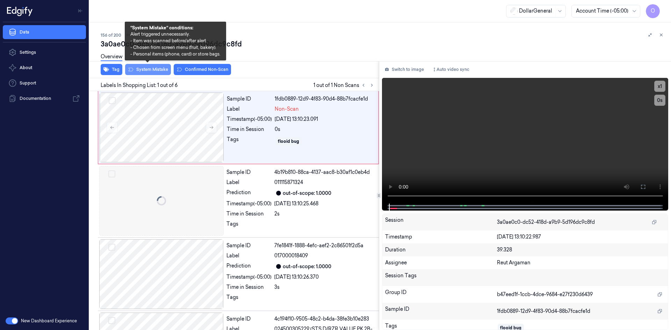
click at [162, 70] on button "System Mistake" at bounding box center [148, 69] width 46 height 11
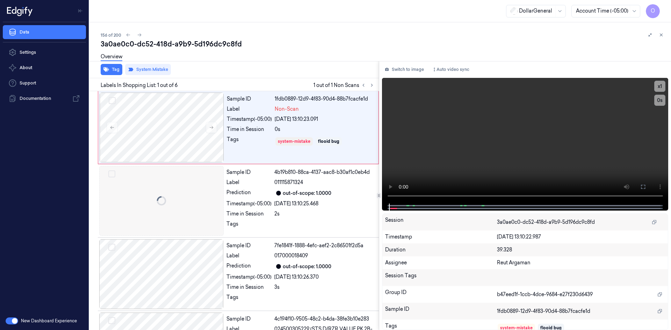
click at [257, 72] on div "Tag System Mistake" at bounding box center [233, 69] width 292 height 17
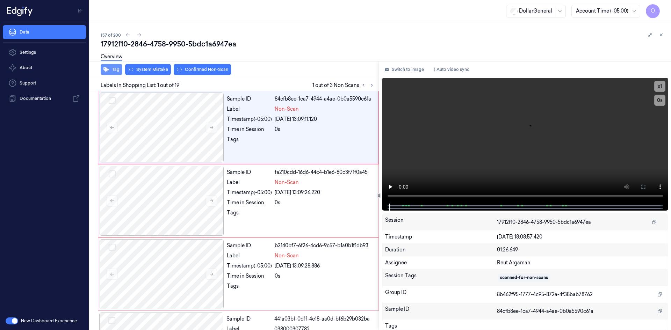
click at [117, 72] on button "Tag" at bounding box center [112, 69] width 22 height 11
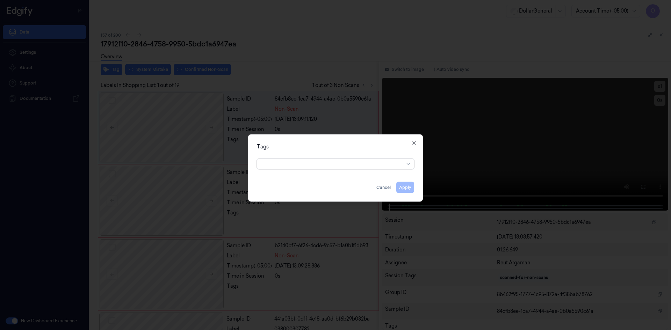
click at [286, 169] on div at bounding box center [335, 164] width 157 height 10
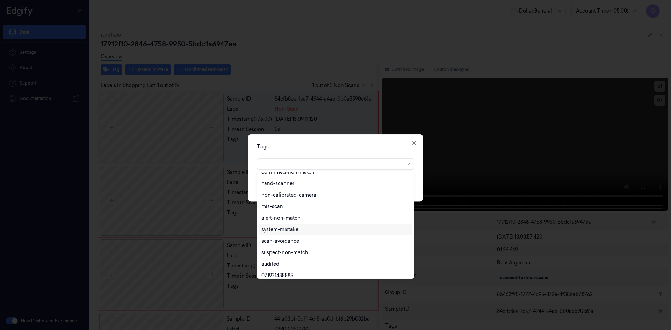
scroll to position [126, 0]
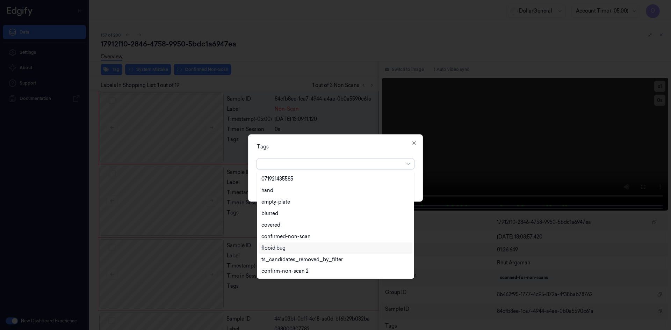
click at [295, 246] on div "flooid bug" at bounding box center [335, 248] width 148 height 7
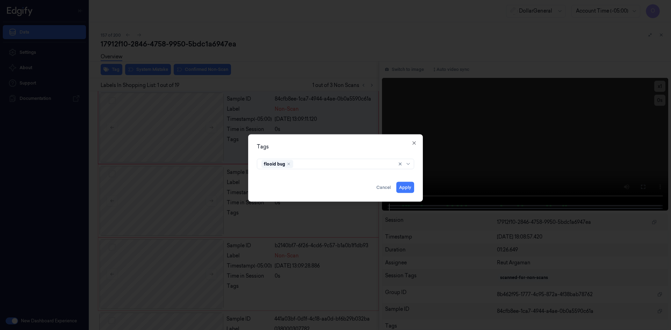
click at [340, 152] on div "Tags flooid bug Apply Cancel Close" at bounding box center [335, 167] width 175 height 67
click at [411, 186] on button "Apply" at bounding box center [405, 187] width 18 height 11
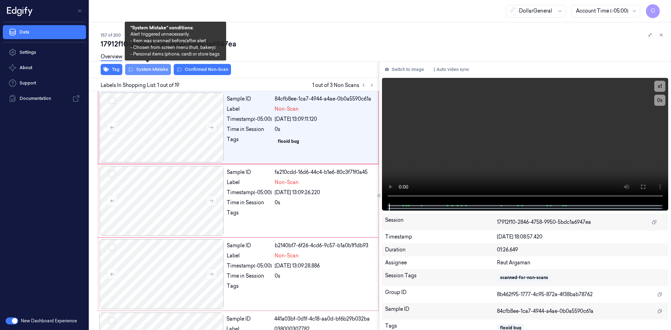
click at [157, 71] on button "System Mistake" at bounding box center [148, 69] width 46 height 11
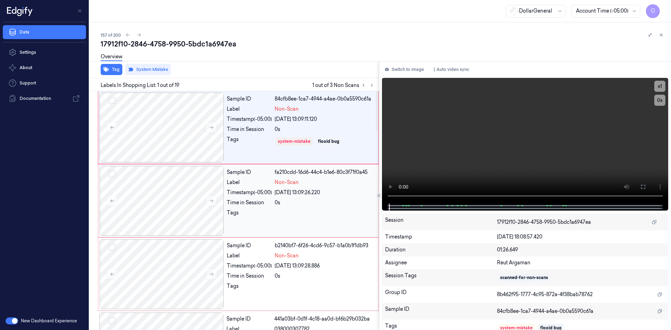
click at [282, 180] on span "Non-Scan" at bounding box center [287, 182] width 24 height 7
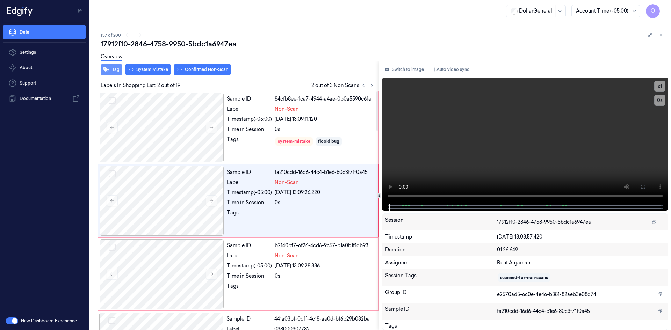
click at [119, 70] on button "Tag" at bounding box center [112, 69] width 22 height 11
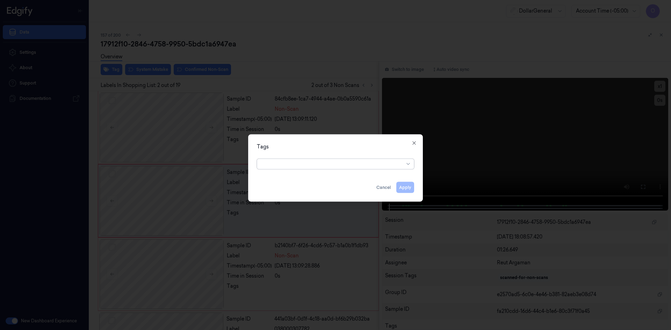
click at [335, 164] on div at bounding box center [332, 163] width 143 height 7
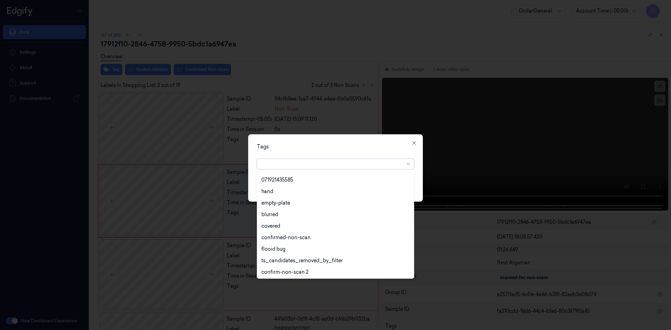
scroll to position [160, 0]
click at [306, 214] on div "flooid bug" at bounding box center [335, 213] width 148 height 7
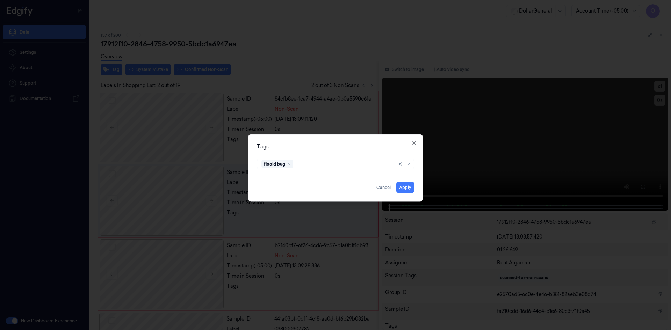
drag, startPoint x: 358, startPoint y: 151, endPoint x: 391, endPoint y: 175, distance: 40.5
click at [359, 151] on div "Tags flooid bug Apply Cancel Close" at bounding box center [335, 167] width 175 height 67
click at [411, 184] on button "Apply" at bounding box center [405, 187] width 18 height 11
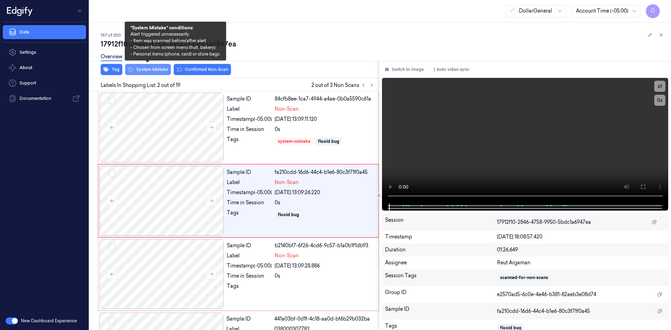
click at [157, 72] on button "System Mistake" at bounding box center [148, 69] width 46 height 11
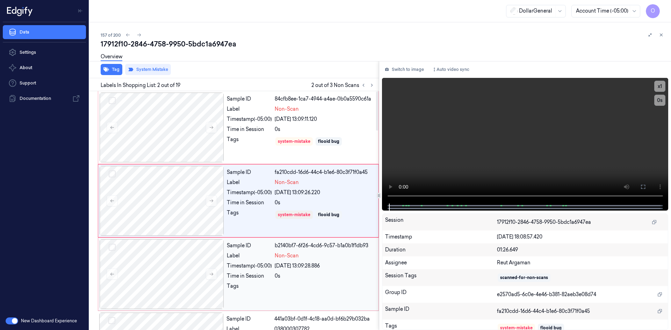
click at [292, 276] on div "0s" at bounding box center [325, 276] width 100 height 7
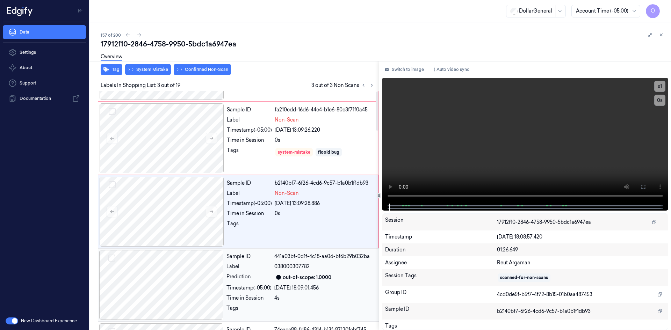
scroll to position [64, 0]
click at [114, 66] on div "Overview" at bounding box center [112, 58] width 22 height 18
click at [114, 68] on button "Tag" at bounding box center [112, 69] width 22 height 11
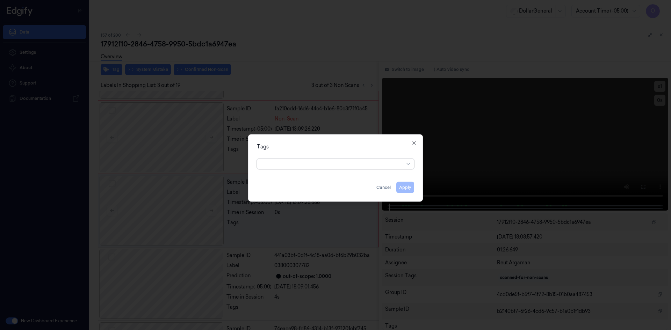
click at [349, 164] on div at bounding box center [332, 163] width 143 height 7
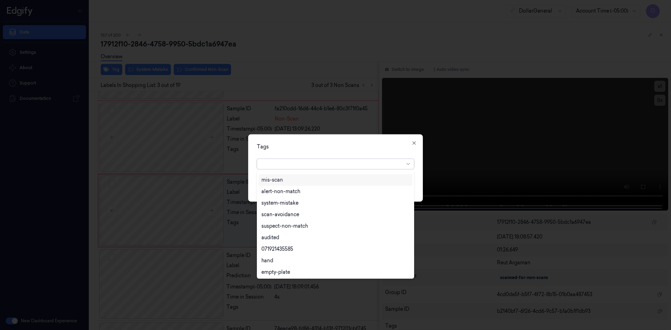
scroll to position [126, 0]
click at [305, 246] on div "flooid bug" at bounding box center [335, 248] width 148 height 7
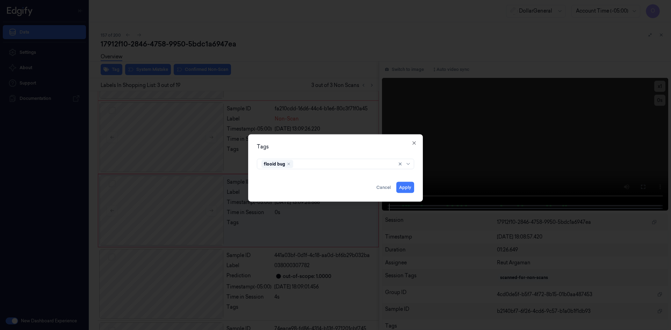
click at [346, 148] on div "Tags" at bounding box center [335, 146] width 157 height 7
click at [409, 186] on button "Apply" at bounding box center [405, 187] width 18 height 11
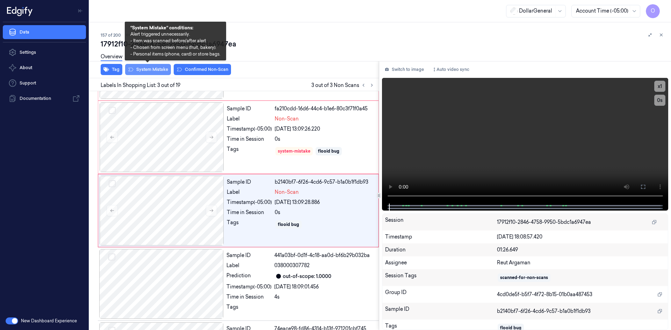
click at [161, 68] on button "System Mistake" at bounding box center [148, 69] width 46 height 11
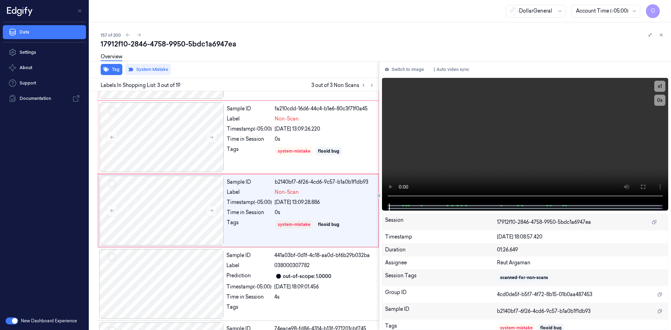
click at [247, 64] on div "Overview" at bounding box center [383, 58] width 565 height 18
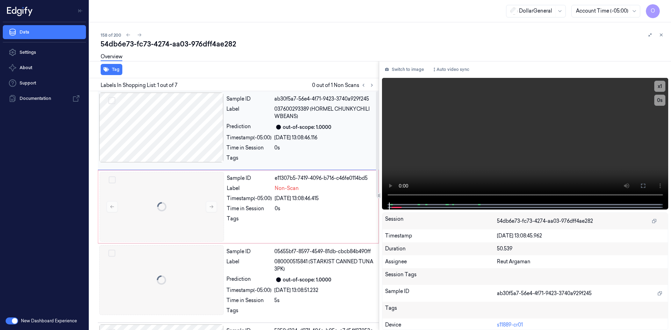
click at [307, 137] on div "07/09/2025 13:08:46.116" at bounding box center [324, 137] width 100 height 7
click at [401, 132] on video at bounding box center [525, 140] width 287 height 125
click at [432, 120] on video at bounding box center [525, 140] width 287 height 125
click at [276, 190] on span "Non-Scan" at bounding box center [287, 188] width 24 height 7
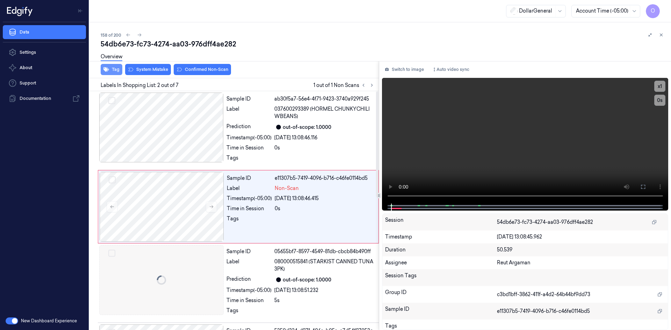
click at [116, 72] on button "Tag" at bounding box center [112, 69] width 22 height 11
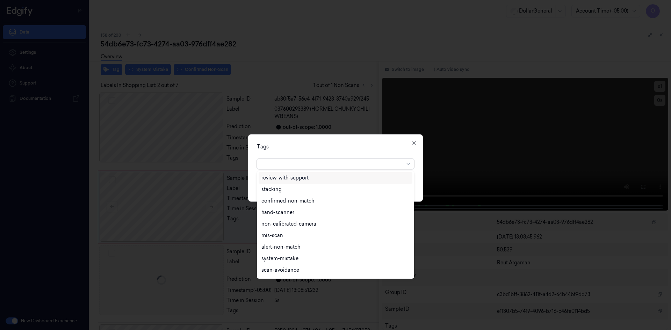
click at [310, 163] on div at bounding box center [332, 163] width 143 height 7
click at [293, 217] on div "flooid bug" at bounding box center [335, 213] width 148 height 7
click at [341, 152] on div "Tags option flooid bug , selected. 22 results available. Use Up and Down to cho…" at bounding box center [335, 167] width 175 height 67
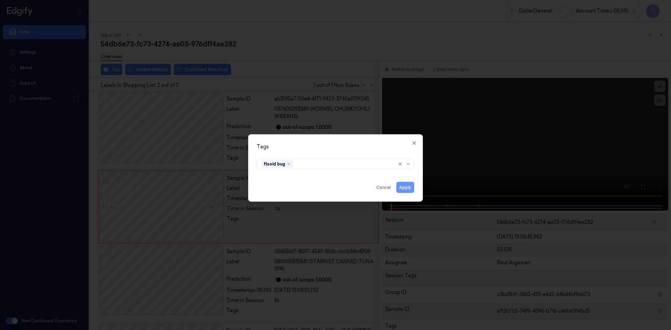
click at [402, 185] on button "Apply" at bounding box center [405, 187] width 18 height 11
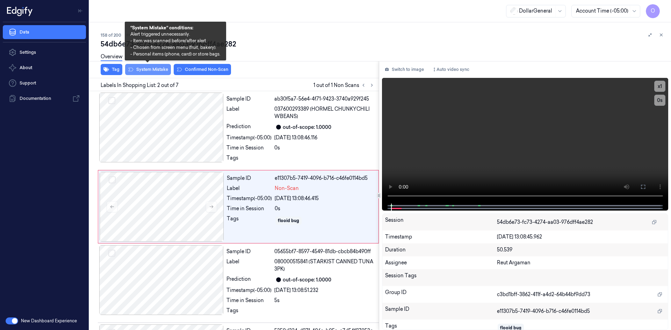
click at [148, 68] on button "System Mistake" at bounding box center [148, 69] width 46 height 11
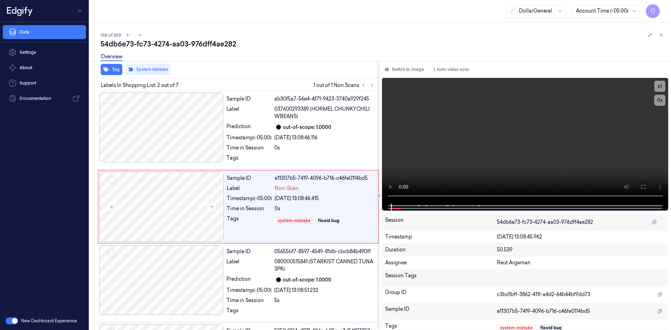
click at [258, 64] on div "Overview" at bounding box center [383, 58] width 565 height 18
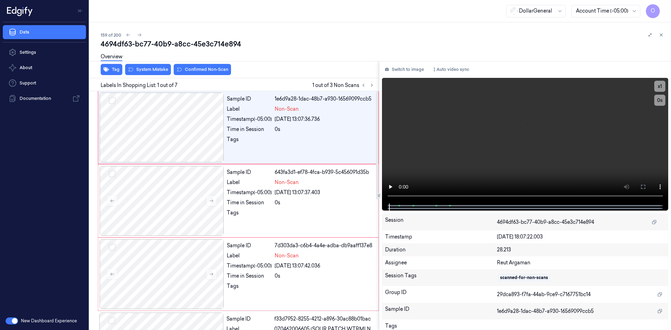
click at [106, 66] on div "Overview" at bounding box center [112, 58] width 22 height 18
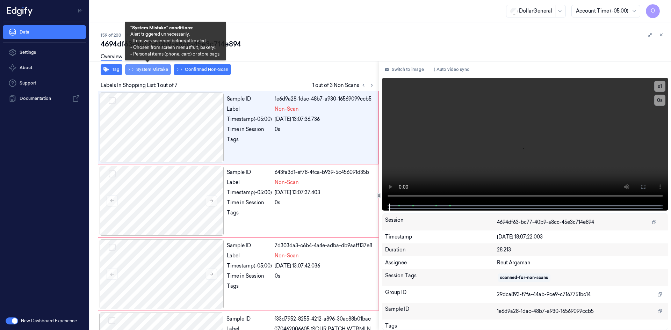
click at [128, 73] on button "System Mistake" at bounding box center [148, 69] width 46 height 11
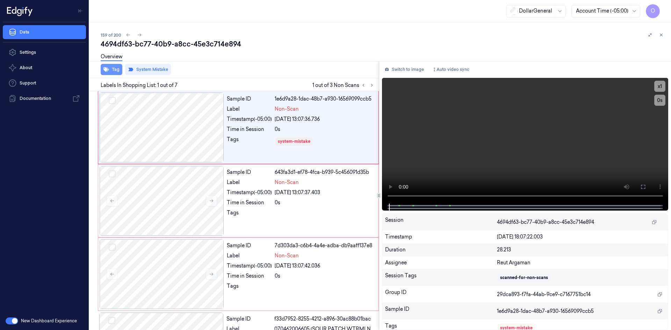
click at [117, 70] on button "Tag" at bounding box center [112, 69] width 22 height 11
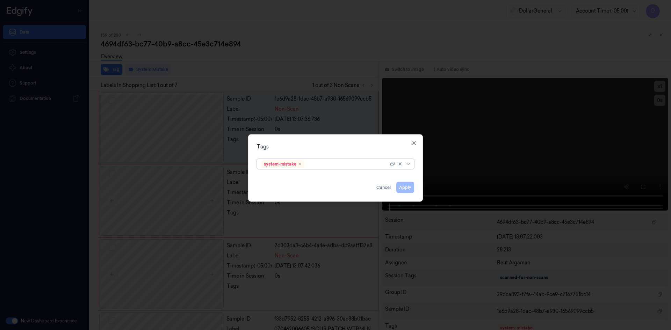
click at [343, 164] on div at bounding box center [347, 163] width 83 height 7
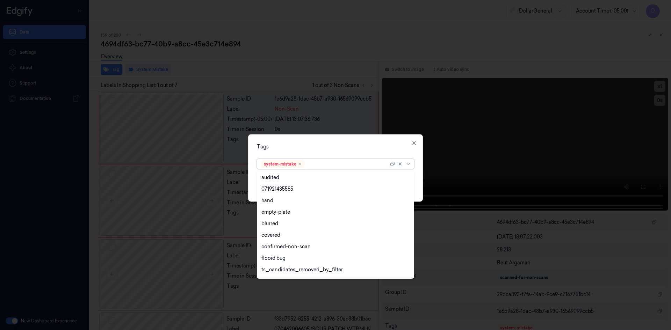
scroll to position [114, 0]
click at [286, 248] on div "flooid bug" at bounding box center [335, 248] width 148 height 7
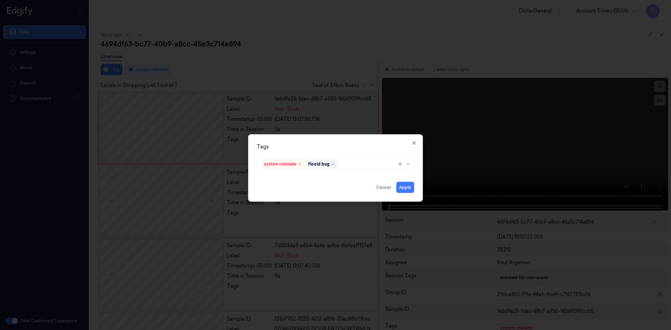
click at [349, 150] on div "Tags" at bounding box center [335, 146] width 157 height 7
click at [403, 187] on button "Apply" at bounding box center [405, 187] width 18 height 11
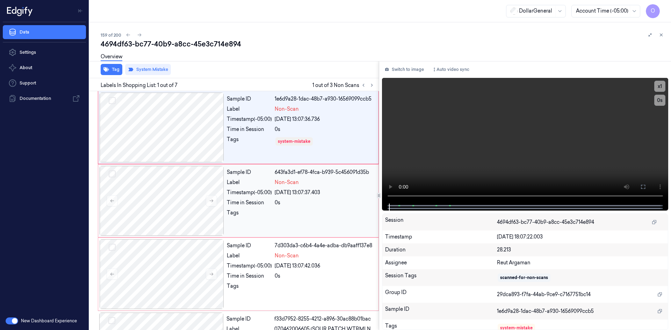
click at [316, 190] on div "07/09/2025 13:07:37.403" at bounding box center [325, 192] width 100 height 7
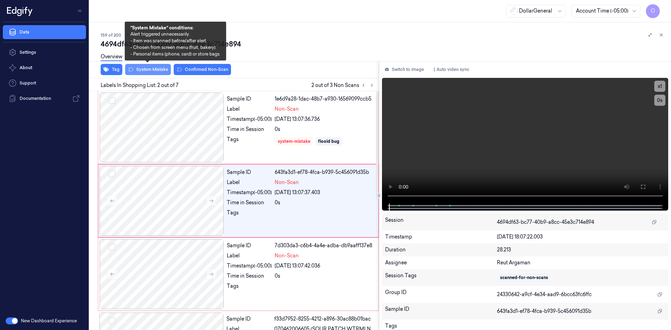
click at [155, 67] on button "System Mistake" at bounding box center [148, 69] width 46 height 11
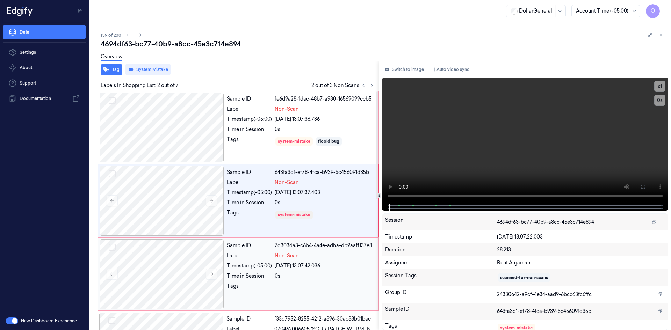
click at [283, 253] on span "Non-Scan" at bounding box center [287, 255] width 24 height 7
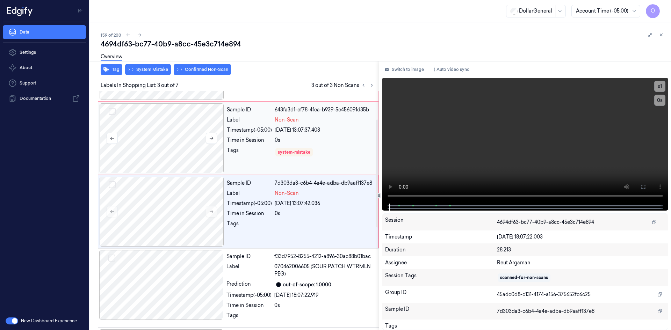
scroll to position [64, 0]
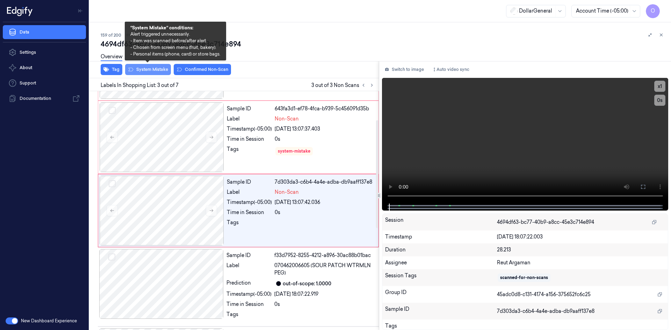
click at [149, 68] on button "System Mistake" at bounding box center [148, 69] width 46 height 11
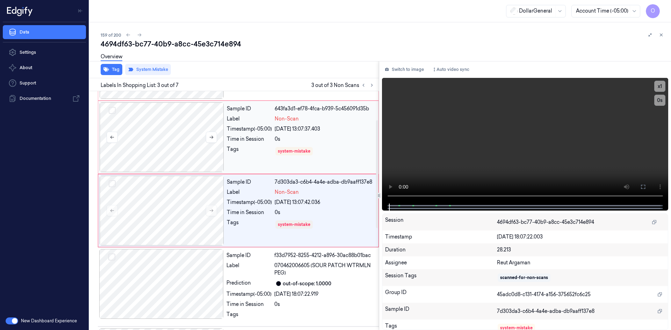
click at [173, 143] on div at bounding box center [162, 137] width 124 height 70
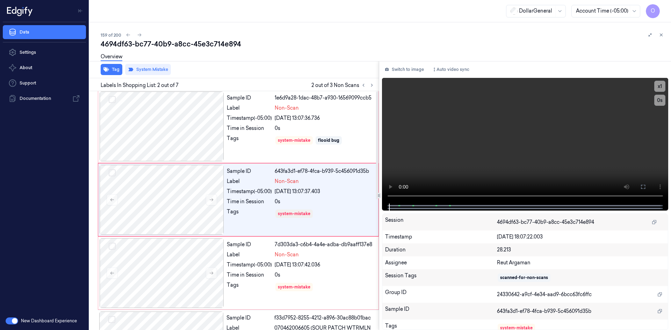
scroll to position [0, 0]
click at [107, 72] on button "Tag" at bounding box center [112, 69] width 22 height 11
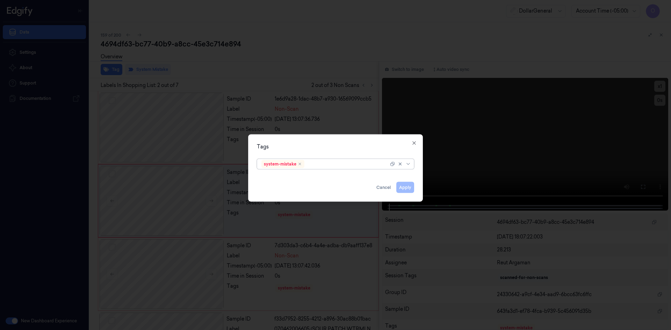
drag, startPoint x: 345, startPoint y: 161, endPoint x: 343, endPoint y: 165, distance: 4.2
click at [345, 160] on div at bounding box center [347, 163] width 83 height 7
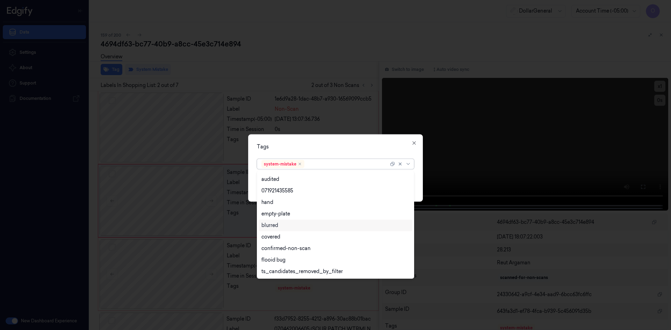
scroll to position [114, 0]
click at [272, 245] on div "flooid bug" at bounding box center [273, 248] width 24 height 7
click at [332, 155] on div "Tags option flooid bug , selected. 21 results available. Use Up and Down to cho…" at bounding box center [335, 167] width 175 height 67
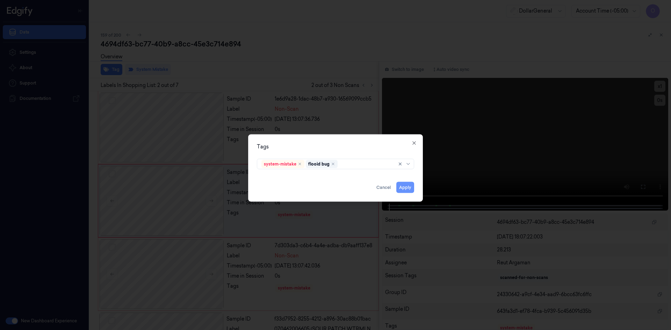
click at [401, 188] on button "Apply" at bounding box center [405, 187] width 18 height 11
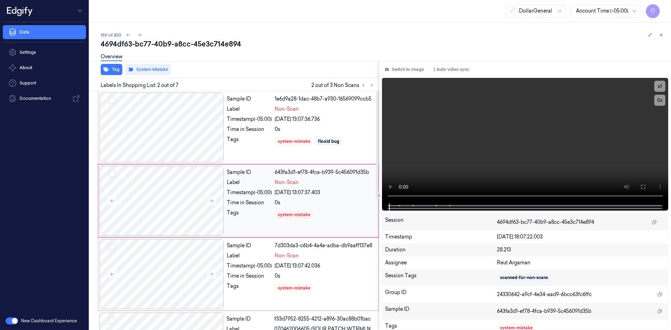
click at [281, 235] on div "Sample ID 643fa3d1-ef78-4fca-b939-5c456091d35b Label Non-Scan Timestamp (-05:00…" at bounding box center [300, 201] width 153 height 70
click at [114, 68] on button "Tag" at bounding box center [112, 69] width 22 height 11
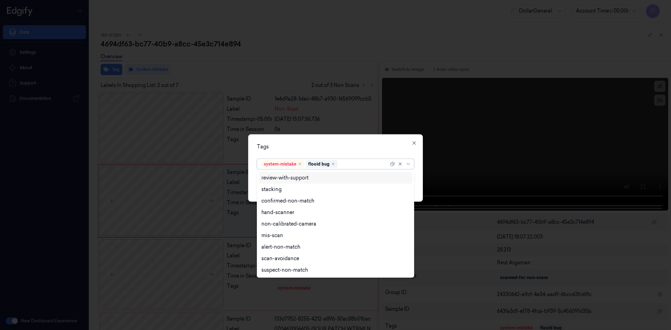
click at [367, 164] on div at bounding box center [364, 163] width 50 height 7
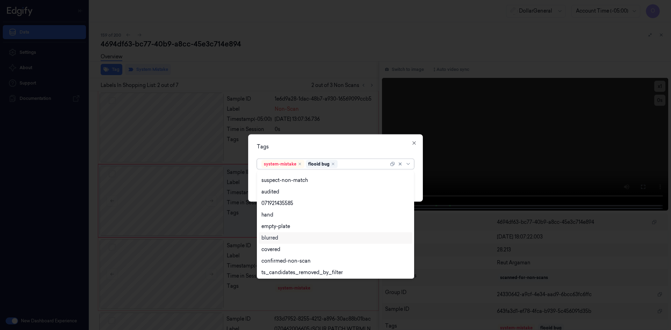
scroll to position [137, 0]
click at [379, 147] on div "Tags" at bounding box center [335, 146] width 157 height 7
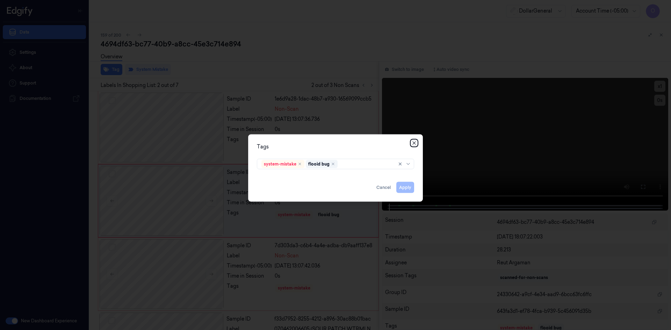
click at [415, 143] on icon "button" at bounding box center [414, 143] width 6 height 6
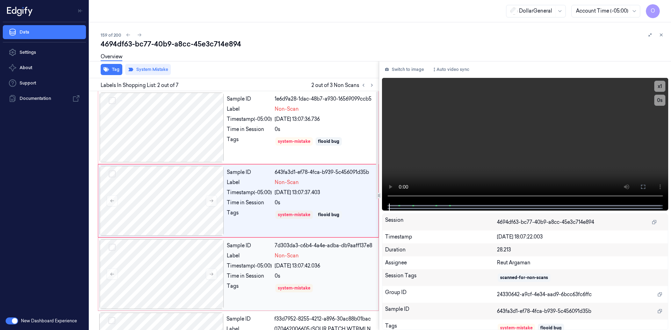
click at [327, 268] on div "07/09/2025 13:07:42.036" at bounding box center [325, 265] width 100 height 7
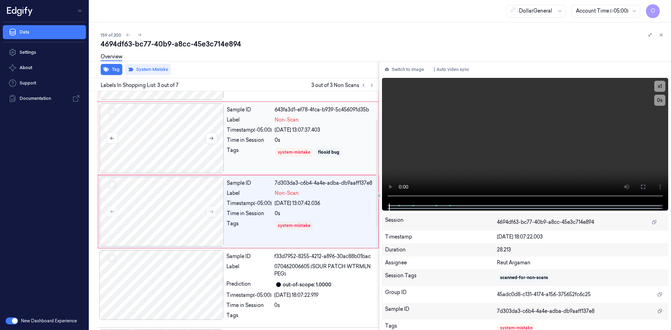
scroll to position [64, 0]
click at [111, 68] on button "Tag" at bounding box center [112, 69] width 22 height 11
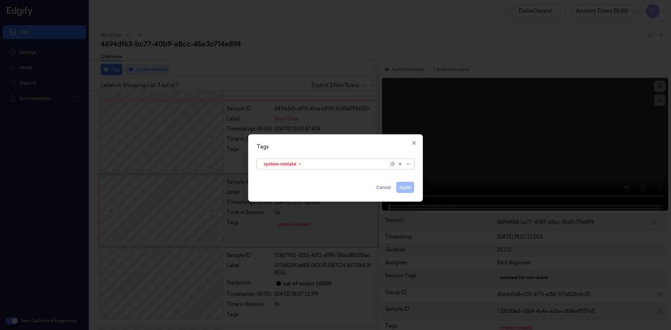
click at [343, 162] on div at bounding box center [347, 163] width 83 height 7
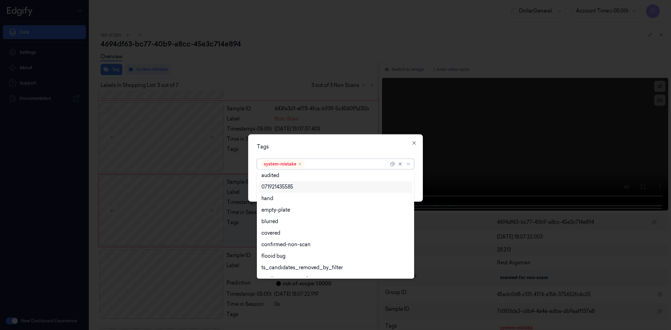
scroll to position [114, 0]
click at [297, 246] on div "flooid bug" at bounding box center [335, 248] width 148 height 7
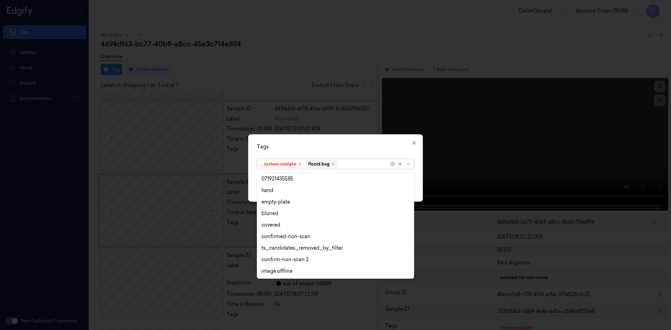
click at [351, 145] on div "Tags" at bounding box center [335, 146] width 157 height 7
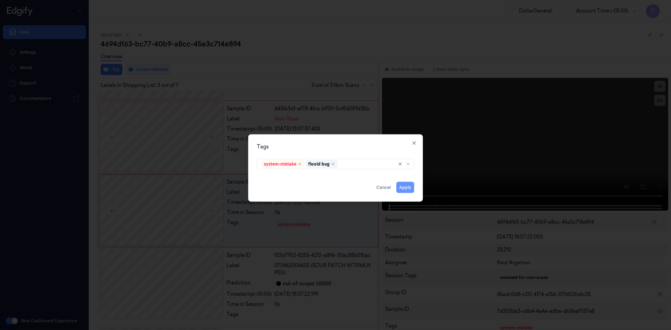
click at [405, 185] on button "Apply" at bounding box center [405, 187] width 18 height 11
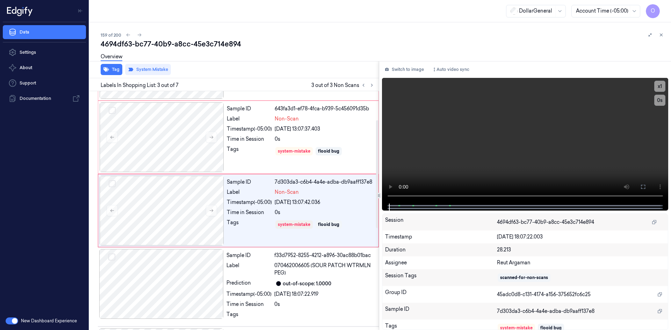
click at [329, 56] on div "Overview" at bounding box center [383, 58] width 565 height 18
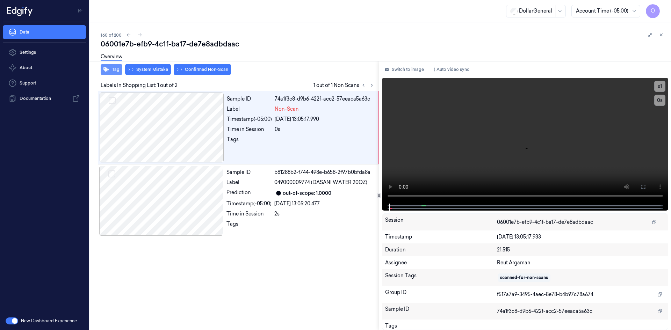
click at [115, 70] on button "Tag" at bounding box center [112, 69] width 22 height 11
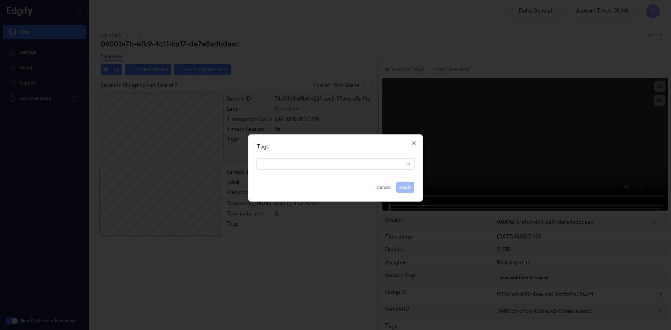
click at [363, 168] on div at bounding box center [332, 164] width 143 height 10
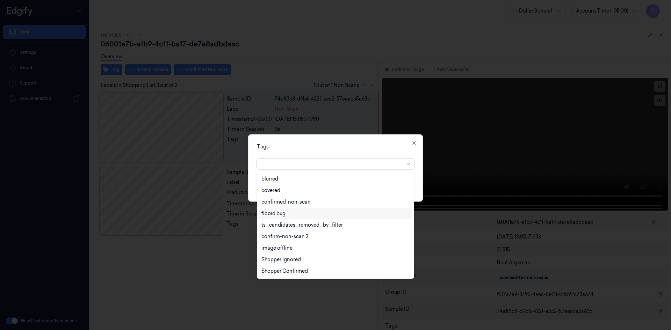
click at [335, 215] on div "flooid bug" at bounding box center [335, 213] width 148 height 7
click at [356, 146] on div "Tags" at bounding box center [335, 146] width 157 height 7
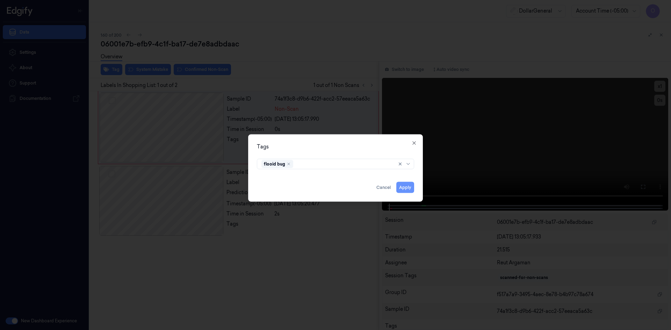
click at [406, 190] on button "Apply" at bounding box center [405, 187] width 18 height 11
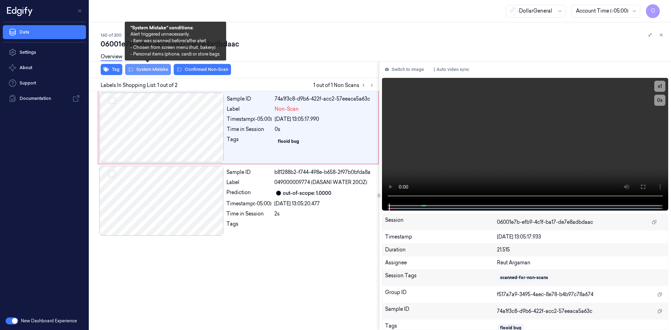
click at [158, 74] on button "System Mistake" at bounding box center [148, 69] width 46 height 11
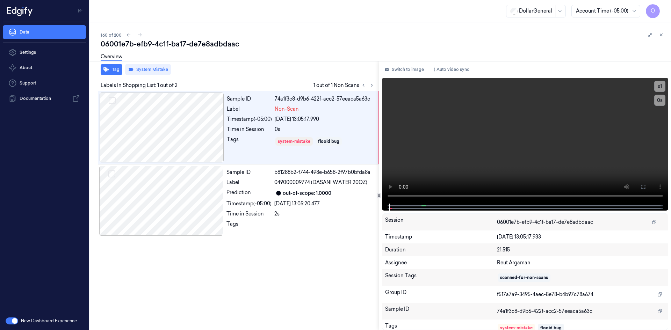
click at [277, 324] on div "Sample ID 74a1f3c8-d9b6-422f-acc2-57eeaca5a63c Label Non-Scan Timestamp (-05:00…" at bounding box center [233, 210] width 292 height 239
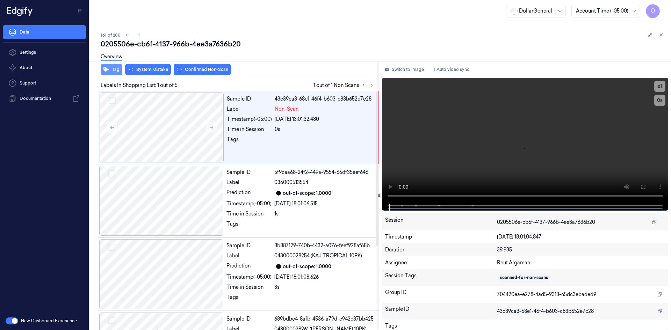
click at [107, 71] on icon "button" at bounding box center [106, 69] width 6 height 5
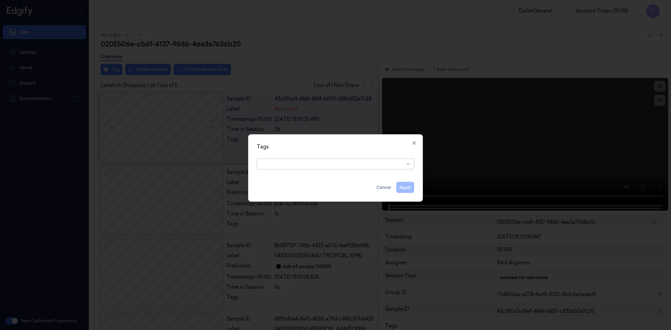
click at [318, 166] on div at bounding box center [332, 163] width 143 height 7
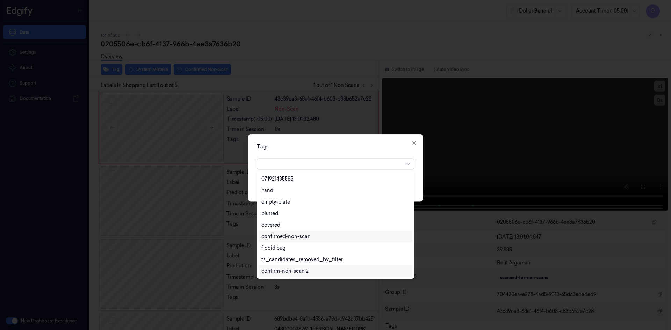
scroll to position [160, 0]
click at [319, 218] on div "flooid bug" at bounding box center [336, 214] width 154 height 12
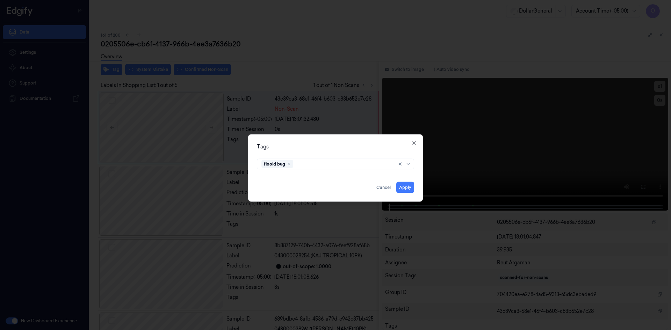
drag, startPoint x: 381, startPoint y: 154, endPoint x: 413, endPoint y: 181, distance: 42.6
click at [389, 155] on div "Tags flooid bug Apply Cancel Close" at bounding box center [335, 167] width 175 height 67
click at [411, 186] on button "Apply" at bounding box center [405, 187] width 18 height 11
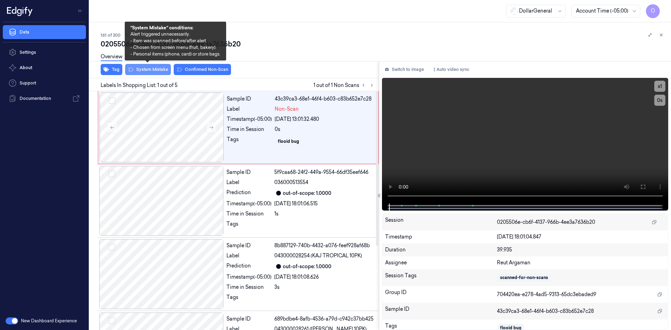
click at [153, 74] on button "System Mistake" at bounding box center [148, 69] width 46 height 11
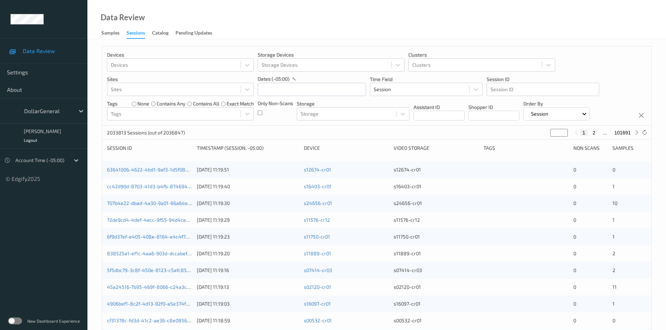
click at [19, 320] on label at bounding box center [15, 321] width 14 height 7
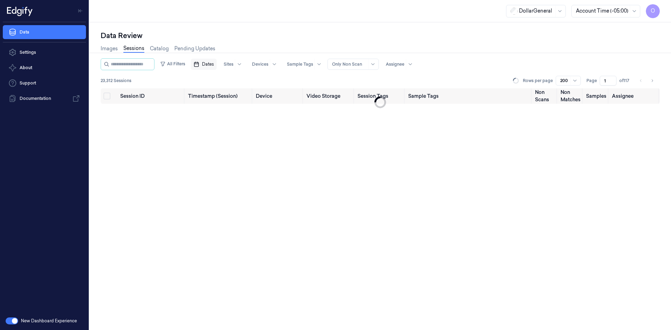
click at [210, 67] on button "Dates" at bounding box center [204, 64] width 26 height 11
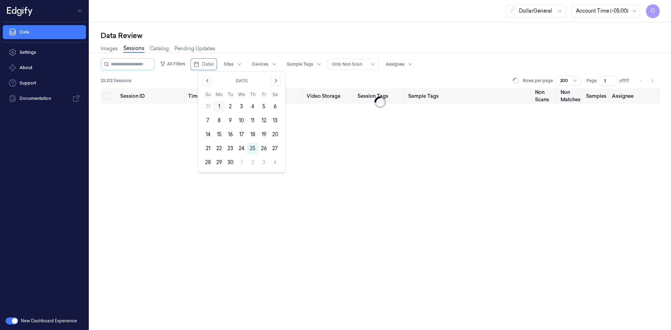
click at [222, 103] on button "1" at bounding box center [218, 106] width 11 height 11
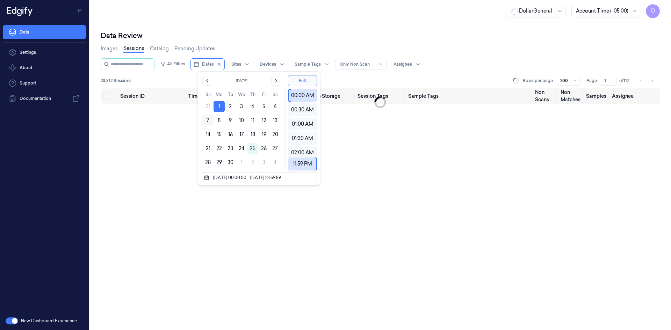
click at [209, 121] on button "7" at bounding box center [207, 120] width 11 height 11
type input "01/09/2025 00:00:00 - 07/09/2025 23:59:59"
click at [313, 85] on button "Full" at bounding box center [302, 80] width 29 height 11
click at [361, 79] on div "23,312 Sessions Rows per page 200 Page 1 of 117" at bounding box center [380, 81] width 559 height 10
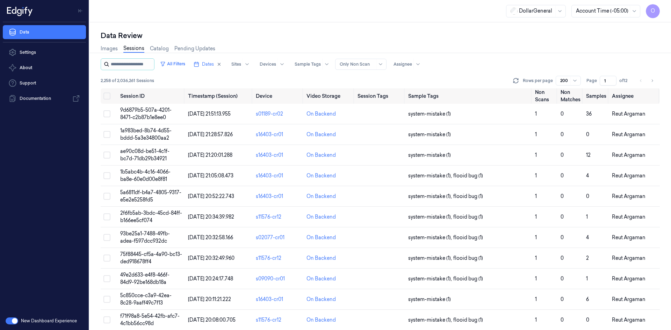
click at [136, 62] on input "string" at bounding box center [132, 64] width 42 height 11
click at [173, 65] on button "All Filters" at bounding box center [172, 63] width 31 height 11
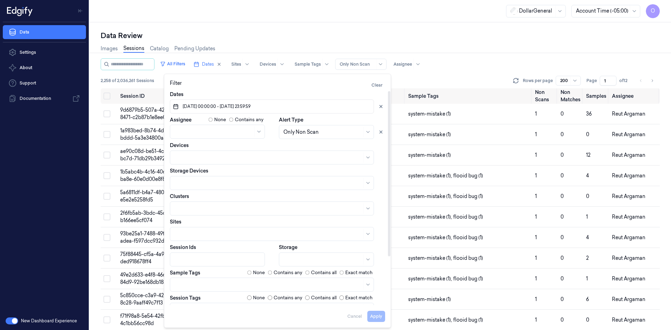
click at [259, 275] on label "None" at bounding box center [259, 272] width 12 height 7
click at [371, 317] on button "Apply" at bounding box center [376, 316] width 18 height 11
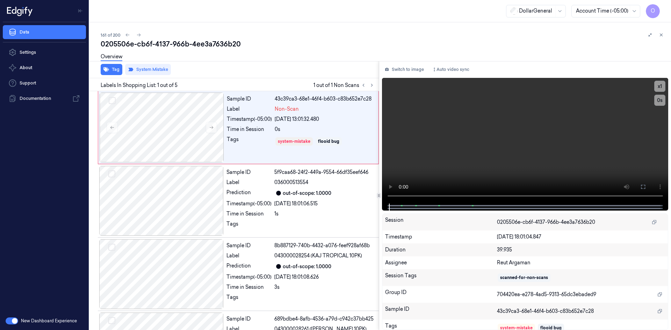
click at [343, 57] on div "Overview" at bounding box center [383, 58] width 565 height 18
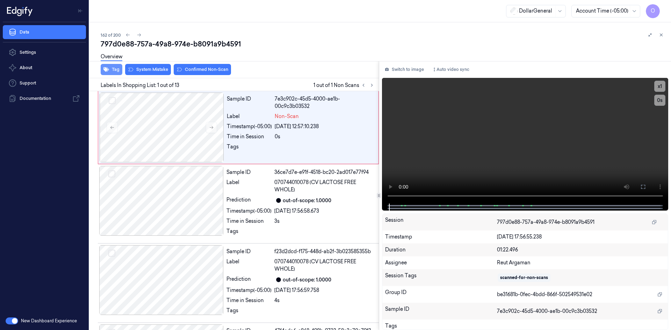
click at [114, 74] on button "Tag" at bounding box center [112, 69] width 22 height 11
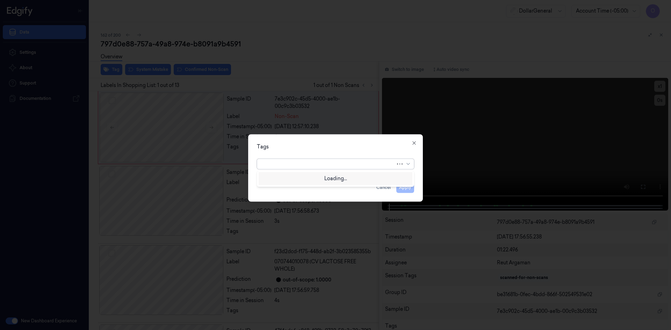
click at [353, 166] on div at bounding box center [328, 163] width 134 height 7
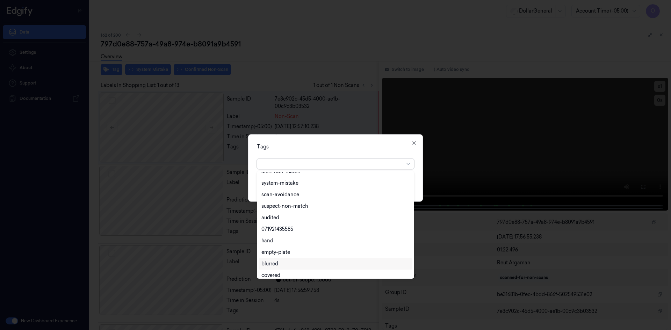
scroll to position [126, 0]
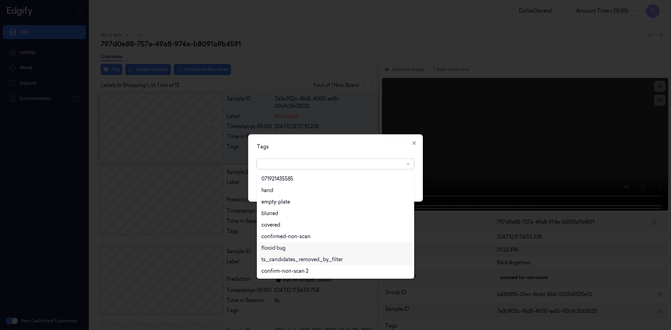
click at [289, 250] on div "flooid bug" at bounding box center [335, 248] width 148 height 7
click at [347, 140] on div "Tags option flooid bug , selected. 22 results available. Use Up and Down to cho…" at bounding box center [335, 167] width 175 height 67
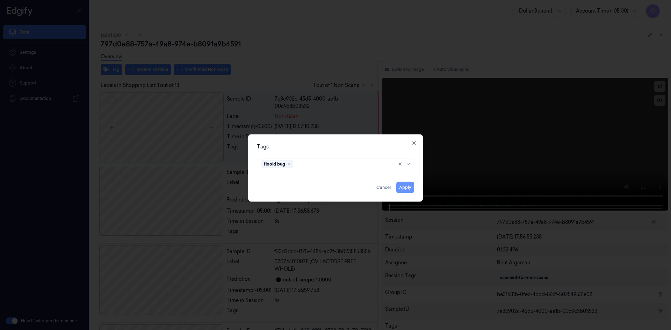
click at [404, 189] on button "Apply" at bounding box center [405, 187] width 18 height 11
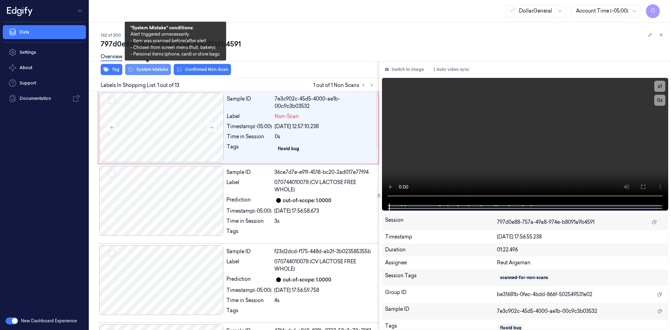
click at [159, 73] on button "System Mistake" at bounding box center [148, 69] width 46 height 11
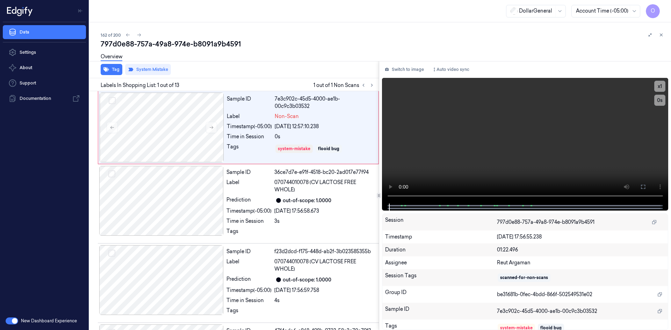
click at [278, 61] on div at bounding box center [379, 61] width 584 height 0
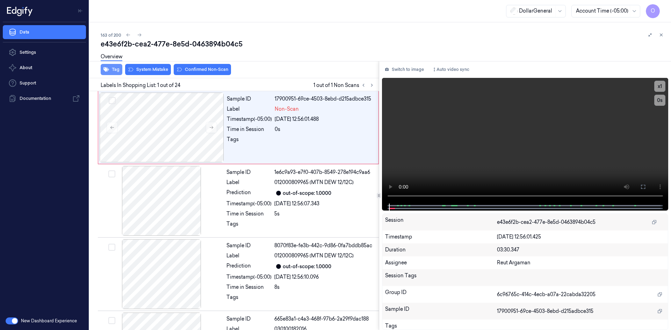
click at [122, 70] on button "Tag" at bounding box center [112, 69] width 22 height 11
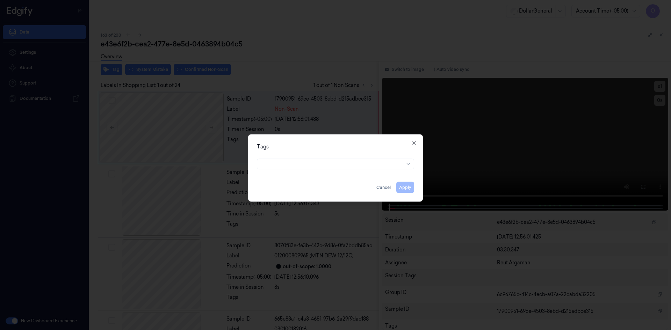
click at [304, 169] on div at bounding box center [335, 163] width 168 height 15
click at [305, 163] on div at bounding box center [332, 163] width 143 height 7
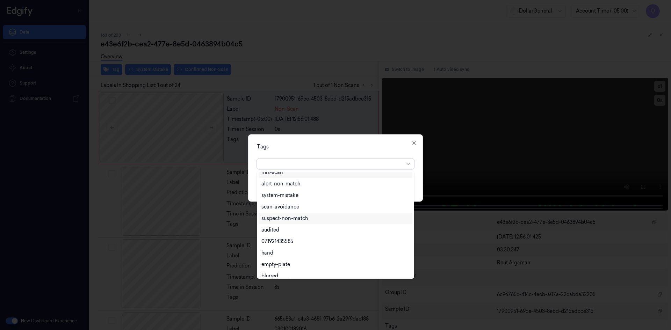
scroll to position [126, 0]
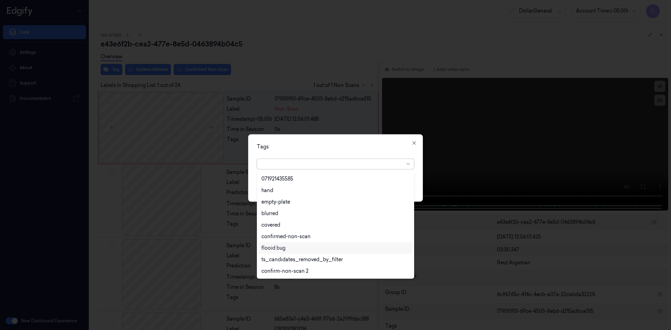
click at [293, 246] on div "flooid bug" at bounding box center [335, 248] width 148 height 7
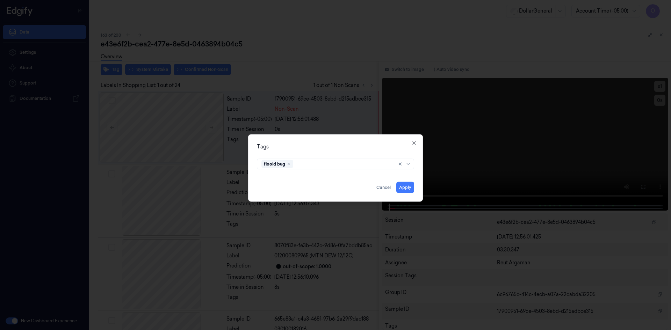
click at [351, 146] on div "Tags" at bounding box center [335, 146] width 157 height 7
click at [402, 184] on button "Apply" at bounding box center [405, 187] width 18 height 11
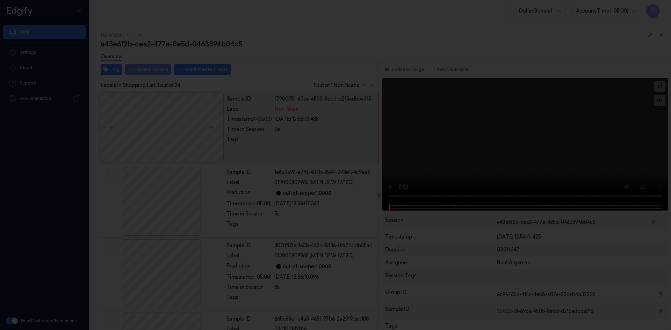
click at [138, 68] on button "System Mistake" at bounding box center [148, 69] width 46 height 11
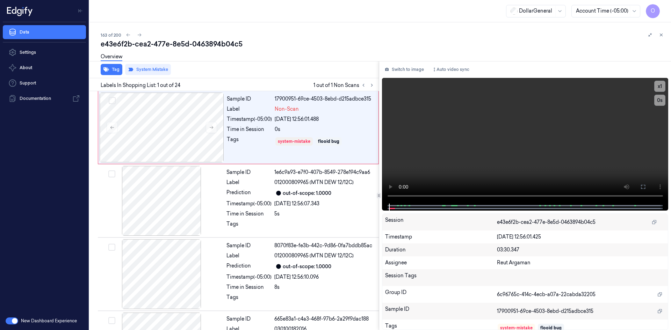
click at [254, 48] on div "e43e6f2b-cea2-477e-8e5d-0463894b04c5" at bounding box center [383, 44] width 565 height 10
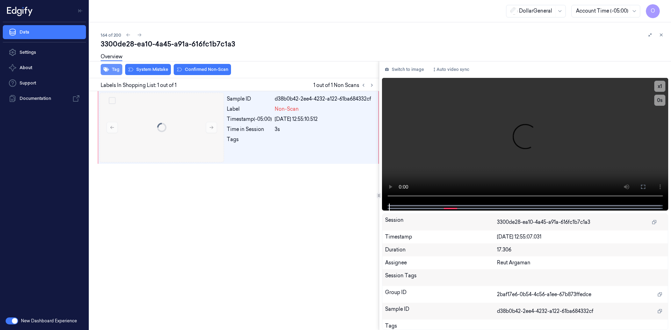
click at [114, 68] on button "Tag" at bounding box center [112, 69] width 22 height 11
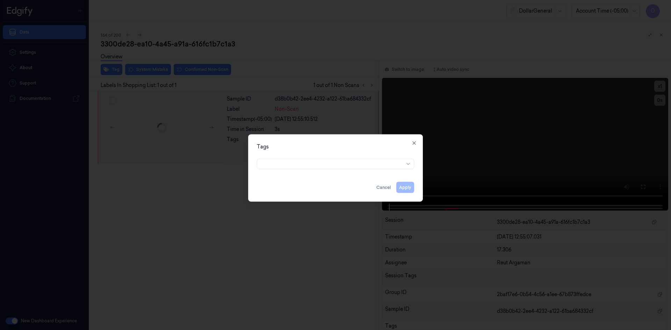
click at [281, 170] on div at bounding box center [335, 163] width 168 height 15
click at [281, 168] on div at bounding box center [332, 164] width 143 height 10
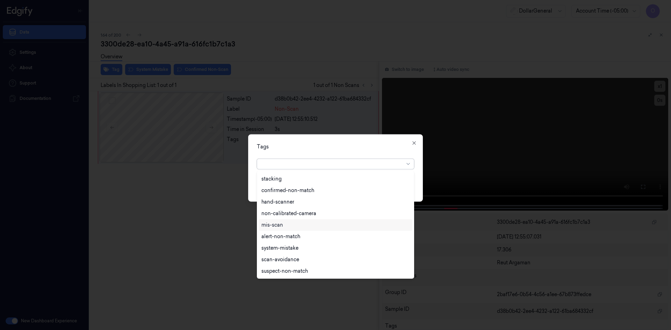
scroll to position [126, 0]
click at [312, 246] on div "flooid bug" at bounding box center [335, 248] width 148 height 7
click at [356, 146] on div "Tags" at bounding box center [335, 146] width 157 height 7
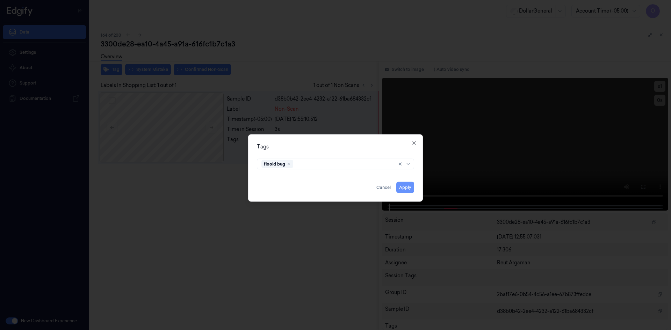
click at [403, 187] on button "Apply" at bounding box center [405, 187] width 18 height 11
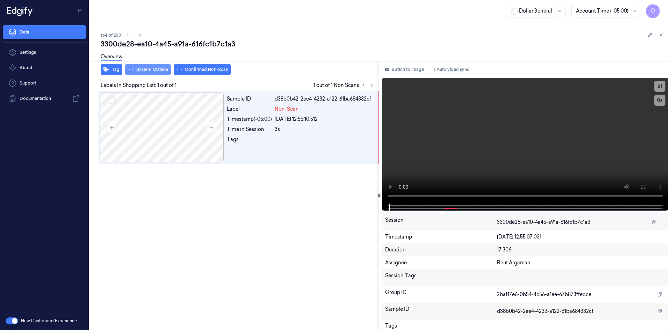
click at [155, 73] on button "System Mistake" at bounding box center [148, 69] width 46 height 11
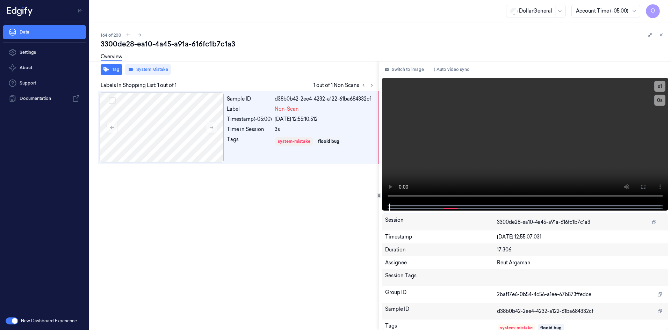
click at [252, 62] on div "Overview" at bounding box center [383, 58] width 565 height 18
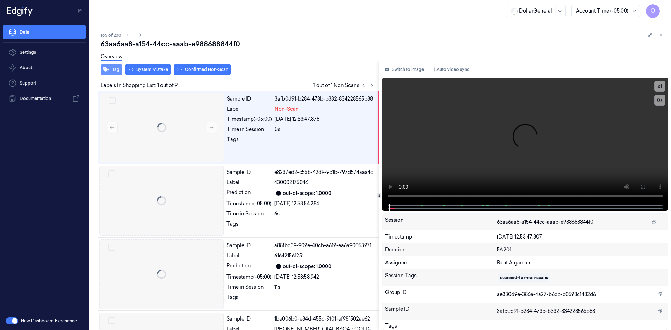
click at [114, 72] on button "Tag" at bounding box center [112, 69] width 22 height 11
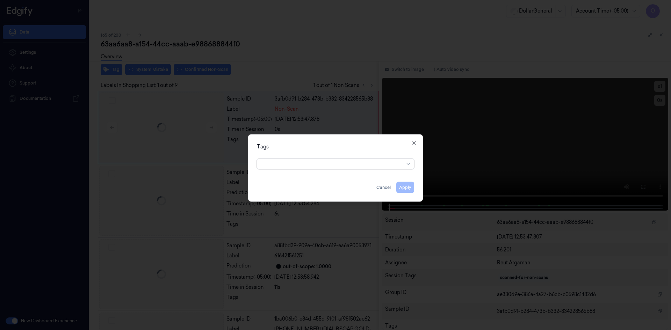
click at [304, 161] on div at bounding box center [332, 163] width 143 height 7
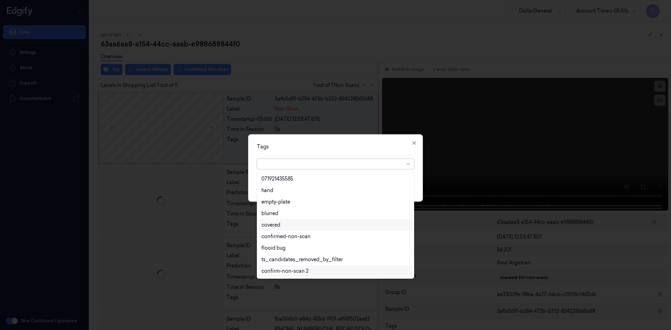
scroll to position [160, 0]
click at [300, 214] on div "flooid bug" at bounding box center [335, 213] width 148 height 7
click at [368, 150] on div "Tags option flooid bug , selected. 22 results available. Use Up and Down to cho…" at bounding box center [335, 167] width 175 height 67
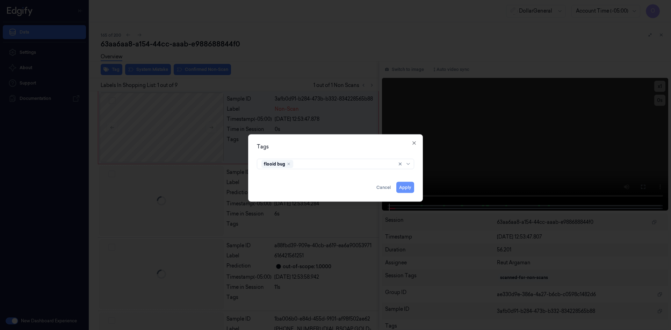
click at [409, 184] on button "Apply" at bounding box center [405, 187] width 18 height 11
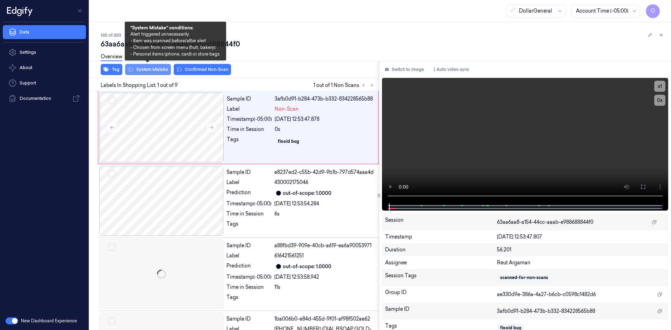
click at [147, 73] on button "System Mistake" at bounding box center [148, 69] width 46 height 11
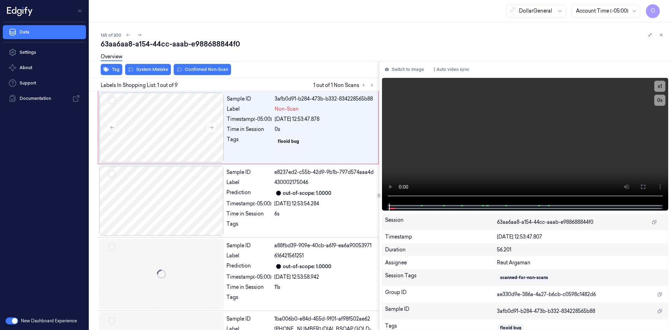
click at [259, 62] on div "Overview" at bounding box center [383, 58] width 565 height 18
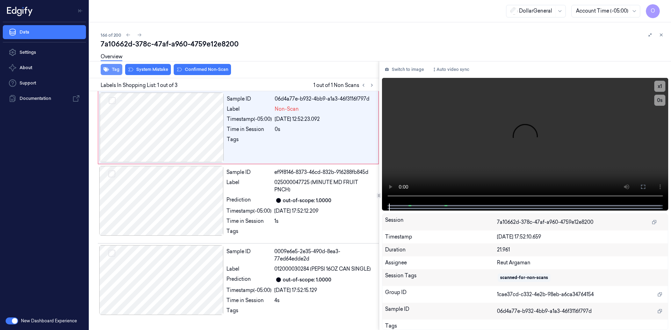
click at [107, 68] on icon "button" at bounding box center [106, 70] width 6 height 6
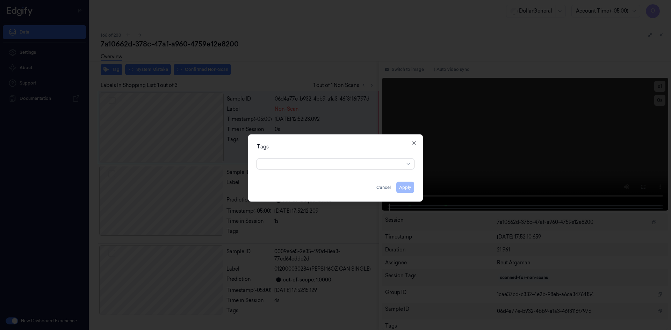
click at [347, 165] on div at bounding box center [332, 163] width 143 height 7
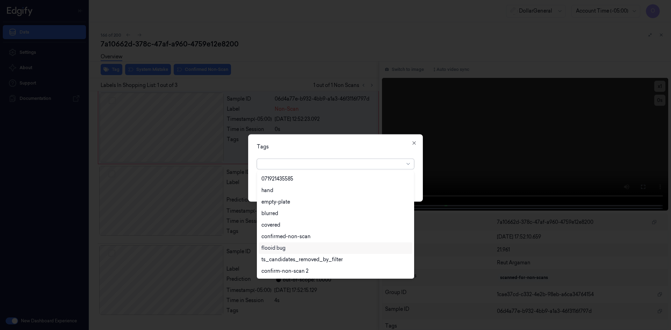
scroll to position [160, 0]
click at [298, 219] on div "flooid bug" at bounding box center [336, 214] width 154 height 12
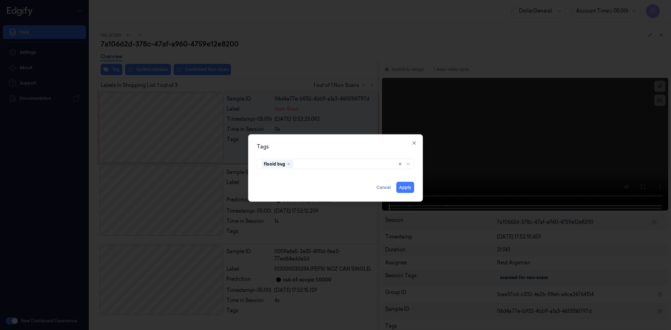
click at [371, 155] on div "Tags flooid bug Apply Cancel Close" at bounding box center [335, 167] width 175 height 67
click at [410, 189] on button "Apply" at bounding box center [405, 187] width 18 height 11
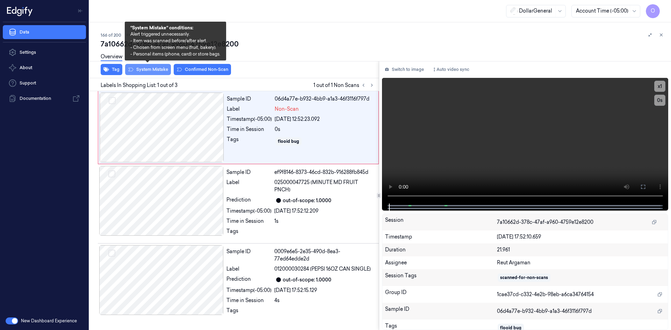
click at [155, 67] on button "System Mistake" at bounding box center [148, 69] width 46 height 11
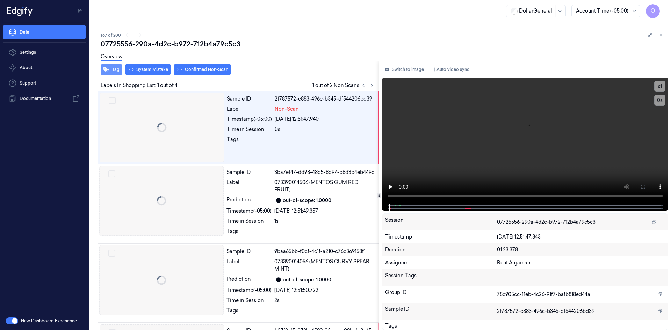
click at [110, 72] on button "Tag" at bounding box center [112, 69] width 22 height 11
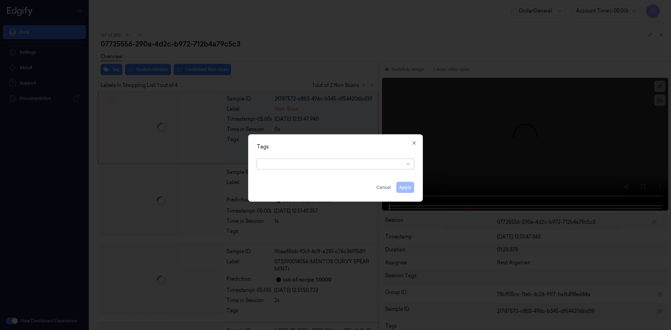
click at [342, 166] on div at bounding box center [332, 163] width 143 height 7
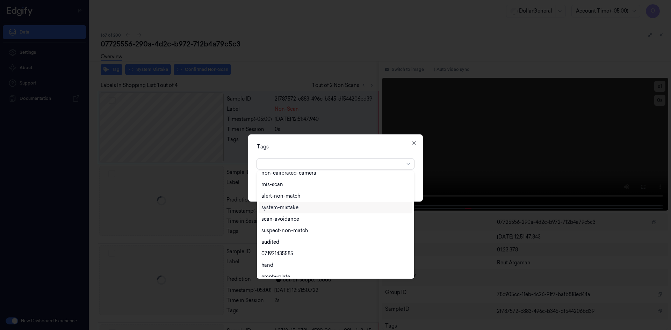
scroll to position [126, 0]
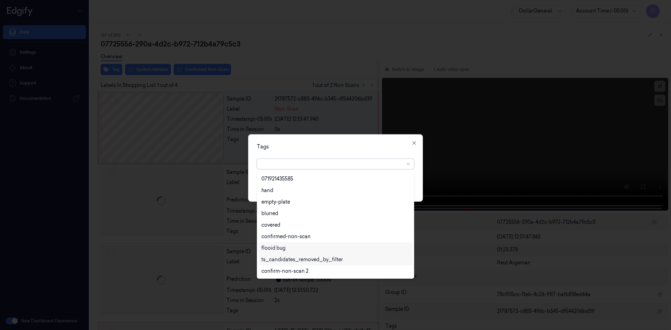
click at [298, 251] on div "flooid bug" at bounding box center [335, 248] width 148 height 7
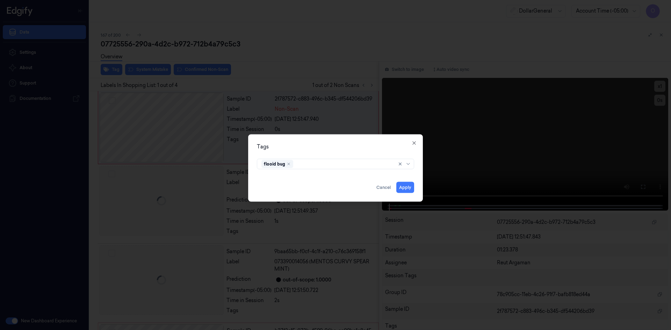
click at [353, 138] on div "Tags flooid bug Apply Cancel Close" at bounding box center [335, 167] width 175 height 67
click at [407, 184] on button "Apply" at bounding box center [405, 187] width 18 height 11
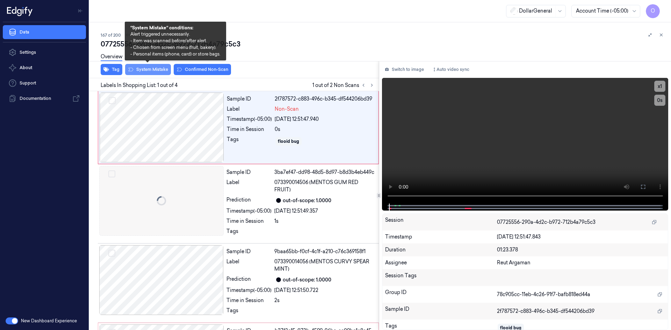
click at [156, 70] on button "System Mistake" at bounding box center [148, 69] width 46 height 11
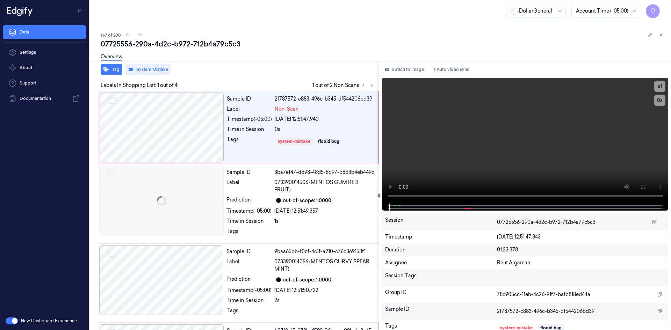
click at [259, 68] on div "Tag System Mistake" at bounding box center [233, 69] width 292 height 17
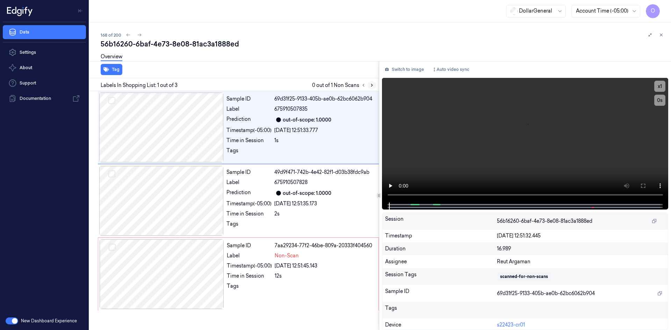
click at [370, 86] on icon at bounding box center [371, 85] width 5 height 5
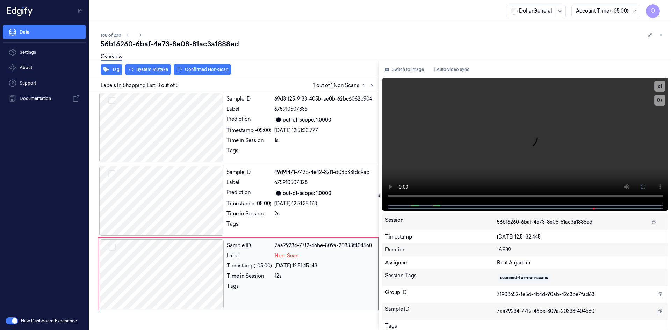
click at [286, 276] on div "12s" at bounding box center [325, 276] width 100 height 7
click at [310, 135] on div "Sample ID 69d31f25-9133-405b-ae0b-62bc6062b904 Label 675910507835 Prediction ou…" at bounding box center [301, 128] width 154 height 70
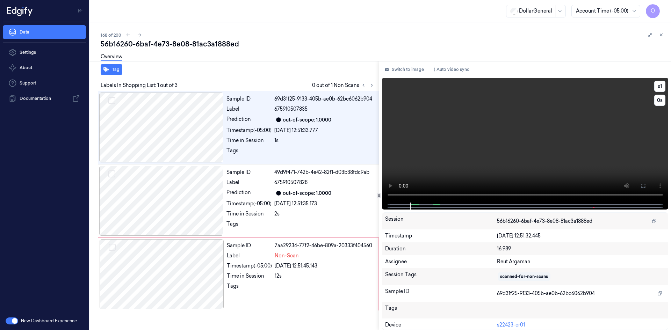
click at [479, 132] on video at bounding box center [525, 140] width 287 height 125
click at [317, 280] on div "Sample ID 7aa29234-77f2-46be-809a-20333f404560 Label Non-Scan Timestamp (-05:00…" at bounding box center [300, 274] width 153 height 70
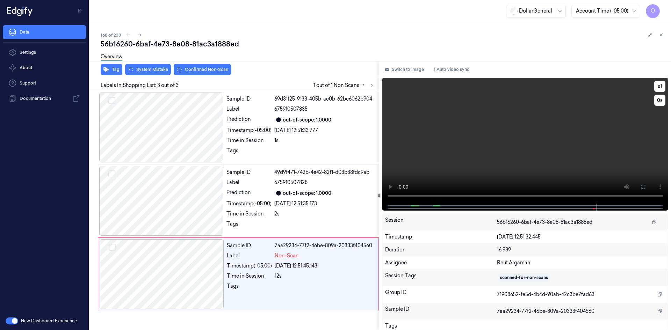
click at [507, 166] on video at bounding box center [525, 141] width 287 height 126
click at [111, 72] on button "Tag" at bounding box center [112, 69] width 22 height 11
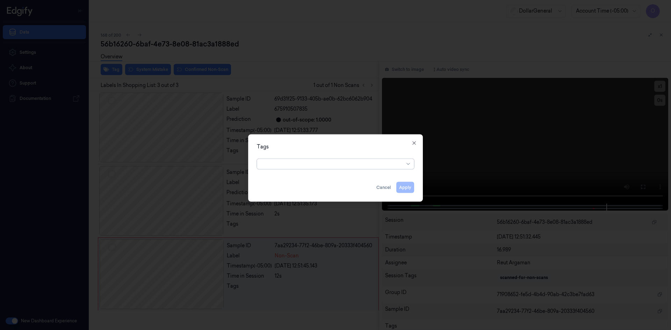
click at [361, 164] on div at bounding box center [332, 163] width 143 height 7
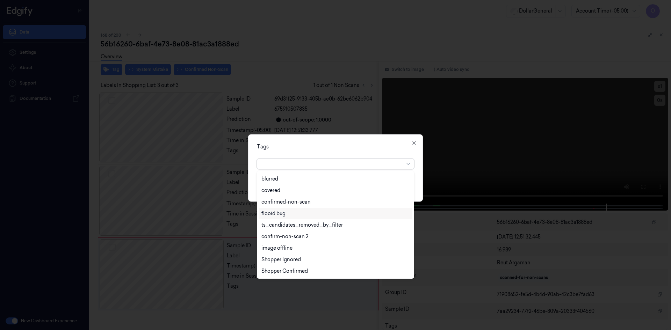
click at [292, 217] on div "flooid bug" at bounding box center [335, 213] width 148 height 7
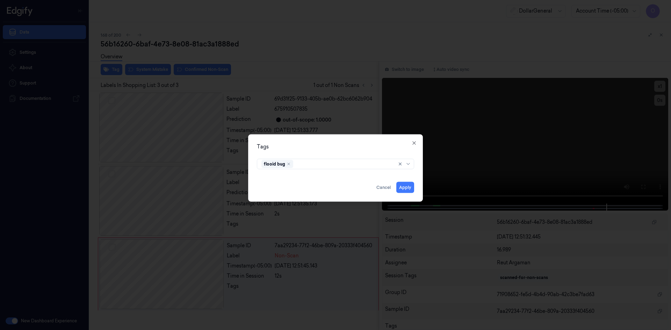
drag, startPoint x: 383, startPoint y: 146, endPoint x: 392, endPoint y: 157, distance: 14.1
click at [383, 146] on div "Tags" at bounding box center [335, 146] width 157 height 7
click at [409, 185] on button "Apply" at bounding box center [405, 187] width 18 height 11
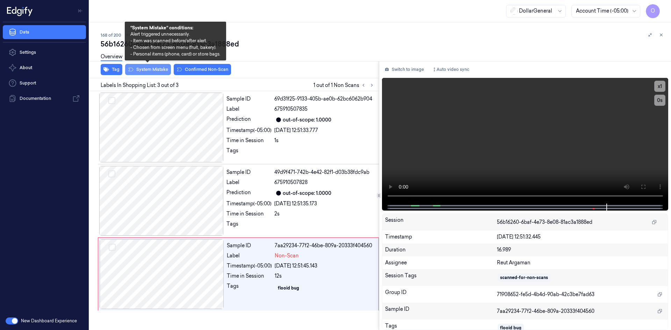
click at [163, 72] on button "System Mistake" at bounding box center [148, 69] width 46 height 11
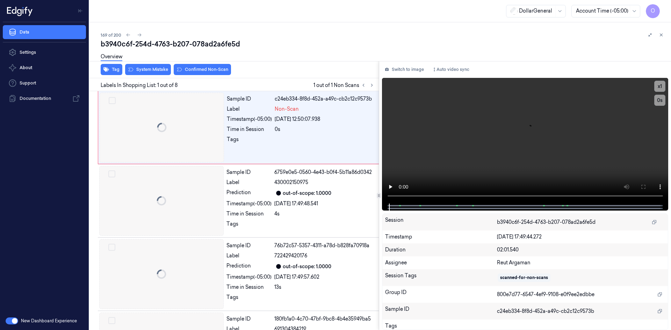
scroll to position [0, 11]
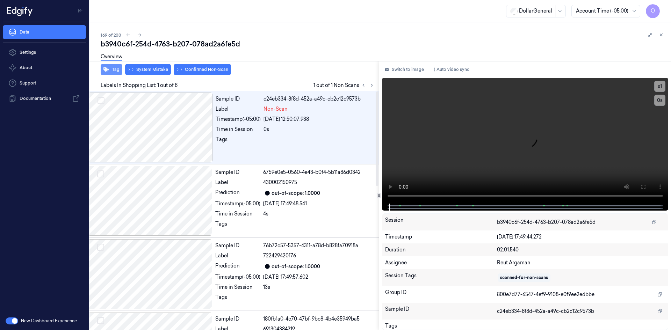
click at [118, 71] on button "Tag" at bounding box center [112, 69] width 22 height 11
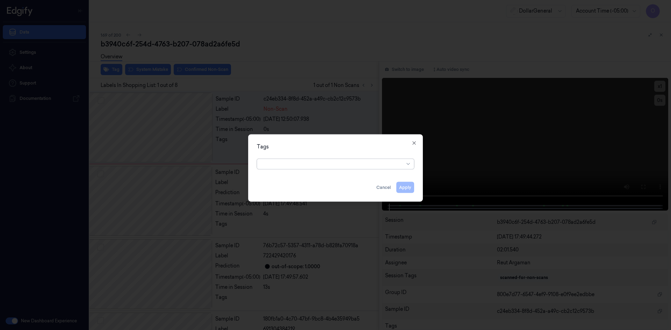
click at [351, 164] on div at bounding box center [332, 163] width 143 height 7
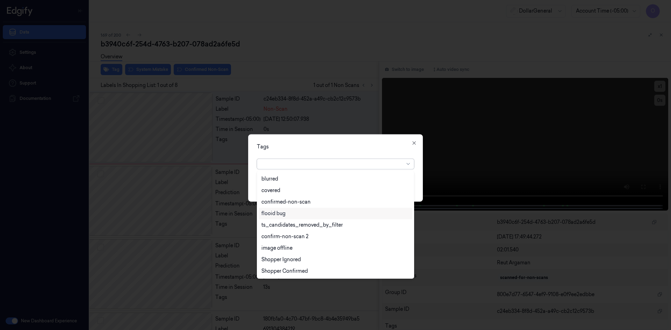
click at [343, 216] on div "flooid bug" at bounding box center [335, 213] width 148 height 7
click at [371, 149] on div "Tags" at bounding box center [335, 146] width 157 height 7
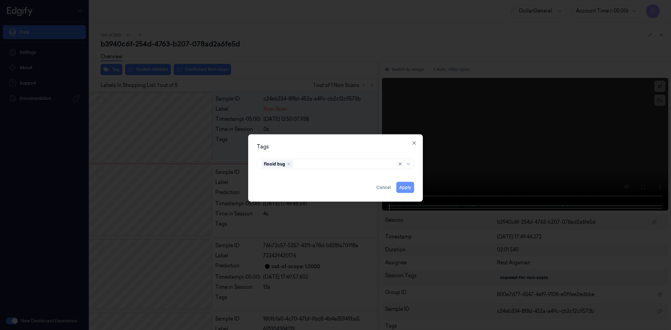
click at [411, 188] on button "Apply" at bounding box center [405, 187] width 18 height 11
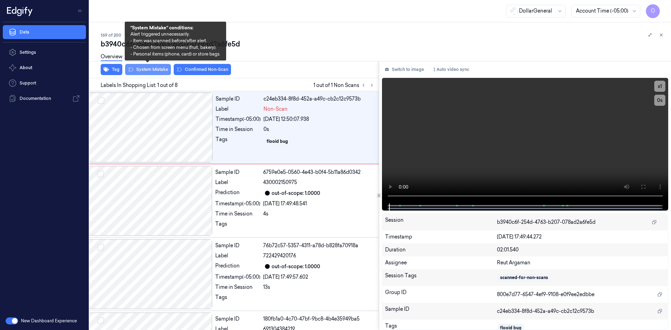
click at [156, 70] on button "System Mistake" at bounding box center [148, 69] width 46 height 11
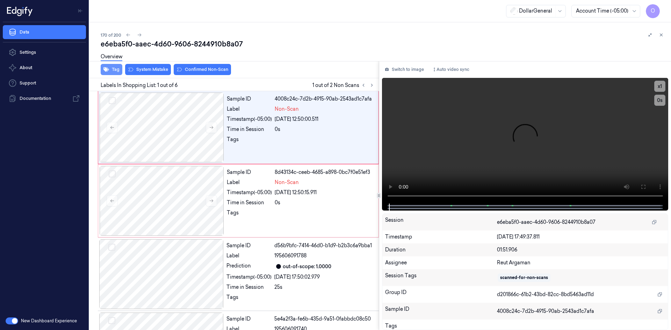
click at [106, 72] on icon "button" at bounding box center [106, 70] width 6 height 6
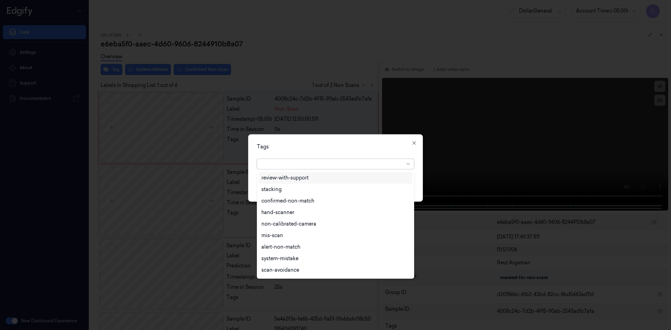
click at [319, 161] on div at bounding box center [332, 163] width 143 height 7
click at [301, 246] on div "flooid bug" at bounding box center [335, 248] width 148 height 7
click at [355, 146] on div "Tags" at bounding box center [335, 146] width 157 height 7
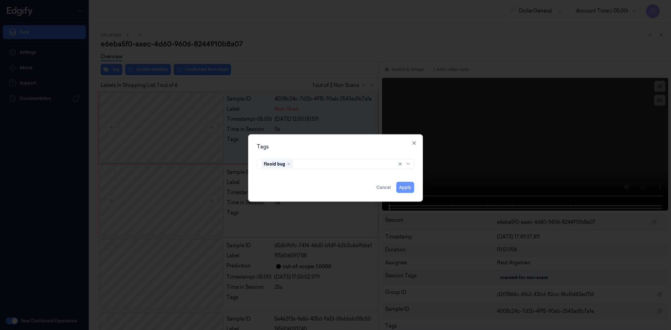
click at [409, 191] on button "Apply" at bounding box center [405, 187] width 18 height 11
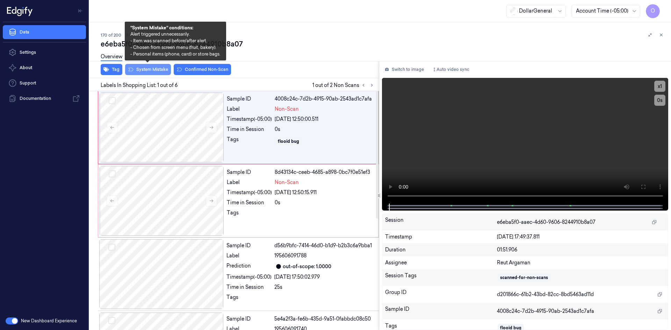
click at [159, 68] on button "System Mistake" at bounding box center [148, 69] width 46 height 11
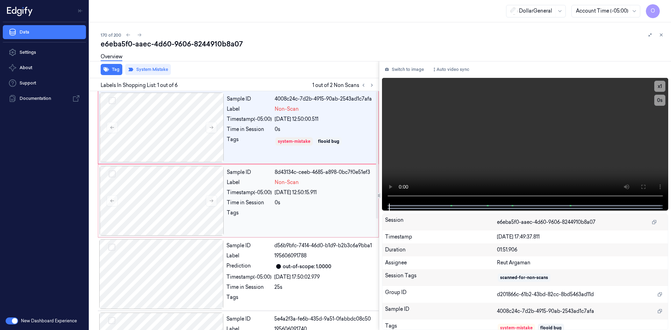
click at [277, 206] on div "0s" at bounding box center [325, 202] width 100 height 7
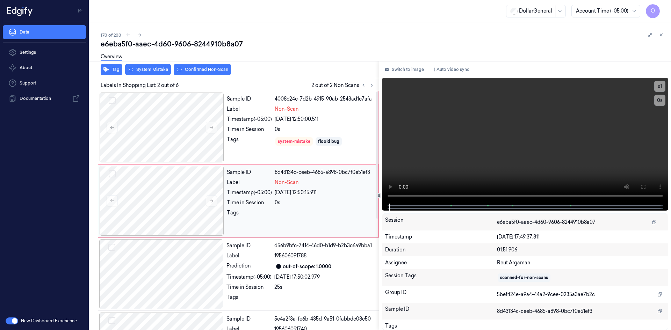
click at [304, 198] on div "Sample ID 8d43134c-ceeb-4685-a898-0bc7f0e51ef3 Label Non-Scan Timestamp (-05:00…" at bounding box center [300, 201] width 153 height 70
click at [516, 150] on video at bounding box center [525, 141] width 287 height 126
click at [299, 169] on div "8d43134c-ceeb-4685-a898-0bc7f0e51ef3" at bounding box center [325, 172] width 100 height 7
drag, startPoint x: 298, startPoint y: 189, endPoint x: 294, endPoint y: 187, distance: 4.1
click at [298, 189] on div "Sample ID 8d43134c-ceeb-4685-a898-0bc7f0e51ef3 Label Non-Scan Timestamp (-05:00…" at bounding box center [300, 201] width 153 height 70
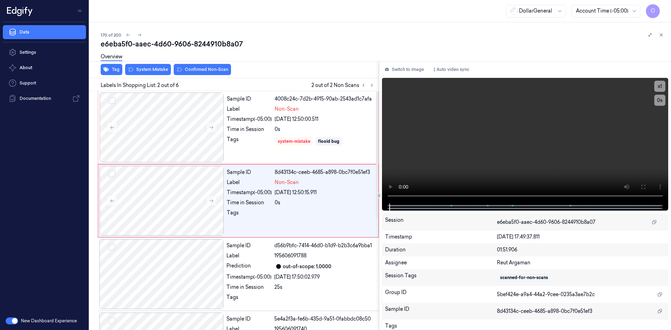
click at [154, 76] on div "Tag System Mistake Confirmed Non-Scan" at bounding box center [233, 69] width 292 height 17
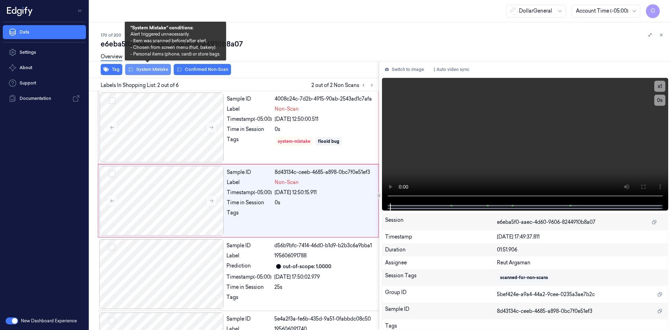
click at [153, 74] on button "System Mistake" at bounding box center [148, 69] width 46 height 11
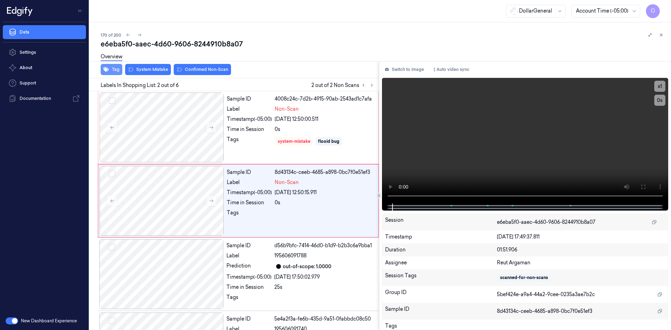
click at [119, 67] on button "Tag" at bounding box center [112, 69] width 22 height 11
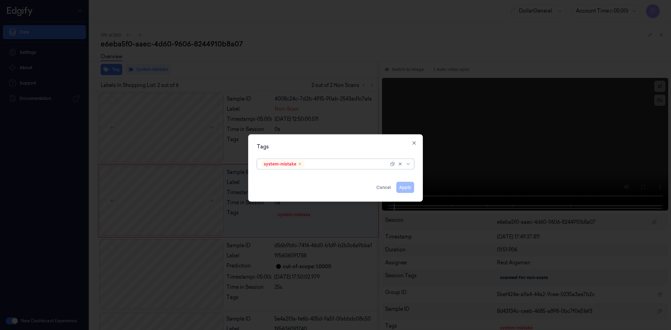
drag, startPoint x: 327, startPoint y: 159, endPoint x: 331, endPoint y: 162, distance: 5.2
click at [327, 159] on div "option system-mistake, selected. Select is focused ,type to refine list, press …" at bounding box center [335, 162] width 157 height 13
click at [331, 162] on div at bounding box center [350, 163] width 88 height 7
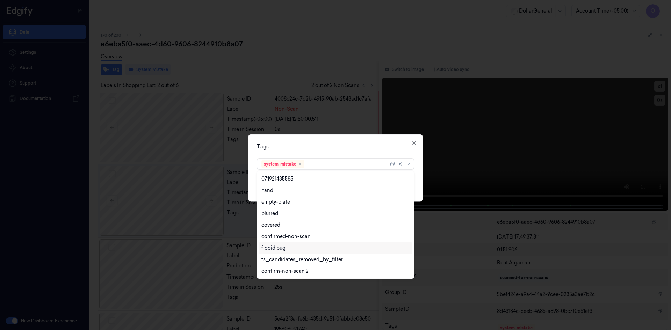
scroll to position [149, 0]
click at [297, 213] on div "flooid bug" at bounding box center [335, 213] width 148 height 7
click at [390, 151] on div "Tags option flooid bug , selected. 21 results available. Use Up and Down to cho…" at bounding box center [335, 167] width 175 height 67
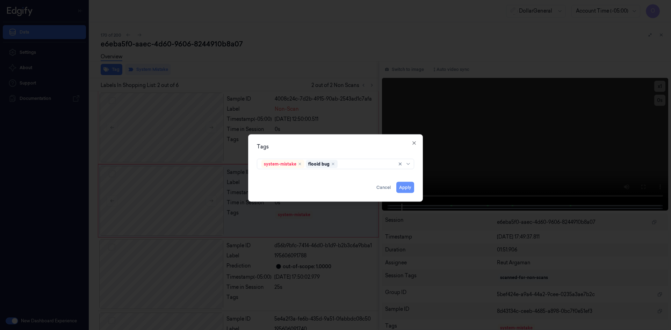
click at [410, 188] on button "Apply" at bounding box center [405, 187] width 18 height 11
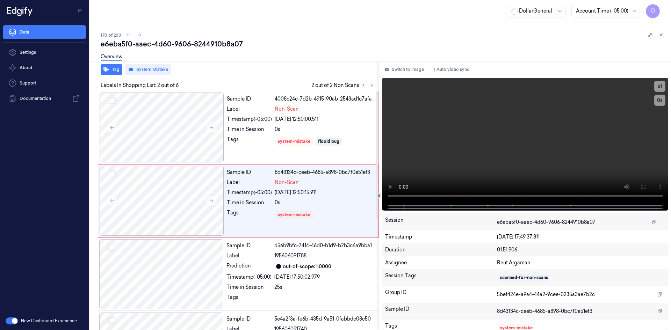
click at [325, 74] on div "Tag System Mistake" at bounding box center [233, 69] width 292 height 17
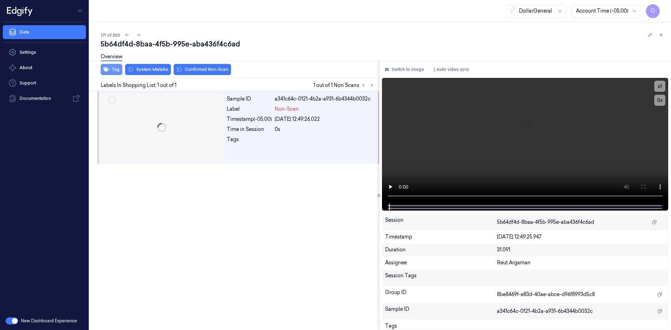
click at [108, 68] on icon "button" at bounding box center [106, 69] width 6 height 5
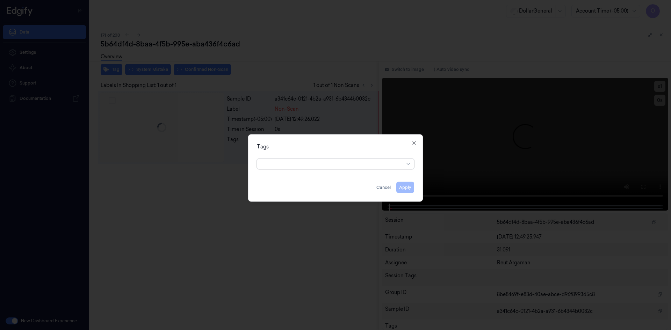
click at [335, 157] on div "option , selected. Select is focused ,type to refine list, press Down to open t…" at bounding box center [335, 162] width 157 height 13
click at [336, 164] on div at bounding box center [332, 163] width 143 height 7
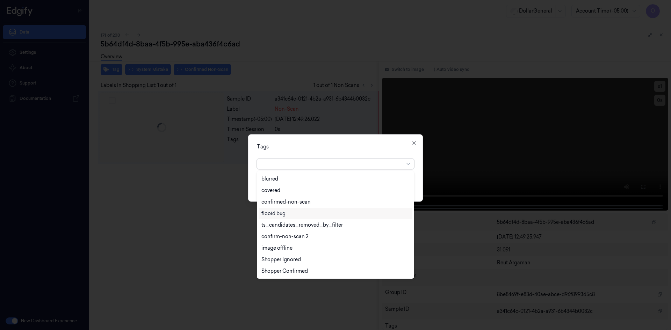
click at [288, 216] on div "flooid bug" at bounding box center [335, 213] width 148 height 7
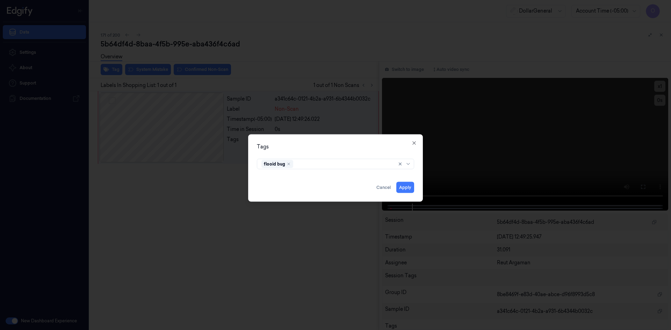
click at [336, 153] on div "Tags flooid bug Apply Cancel Close" at bounding box center [335, 167] width 175 height 67
click at [401, 187] on button "Apply" at bounding box center [405, 187] width 18 height 11
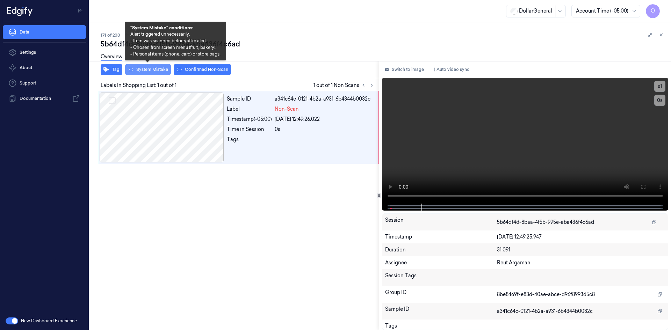
click at [140, 69] on button "System Mistake" at bounding box center [148, 69] width 46 height 11
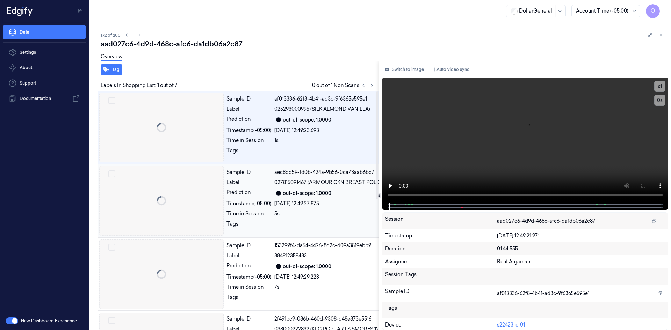
scroll to position [0, 11]
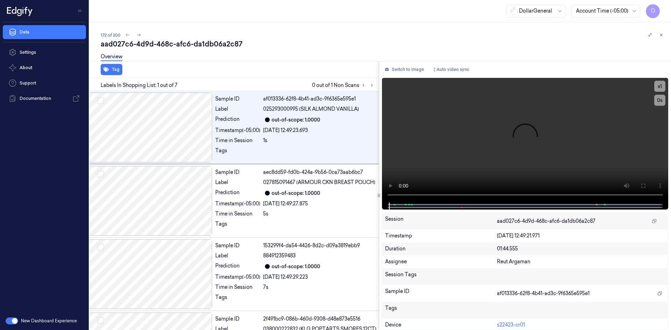
click at [376, 86] on div "Labels In Shopping List: 1 out of 7 0 out of 1 Non Scans" at bounding box center [233, 84] width 292 height 13
click at [372, 86] on icon at bounding box center [371, 85] width 1 height 2
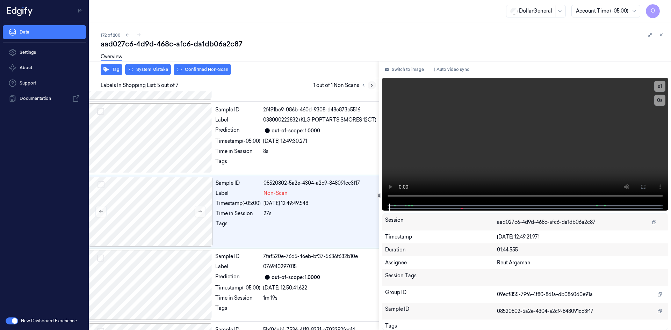
scroll to position [210, 11]
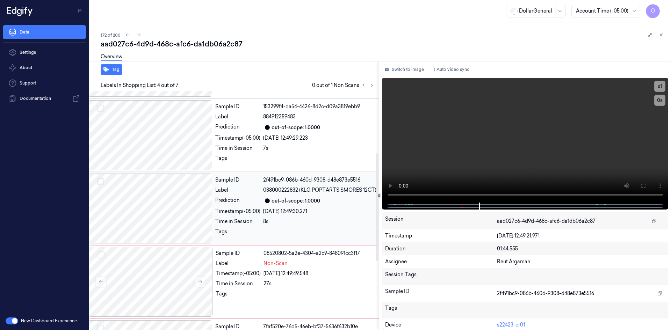
scroll to position [137, 11]
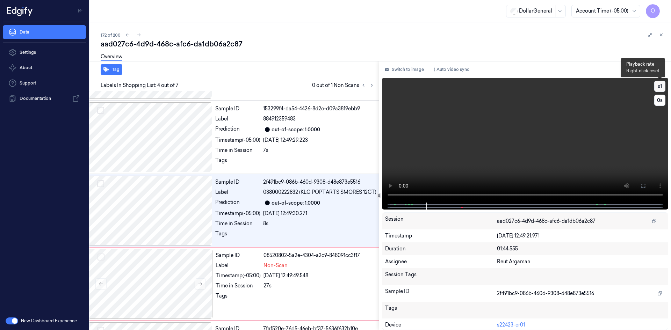
click at [657, 87] on button "x 1" at bounding box center [659, 86] width 11 height 11
click at [657, 87] on button "x 2" at bounding box center [659, 86] width 11 height 11
click at [544, 150] on video at bounding box center [525, 140] width 287 height 125
click at [254, 273] on div "Timestamp (-05:00)" at bounding box center [238, 275] width 45 height 7
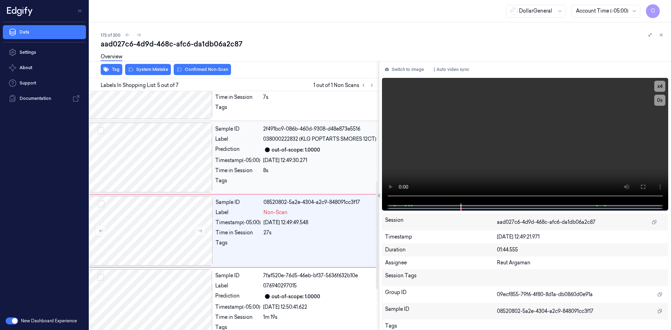
scroll to position [210, 11]
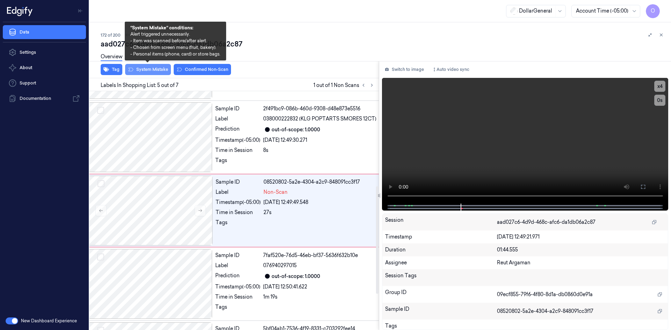
click at [154, 68] on button "System Mistake" at bounding box center [148, 69] width 46 height 11
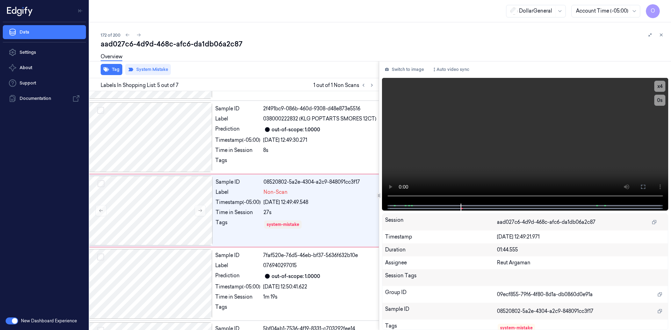
click at [244, 48] on div "aad027c6-4d9d-468c-afc6-da1db06a2c87" at bounding box center [383, 44] width 565 height 10
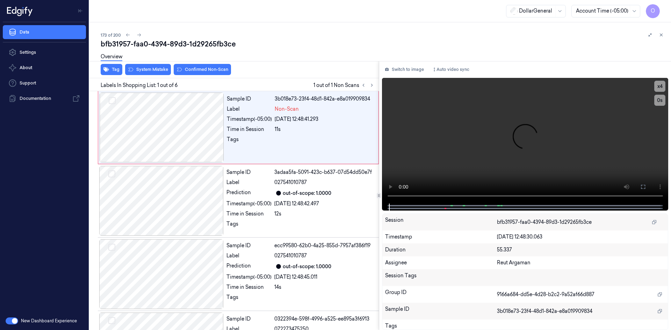
click at [116, 66] on div "Overview" at bounding box center [112, 58] width 22 height 18
click at [119, 69] on button "Tag" at bounding box center [112, 69] width 22 height 11
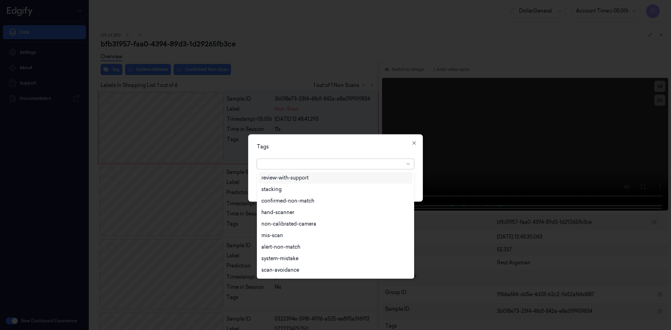
click at [292, 163] on div at bounding box center [332, 163] width 143 height 7
click at [285, 214] on div "flooid bug" at bounding box center [335, 213] width 148 height 7
click at [320, 155] on div "Tags option flooid bug , selected. 22 results available. Use Up and Down to cho…" at bounding box center [335, 167] width 175 height 67
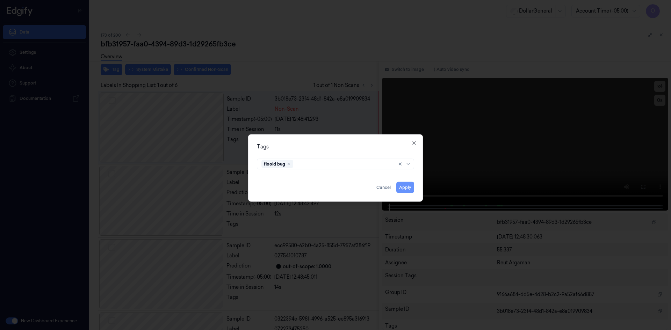
click at [408, 188] on button "Apply" at bounding box center [405, 187] width 18 height 11
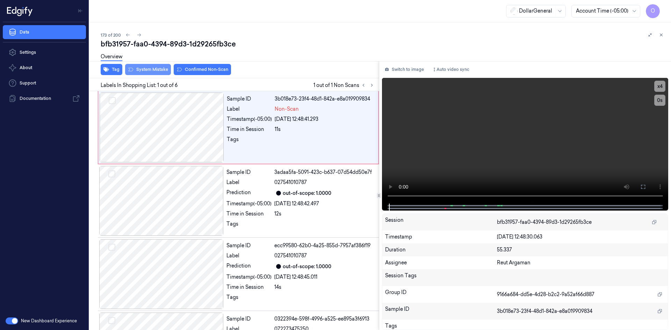
click at [161, 69] on button "System Mistake" at bounding box center [148, 69] width 46 height 11
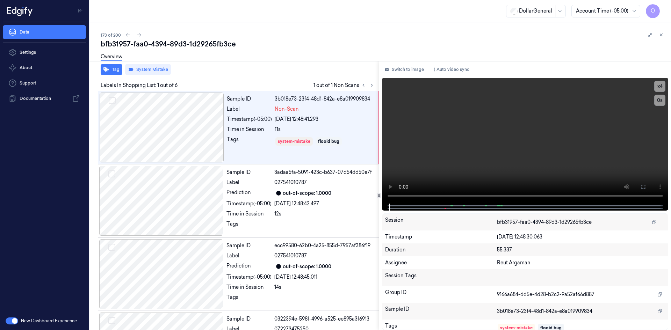
click at [290, 75] on div "Tag System Mistake" at bounding box center [233, 69] width 292 height 17
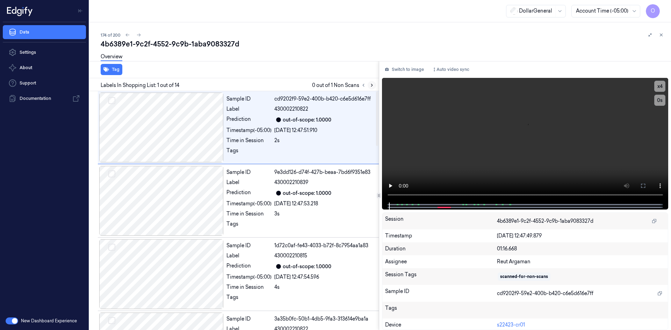
click at [371, 87] on icon at bounding box center [371, 85] width 5 height 5
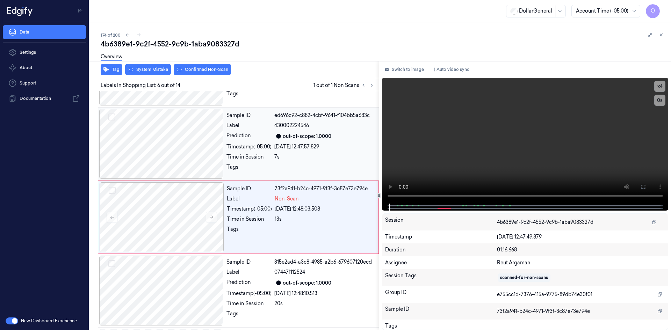
scroll to position [284, 0]
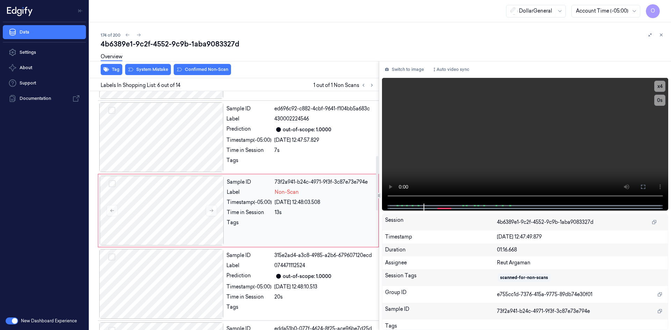
click at [313, 206] on div "07/09/2025 12:48:03.508" at bounding box center [325, 202] width 100 height 7
click at [525, 145] on video at bounding box center [525, 141] width 287 height 126
click at [472, 118] on video at bounding box center [525, 141] width 287 height 126
click at [311, 143] on div "07/09/2025 12:47:57.829" at bounding box center [324, 140] width 100 height 7
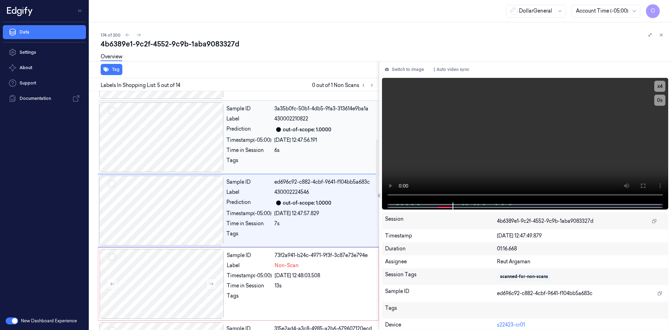
click at [303, 150] on div "6s" at bounding box center [324, 150] width 100 height 7
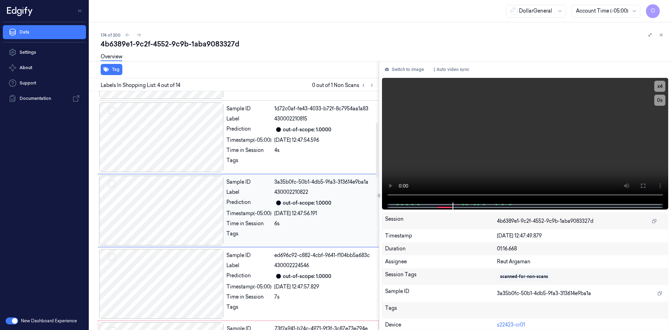
click at [303, 150] on div "4s" at bounding box center [324, 150] width 100 height 7
click at [303, 150] on div "3s" at bounding box center [324, 150] width 100 height 7
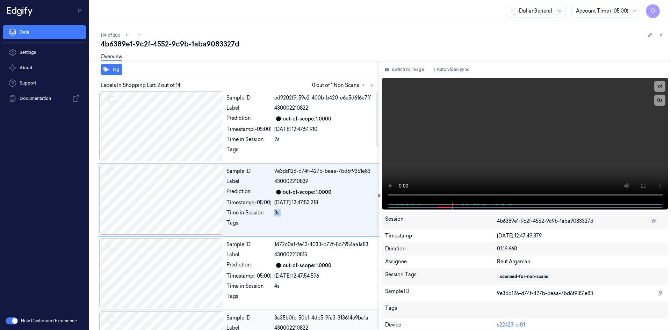
scroll to position [0, 0]
click at [303, 150] on div at bounding box center [324, 152] width 100 height 11
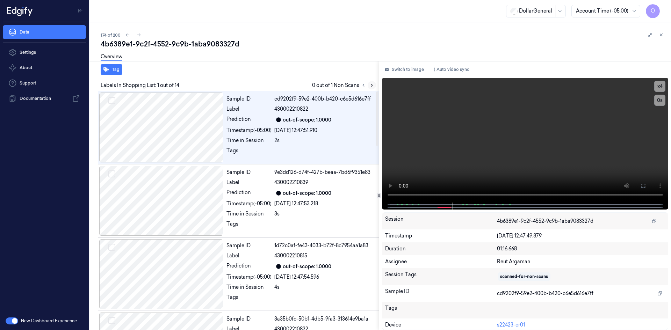
click at [375, 87] on button at bounding box center [372, 85] width 8 height 8
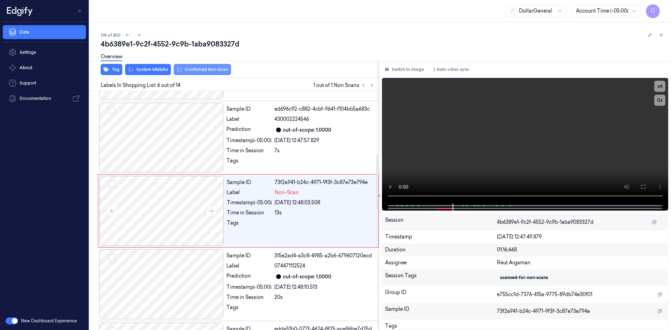
scroll to position [284, 0]
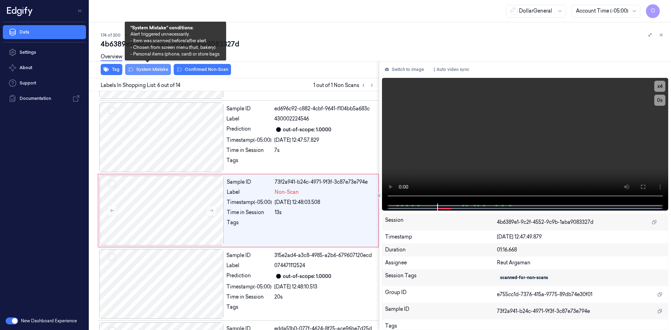
click at [161, 67] on button "System Mistake" at bounding box center [148, 69] width 46 height 11
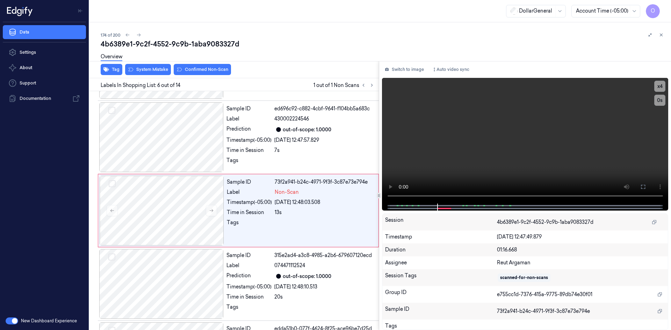
click at [290, 52] on div "Overview" at bounding box center [383, 58] width 565 height 18
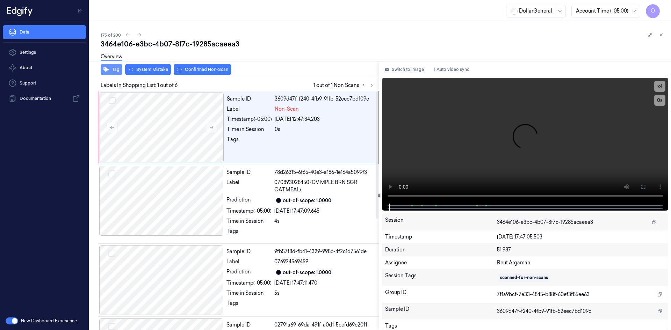
click at [121, 72] on button "Tag" at bounding box center [112, 69] width 22 height 11
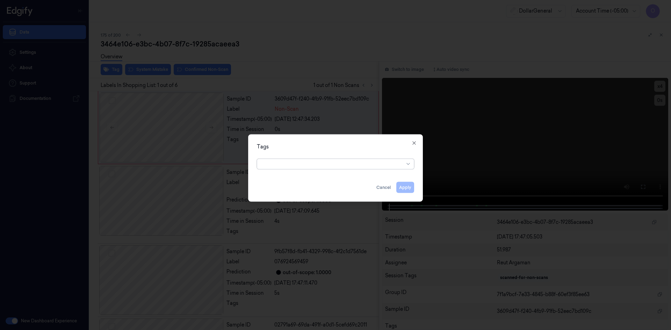
click at [326, 165] on div at bounding box center [332, 163] width 143 height 7
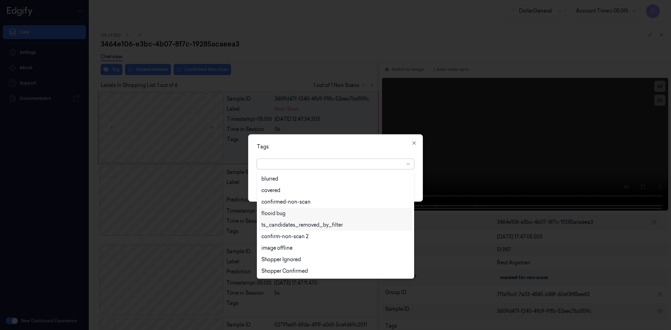
click at [288, 214] on div "flooid bug" at bounding box center [335, 213] width 148 height 7
click at [354, 147] on div "Tags" at bounding box center [335, 146] width 157 height 7
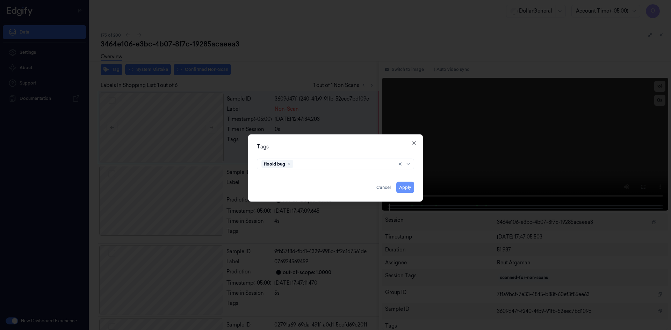
click at [409, 184] on button "Apply" at bounding box center [405, 187] width 18 height 11
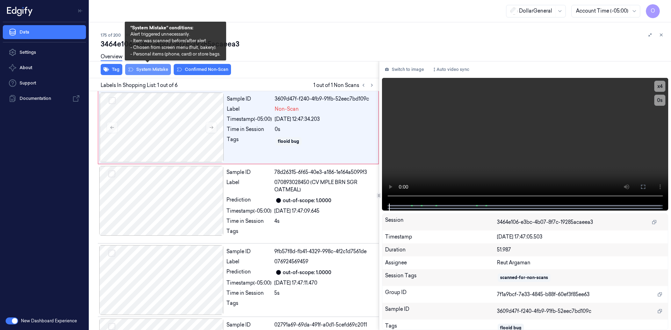
click at [138, 67] on button "System Mistake" at bounding box center [148, 69] width 46 height 11
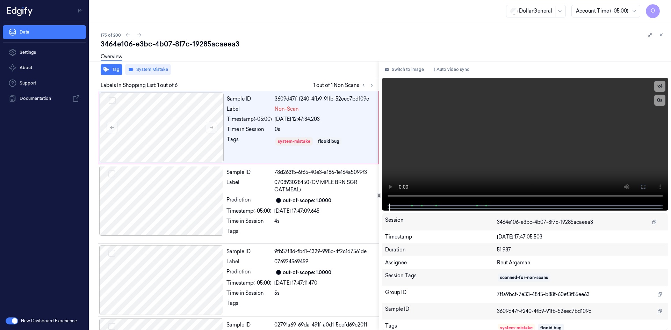
click at [244, 52] on div "Overview" at bounding box center [383, 58] width 565 height 18
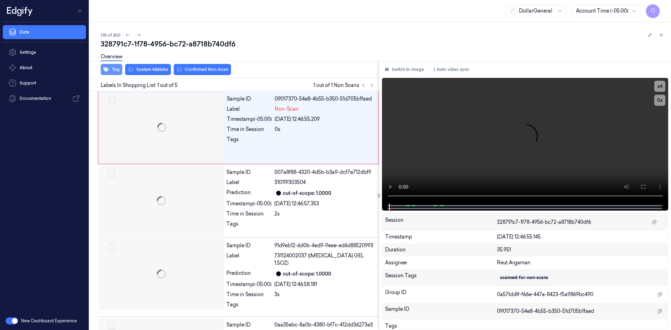
click at [116, 69] on button "Tag" at bounding box center [112, 69] width 22 height 11
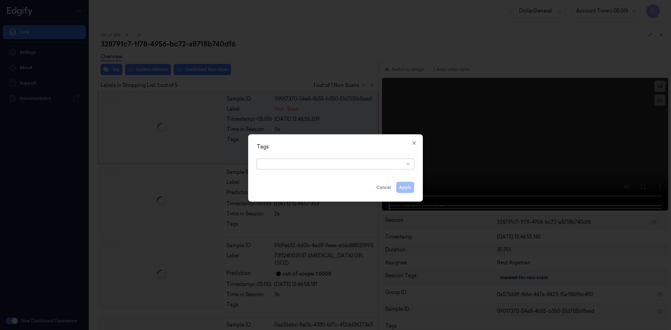
click at [307, 166] on div at bounding box center [332, 163] width 143 height 7
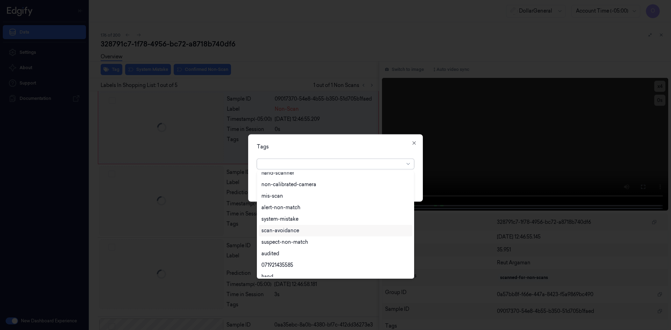
scroll to position [126, 0]
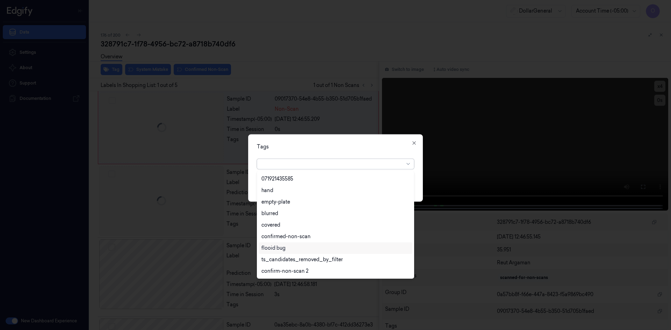
click at [299, 249] on div "flooid bug" at bounding box center [335, 248] width 148 height 7
click at [358, 151] on div "Tags option flooid bug , selected. 22 results available. Use Up and Down to cho…" at bounding box center [335, 167] width 175 height 67
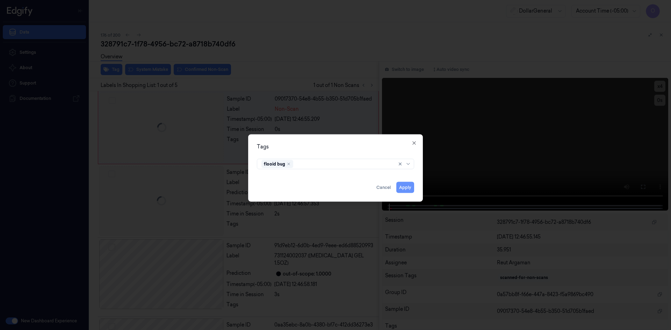
click at [414, 187] on button "Apply" at bounding box center [405, 187] width 18 height 11
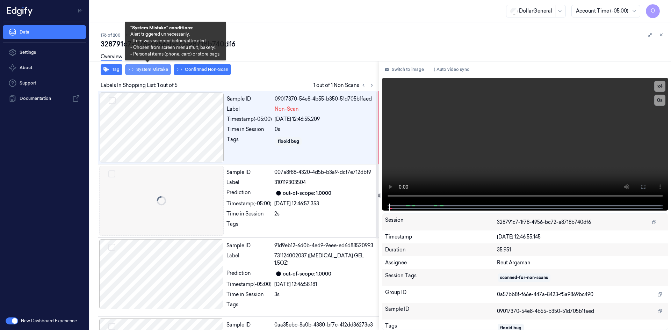
click at [159, 67] on button "System Mistake" at bounding box center [148, 69] width 46 height 11
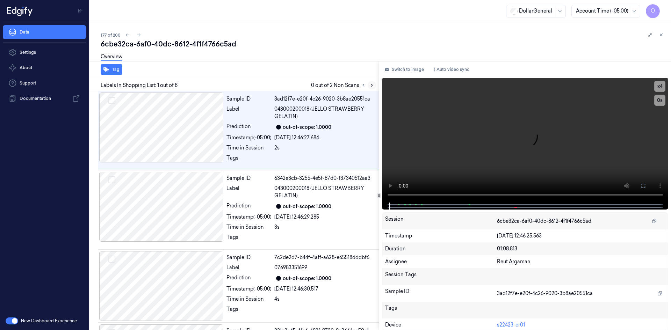
click at [370, 84] on icon at bounding box center [371, 85] width 5 height 5
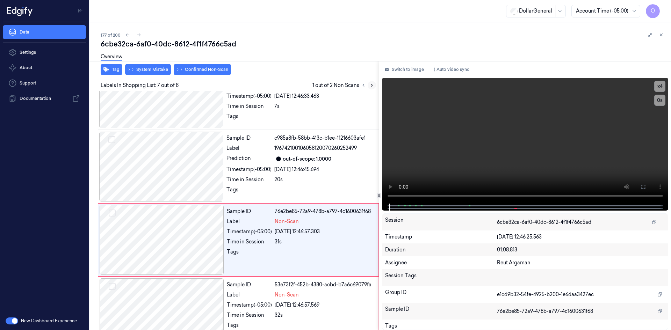
scroll to position [362, 0]
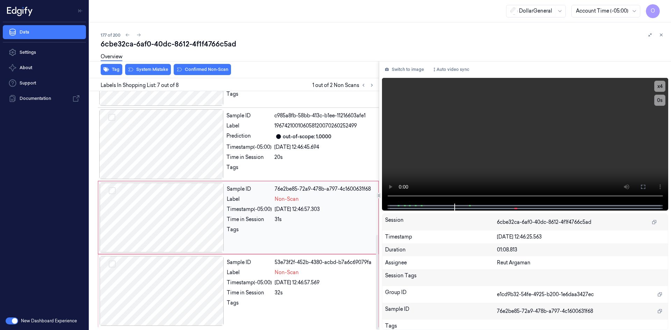
click at [340, 208] on div "07/09/2025 12:46:57.303" at bounding box center [325, 209] width 100 height 7
click at [430, 140] on video at bounding box center [525, 141] width 287 height 126
click at [447, 135] on video at bounding box center [525, 141] width 287 height 126
click at [304, 279] on div "07/09/2025 12:46:57.569" at bounding box center [325, 282] width 100 height 7
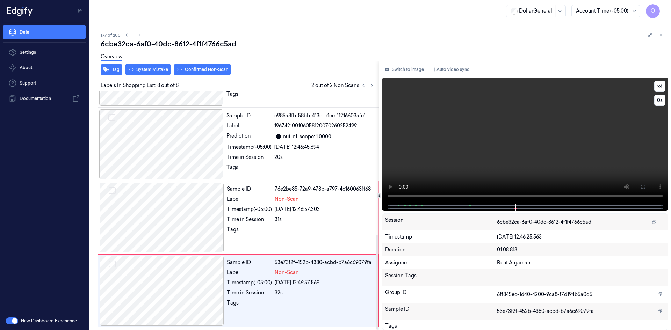
click at [457, 136] on video at bounding box center [525, 141] width 287 height 126
click at [338, 217] on div "31s" at bounding box center [325, 219] width 100 height 7
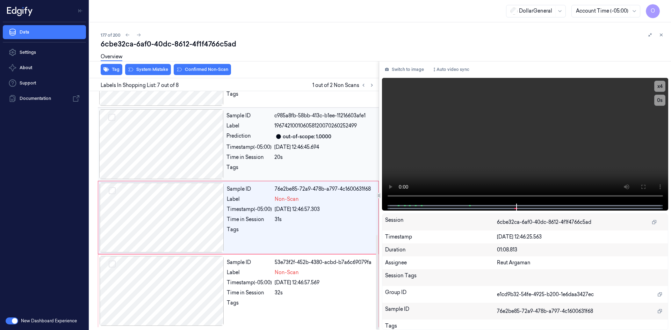
click at [324, 158] on div "20s" at bounding box center [324, 157] width 100 height 7
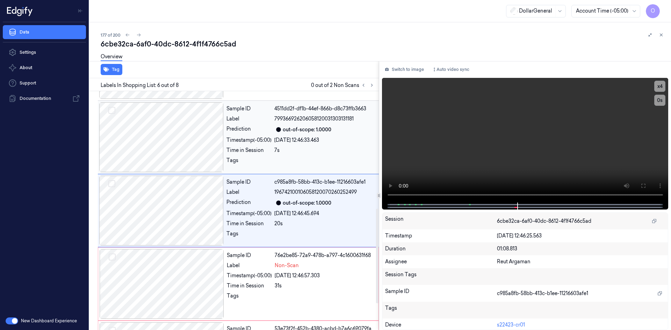
click at [324, 158] on div at bounding box center [324, 162] width 100 height 11
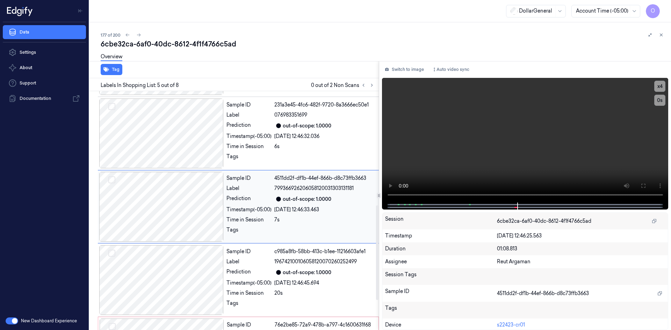
scroll to position [222, 0]
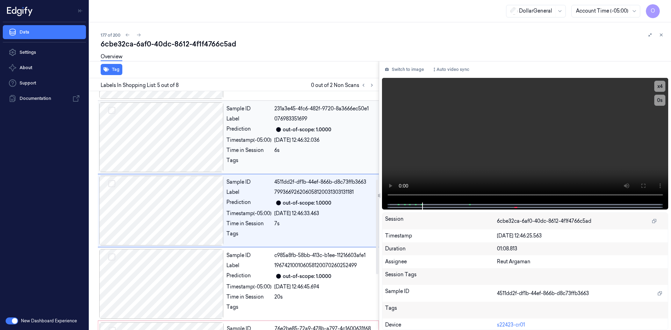
click at [332, 151] on div "6s" at bounding box center [324, 150] width 100 height 7
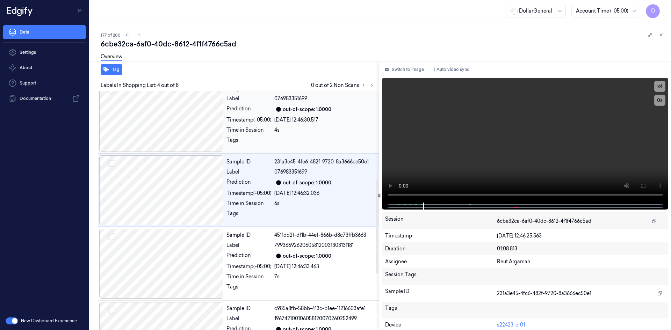
scroll to position [149, 0]
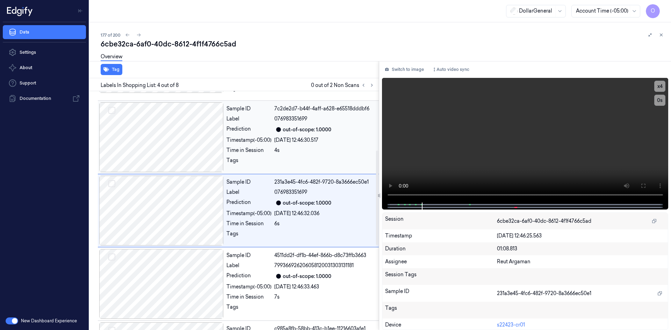
click at [312, 112] on div "7c2de2d7-b44f-4aff-a628-e65518dddbf6" at bounding box center [324, 108] width 100 height 7
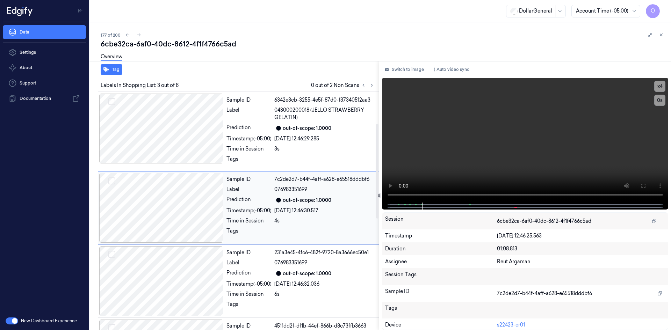
scroll to position [75, 0]
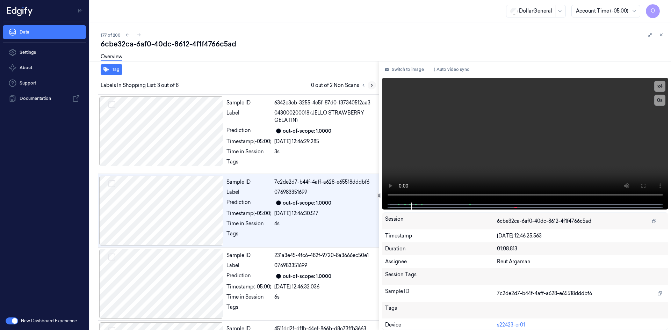
click at [369, 85] on button at bounding box center [372, 85] width 8 height 8
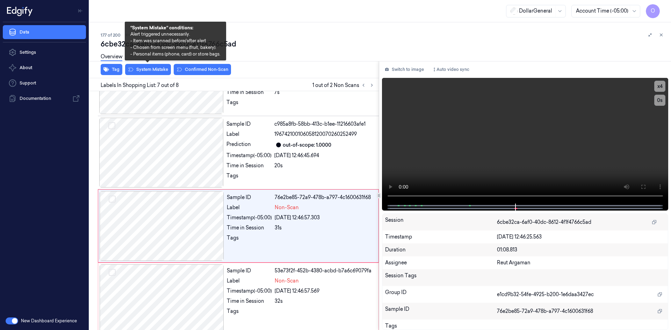
scroll to position [362, 0]
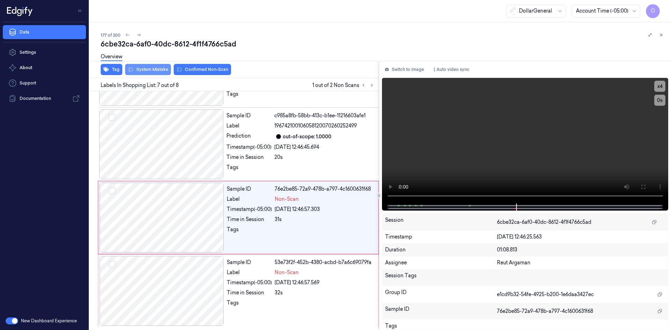
click at [146, 67] on button "System Mistake" at bounding box center [148, 69] width 46 height 11
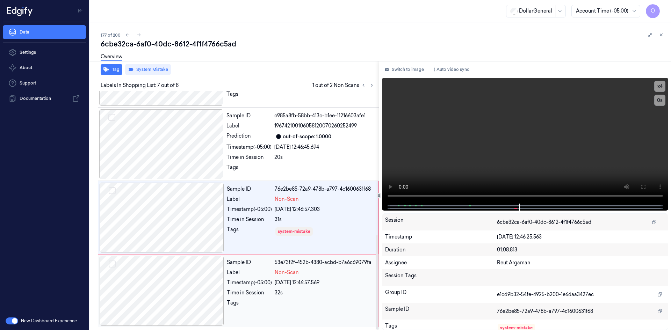
click at [269, 271] on div "Label" at bounding box center [249, 272] width 45 height 7
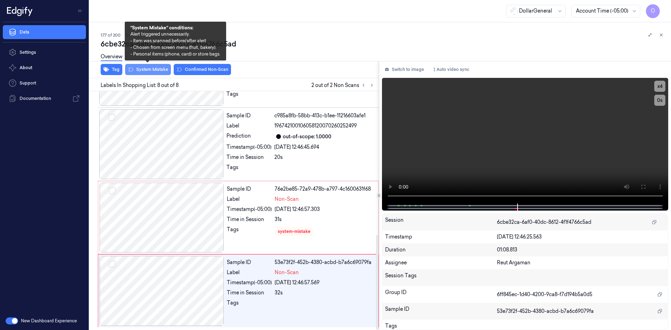
click at [144, 71] on button "System Mistake" at bounding box center [148, 69] width 46 height 11
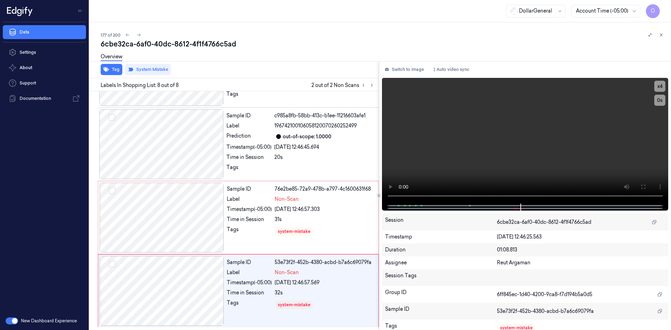
click at [261, 51] on div "Overview" at bounding box center [383, 58] width 565 height 18
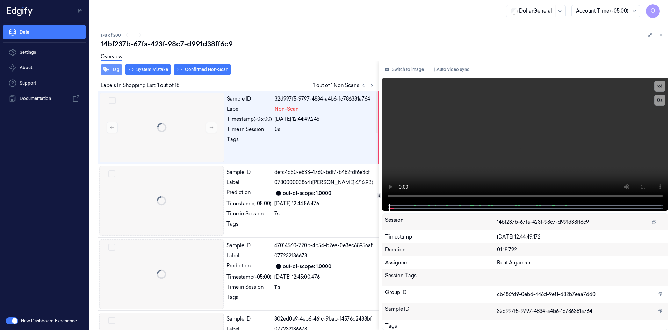
click at [108, 70] on icon "button" at bounding box center [106, 69] width 6 height 5
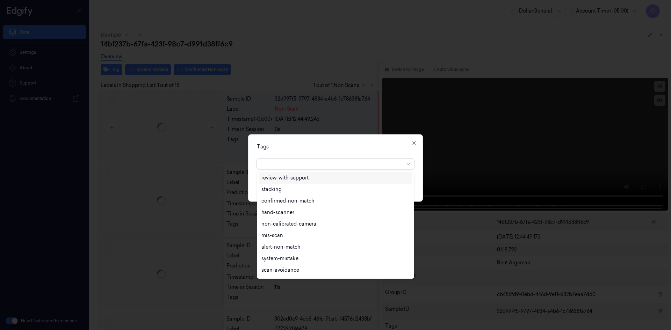
click at [319, 168] on div at bounding box center [332, 164] width 143 height 10
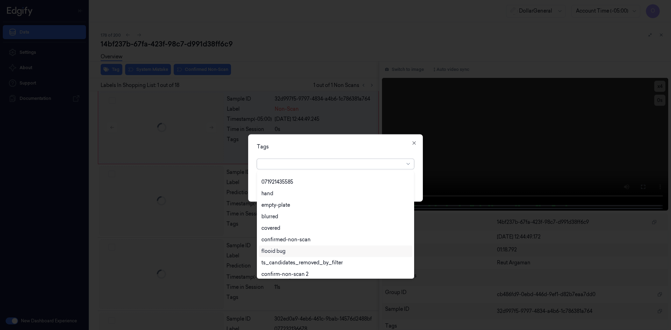
scroll to position [126, 0]
click at [283, 249] on div "flooid bug" at bounding box center [273, 248] width 24 height 7
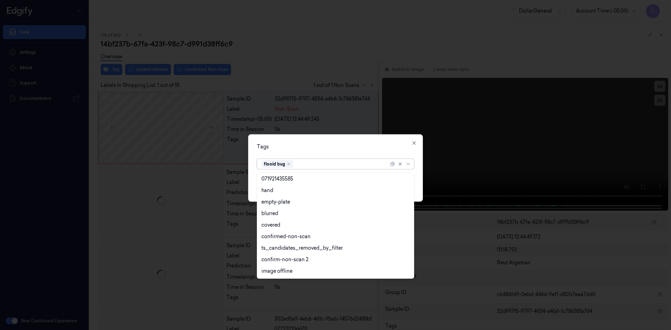
click at [352, 153] on div "Tags option flooid bug , selected. 22 results available. Use Up and Down to cho…" at bounding box center [335, 167] width 175 height 67
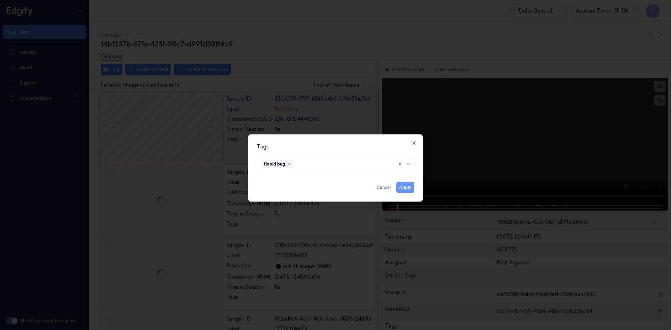
click at [400, 189] on button "Apply" at bounding box center [405, 187] width 18 height 11
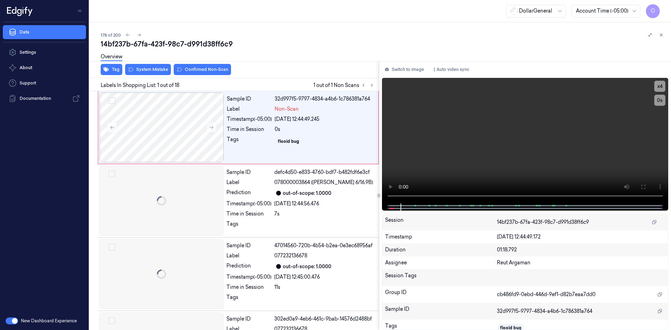
click at [144, 66] on div "Overview" at bounding box center [383, 58] width 565 height 18
click at [150, 66] on div "Overview" at bounding box center [383, 58] width 565 height 18
click at [156, 70] on button "System Mistake" at bounding box center [148, 69] width 46 height 11
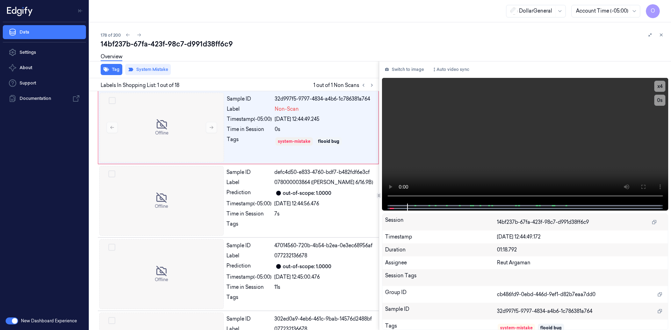
click at [271, 48] on div "14bf237b-67fa-423f-98c7-d991d38ff6c9" at bounding box center [383, 44] width 565 height 10
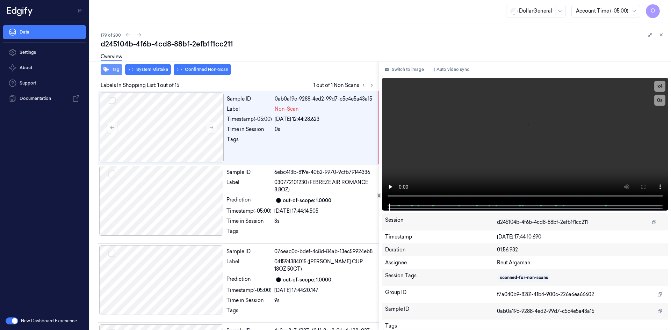
click at [109, 69] on button "Tag" at bounding box center [112, 69] width 22 height 11
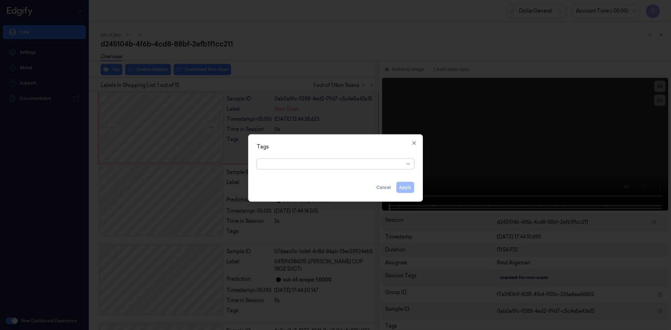
click at [292, 160] on div at bounding box center [332, 164] width 143 height 10
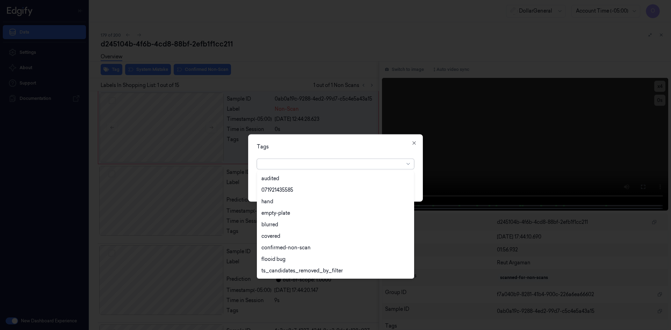
scroll to position [126, 0]
click at [288, 245] on div "flooid bug" at bounding box center [335, 248] width 148 height 7
click at [311, 150] on div "Tags option flooid bug , selected. 22 results available. Use Up and Down to cho…" at bounding box center [335, 167] width 175 height 67
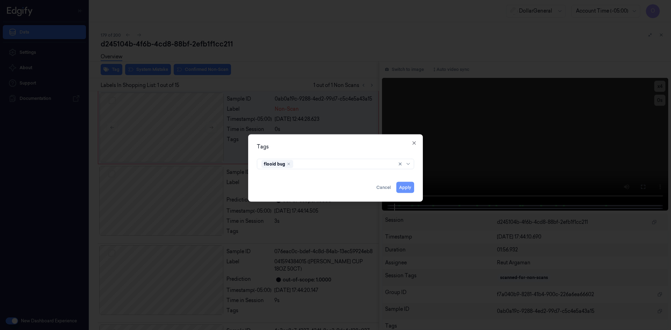
click at [403, 185] on button "Apply" at bounding box center [405, 187] width 18 height 11
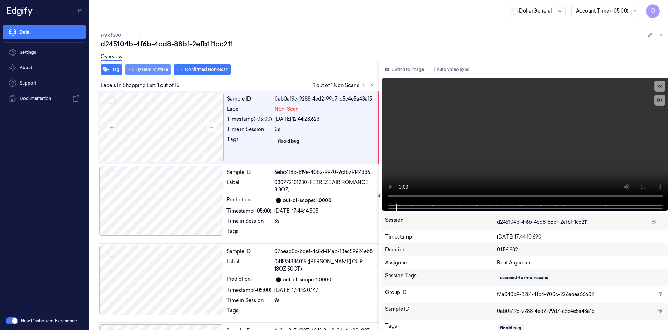
click at [153, 70] on button "System Mistake" at bounding box center [148, 69] width 46 height 11
click at [258, 36] on div "179 of 200" at bounding box center [383, 35] width 565 height 8
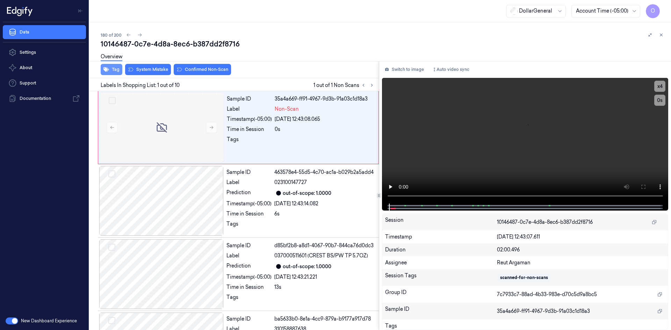
click at [109, 72] on button "Tag" at bounding box center [112, 69] width 22 height 11
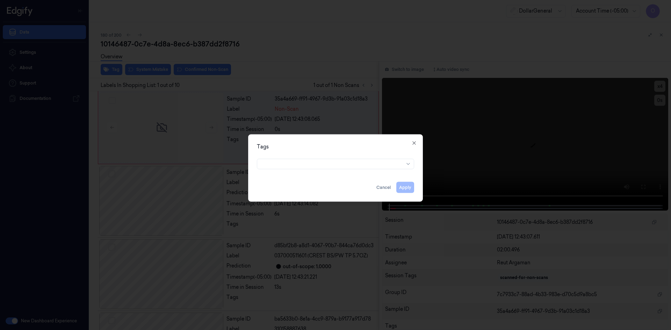
click at [317, 158] on div at bounding box center [335, 162] width 157 height 13
click at [311, 171] on div "Tags Apply Cancel Close" at bounding box center [335, 167] width 175 height 67
click at [314, 165] on div at bounding box center [332, 163] width 143 height 7
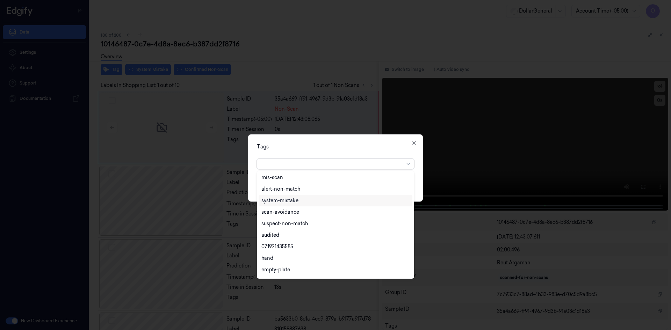
scroll to position [126, 0]
click at [280, 247] on div "flooid bug" at bounding box center [273, 248] width 24 height 7
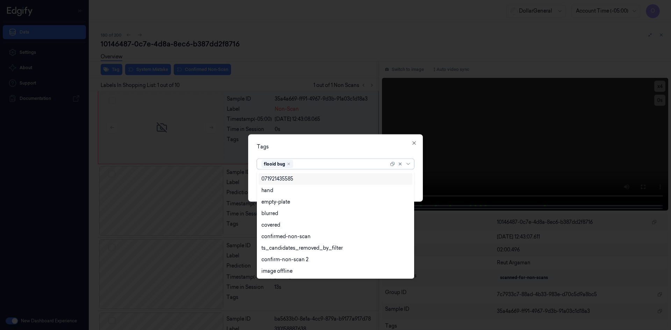
click at [338, 150] on div "Tags option flooid bug , selected. 22 results available. Use Up and Down to cho…" at bounding box center [335, 167] width 175 height 67
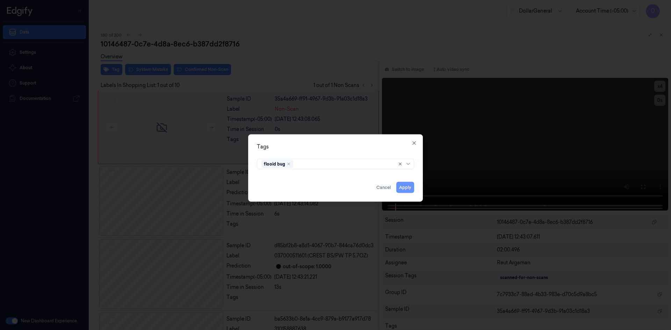
click at [402, 185] on button "Apply" at bounding box center [405, 187] width 18 height 11
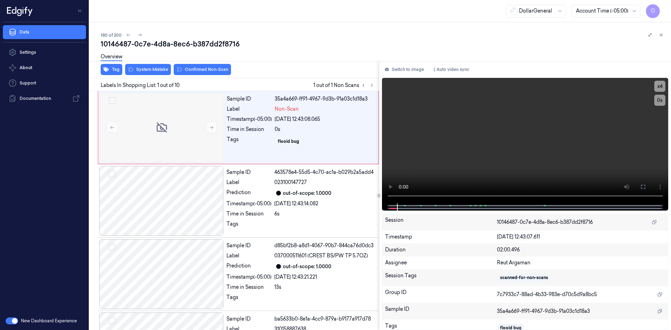
click at [171, 73] on div "Tag System Mistake Confirmed Non-Scan" at bounding box center [233, 69] width 292 height 17
click at [168, 72] on button "System Mistake" at bounding box center [148, 69] width 46 height 11
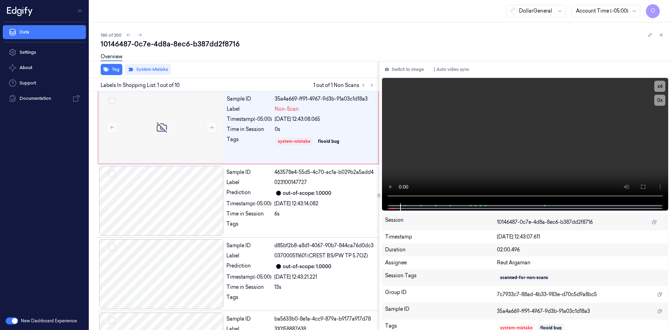
click at [226, 60] on div "Overview" at bounding box center [383, 58] width 565 height 18
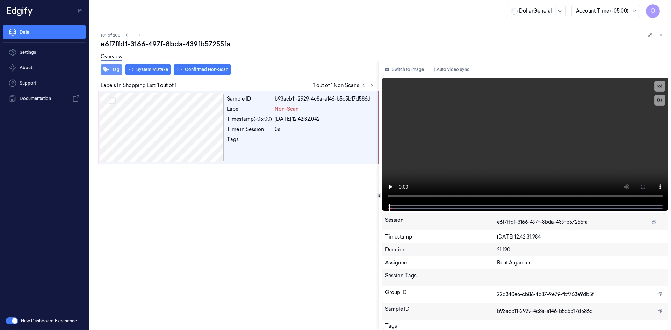
click at [110, 71] on button "Tag" at bounding box center [112, 69] width 22 height 11
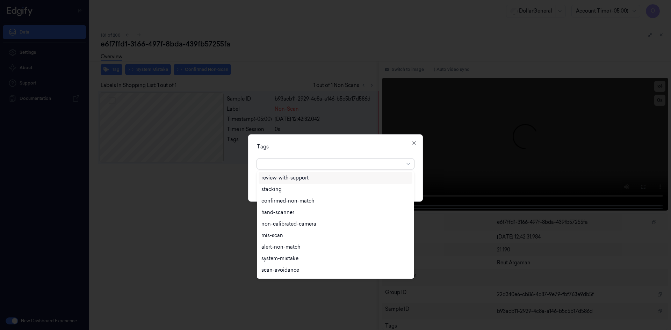
click at [343, 159] on div at bounding box center [332, 164] width 143 height 10
click at [288, 245] on div "flooid bug" at bounding box center [335, 248] width 148 height 7
click at [317, 153] on div "Tags option flooid bug , selected. 22 results available. Use Up and Down to cho…" at bounding box center [335, 167] width 175 height 67
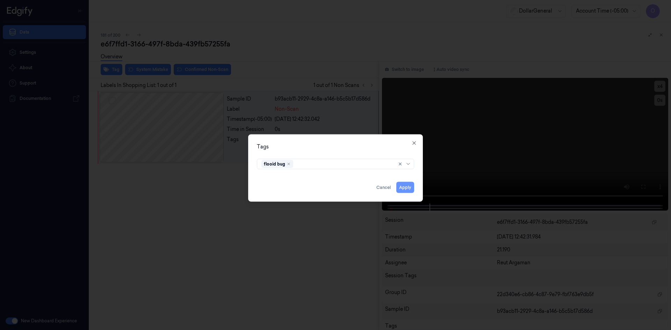
click at [409, 190] on button "Apply" at bounding box center [405, 187] width 18 height 11
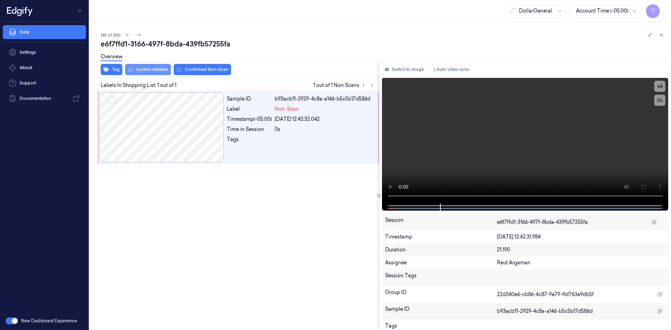
click at [161, 67] on button "System Mistake" at bounding box center [148, 69] width 46 height 11
click at [295, 179] on div "Sample ID b93acb11-2929-4c8a-a146-b5c5b17d586d Label Non-Scan Timestamp (-05:00…" at bounding box center [233, 210] width 292 height 239
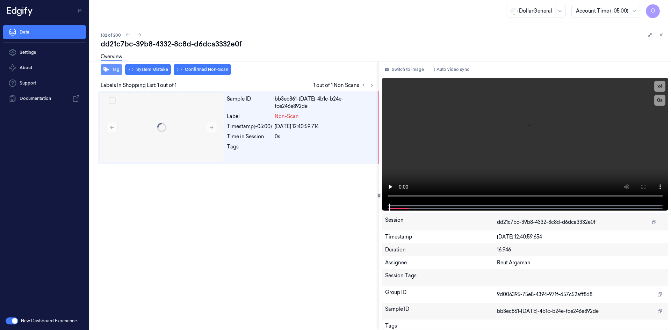
click at [111, 71] on button "Tag" at bounding box center [112, 69] width 22 height 11
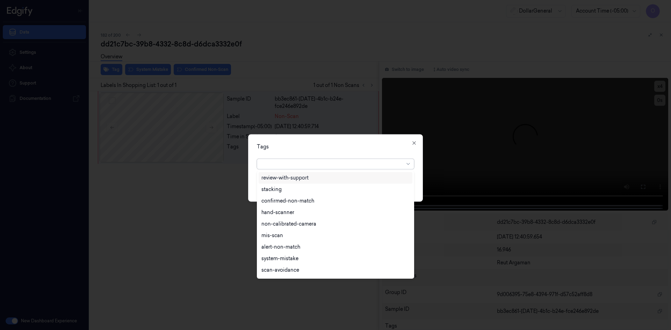
click at [335, 166] on div at bounding box center [332, 163] width 143 height 7
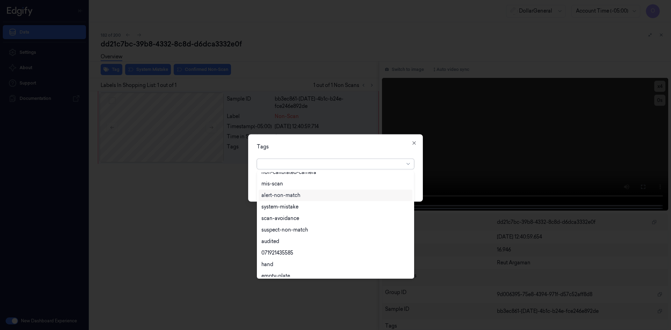
scroll to position [126, 0]
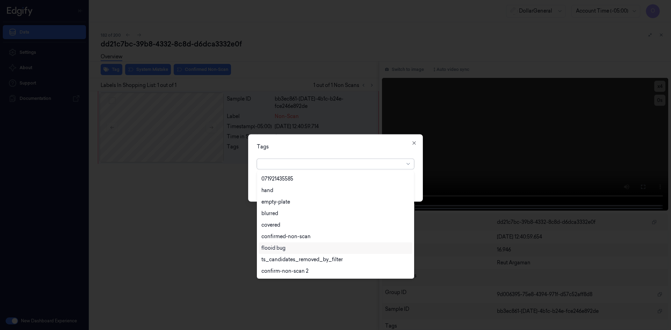
click at [281, 247] on div "flooid bug" at bounding box center [273, 248] width 24 height 7
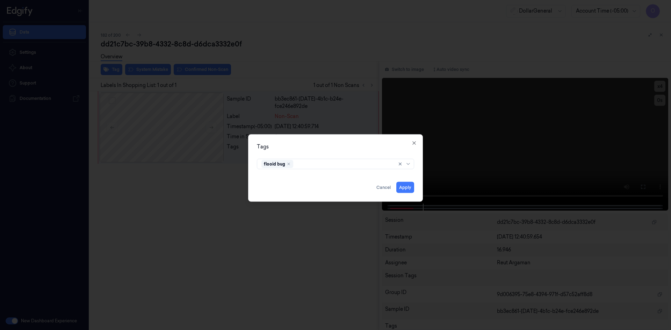
click at [344, 142] on div "Tags flooid bug Apply Cancel Close" at bounding box center [335, 167] width 175 height 67
click at [405, 184] on button "Apply" at bounding box center [405, 187] width 18 height 11
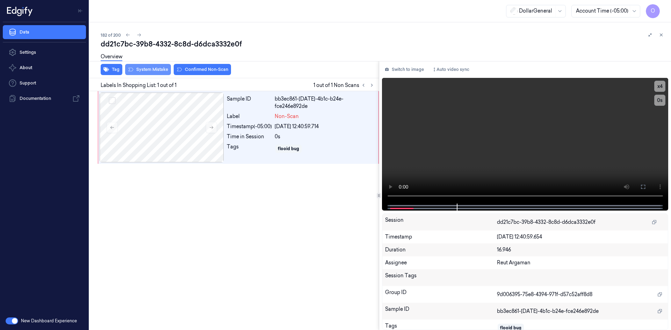
click at [164, 73] on button "System Mistake" at bounding box center [148, 69] width 46 height 11
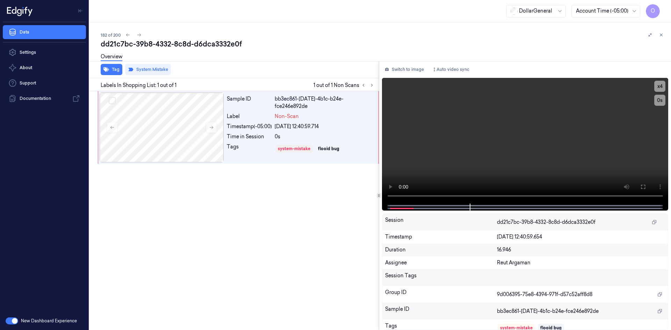
click at [176, 174] on div "Sample ID bb3ec861-c7ce-4b1c-b24e-fce246e892de Label Non-Scan Timestamp (-05:00…" at bounding box center [233, 210] width 292 height 239
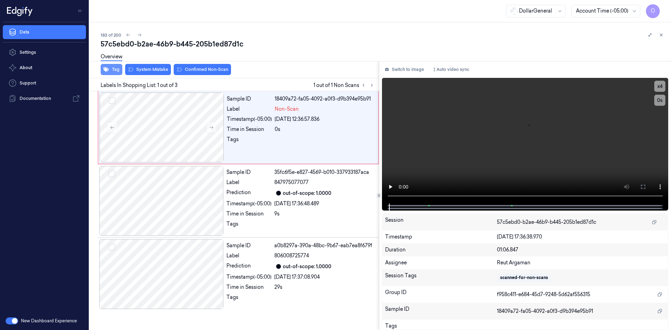
click at [118, 71] on button "Tag" at bounding box center [112, 69] width 22 height 11
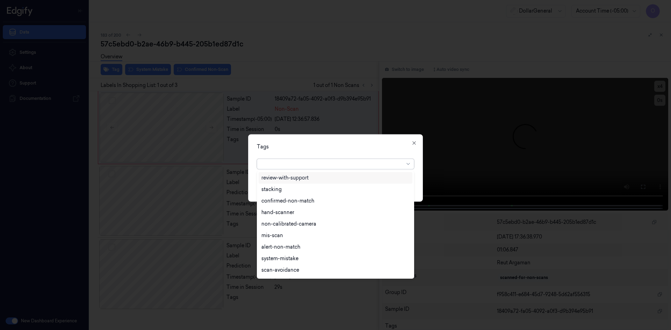
click at [306, 164] on div at bounding box center [332, 163] width 143 height 7
click at [292, 246] on div "flooid bug" at bounding box center [335, 248] width 148 height 7
click at [350, 143] on div "Tags" at bounding box center [335, 146] width 157 height 7
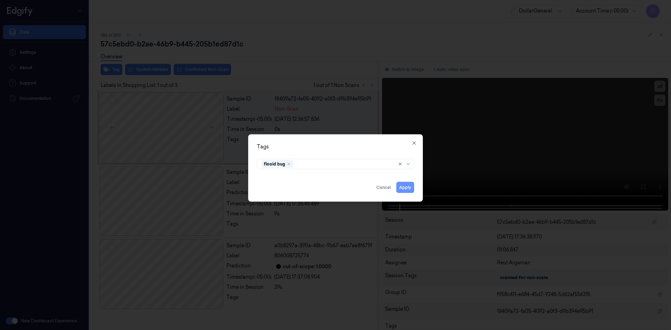
click at [406, 185] on button "Apply" at bounding box center [405, 187] width 18 height 11
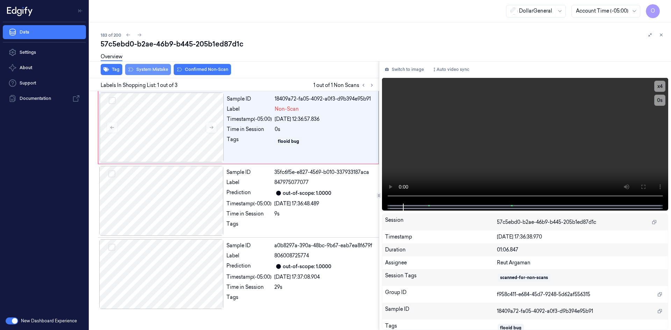
click at [156, 69] on button "System Mistake" at bounding box center [148, 69] width 46 height 11
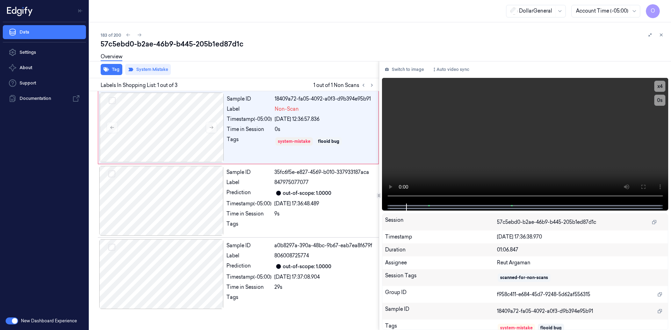
click at [253, 46] on div "57c5ebd0-b2ae-46b9-b445-205b1ed87d1c" at bounding box center [383, 44] width 565 height 10
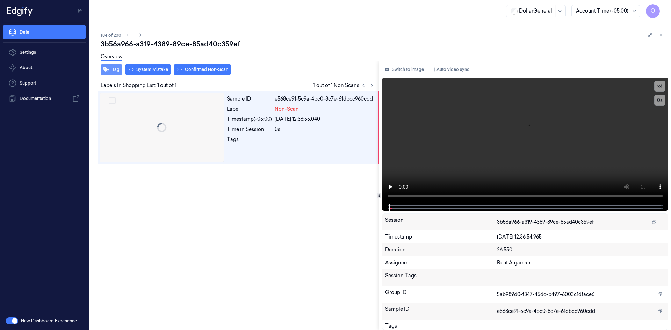
click at [117, 75] on button "Tag" at bounding box center [112, 69] width 22 height 11
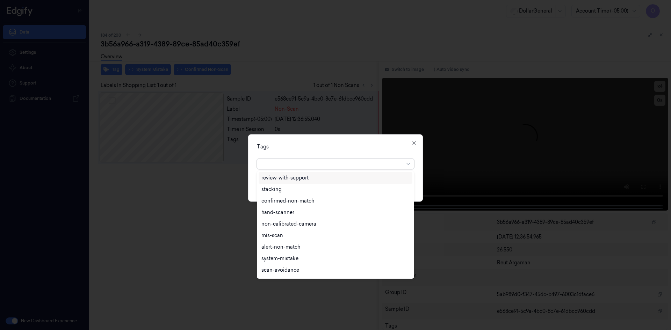
click at [336, 164] on div at bounding box center [332, 163] width 143 height 7
click at [292, 211] on div "flooid bug" at bounding box center [335, 213] width 148 height 7
click at [329, 148] on div "Tags" at bounding box center [335, 146] width 157 height 7
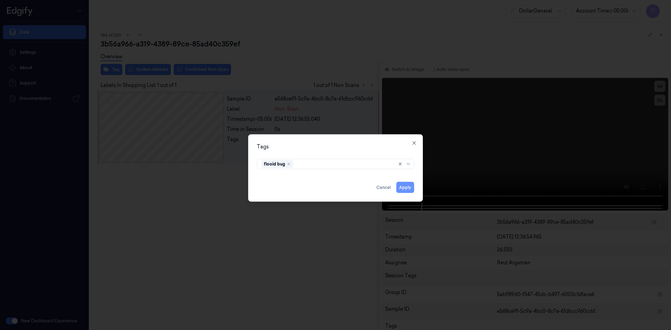
click at [411, 188] on button "Apply" at bounding box center [405, 187] width 18 height 11
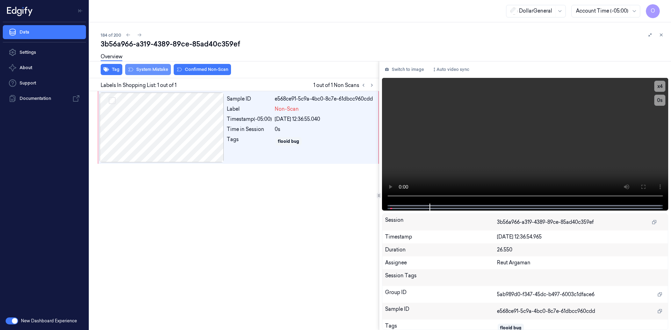
click at [154, 67] on button "System Mistake" at bounding box center [148, 69] width 46 height 11
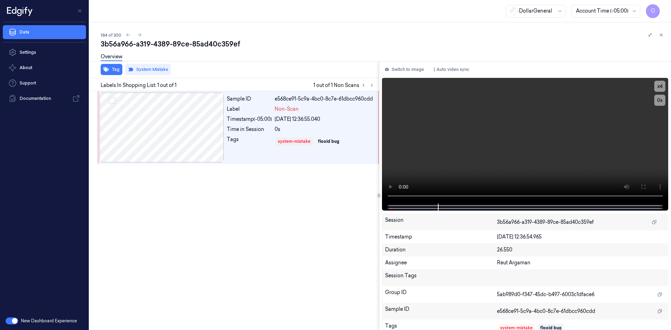
click at [205, 48] on div "3b56a966-a319-4389-89ce-85ad40c359ef" at bounding box center [383, 44] width 565 height 10
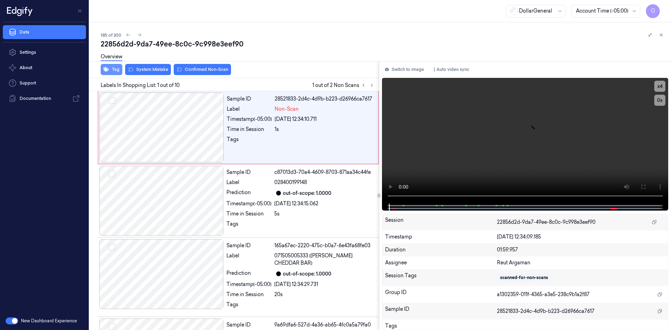
click at [122, 71] on button "Tag" at bounding box center [112, 69] width 22 height 11
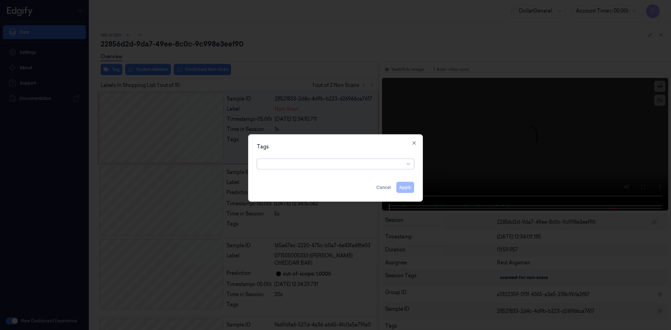
click at [313, 167] on div at bounding box center [332, 163] width 143 height 7
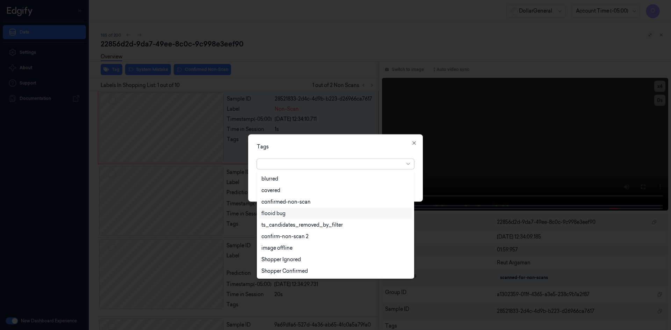
click at [306, 210] on div "flooid bug" at bounding box center [336, 214] width 154 height 12
click at [319, 139] on div "Tags option flooid bug , selected. 22 results available. Use Up and Down to cho…" at bounding box center [335, 167] width 175 height 67
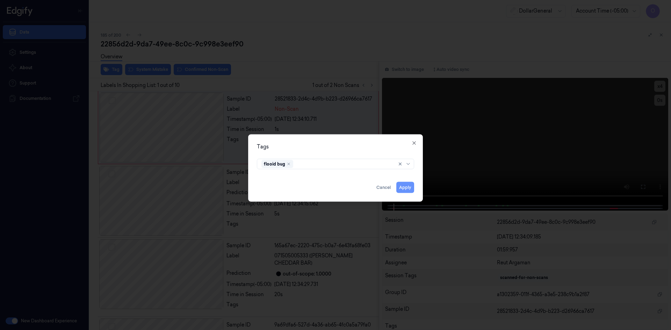
click at [406, 187] on button "Apply" at bounding box center [405, 187] width 18 height 11
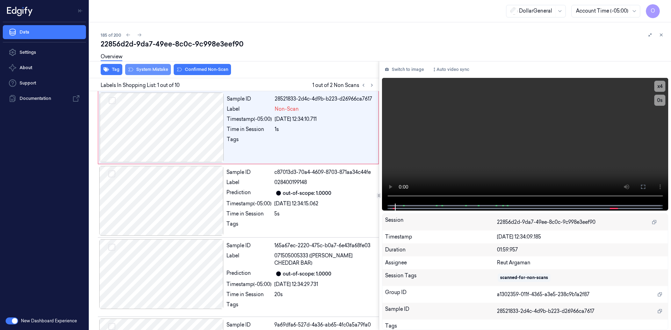
click at [143, 70] on button "System Mistake" at bounding box center [148, 69] width 46 height 11
click at [247, 51] on div "Overview" at bounding box center [383, 58] width 565 height 18
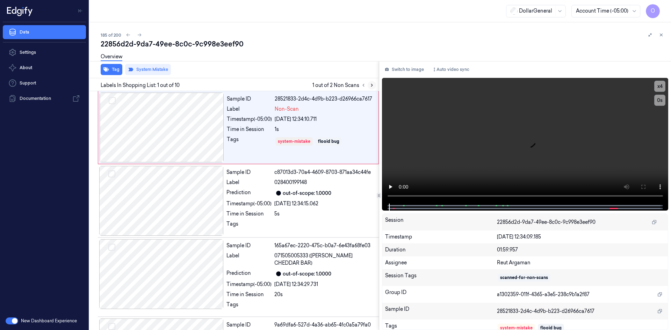
click at [368, 85] on button at bounding box center [372, 85] width 8 height 8
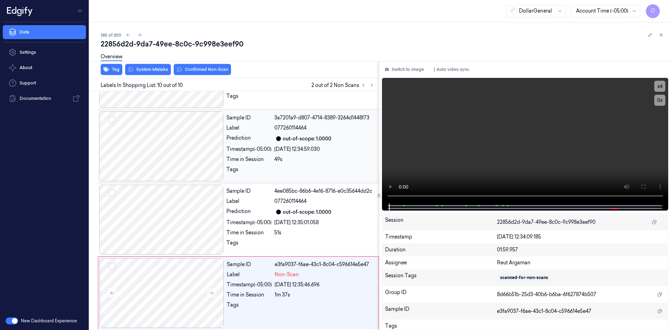
scroll to position [509, 0]
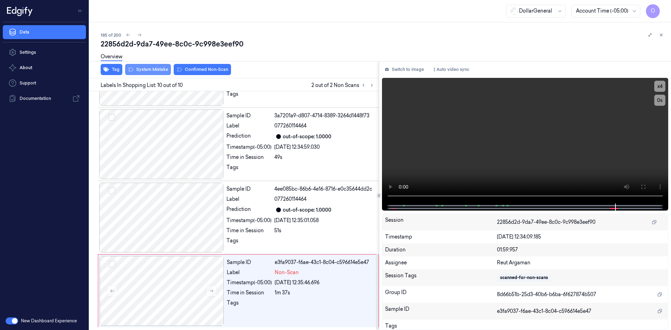
click at [148, 71] on button "System Mistake" at bounding box center [148, 69] width 46 height 11
click at [343, 51] on div "Overview" at bounding box center [383, 58] width 565 height 18
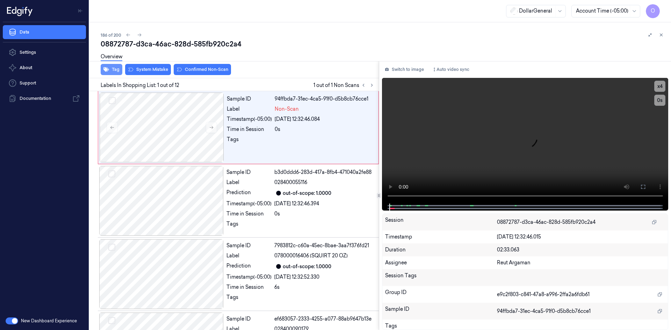
click at [104, 70] on icon "button" at bounding box center [106, 70] width 6 height 6
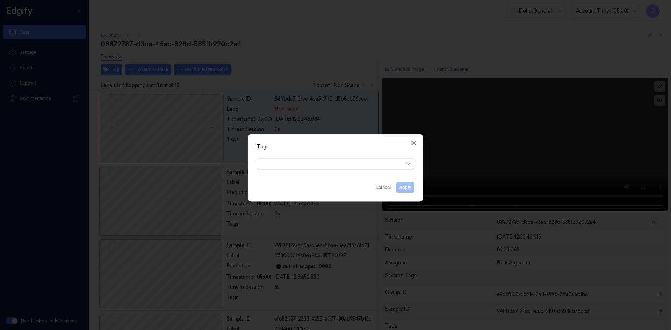
click at [327, 161] on div at bounding box center [332, 163] width 143 height 7
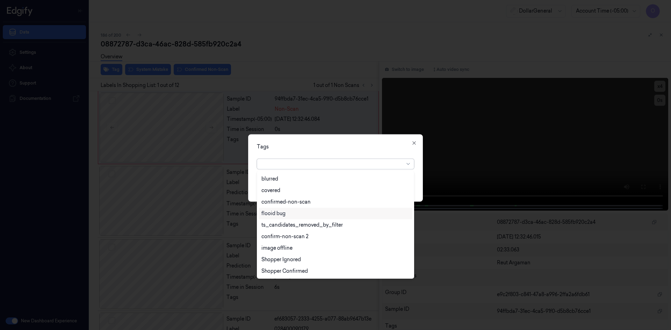
click at [314, 215] on div "flooid bug" at bounding box center [335, 213] width 148 height 7
click at [369, 151] on div "Tags option flooid bug , selected. 22 results available. Use Up and Down to cho…" at bounding box center [335, 167] width 175 height 67
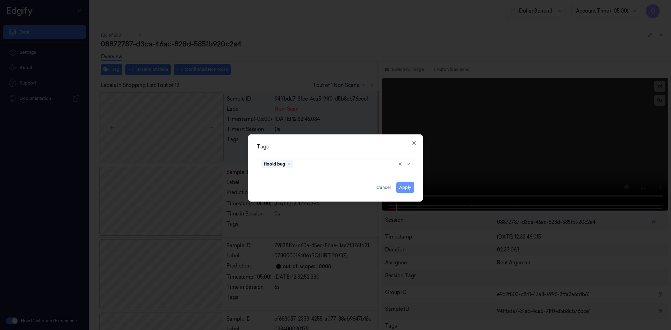
click at [406, 186] on button "Apply" at bounding box center [405, 187] width 18 height 11
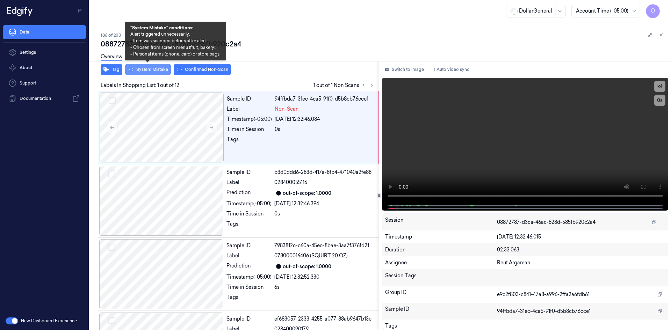
click at [154, 70] on button "System Mistake" at bounding box center [148, 69] width 46 height 11
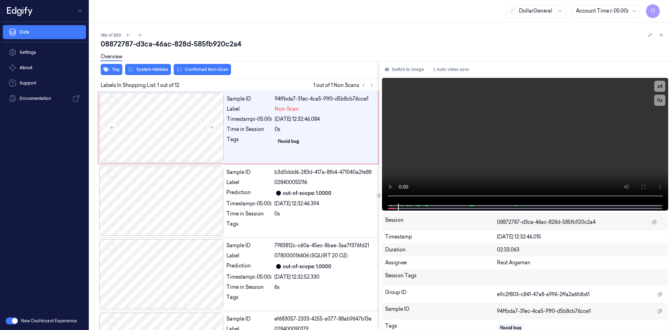
click at [333, 49] on div "Overview" at bounding box center [383, 58] width 565 height 18
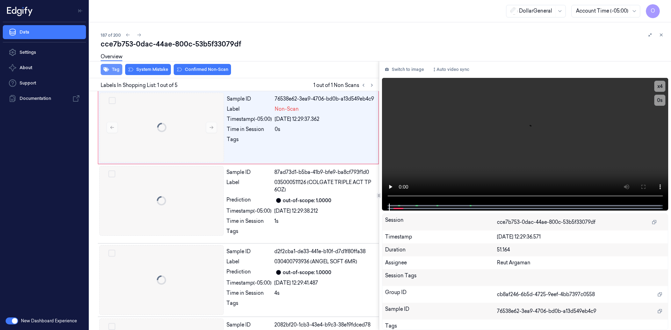
click at [117, 71] on button "Tag" at bounding box center [112, 69] width 22 height 11
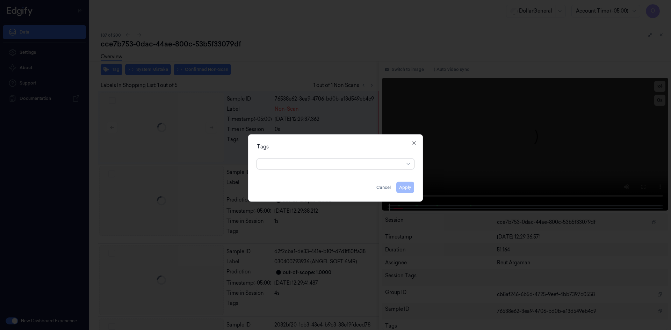
click at [342, 156] on div "option , selected. Select is focused ,type to refine list, press Down to open t…" at bounding box center [335, 162] width 157 height 13
click at [341, 161] on div at bounding box center [332, 163] width 143 height 7
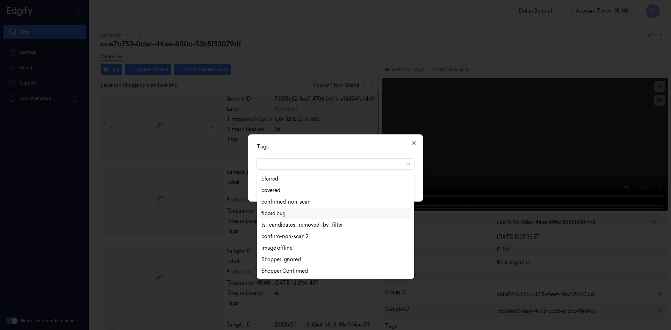
click at [301, 217] on div "flooid bug" at bounding box center [336, 214] width 154 height 12
click at [336, 146] on div "Tags" at bounding box center [335, 146] width 157 height 7
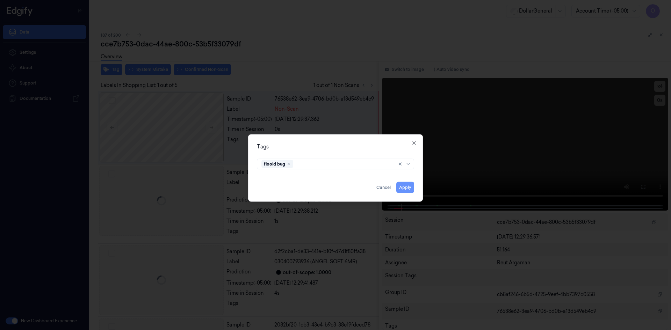
click at [409, 189] on button "Apply" at bounding box center [405, 187] width 18 height 11
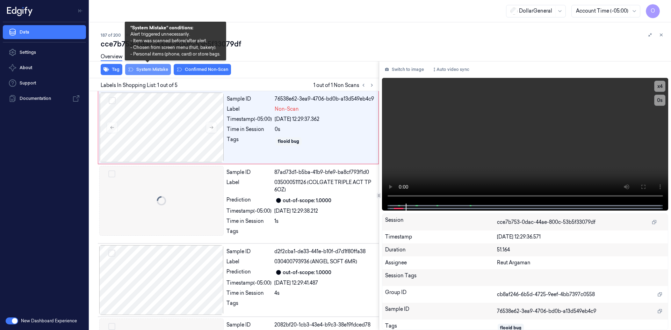
click at [144, 72] on button "System Mistake" at bounding box center [148, 69] width 46 height 11
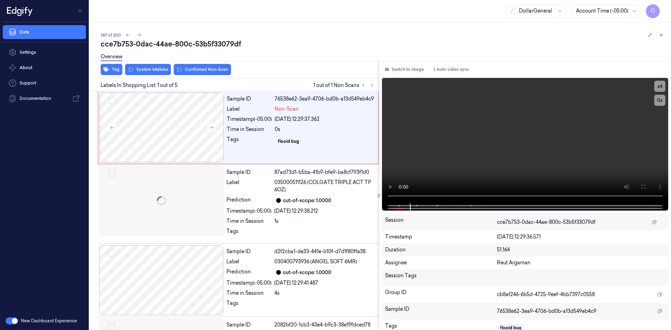
click at [310, 53] on div "Overview" at bounding box center [383, 58] width 565 height 18
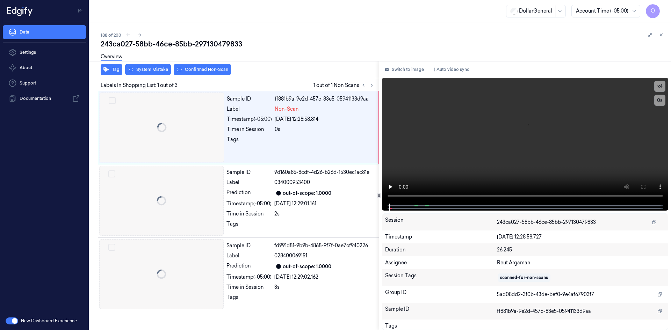
click at [124, 72] on div "Tag System Mistake Confirmed Non-Scan" at bounding box center [233, 69] width 292 height 17
click at [121, 71] on button "Tag" at bounding box center [112, 69] width 22 height 11
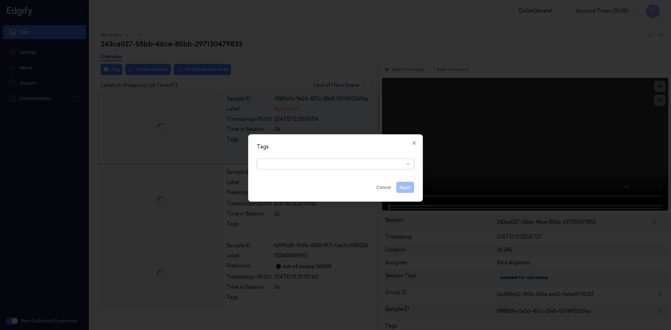
click at [368, 167] on div at bounding box center [332, 163] width 143 height 7
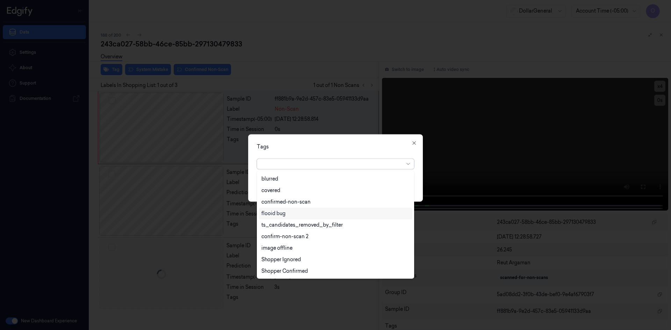
click at [319, 215] on div "flooid bug" at bounding box center [335, 213] width 148 height 7
click at [346, 146] on div "Tags" at bounding box center [335, 146] width 157 height 7
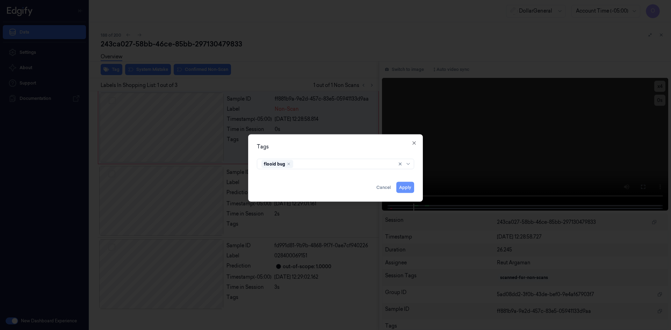
click at [405, 183] on button "Apply" at bounding box center [405, 187] width 18 height 11
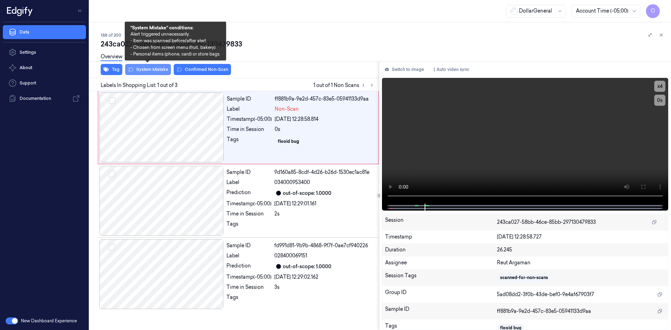
click at [159, 70] on button "System Mistake" at bounding box center [148, 69] width 46 height 11
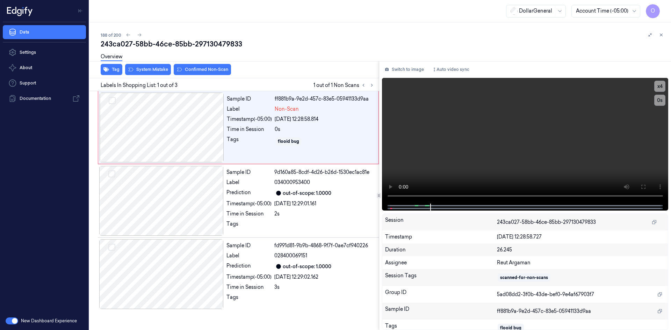
click at [259, 61] on div "Overview" at bounding box center [383, 58] width 565 height 18
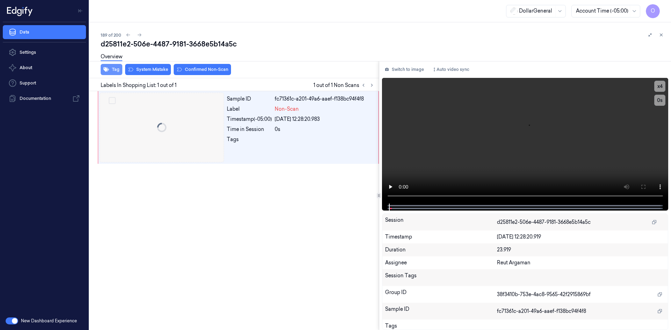
click at [106, 74] on button "Tag" at bounding box center [112, 69] width 22 height 11
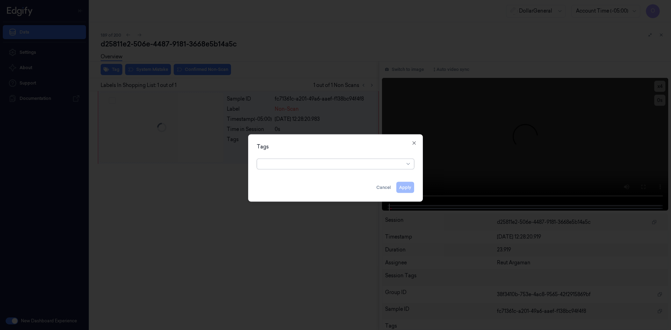
click at [284, 161] on div at bounding box center [332, 163] width 143 height 7
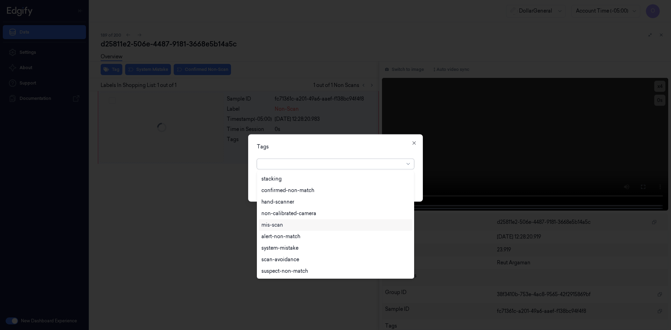
scroll to position [126, 0]
click at [292, 247] on div "flooid bug" at bounding box center [335, 248] width 148 height 7
click at [350, 140] on div "Tags option flooid bug , selected. 22 results available. Use Up and Down to cho…" at bounding box center [335, 167] width 175 height 67
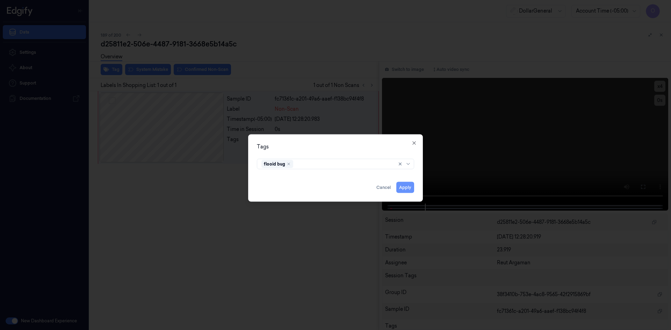
click at [405, 188] on button "Apply" at bounding box center [405, 187] width 18 height 11
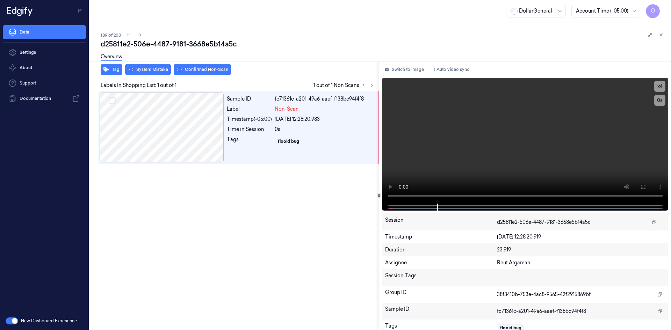
click at [145, 66] on div "Overview" at bounding box center [383, 58] width 565 height 18
click at [154, 71] on button "System Mistake" at bounding box center [148, 69] width 46 height 11
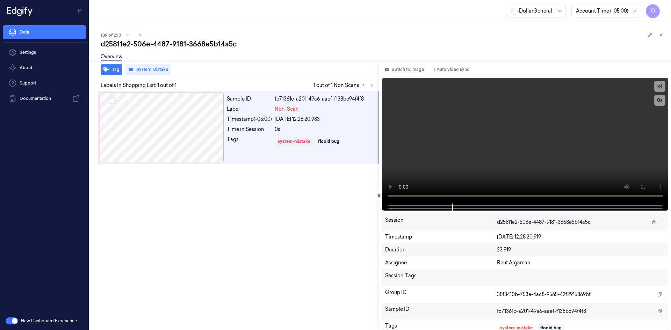
click at [196, 59] on div "Overview" at bounding box center [383, 58] width 565 height 18
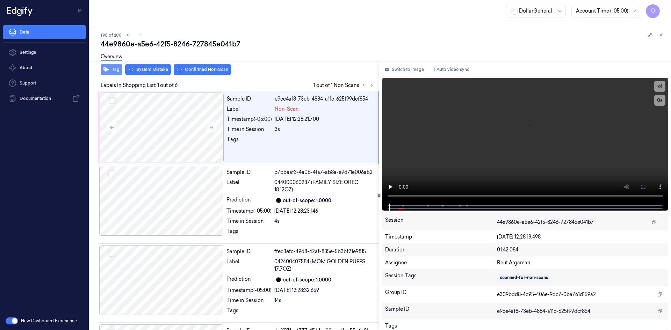
click at [116, 67] on button "Tag" at bounding box center [112, 69] width 22 height 11
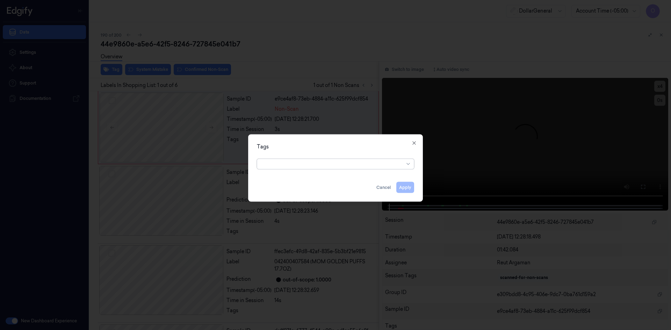
click at [298, 161] on div at bounding box center [332, 163] width 143 height 7
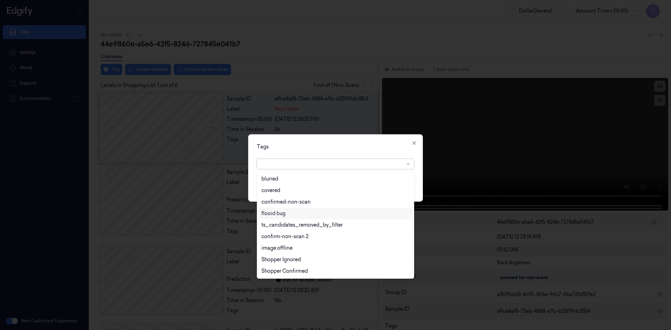
click at [291, 216] on div "flooid bug" at bounding box center [335, 213] width 148 height 7
click at [327, 157] on div "option flooid bug , selected. 22 results available. Use Up and Down to choose o…" at bounding box center [335, 162] width 157 height 13
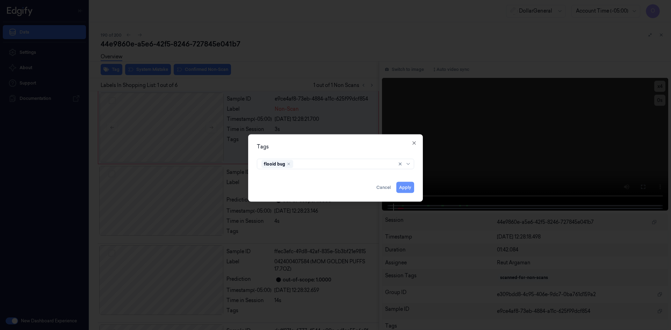
click at [401, 188] on button "Apply" at bounding box center [405, 187] width 18 height 11
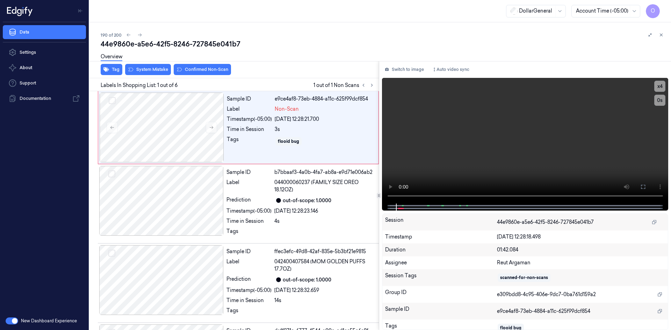
click at [158, 75] on div "Tag System Mistake Confirmed Non-Scan" at bounding box center [233, 69] width 292 height 17
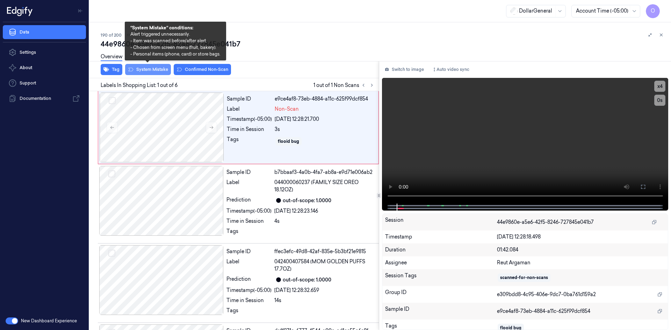
click at [160, 71] on button "System Mistake" at bounding box center [148, 69] width 46 height 11
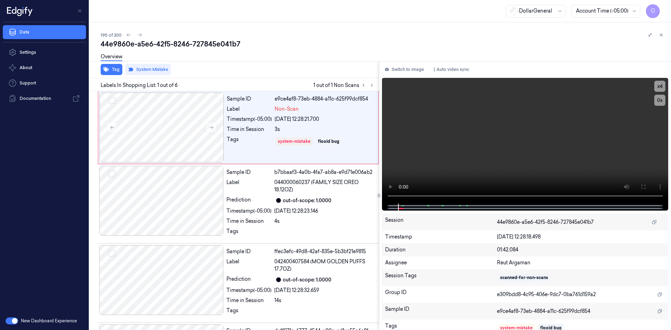
click at [239, 55] on div "Overview" at bounding box center [383, 58] width 565 height 18
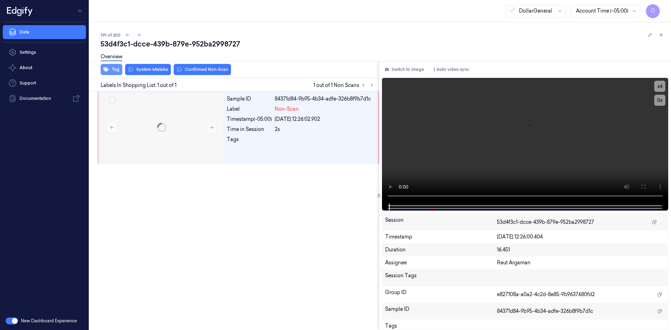
click at [110, 69] on button "Tag" at bounding box center [112, 69] width 22 height 11
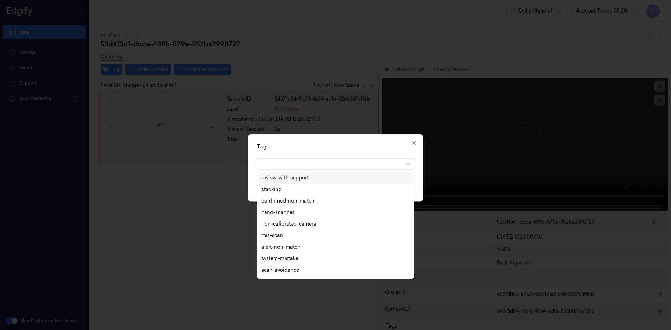
click at [334, 160] on div at bounding box center [332, 163] width 143 height 7
click at [282, 217] on div "flooid bug" at bounding box center [336, 214] width 154 height 12
click at [348, 143] on div "Tags option flooid bug , selected. 22 results available. Use Up and Down to cho…" at bounding box center [335, 167] width 175 height 67
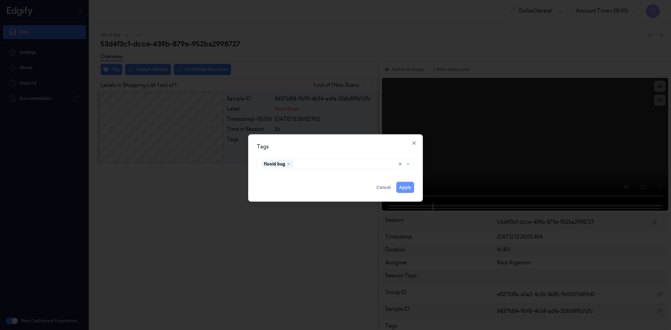
click at [404, 188] on button "Apply" at bounding box center [405, 187] width 18 height 11
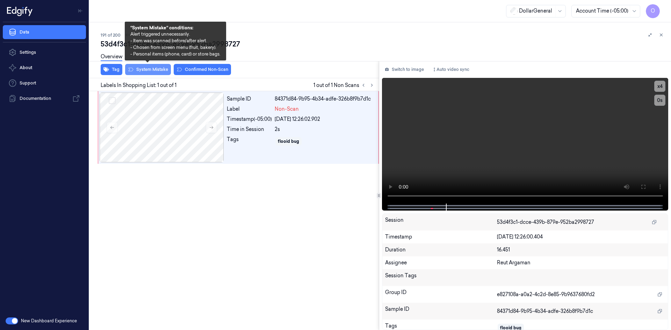
click at [162, 70] on button "System Mistake" at bounding box center [148, 69] width 46 height 11
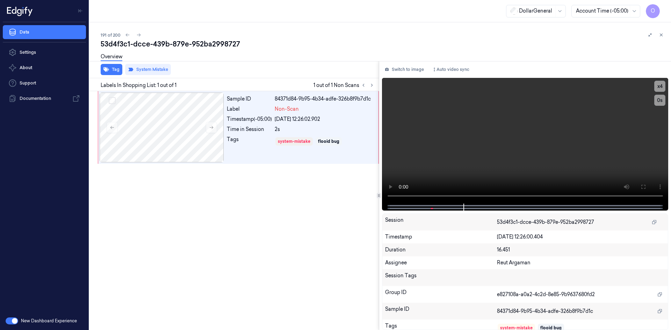
click at [250, 186] on div "Sample ID 84371d84-9b95-4b34-adfe-326b8f9b7d1c Label Non-Scan Timestamp (-05:00…" at bounding box center [233, 210] width 292 height 239
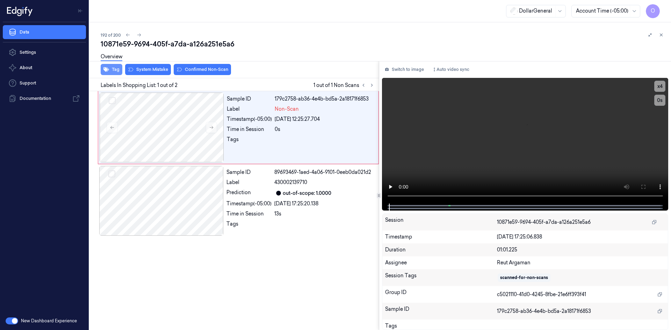
click at [110, 71] on button "Tag" at bounding box center [112, 69] width 22 height 11
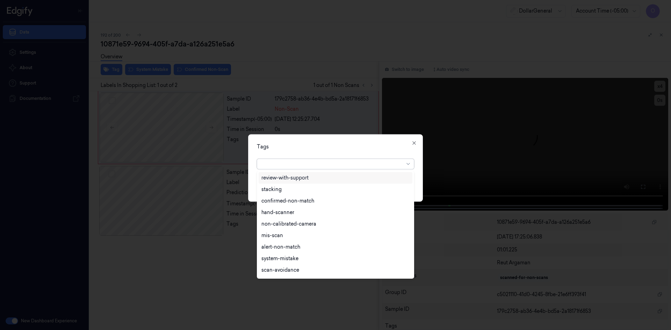
click at [336, 164] on div at bounding box center [332, 163] width 143 height 7
click at [293, 217] on div "flooid bug" at bounding box center [335, 213] width 148 height 7
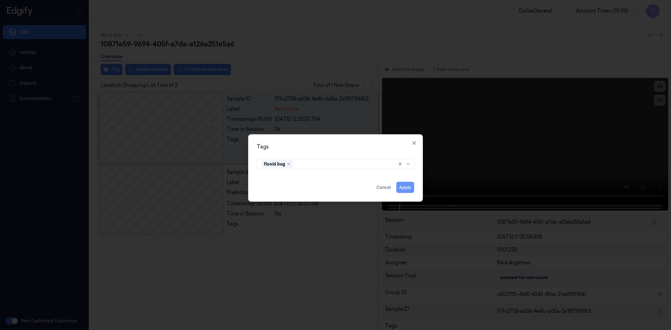
drag, startPoint x: 341, startPoint y: 152, endPoint x: 402, endPoint y: 186, distance: 69.1
click at [342, 152] on div "Tags flooid bug Apply Cancel Close" at bounding box center [335, 167] width 175 height 67
click at [410, 186] on button "Apply" at bounding box center [405, 187] width 18 height 11
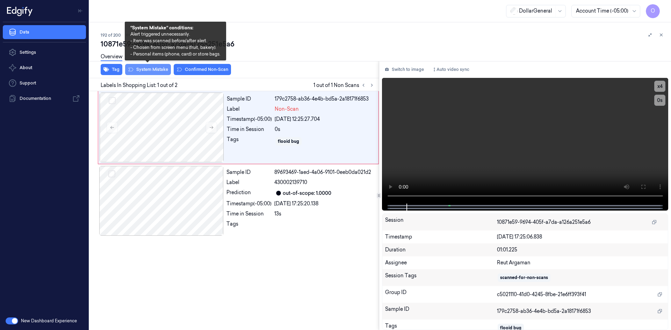
click at [154, 67] on button "System Mistake" at bounding box center [148, 69] width 46 height 11
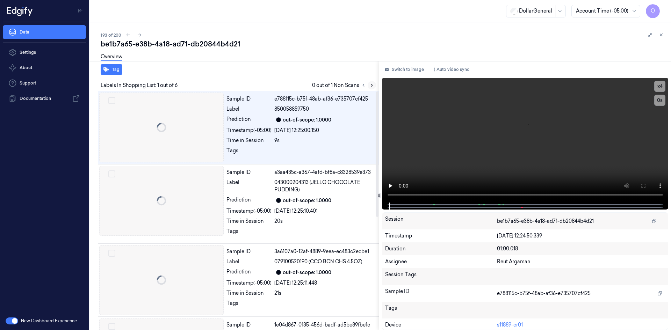
click at [370, 85] on icon at bounding box center [371, 85] width 5 height 5
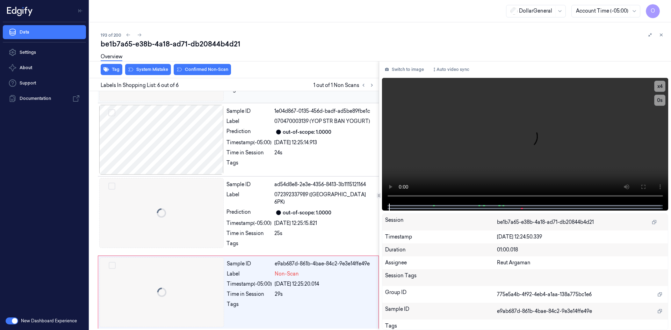
scroll to position [215, 0]
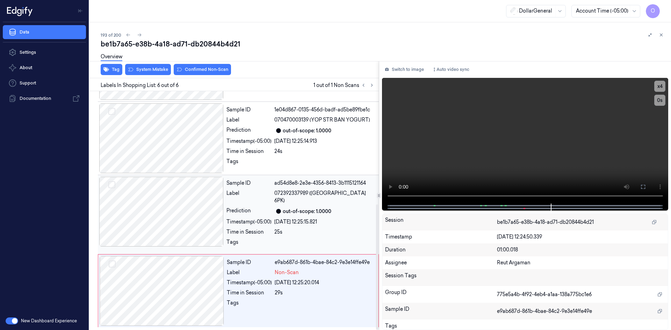
click at [285, 211] on div "out-of-scope: 1.0000" at bounding box center [307, 211] width 49 height 7
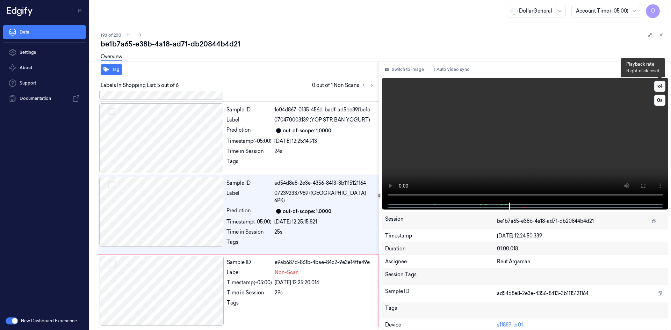
click at [662, 89] on button "x 4" at bounding box center [659, 86] width 11 height 11
click at [662, 89] on button "x 1" at bounding box center [659, 86] width 11 height 11
click at [662, 89] on button "x 2" at bounding box center [659, 86] width 11 height 11
drag, startPoint x: 256, startPoint y: 296, endPoint x: 259, endPoint y: 288, distance: 9.1
click at [256, 296] on div "Time in Session" at bounding box center [249, 292] width 45 height 7
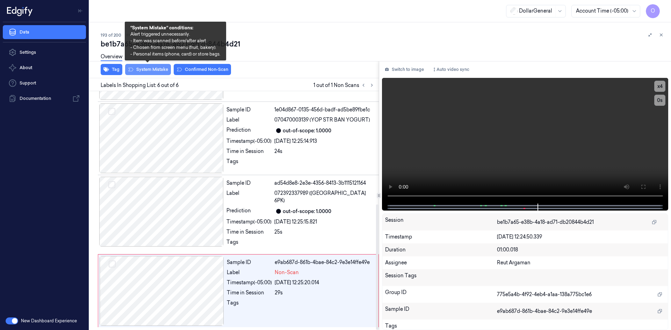
click at [149, 69] on button "System Mistake" at bounding box center [148, 69] width 46 height 11
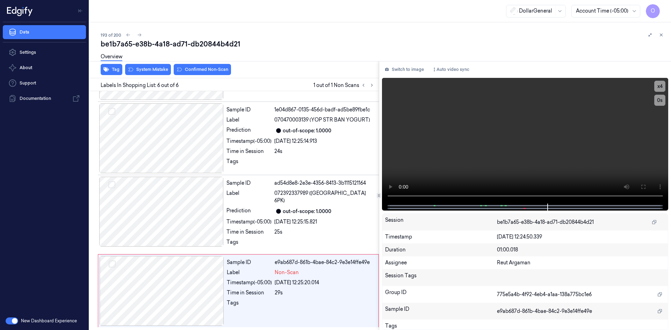
click at [291, 46] on div "be1b7a65-e38b-4a18-ad71-db20844b4d21" at bounding box center [383, 44] width 565 height 10
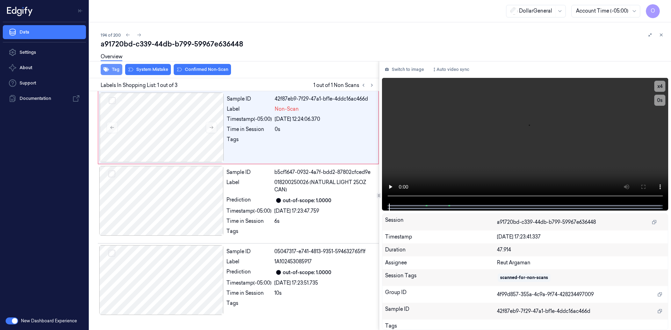
click at [113, 70] on button "Tag" at bounding box center [112, 69] width 22 height 11
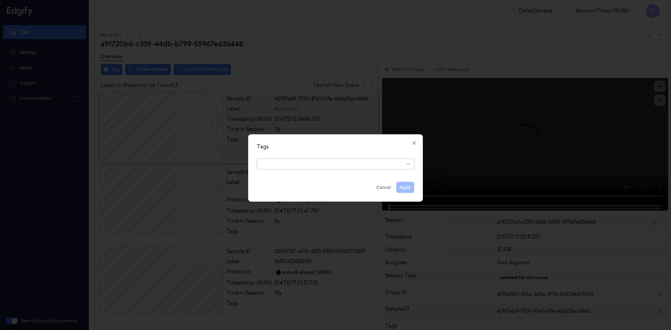
click at [340, 159] on div at bounding box center [335, 164] width 157 height 10
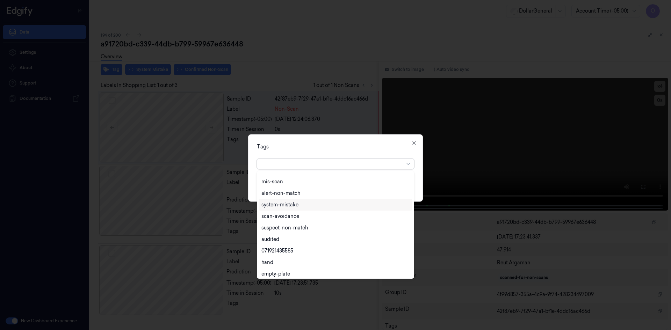
scroll to position [126, 0]
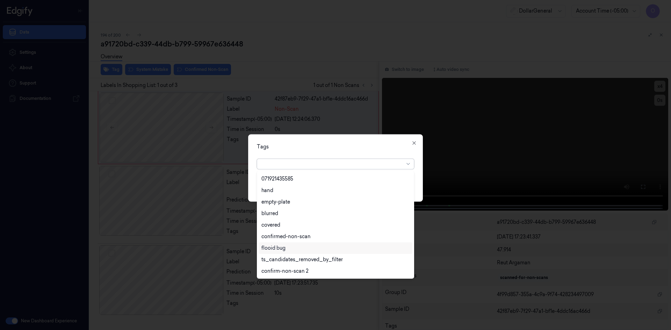
click at [289, 244] on div "flooid bug" at bounding box center [336, 248] width 154 height 12
click at [354, 145] on div "Tags" at bounding box center [335, 146] width 157 height 7
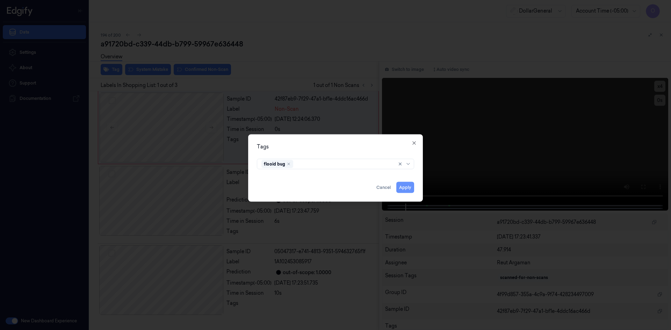
click at [409, 187] on button "Apply" at bounding box center [405, 187] width 18 height 11
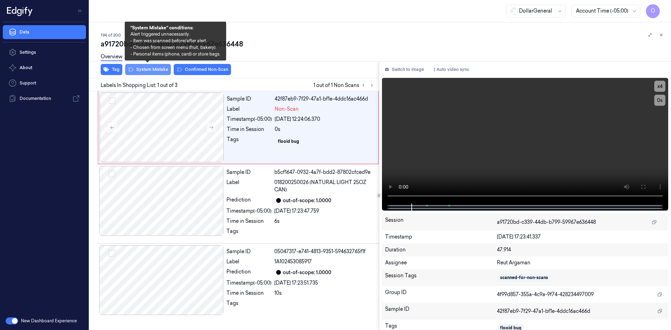
click at [158, 70] on button "System Mistake" at bounding box center [148, 69] width 46 height 11
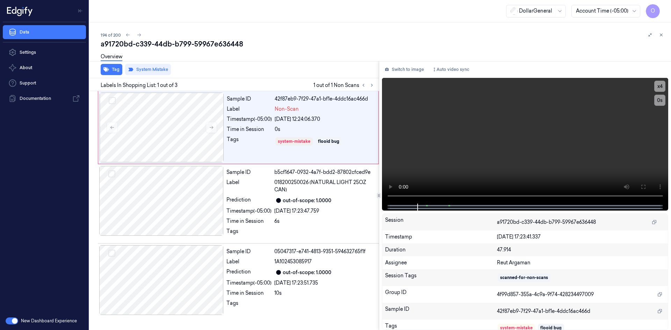
click at [311, 72] on div "Tag System Mistake" at bounding box center [233, 69] width 292 height 17
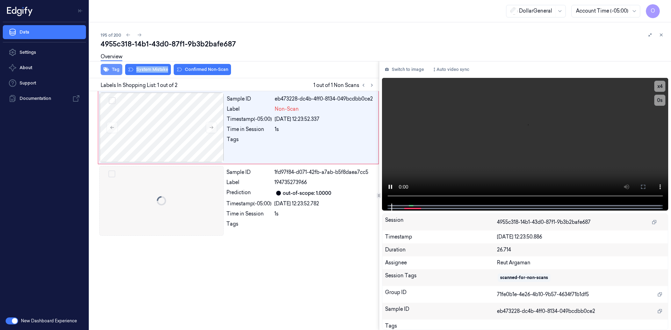
click at [113, 74] on button "Tag" at bounding box center [112, 69] width 22 height 11
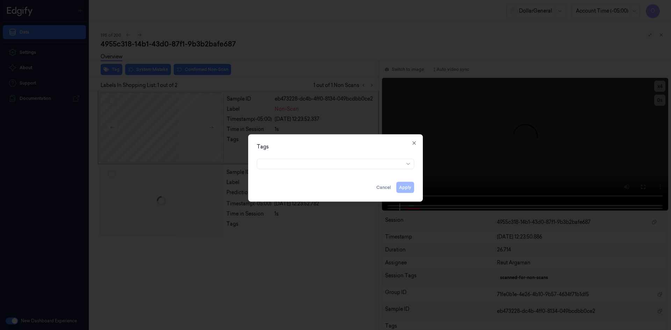
click at [354, 170] on div at bounding box center [335, 163] width 168 height 15
click at [356, 166] on div at bounding box center [332, 163] width 143 height 7
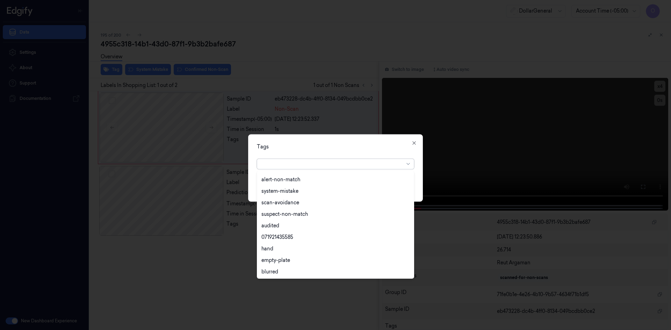
scroll to position [126, 0]
click at [302, 249] on div "flooid bug" at bounding box center [335, 248] width 148 height 7
click at [349, 143] on div "Tags" at bounding box center [335, 146] width 157 height 7
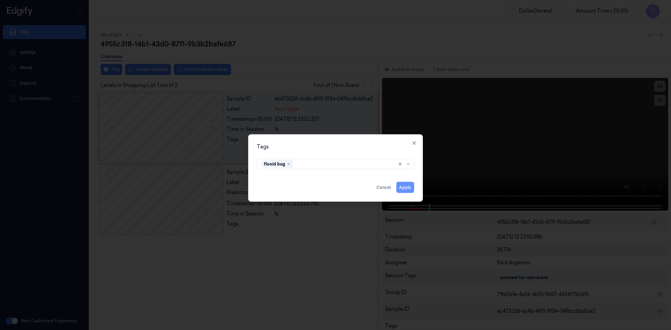
click at [409, 186] on button "Apply" at bounding box center [405, 187] width 18 height 11
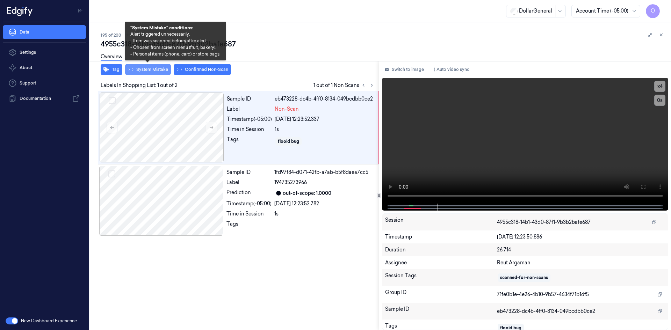
click at [166, 71] on button "System Mistake" at bounding box center [148, 69] width 46 height 11
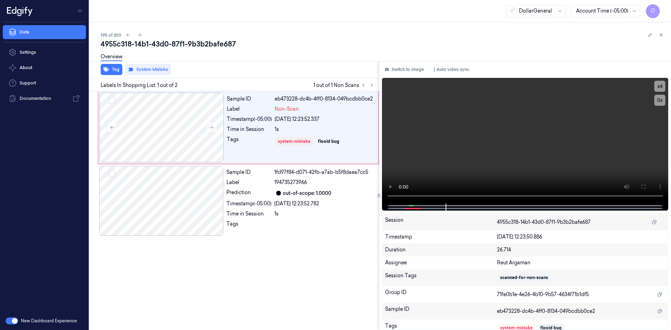
click at [312, 74] on div "Tag System Mistake" at bounding box center [233, 69] width 292 height 17
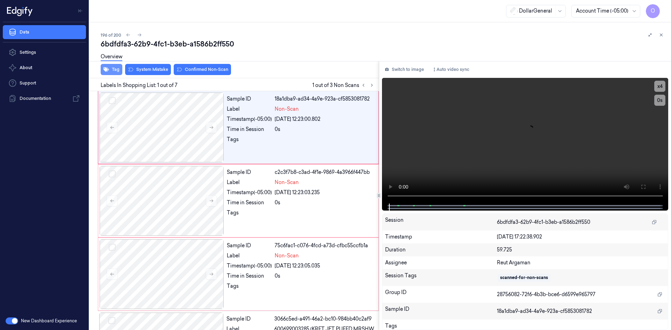
click at [117, 69] on button "Tag" at bounding box center [112, 69] width 22 height 11
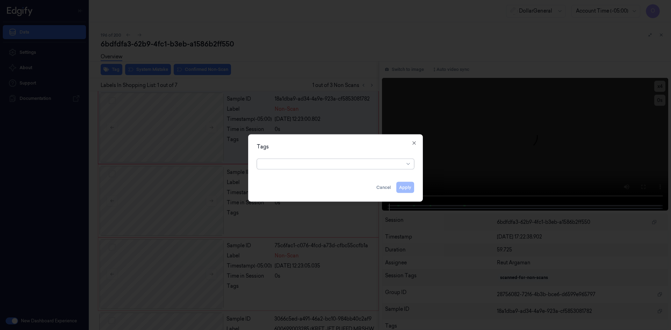
click at [330, 157] on div "option , selected. Select is focused ,type to refine list, press Down to open t…" at bounding box center [335, 162] width 157 height 13
click at [334, 172] on div "Tags Apply Cancel Close" at bounding box center [335, 167] width 175 height 67
click at [336, 165] on div at bounding box center [332, 163] width 143 height 7
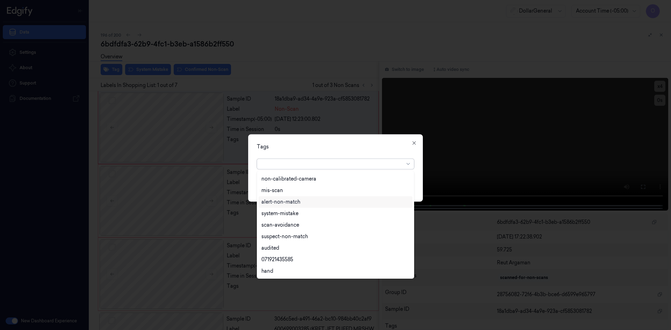
scroll to position [126, 0]
click at [300, 245] on div "flooid bug" at bounding box center [335, 248] width 148 height 7
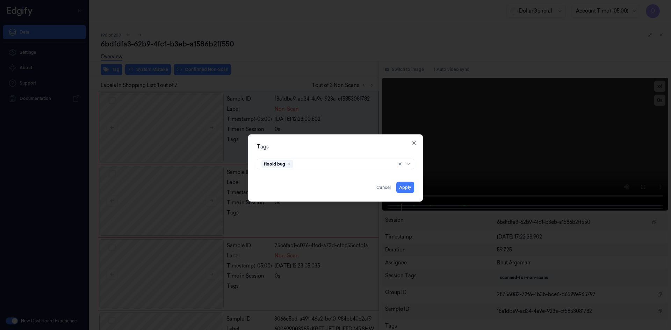
click at [350, 147] on div "Tags" at bounding box center [335, 146] width 157 height 7
click at [405, 186] on button "Apply" at bounding box center [405, 187] width 18 height 11
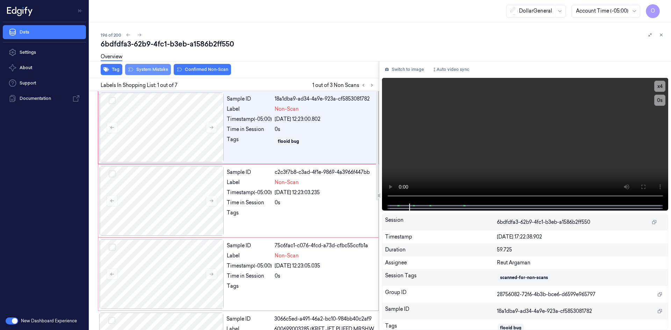
click at [145, 72] on button "System Mistake" at bounding box center [148, 69] width 46 height 11
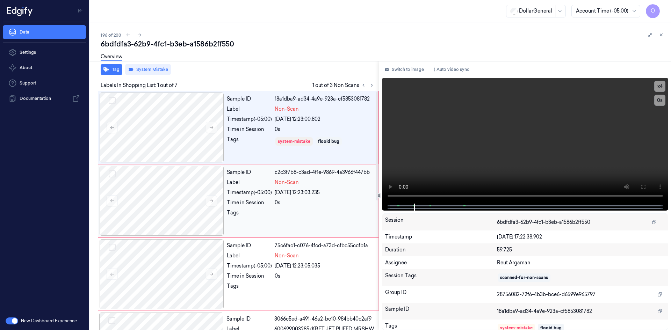
click at [283, 181] on span "Non-Scan" at bounding box center [287, 182] width 24 height 7
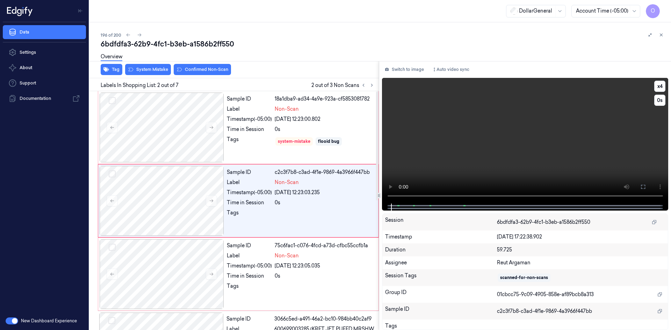
click at [441, 142] on video at bounding box center [525, 141] width 287 height 126
click at [106, 71] on icon "button" at bounding box center [106, 69] width 6 height 5
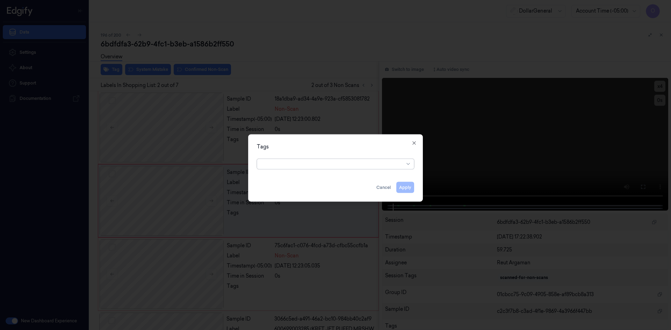
click at [332, 165] on div at bounding box center [332, 163] width 143 height 7
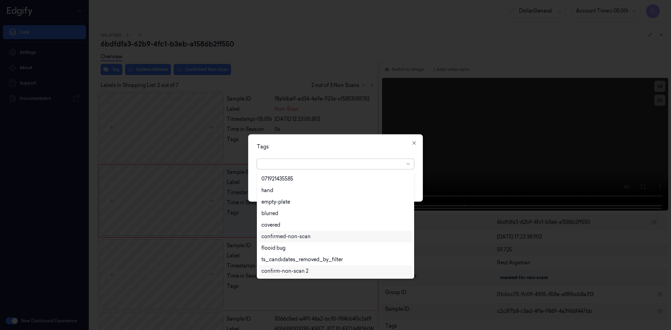
scroll to position [160, 0]
click at [275, 211] on div "flooid bug" at bounding box center [273, 213] width 24 height 7
click at [382, 155] on div "Tags option flooid bug , selected. 22 results available. Use Up and Down to cho…" at bounding box center [335, 167] width 175 height 67
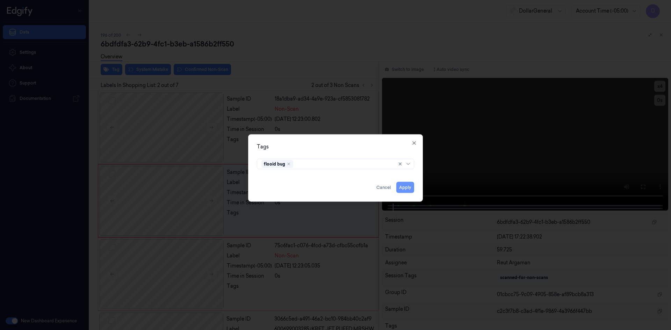
click at [410, 191] on button "Apply" at bounding box center [405, 187] width 18 height 11
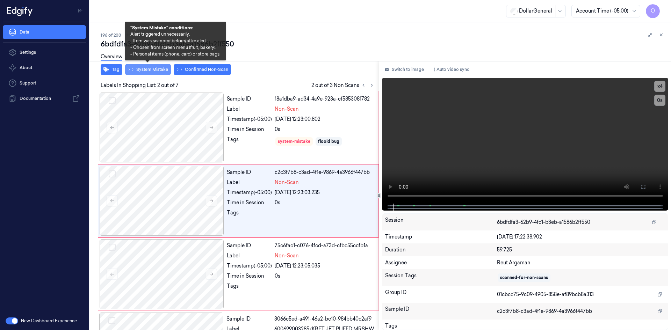
click at [160, 71] on button "System Mistake" at bounding box center [148, 69] width 46 height 11
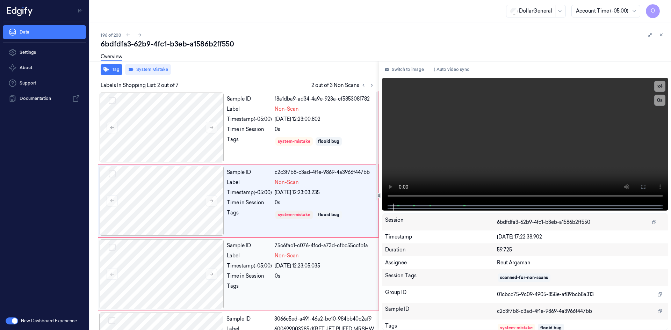
click at [299, 260] on div "Sample ID 75c6fac1-c076-4fcd-a73d-cfbc55ccfb1a Label Non-Scan Timestamp (-05:00…" at bounding box center [300, 274] width 153 height 70
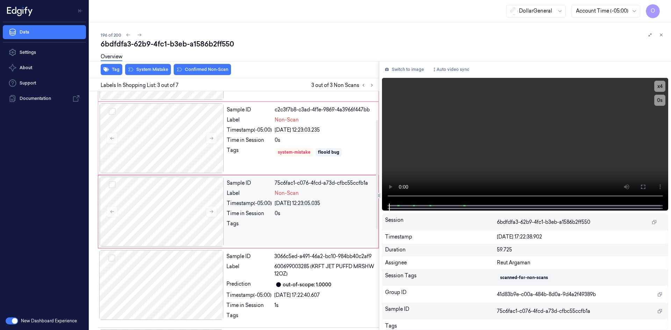
click at [299, 260] on div "Sample ID 18a1dba9-ad34-4a9e-923a-cf5853081782 Label Non-Scan Timestamp (-05:00…" at bounding box center [233, 290] width 292 height 522
click at [299, 260] on div "Sample ID 3066c5ed-a491-46a2-bc10-984bb40c2af9 Label 600699003285 (KRFT JET PUF…" at bounding box center [301, 287] width 154 height 76
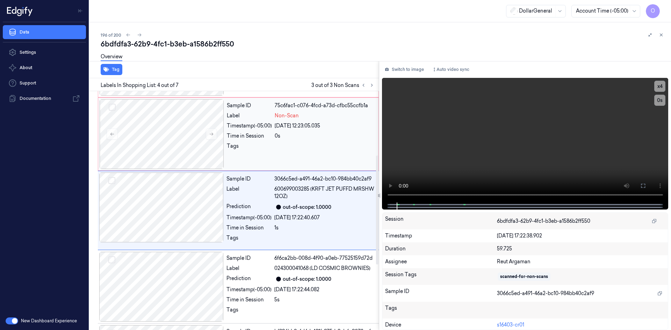
click at [244, 130] on div "Sample ID 75c6fac1-c076-4fcd-a73d-cfbc55ccfb1a Label Non-Scan Timestamp (-05:00…" at bounding box center [300, 134] width 153 height 70
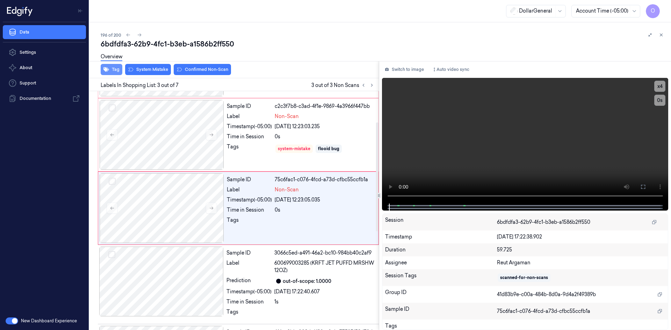
scroll to position [64, 0]
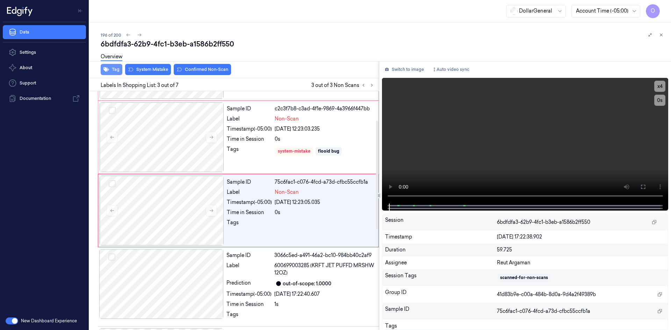
click at [118, 71] on button "Tag" at bounding box center [112, 69] width 22 height 11
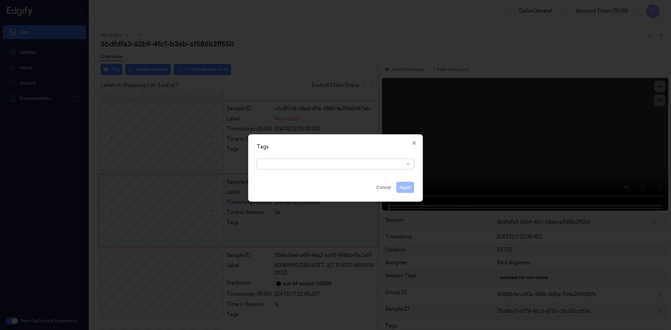
click at [325, 163] on div at bounding box center [332, 163] width 143 height 7
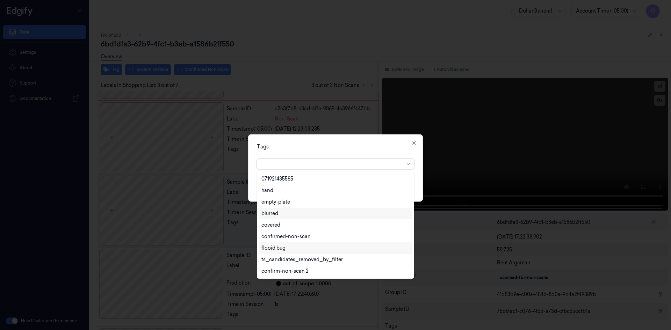
scroll to position [160, 0]
click at [290, 216] on div "flooid bug" at bounding box center [335, 213] width 148 height 7
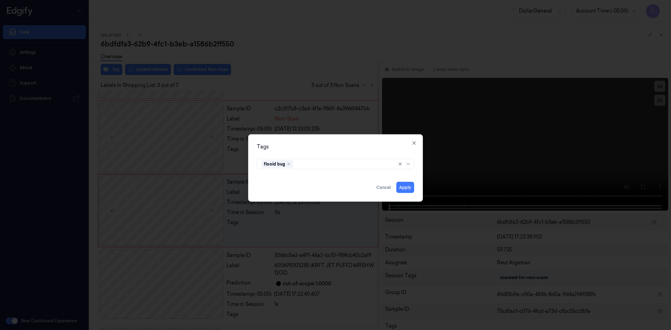
drag, startPoint x: 348, startPoint y: 145, endPoint x: 373, endPoint y: 181, distance: 43.8
click at [348, 145] on div "Tags" at bounding box center [335, 146] width 157 height 7
click at [401, 186] on button "Apply" at bounding box center [405, 187] width 18 height 11
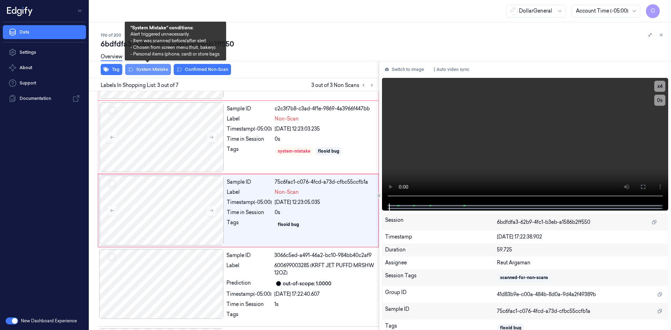
click at [144, 69] on button "System Mistake" at bounding box center [148, 69] width 46 height 11
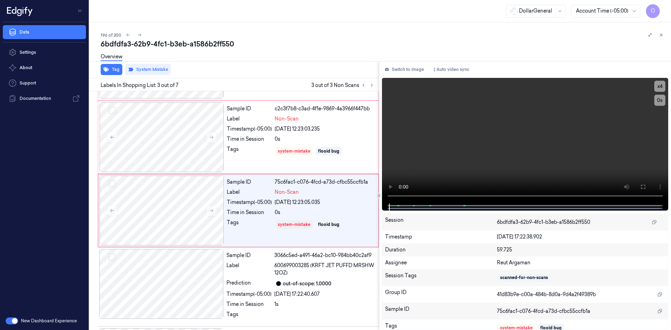
click at [233, 46] on div "6bdfdfa3-62b9-4fc1-b3eb-a1586b2ff550" at bounding box center [383, 44] width 565 height 10
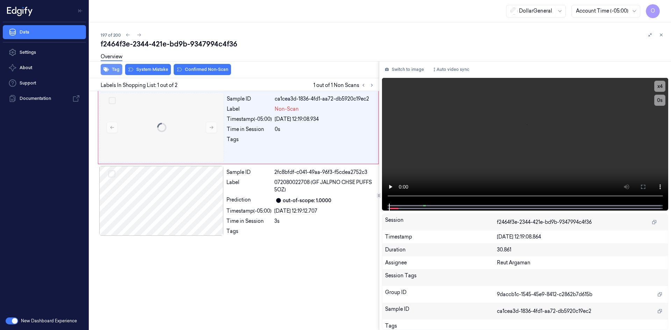
click at [117, 68] on button "Tag" at bounding box center [112, 69] width 22 height 11
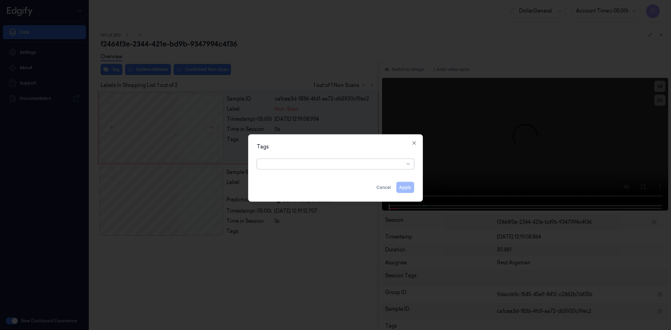
click at [292, 165] on div at bounding box center [332, 163] width 143 height 7
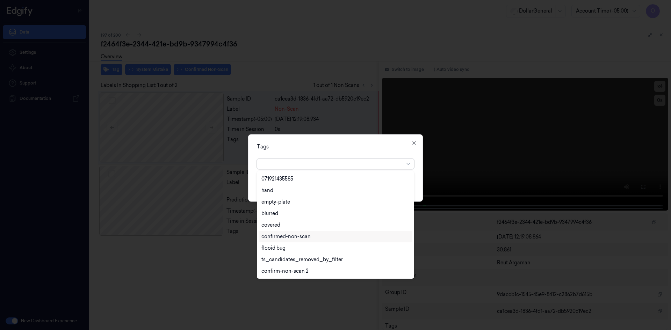
scroll to position [160, 0]
click at [306, 213] on div "flooid bug" at bounding box center [335, 213] width 148 height 7
click at [366, 145] on div "Tags" at bounding box center [335, 146] width 157 height 7
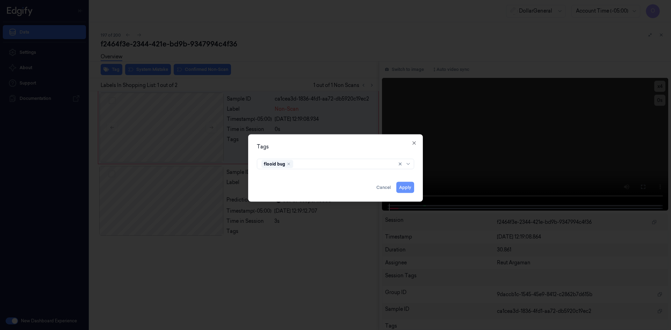
click at [406, 188] on button "Apply" at bounding box center [405, 187] width 18 height 11
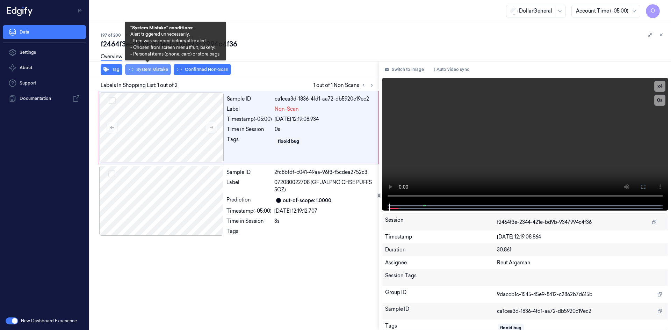
click at [140, 69] on button "System Mistake" at bounding box center [148, 69] width 46 height 11
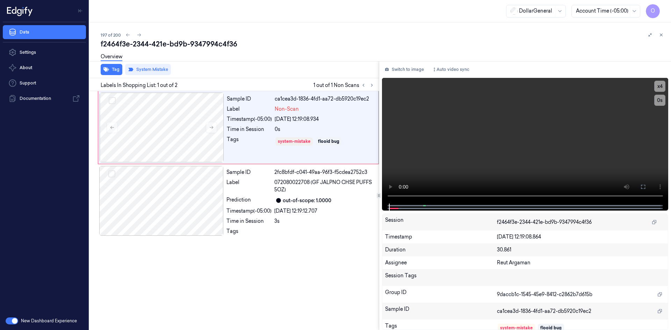
click at [296, 76] on div "Tag System Mistake" at bounding box center [233, 69] width 292 height 17
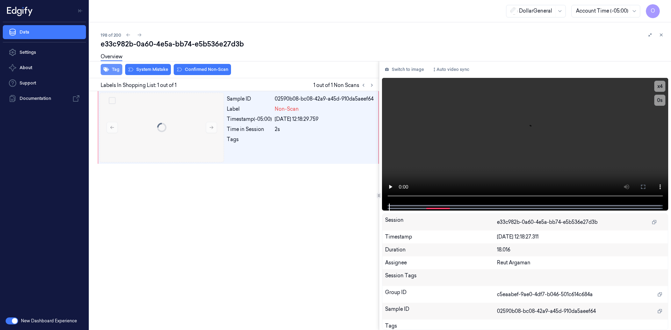
click at [108, 67] on icon "button" at bounding box center [106, 70] width 6 height 6
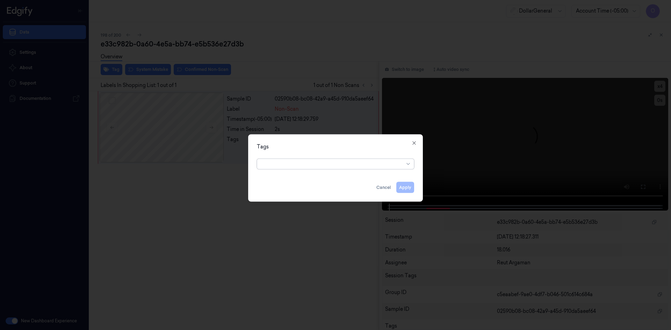
click at [298, 161] on div at bounding box center [332, 163] width 143 height 7
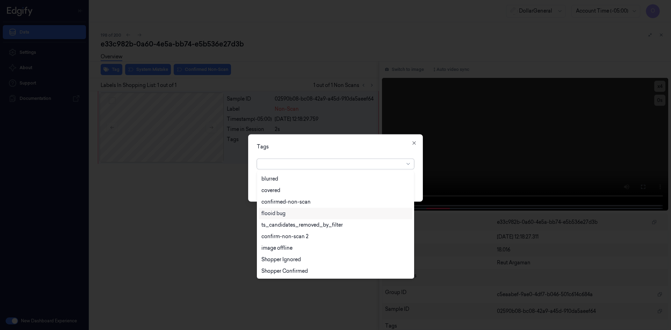
click at [302, 212] on div "flooid bug" at bounding box center [335, 213] width 148 height 7
click at [345, 144] on div "Tags" at bounding box center [335, 146] width 157 height 7
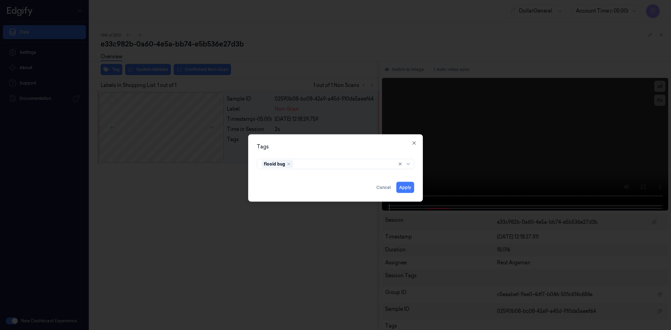
click at [414, 185] on div "Tags flooid bug Apply Cancel Close" at bounding box center [335, 167] width 175 height 67
click at [410, 185] on button "Apply" at bounding box center [405, 187] width 18 height 11
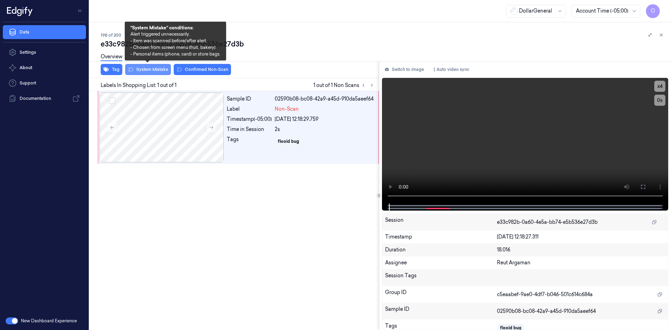
click at [144, 69] on button "System Mistake" at bounding box center [148, 69] width 46 height 11
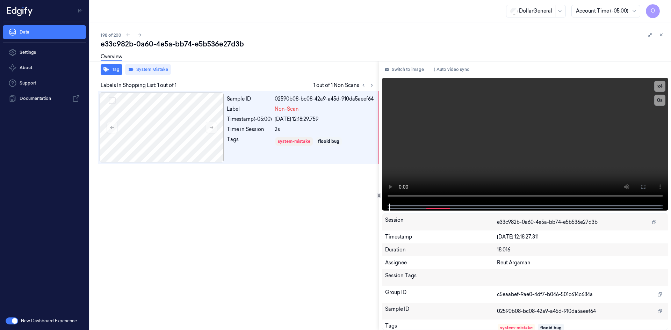
click at [271, 43] on div "e33c982b-0a60-4e5a-bb74-e5b536e27d3b" at bounding box center [383, 44] width 565 height 10
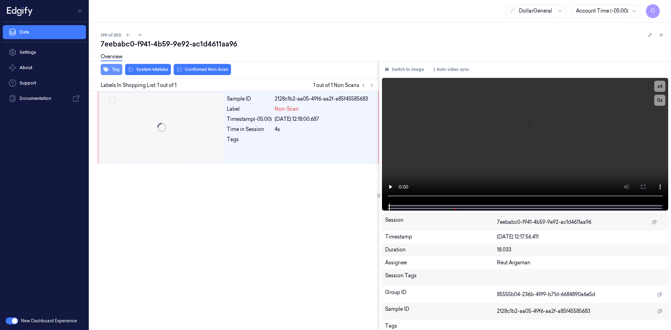
click at [118, 70] on button "Tag" at bounding box center [112, 69] width 22 height 11
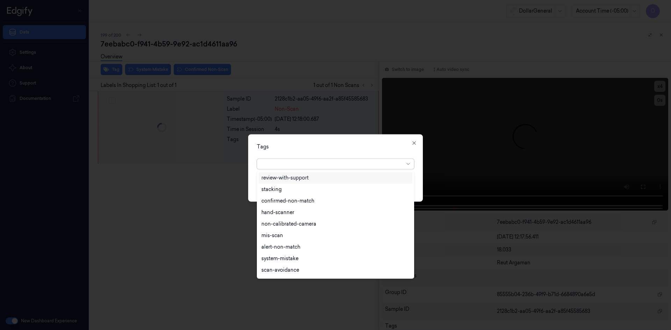
click at [299, 162] on div at bounding box center [332, 163] width 143 height 7
click at [309, 217] on div "flooid bug" at bounding box center [335, 213] width 148 height 7
click at [350, 147] on div "Tags" at bounding box center [335, 146] width 157 height 7
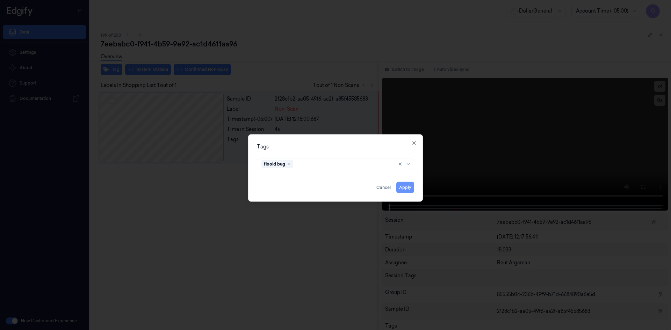
click at [404, 188] on button "Apply" at bounding box center [405, 187] width 18 height 11
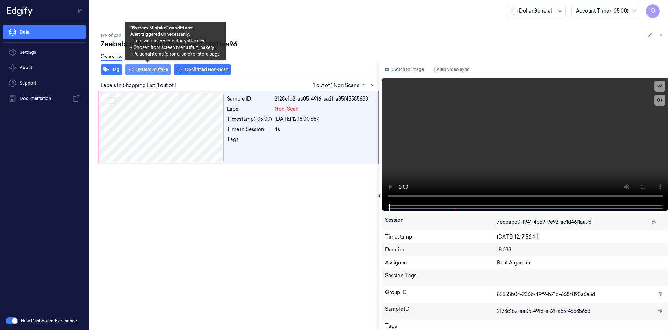
click at [149, 71] on button "System Mistake" at bounding box center [148, 69] width 46 height 11
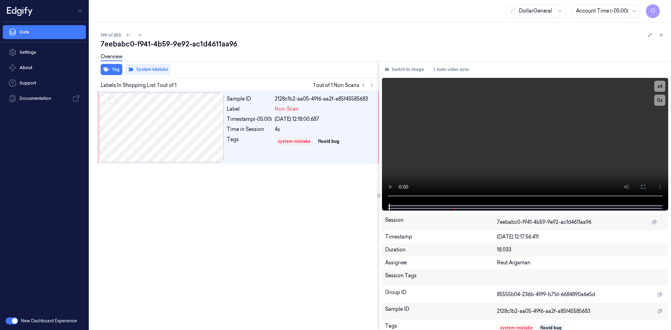
click at [277, 65] on div "Overview" at bounding box center [383, 58] width 565 height 18
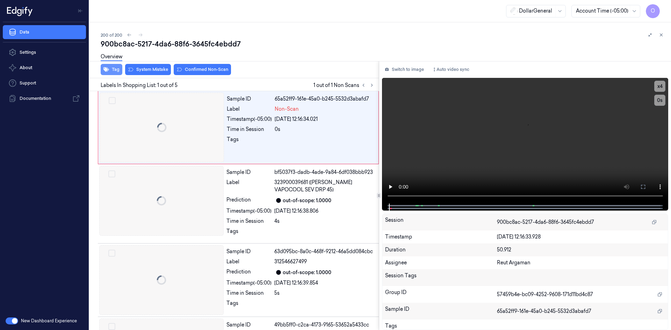
click at [117, 68] on button "Tag" at bounding box center [112, 69] width 22 height 11
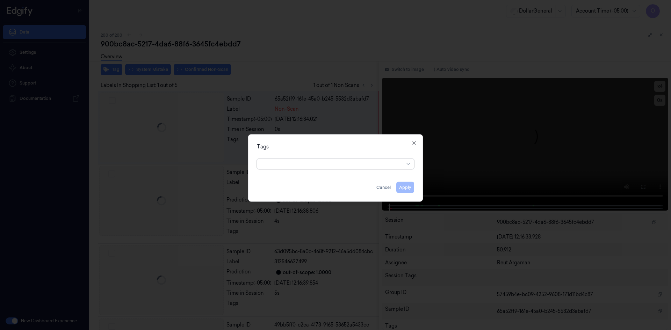
click at [313, 165] on div at bounding box center [332, 163] width 143 height 7
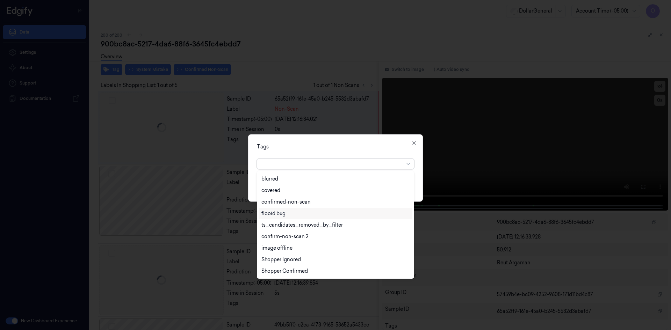
click at [317, 215] on div "flooid bug" at bounding box center [335, 213] width 148 height 7
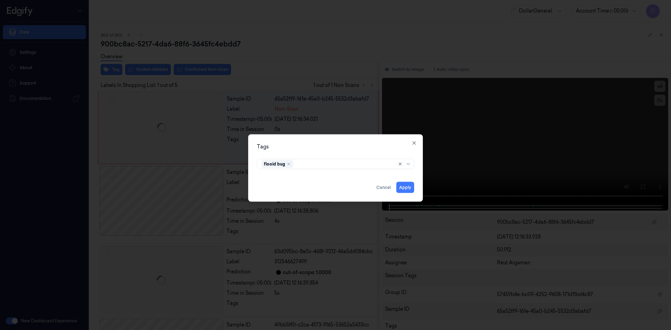
click at [362, 149] on div "Tags" at bounding box center [335, 146] width 157 height 7
click at [410, 185] on button "Apply" at bounding box center [405, 187] width 18 height 11
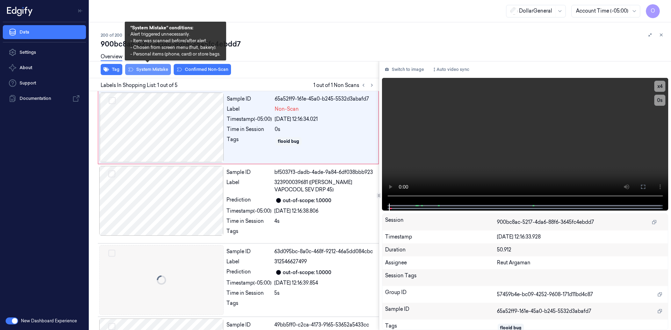
click at [152, 68] on button "System Mistake" at bounding box center [148, 69] width 46 height 11
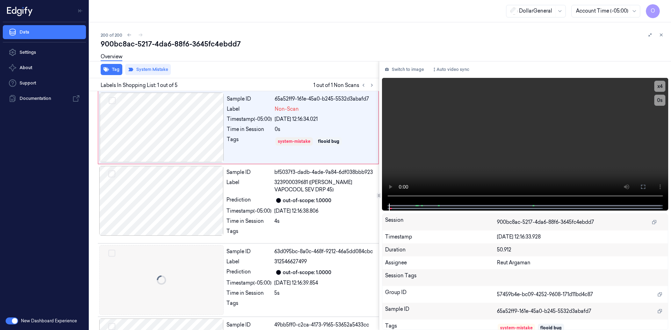
click at [274, 57] on div "Overview" at bounding box center [383, 58] width 565 height 18
click at [664, 36] on button at bounding box center [661, 35] width 8 height 8
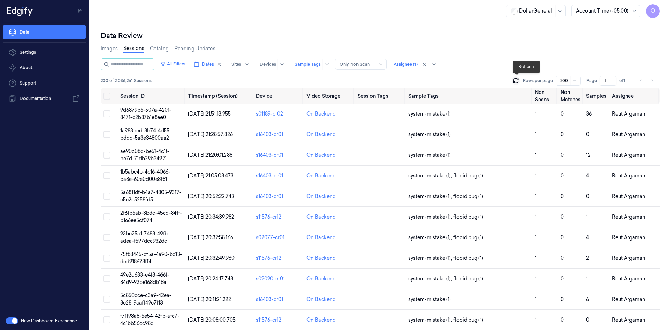
click at [516, 81] on icon at bounding box center [515, 80] width 7 height 7
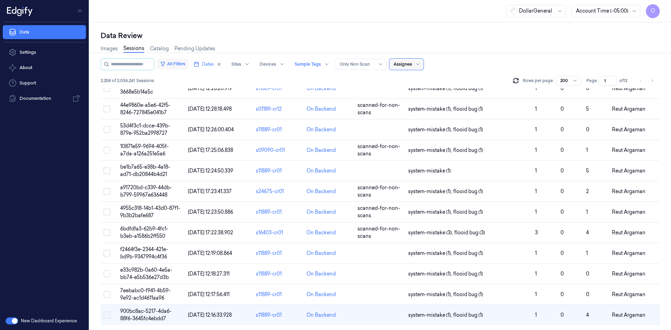
scroll to position [3902, 0]
click at [188, 67] on button "All Filters" at bounding box center [172, 63] width 31 height 11
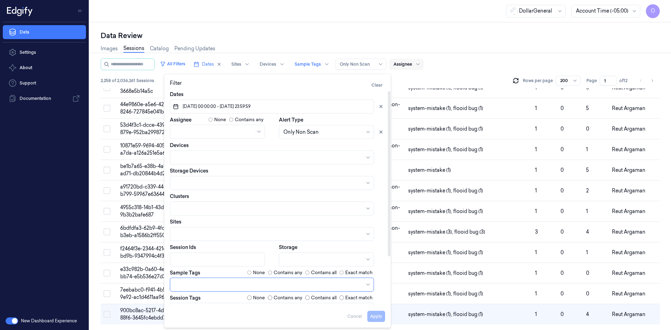
click at [256, 274] on label "None" at bounding box center [259, 272] width 12 height 7
click at [376, 318] on button "Apply" at bounding box center [376, 316] width 18 height 11
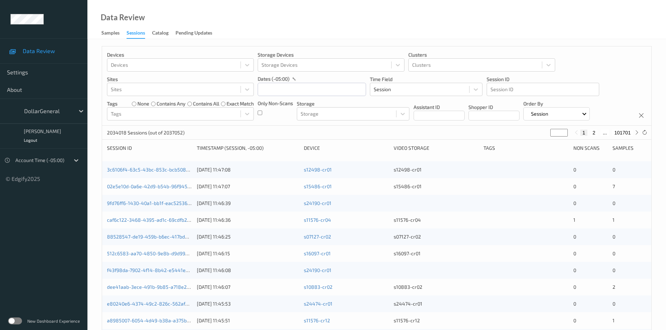
click at [9, 319] on label at bounding box center [15, 321] width 14 height 7
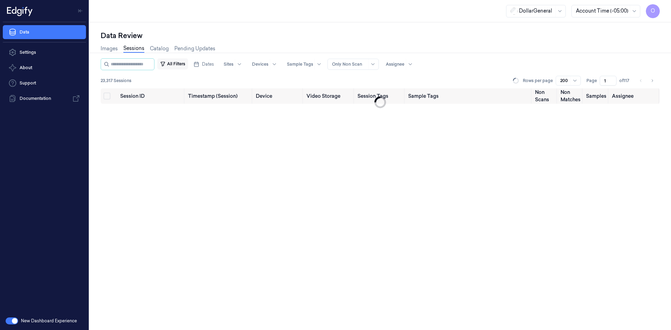
click at [173, 62] on button "All Filters" at bounding box center [172, 63] width 31 height 11
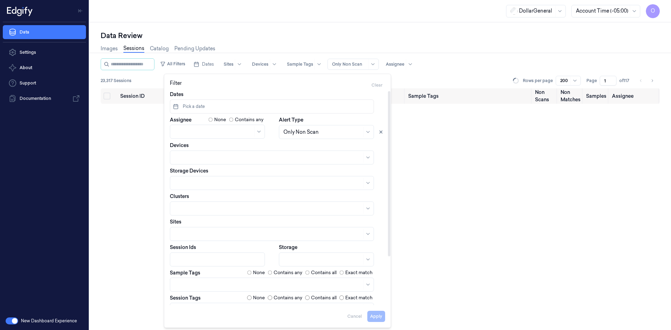
click at [260, 108] on button "Pick a date" at bounding box center [272, 107] width 204 height 14
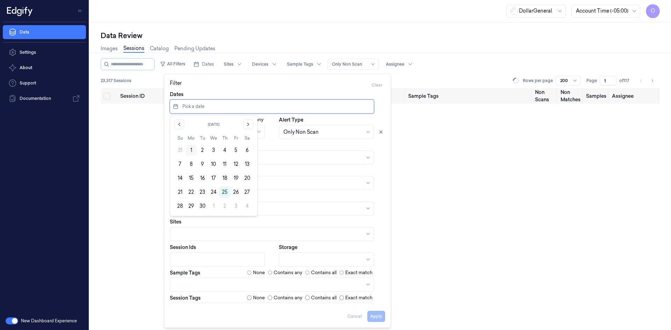
click at [194, 148] on button "1" at bounding box center [191, 150] width 11 height 11
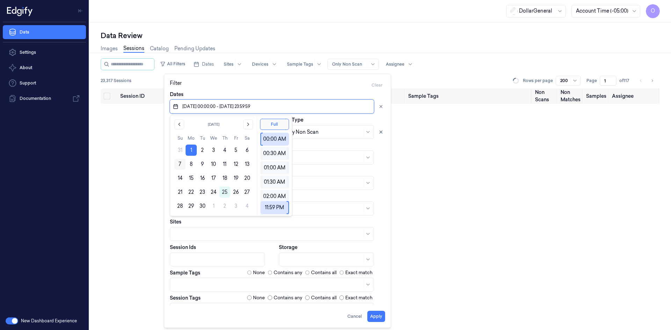
click at [179, 168] on button "7" at bounding box center [179, 164] width 11 height 11
type input "[DATE] 00:00:00 - [DATE] 23:59:59"
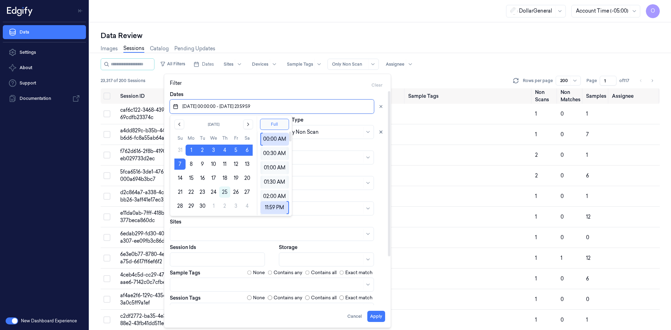
click at [268, 123] on button "Full" at bounding box center [274, 124] width 29 height 11
click at [378, 312] on button "Apply" at bounding box center [376, 316] width 18 height 11
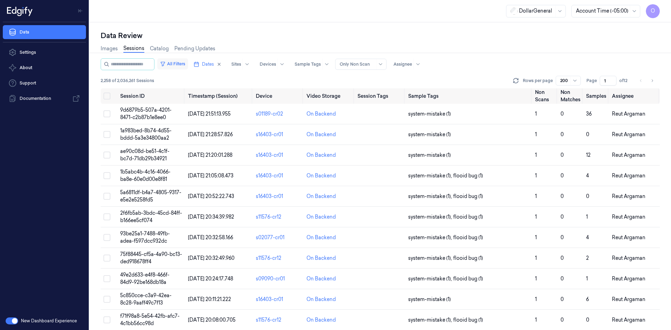
click at [174, 67] on button "All Filters" at bounding box center [172, 63] width 31 height 11
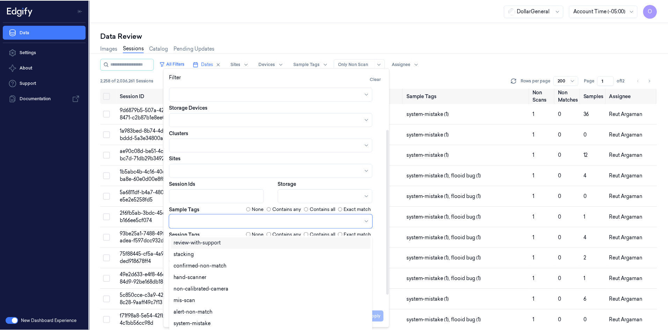
scroll to position [8, 0]
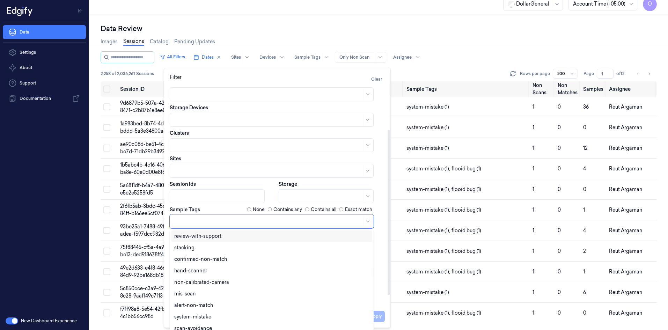
click at [239, 220] on div at bounding box center [268, 221] width 188 height 7
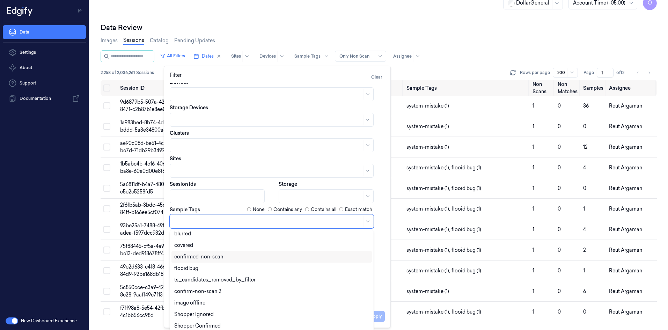
click at [209, 258] on div "confirmed-non-scan" at bounding box center [198, 256] width 49 height 7
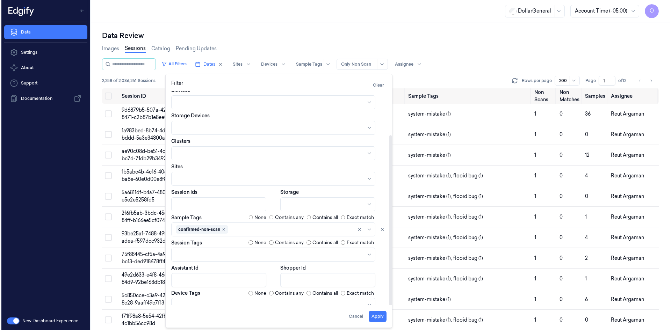
scroll to position [0, 0]
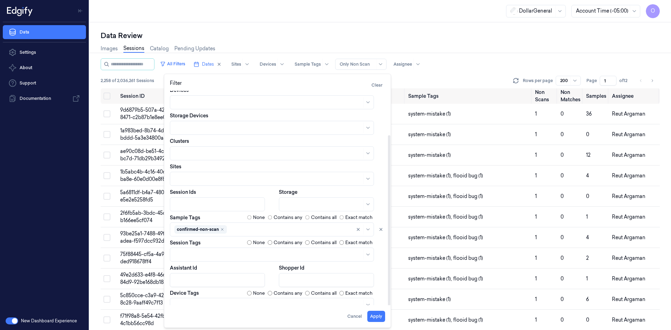
click at [244, 206] on div "Dates [DATE] 00:00:00 - [DATE] 23:59:59 Assignee None Contains any Alert Type O…" at bounding box center [277, 174] width 215 height 276
click at [369, 316] on button "Apply" at bounding box center [376, 316] width 18 height 11
